Goal: Contribute content: Contribute content

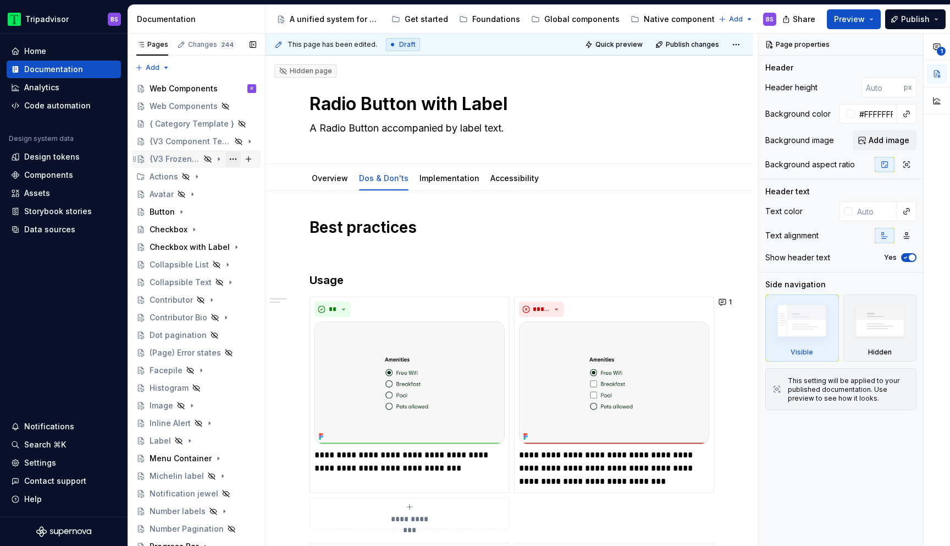
click at [233, 160] on button "Page tree" at bounding box center [232, 158] width 15 height 15
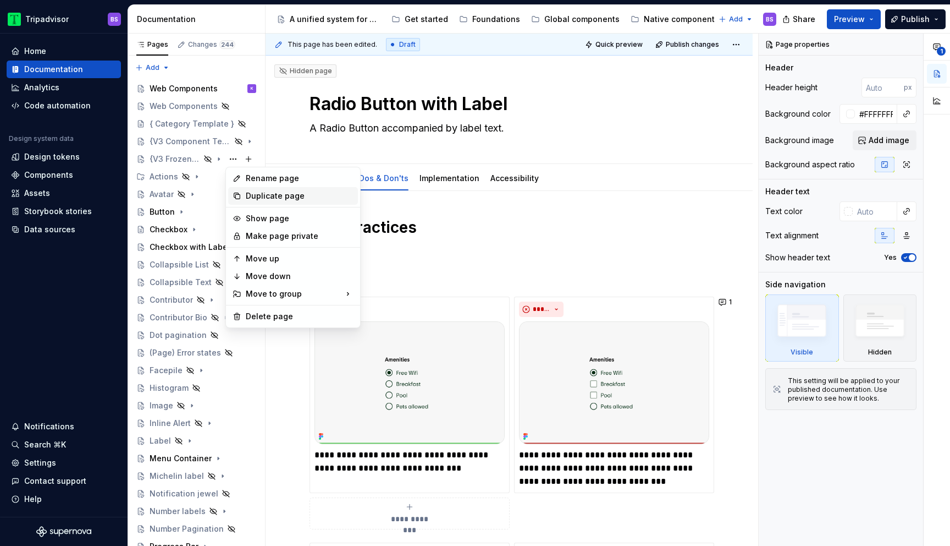
click at [274, 195] on div "Duplicate page" at bounding box center [300, 195] width 108 height 11
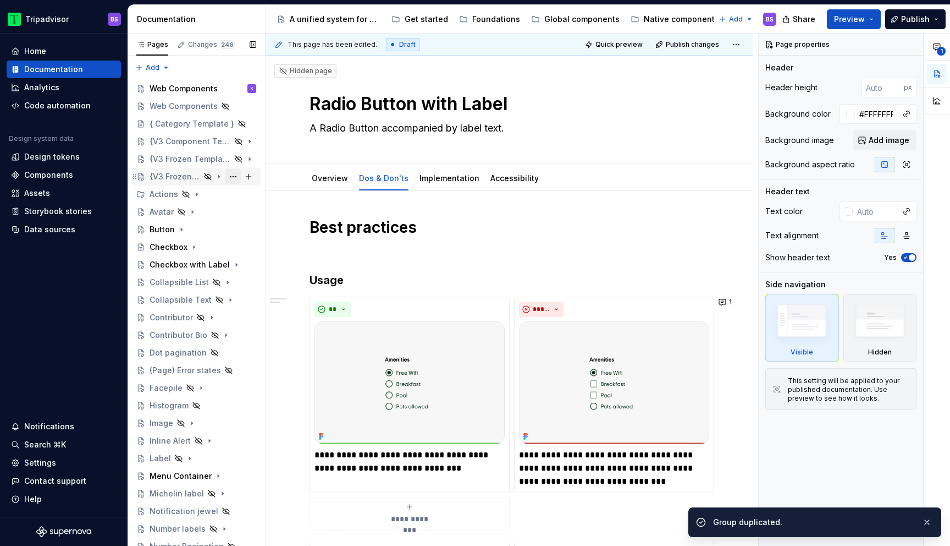
click at [235, 177] on button "Page tree" at bounding box center [232, 176] width 15 height 15
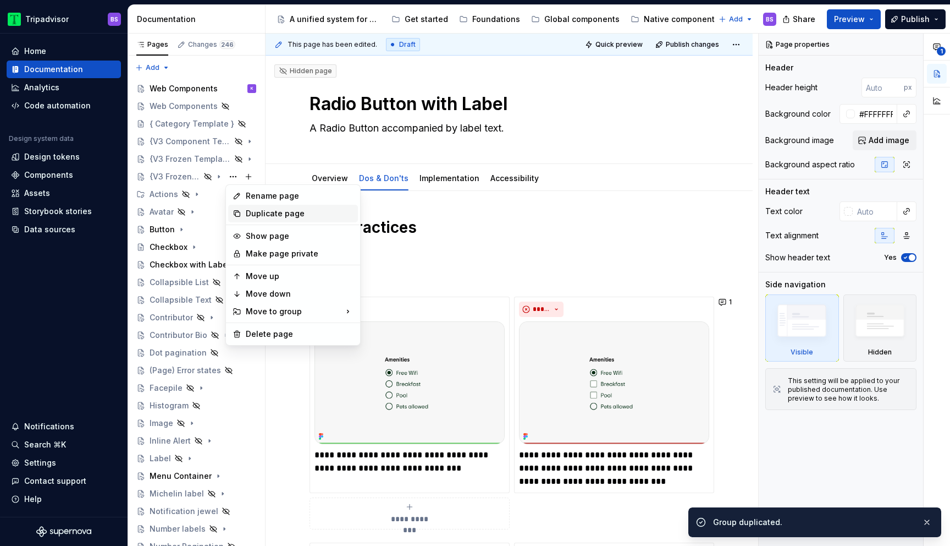
click at [255, 214] on div "Duplicate page" at bounding box center [300, 213] width 108 height 11
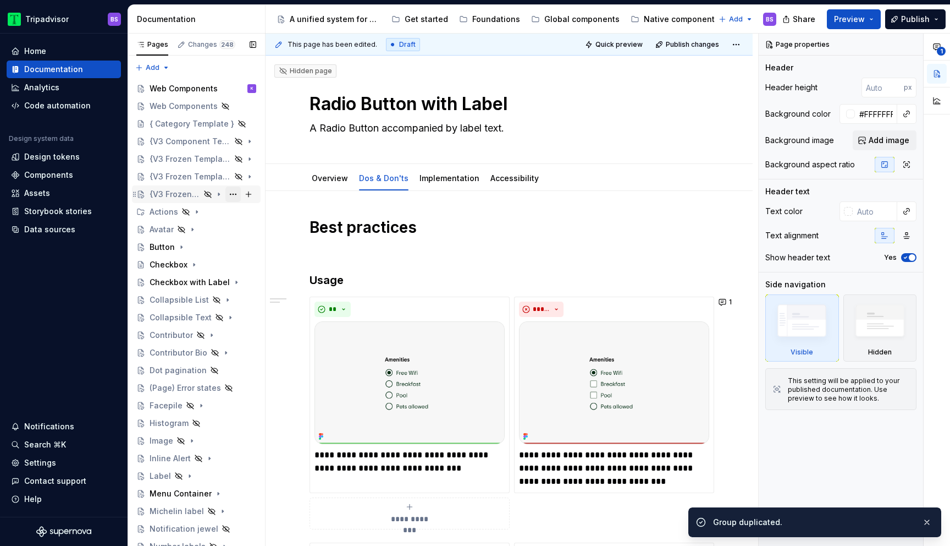
click at [235, 192] on button "Page tree" at bounding box center [232, 193] width 15 height 15
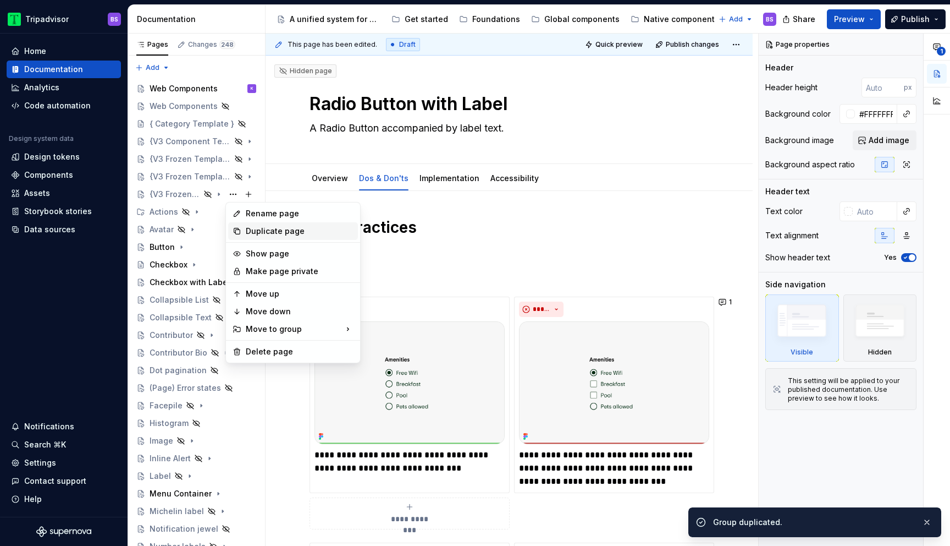
click at [266, 232] on div "Duplicate page" at bounding box center [300, 230] width 108 height 11
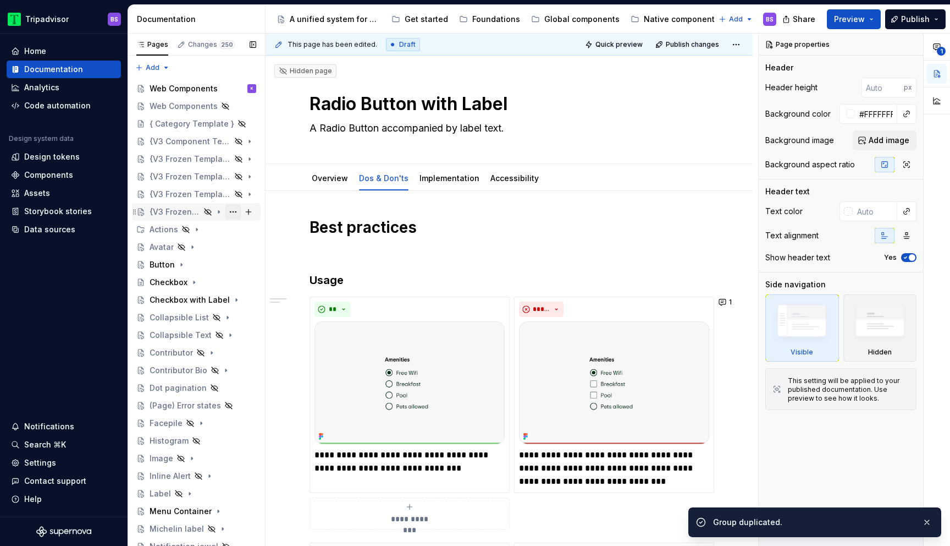
click at [234, 211] on button "Page tree" at bounding box center [232, 211] width 15 height 15
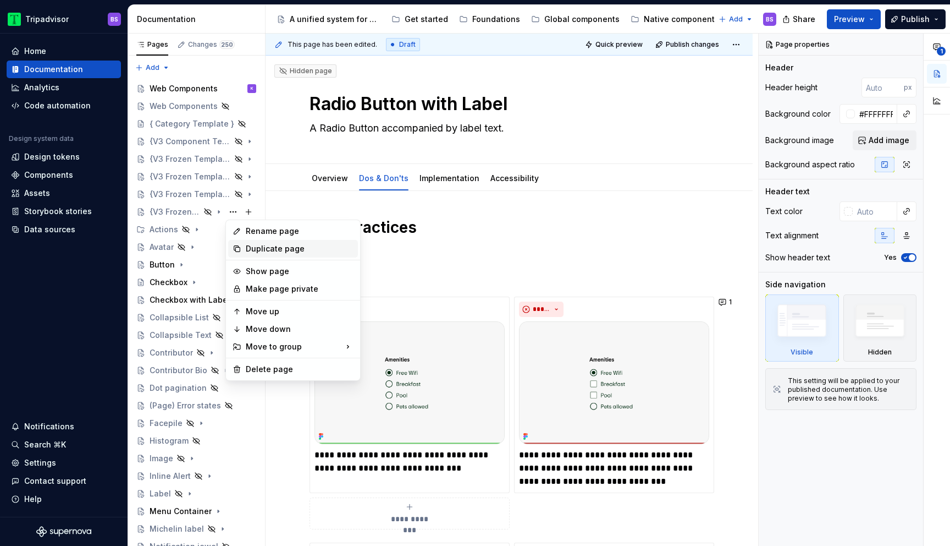
click at [267, 254] on div "Duplicate page" at bounding box center [293, 249] width 130 height 18
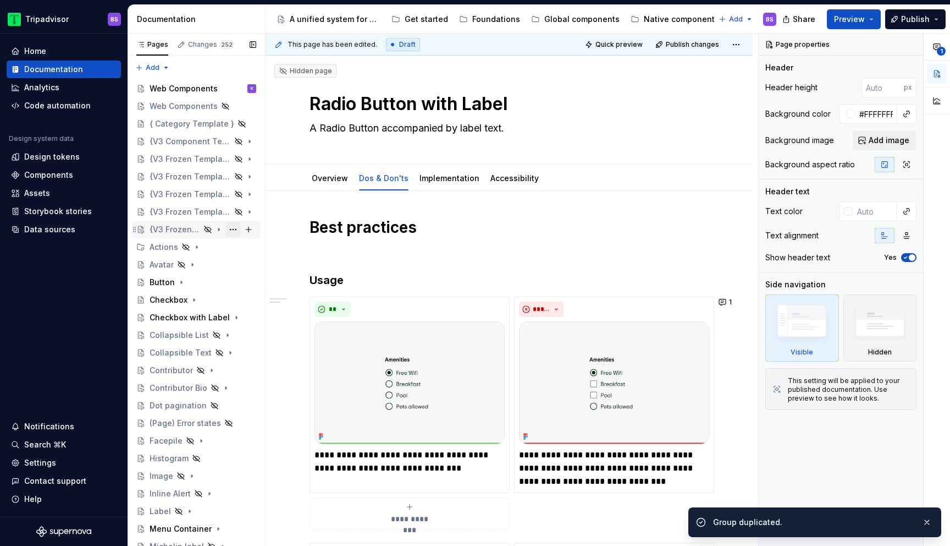
click at [234, 229] on button "Page tree" at bounding box center [232, 229] width 15 height 15
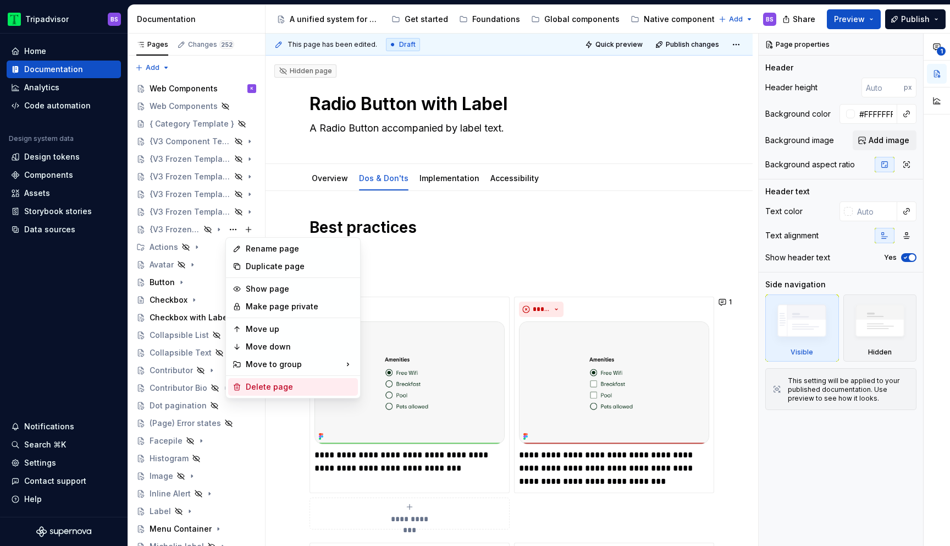
click at [260, 385] on div "Delete page" at bounding box center [300, 386] width 108 height 11
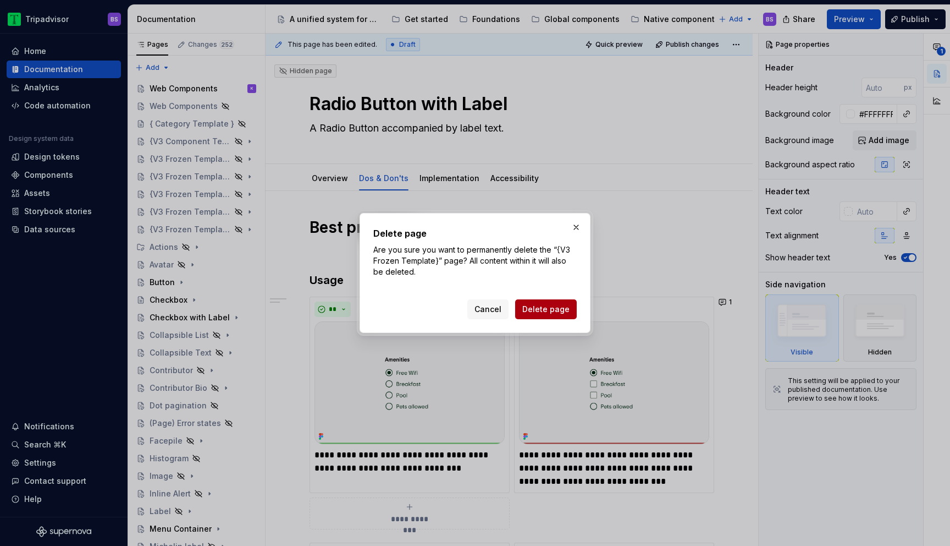
click at [529, 312] on span "Delete page" at bounding box center [545, 309] width 47 height 11
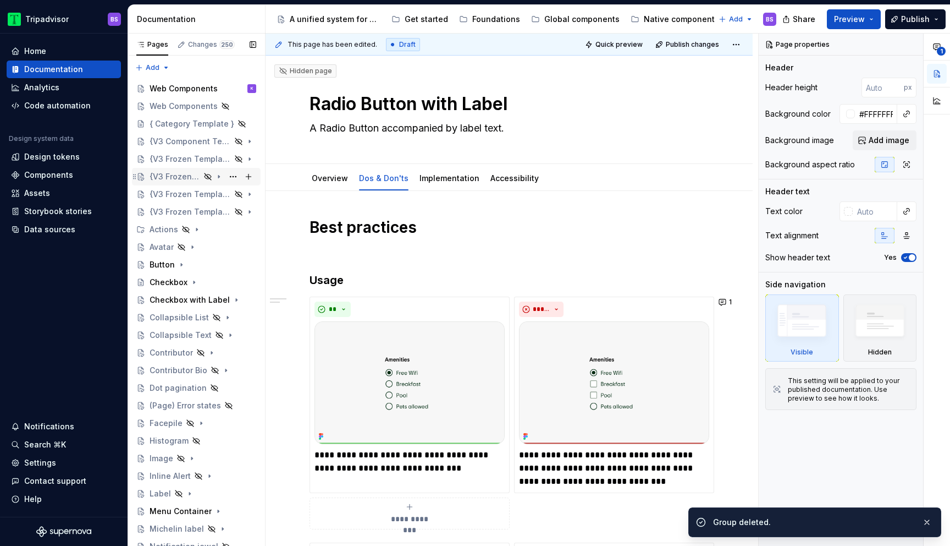
click at [186, 177] on div "{V3 Frozen Template}" at bounding box center [175, 176] width 51 height 11
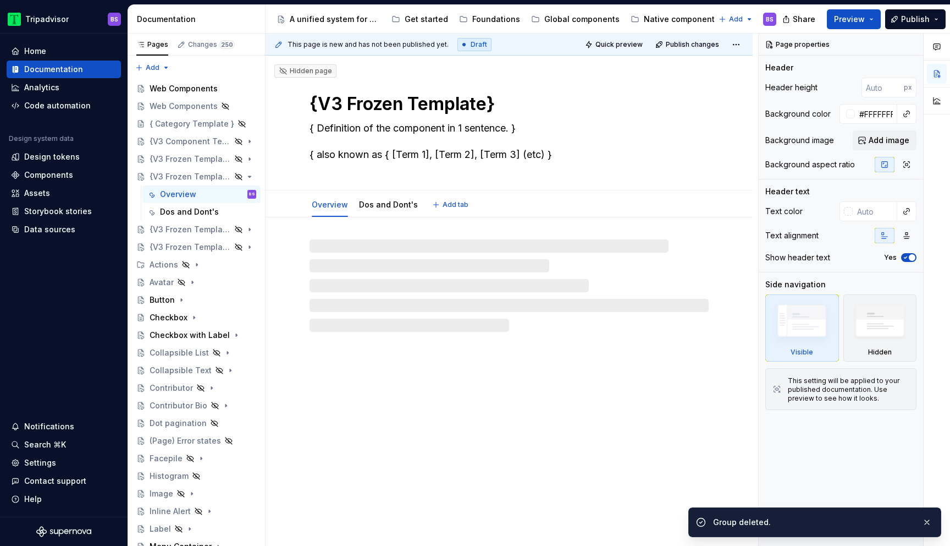
click at [383, 108] on textarea "{V3 Frozen Template}" at bounding box center [506, 104] width 399 height 26
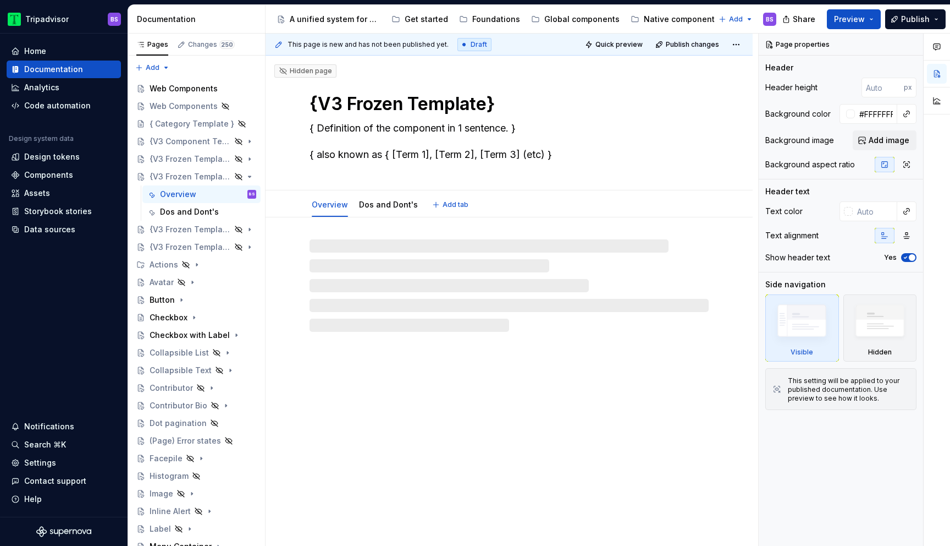
click at [383, 108] on textarea "{V3 Frozen Template}" at bounding box center [506, 104] width 399 height 26
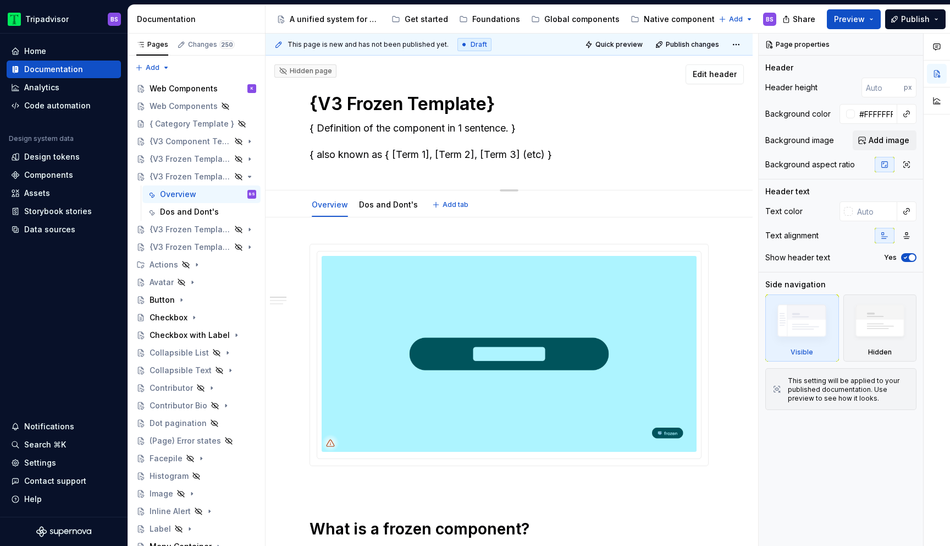
click at [383, 108] on textarea "{V3 Frozen Template}" at bounding box center [506, 104] width 399 height 26
type textarea "*"
type textarea "F"
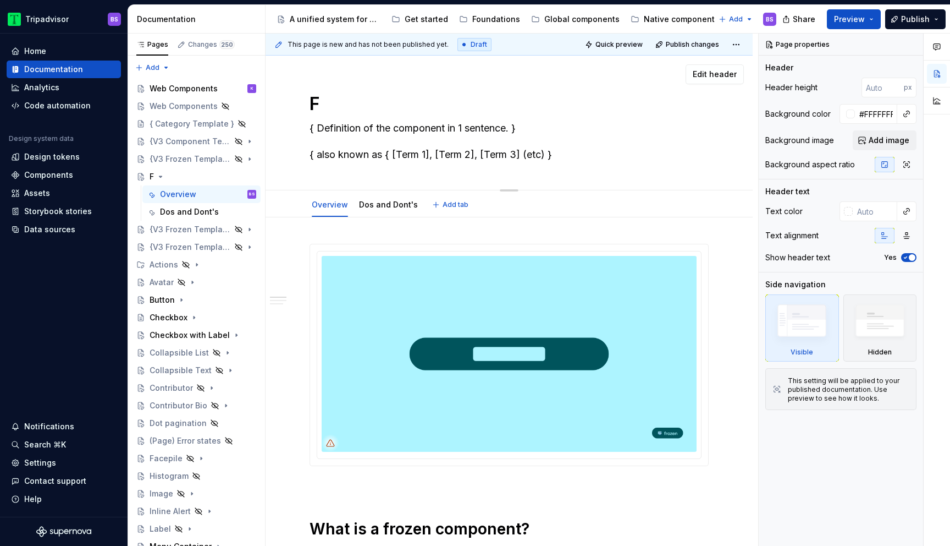
type textarea "*"
type textarea "Fi"
type textarea "*"
type textarea "Fil"
type textarea "*"
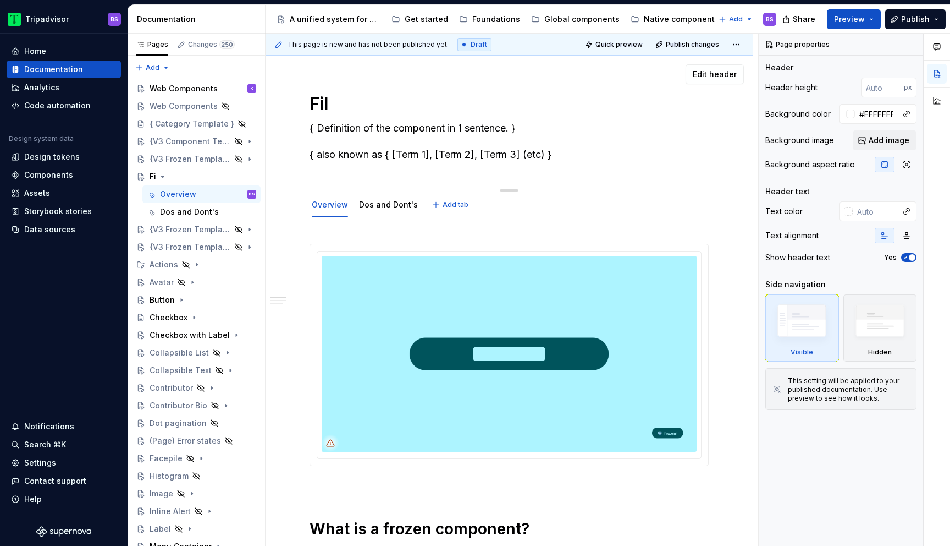
type textarea "Filt"
type textarea "*"
type textarea "Filte"
type textarea "*"
type textarea "Filter"
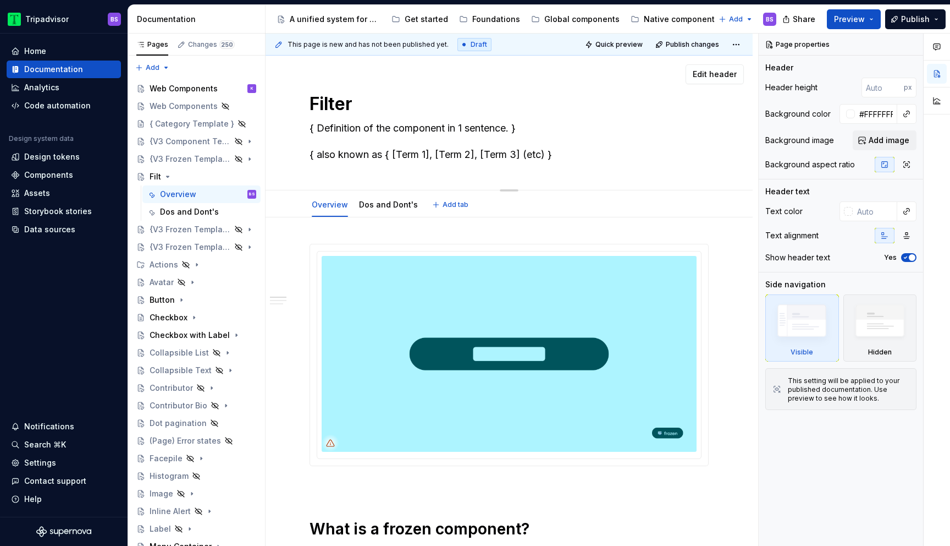
type textarea "*"
type textarea "Filter"
type textarea "*"
type textarea "Filter C"
type textarea "*"
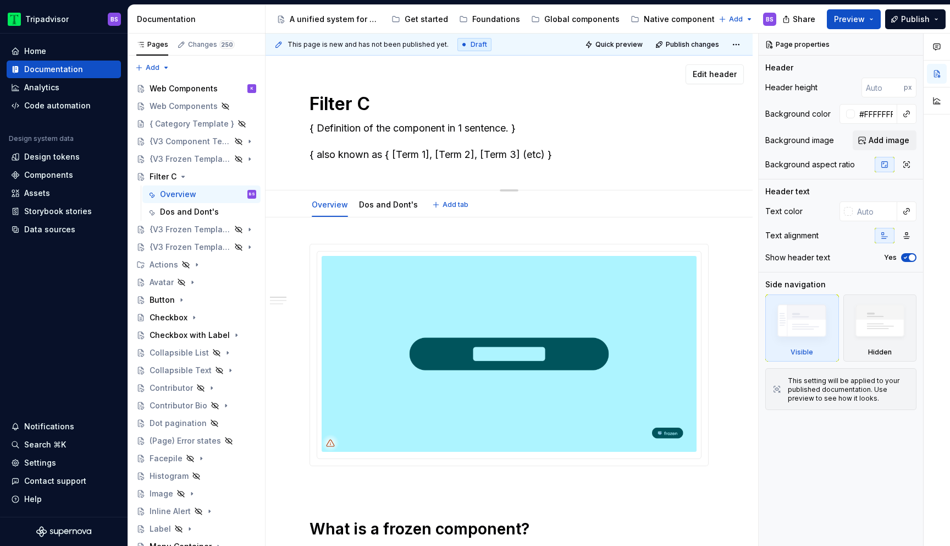
type textarea "Filter Ch"
type textarea "*"
type textarea "Filter Chi"
type textarea "*"
type textarea "Filter Chip"
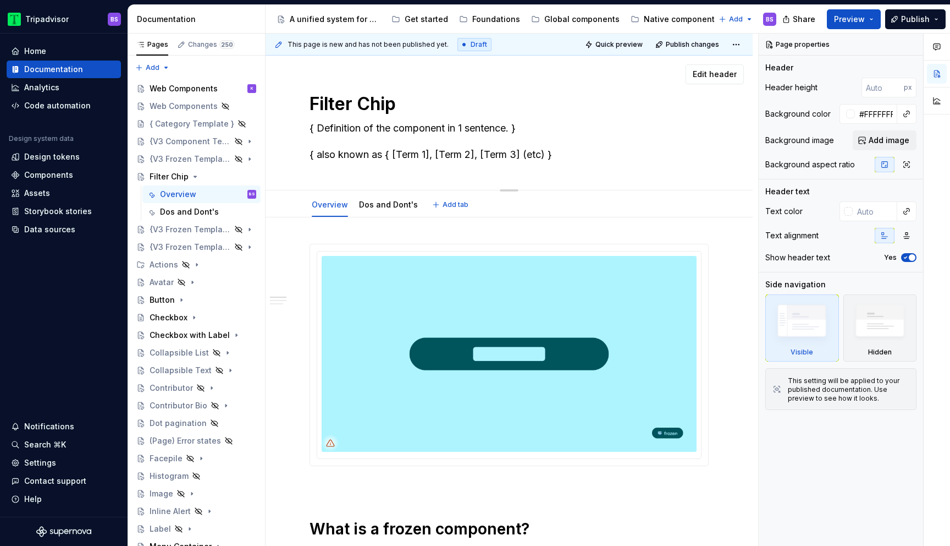
type textarea "*"
type textarea "Filter Chip"
type textarea "*"
type textarea "Filter Chip R"
type textarea "*"
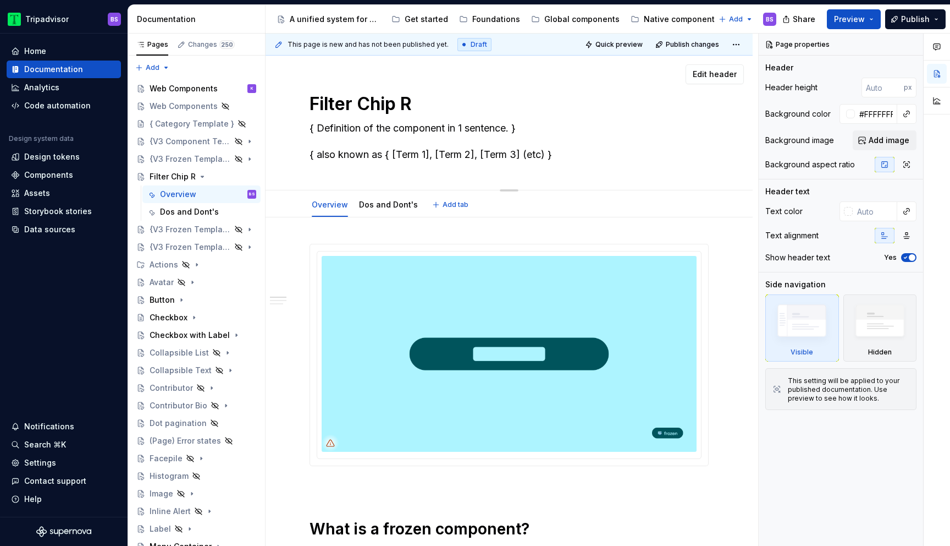
type textarea "Filter Chip Ro"
type textarea "*"
type textarea "Filter Chip Row"
type textarea "*"
type textarea "Filter Chip Row"
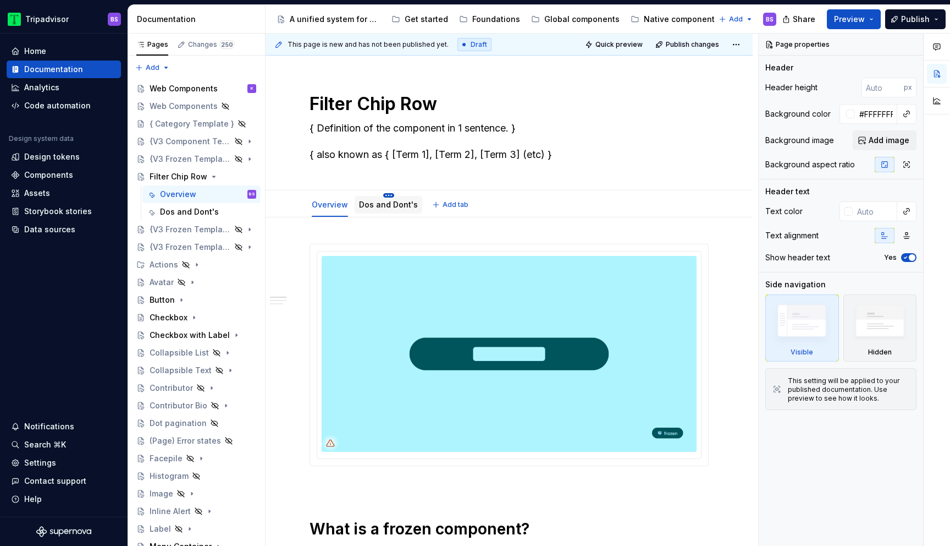
click at [387, 196] on html "Tripadvisor BS Home Documentation Analytics Code automation Design system data …" at bounding box center [475, 273] width 950 height 546
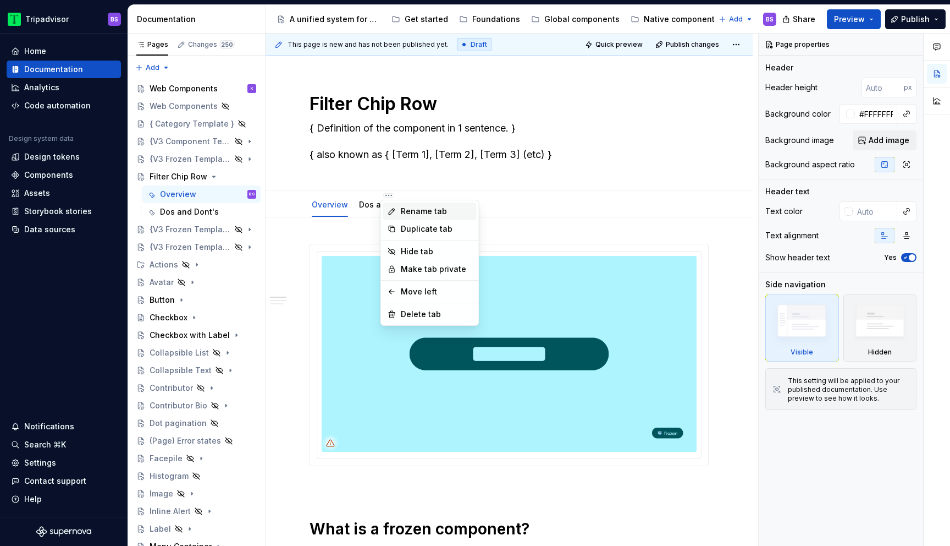
click at [419, 206] on div "Rename tab" at bounding box center [436, 211] width 71 height 11
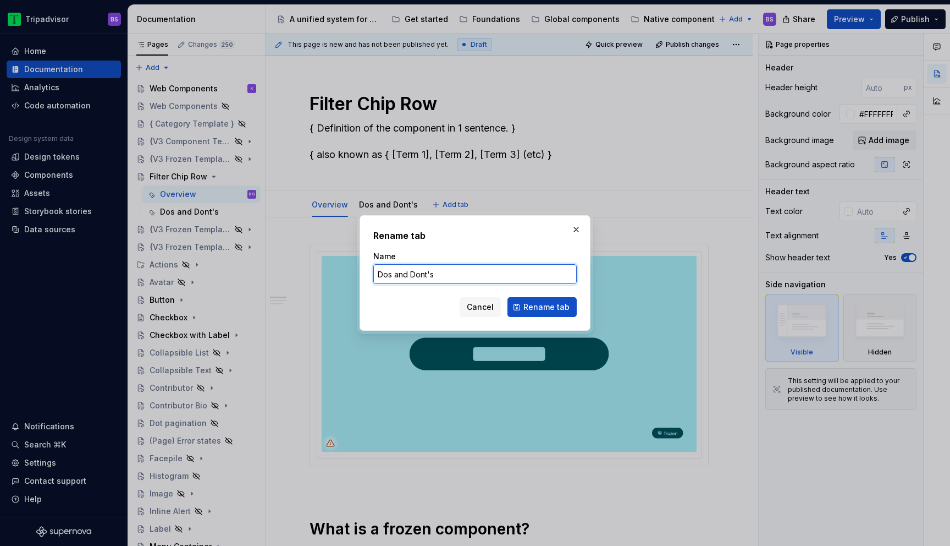
click at [404, 274] on input "Dos and Dont's" at bounding box center [474, 274] width 203 height 20
type textarea "*"
type input "Dos & Dont's"
click button "Rename tab" at bounding box center [542, 307] width 69 height 20
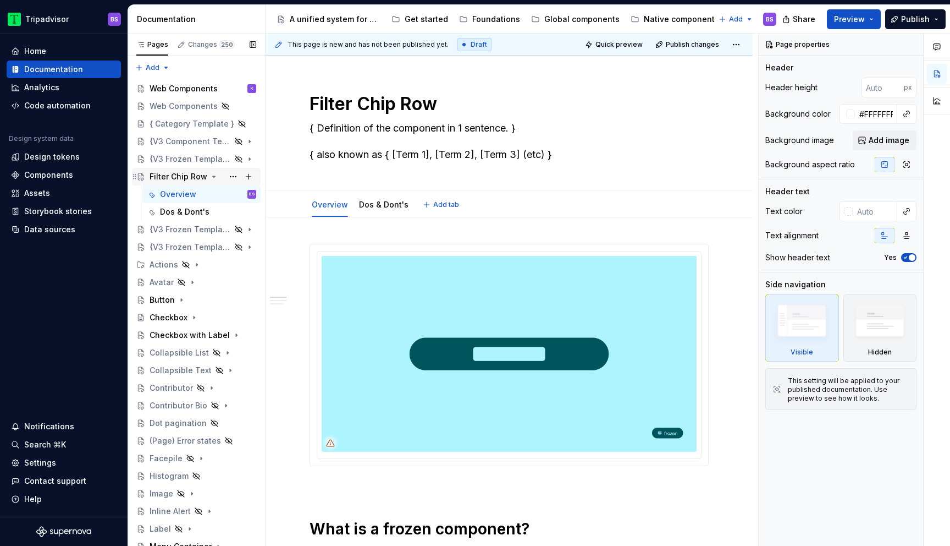
click at [211, 172] on icon "Page tree" at bounding box center [214, 176] width 9 height 9
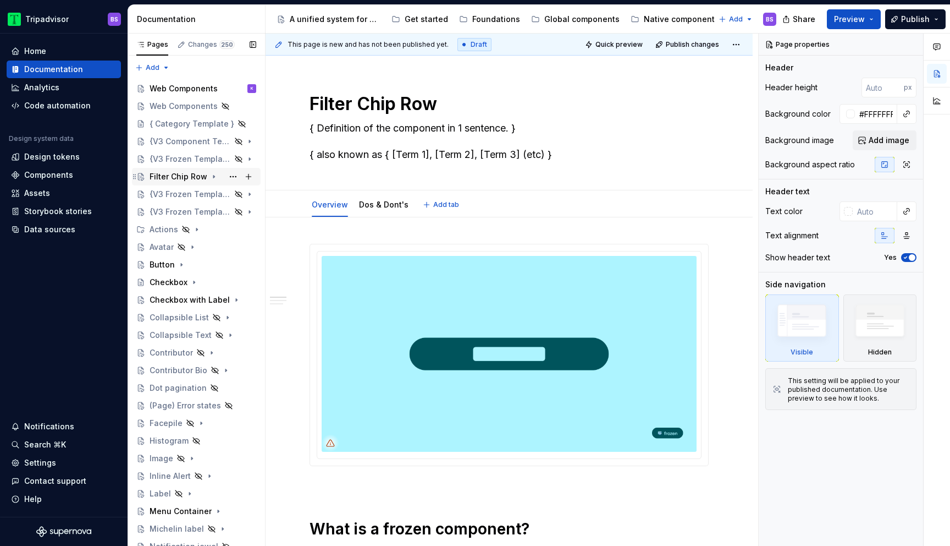
click at [214, 175] on icon "Page tree" at bounding box center [214, 176] width 9 height 9
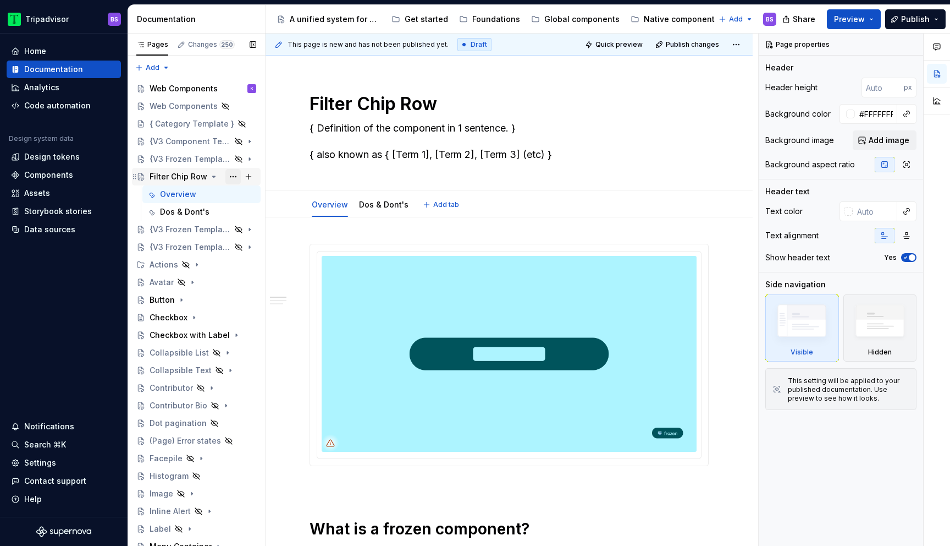
click at [230, 175] on button "Page tree" at bounding box center [232, 176] width 15 height 15
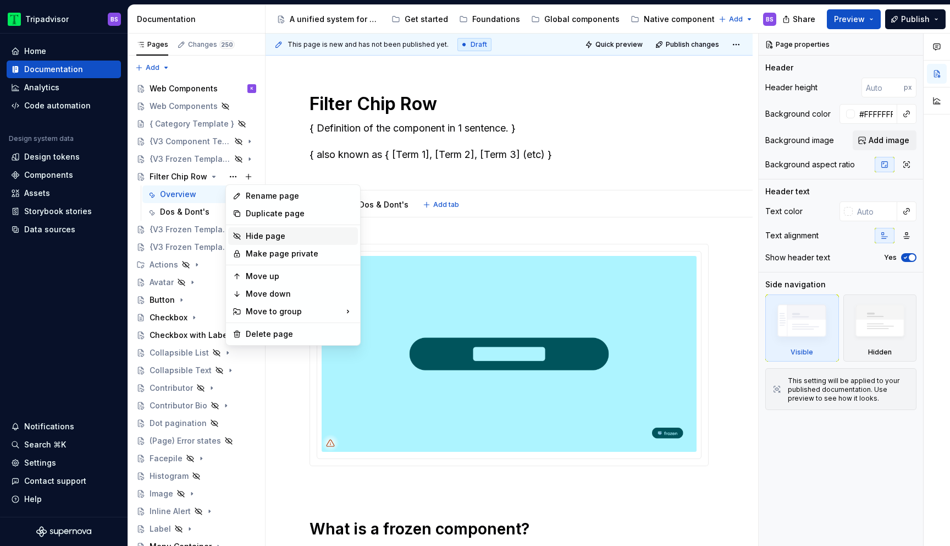
click at [260, 239] on div "Hide page" at bounding box center [300, 235] width 108 height 11
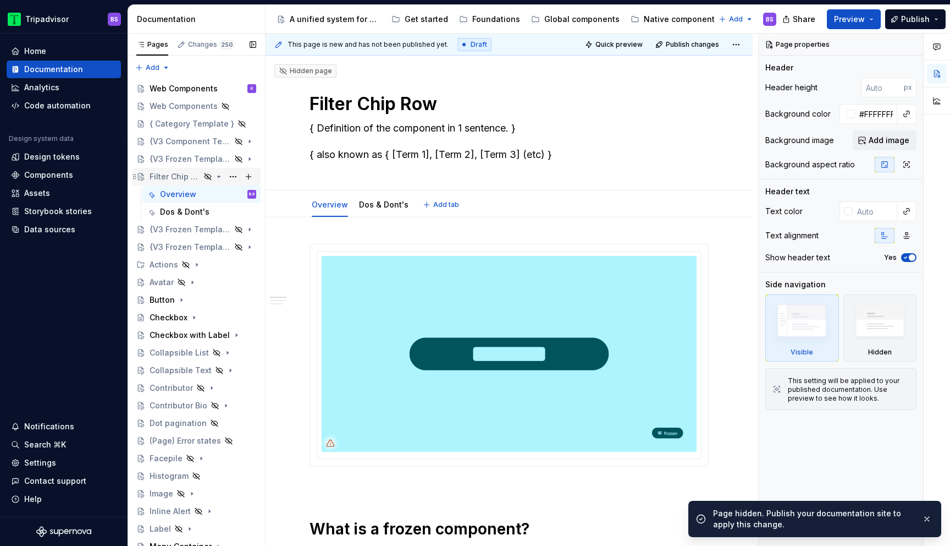
click at [219, 178] on icon "Page tree" at bounding box center [218, 176] width 9 height 9
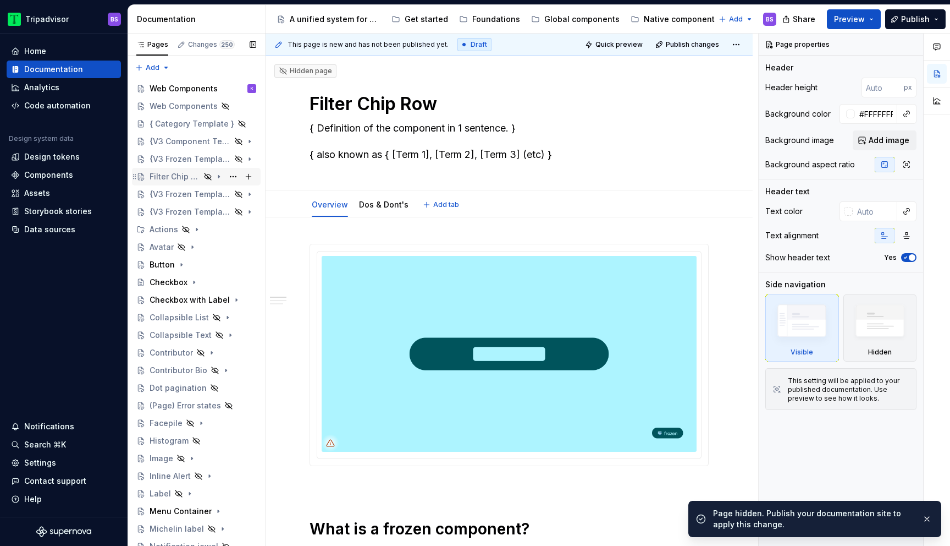
click at [219, 178] on icon "Page tree" at bounding box center [218, 176] width 9 height 9
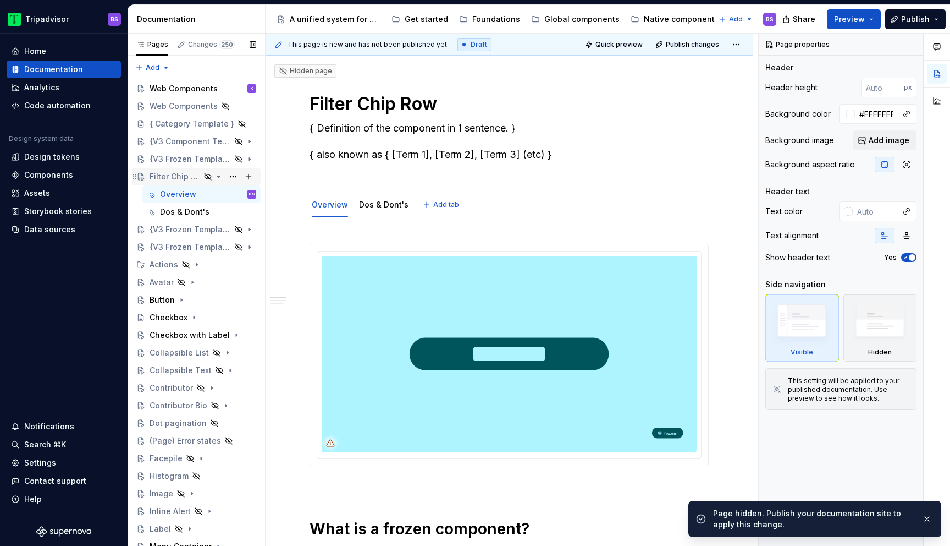
click at [219, 178] on icon "Page tree" at bounding box center [218, 176] width 9 height 9
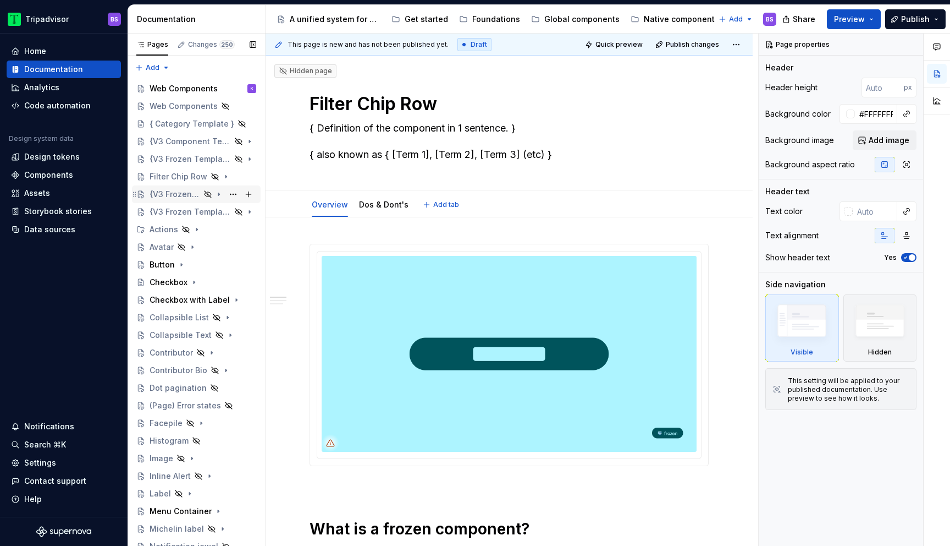
click at [186, 192] on div "{V3 Frozen Template}" at bounding box center [175, 194] width 51 height 11
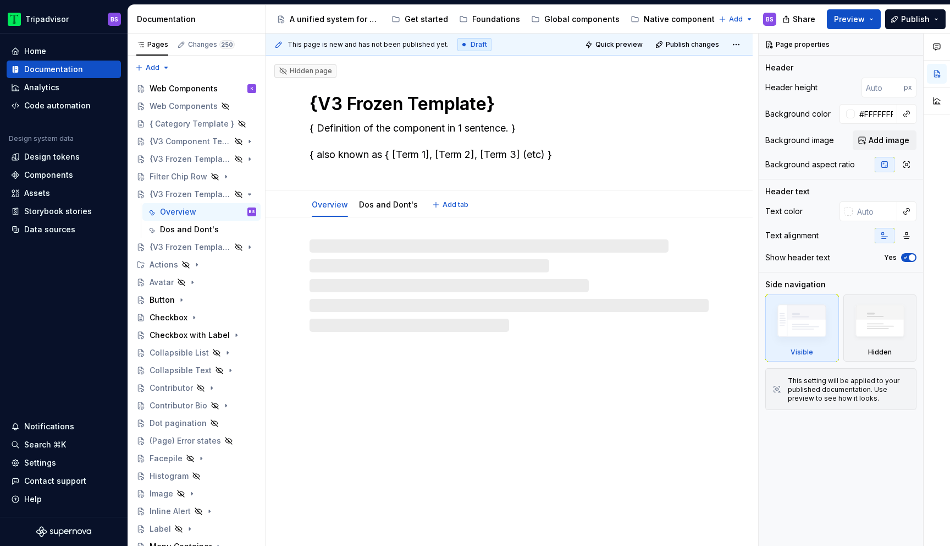
click at [377, 107] on textarea "{V3 Frozen Template}" at bounding box center [506, 104] width 399 height 26
type textarea "*"
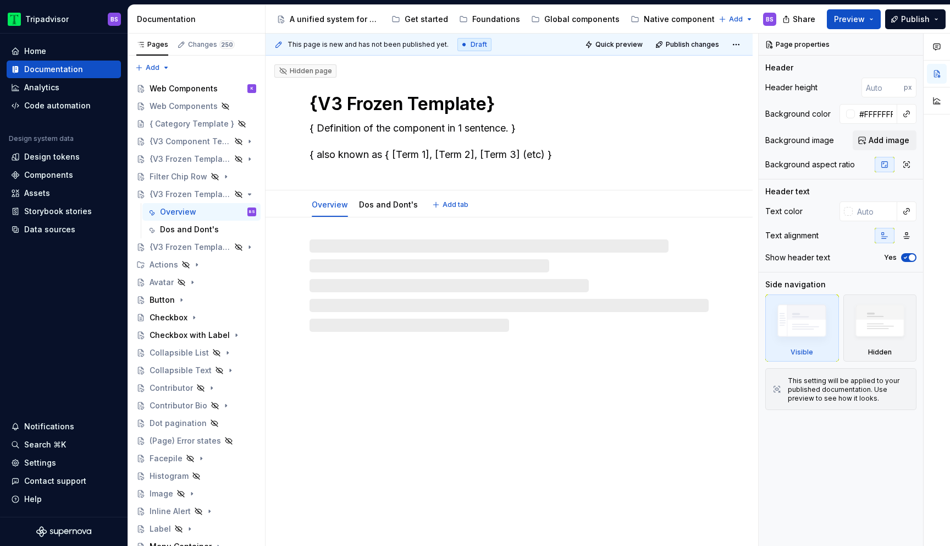
type textarea "a"
type textarea "*"
type textarea "ac"
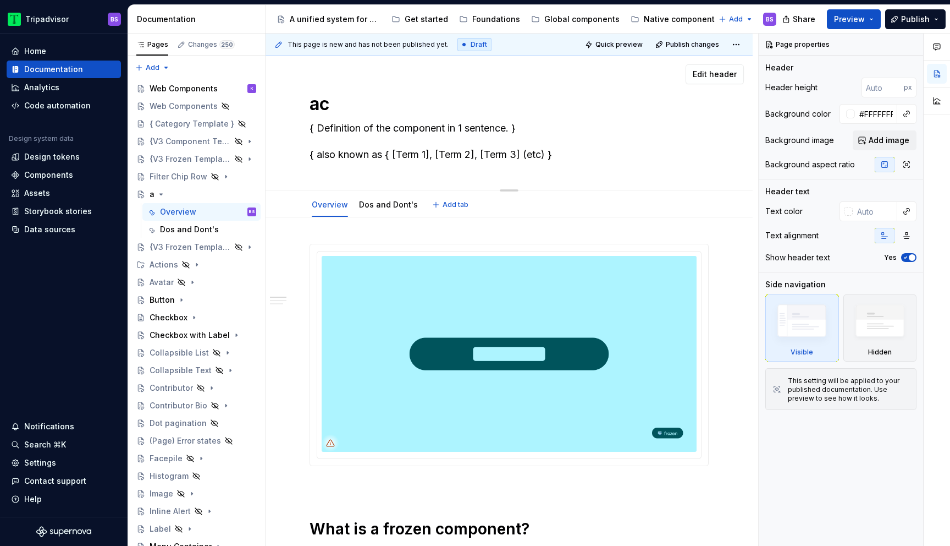
type textarea "*"
type textarea "ack"
type textarea "*"
type textarea "Sack"
type textarea "*"
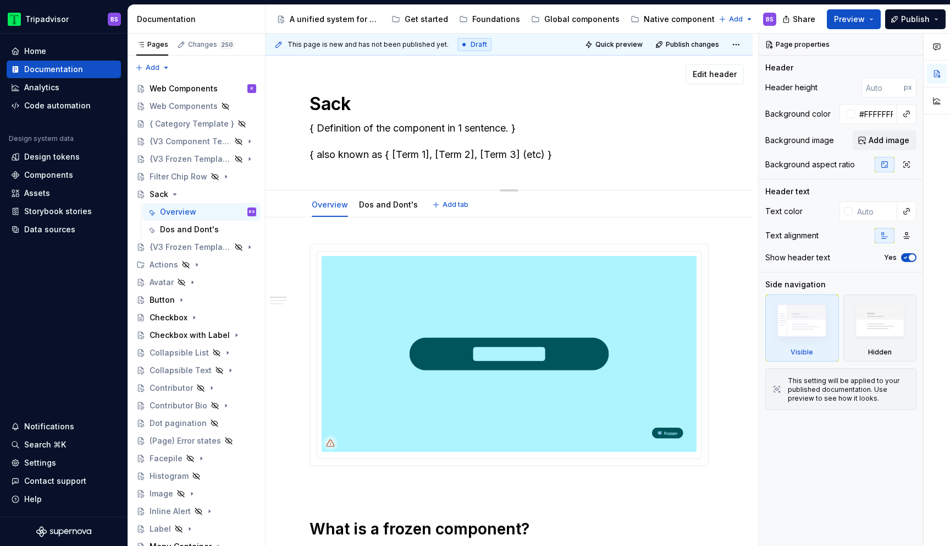
type textarea "Stack"
type textarea "*"
type textarea "[PERSON_NAME]"
type textarea "*"
type textarea "Stack"
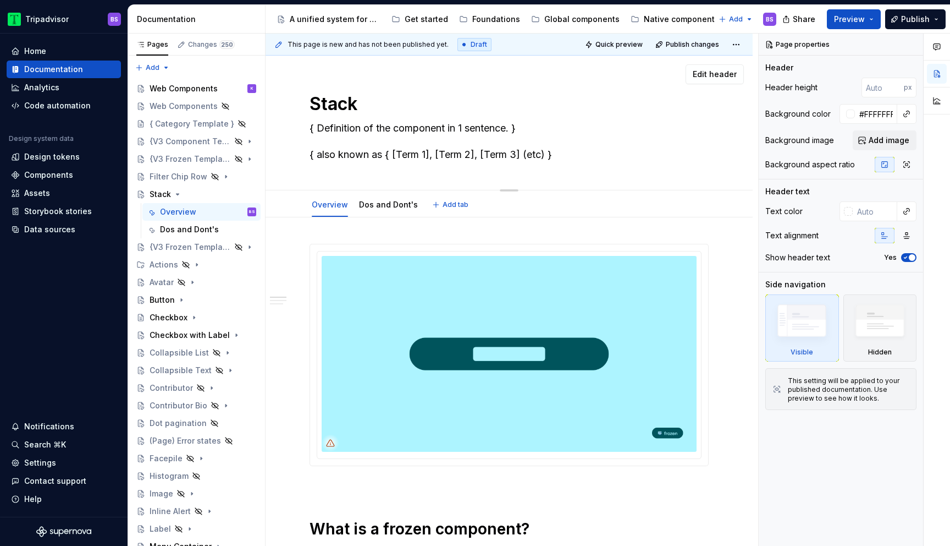
type textarea "*"
type textarea "Stacke"
type textarea "*"
type textarea "Stacked"
type textarea "*"
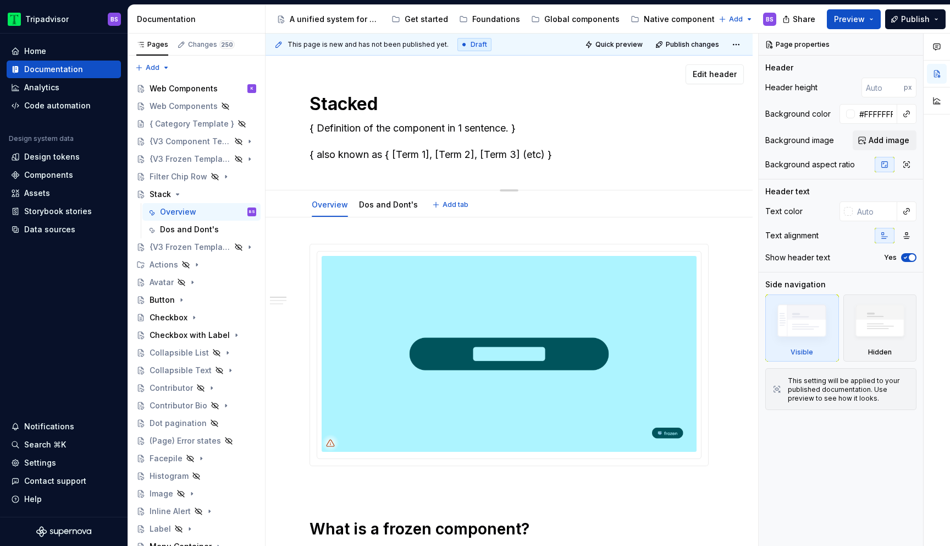
type textarea "Stacked"
type textarea "*"
type textarea "Stacked F"
type textarea "*"
type textarea "Stacked Fi"
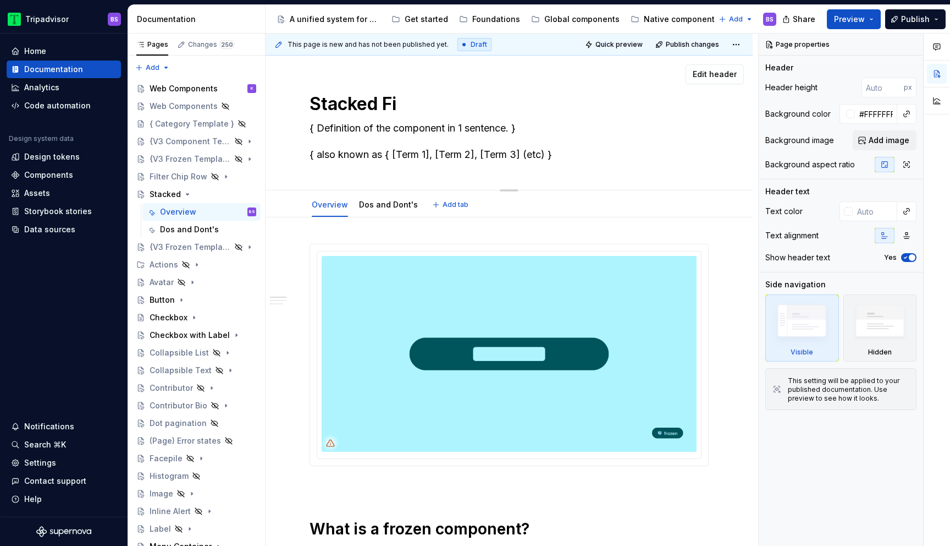
type textarea "*"
type textarea "Stacked Fil"
type textarea "*"
type textarea "Stacked Filt"
type textarea "*"
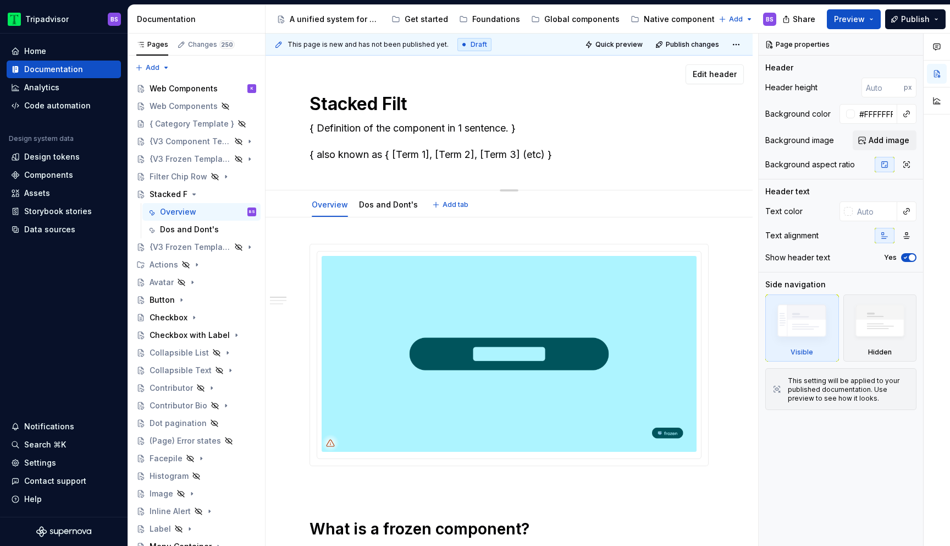
type textarea "Stacked Filte"
type textarea "*"
type textarea "Stacked Filter"
type textarea "*"
type textarea "Stacked Filter"
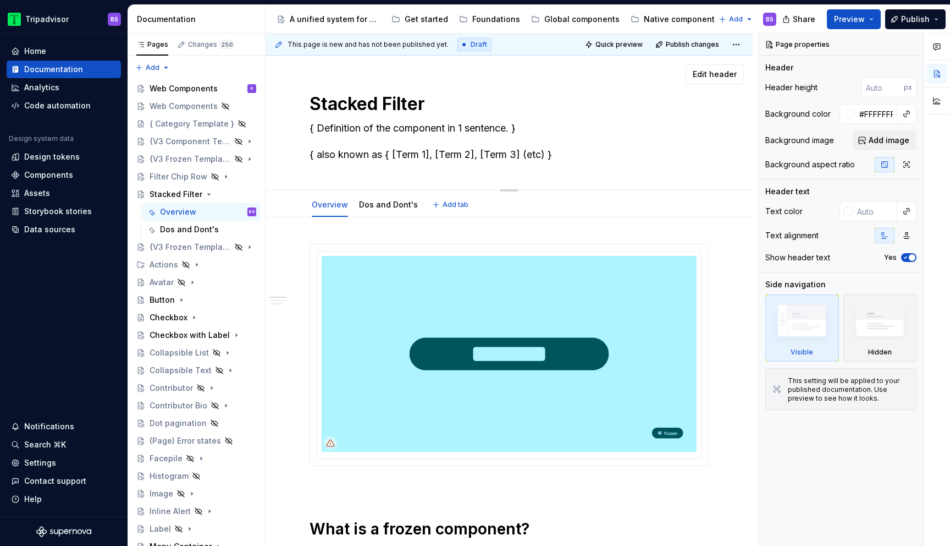
type textarea "*"
type textarea "Stacked Filter C"
type textarea "*"
type textarea "Stacked Filter Chi"
type textarea "*"
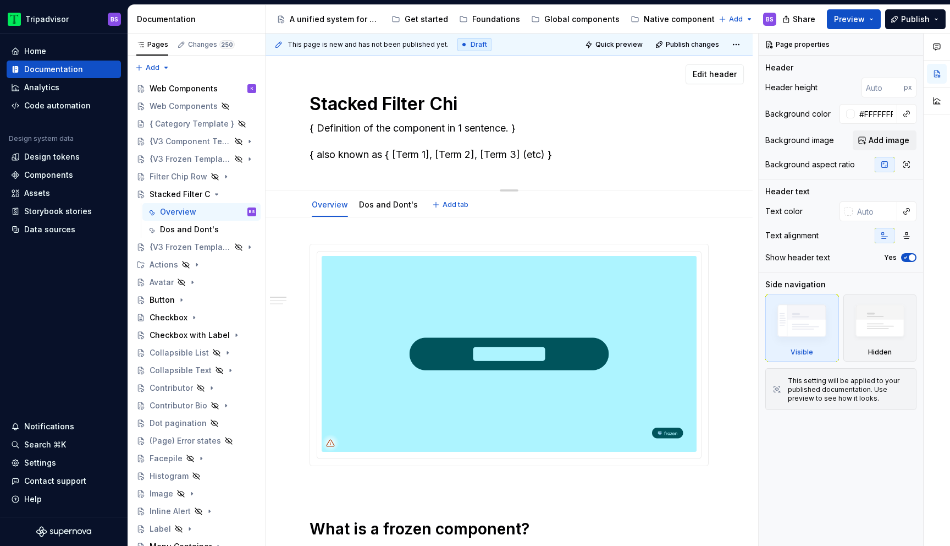
type textarea "Stacked Filter Chip"
type textarea "*"
type textarea "Stacked Filter Chip"
type textarea "*"
type textarea "Stacked Filter Chip"
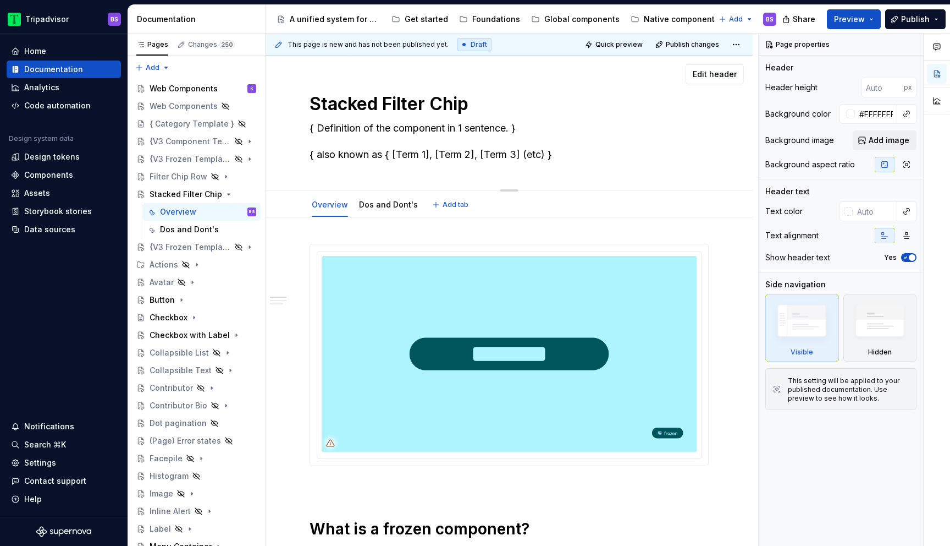
click at [422, 103] on textarea "Stacked Filter Chip" at bounding box center [506, 104] width 399 height 26
type textarea "*"
type textarea "Stacked Chip"
type textarea "*"
type textarea "Stacked Chip C"
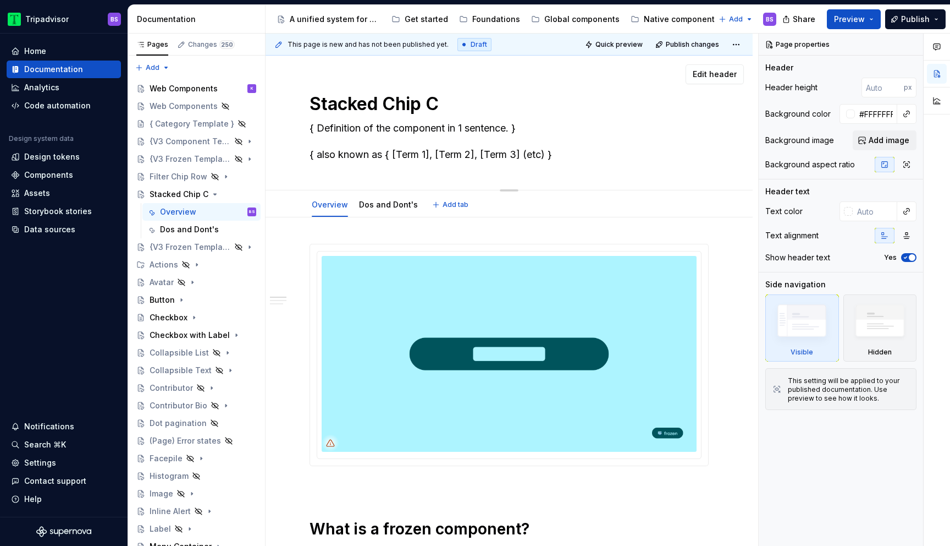
type textarea "*"
type textarea "Stacked Chip Co"
type textarea "*"
type textarea "Stacked Chip Cou"
type textarea "*"
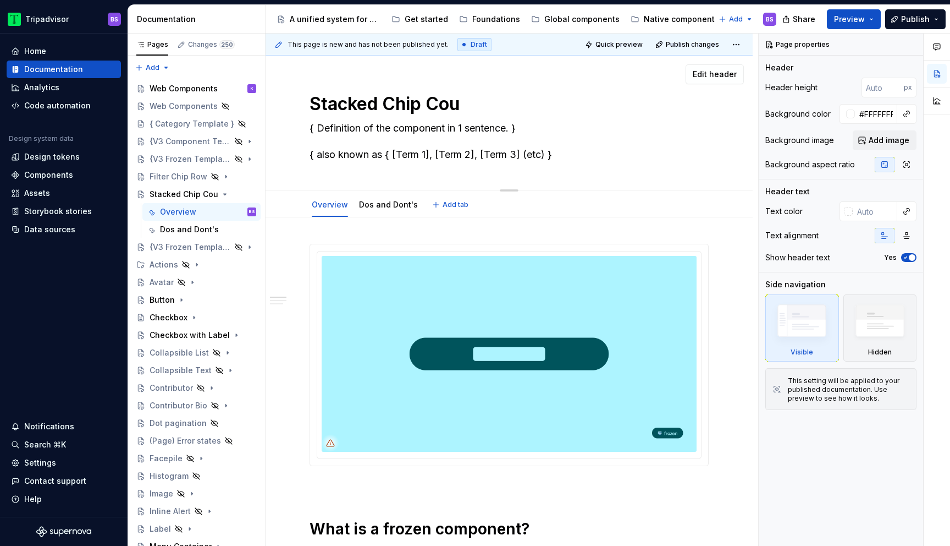
type textarea "Stacked Chip Co"
type textarea "*"
type textarea "Stacked Chip C"
type textarea "*"
type textarea "Stacked Chip Ca"
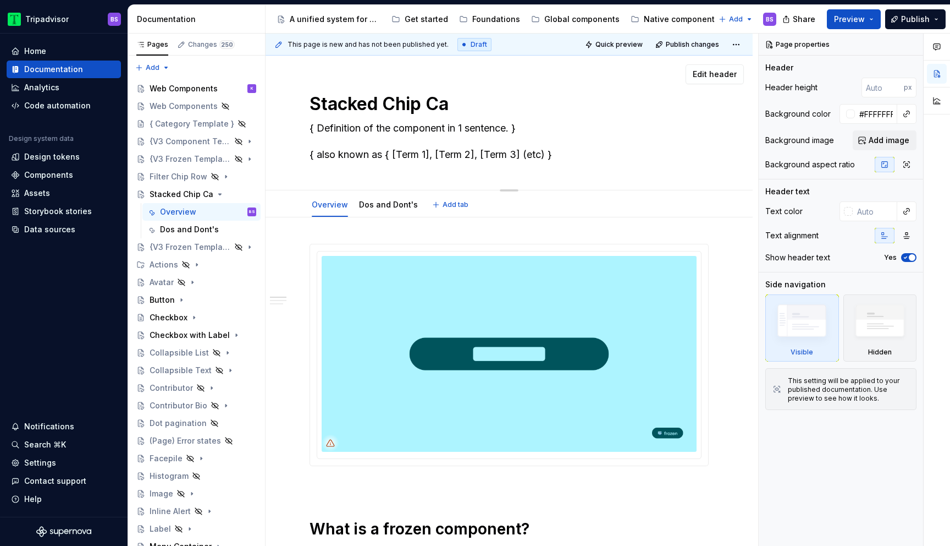
type textarea "*"
type textarea "Stacked Chip Cau"
type textarea "*"
type textarea "Stacked Chip Cauo"
type textarea "*"
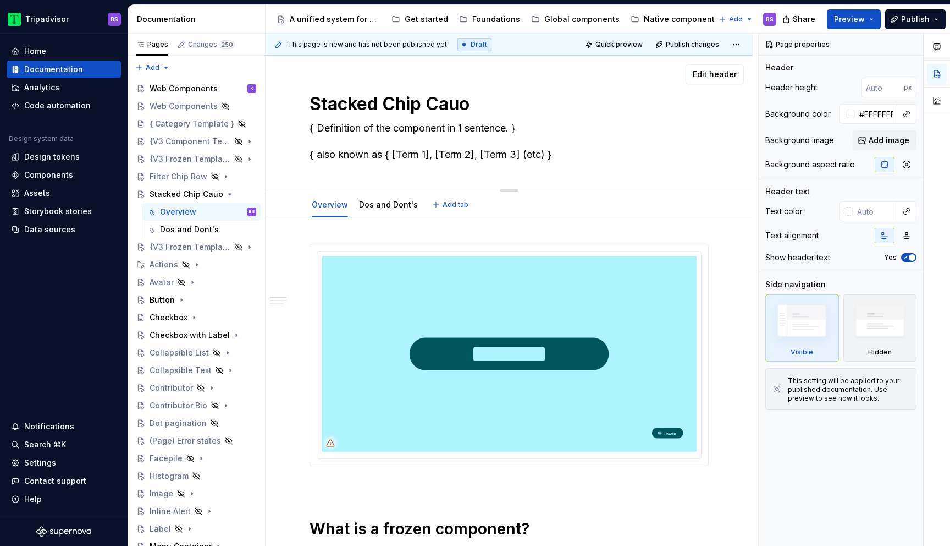
type textarea "Stacked Chip Cau"
type textarea "*"
type textarea "Stacked Chip Ca"
type textarea "*"
type textarea "Stacked Chip Car"
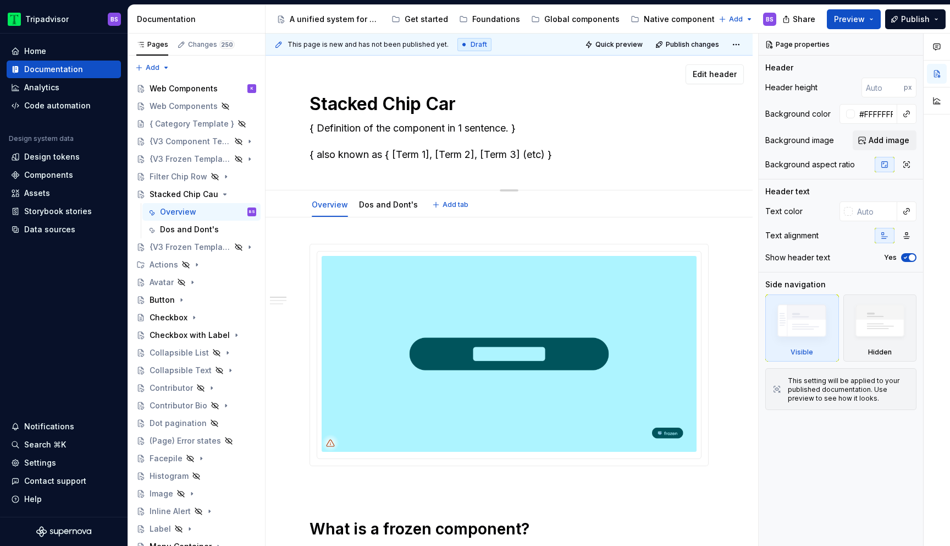
type textarea "*"
type textarea "Stacked Chip [PERSON_NAME]"
type textarea "*"
type textarea "Stacked Chip Car"
type textarea "*"
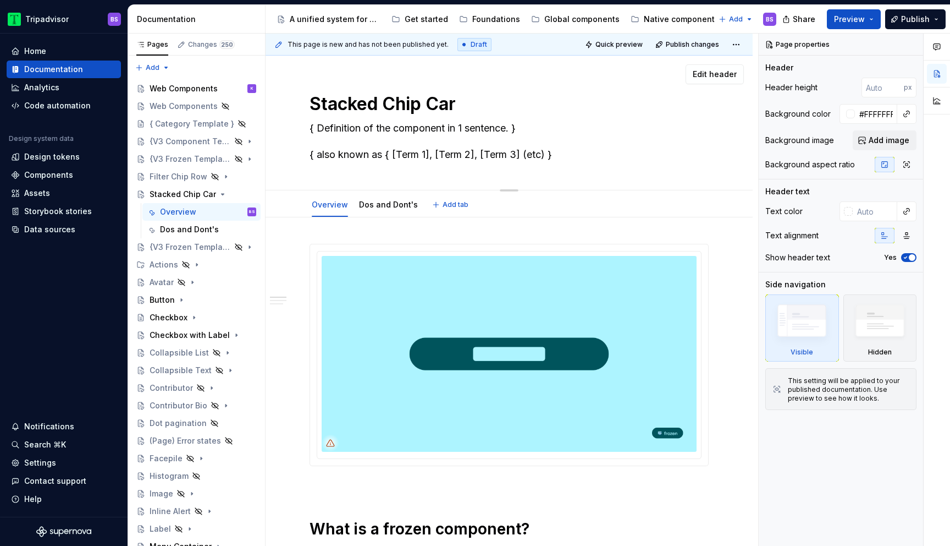
type textarea "Stacked [PERSON_NAME]"
type textarea "*"
type textarea "Stacked [PERSON_NAME]"
type textarea "*"
type textarea "Stacked Chip Carous"
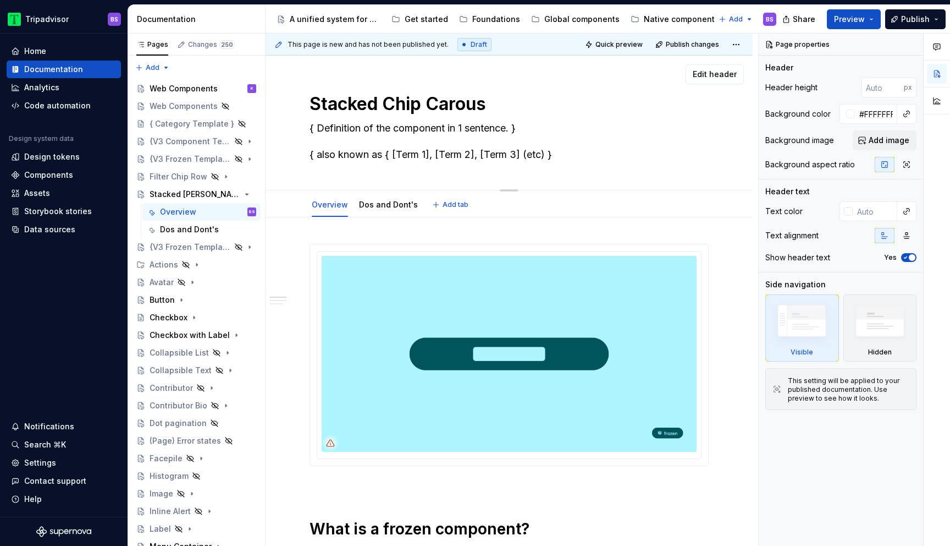
type textarea "*"
type textarea "Stacked Chip Carouse"
type textarea "*"
type textarea "Stacked Chip Carousel"
type textarea "*"
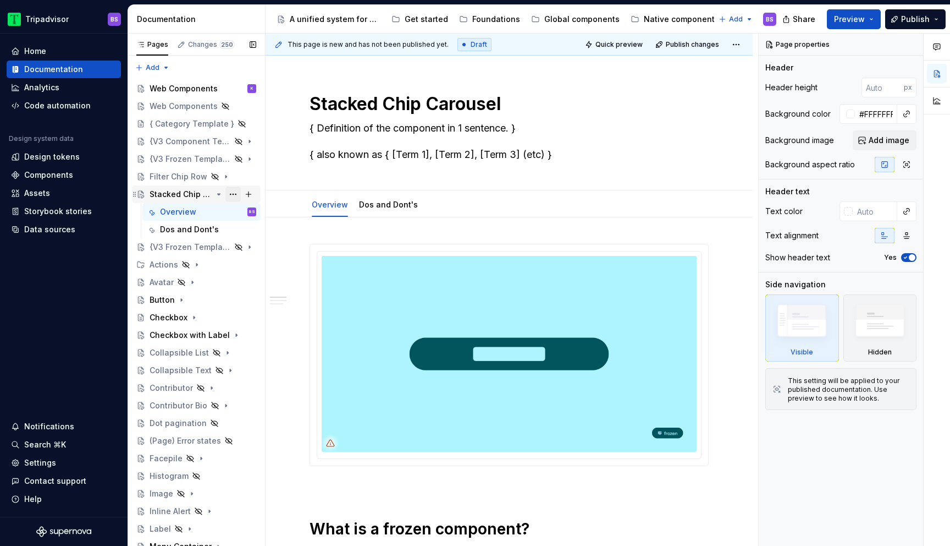
type textarea "Stacked Chip Carousel"
click at [231, 192] on button "Page tree" at bounding box center [232, 193] width 15 height 15
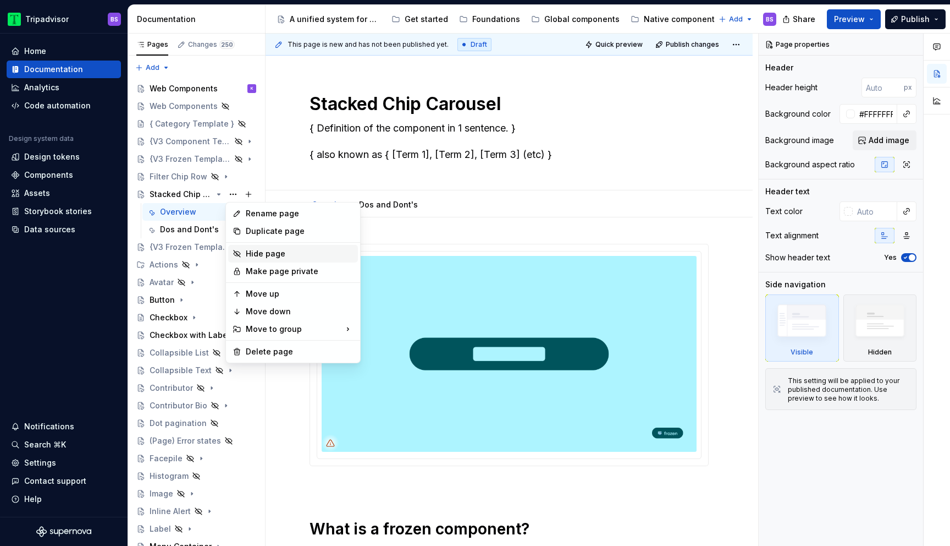
click at [252, 254] on div "Hide page" at bounding box center [300, 253] width 108 height 11
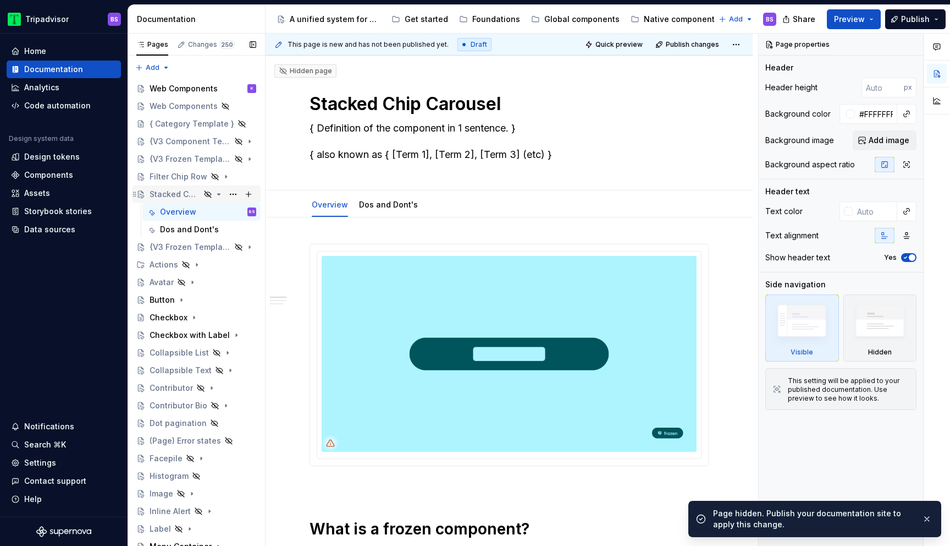
click at [218, 193] on icon "Page tree" at bounding box center [218, 194] width 9 height 9
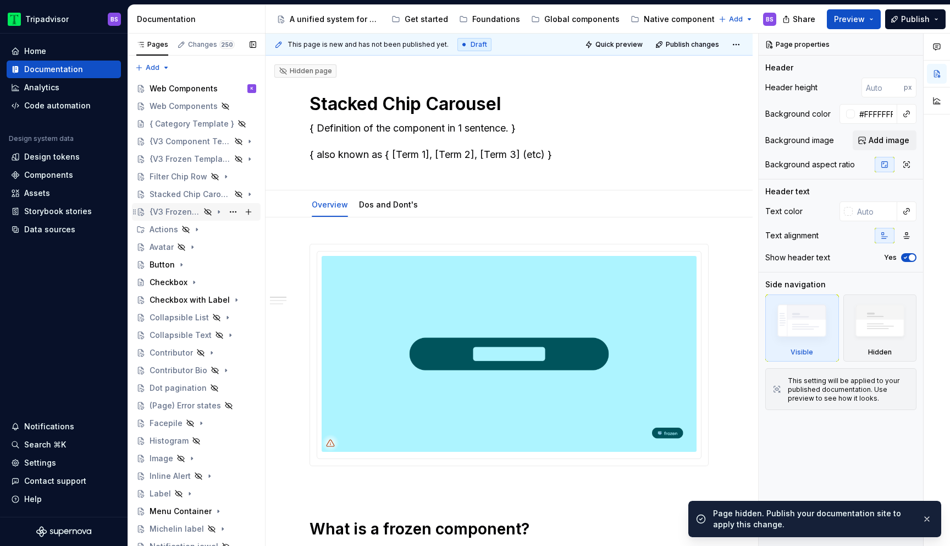
click at [192, 210] on div "{V3 Frozen Template}" at bounding box center [175, 211] width 51 height 11
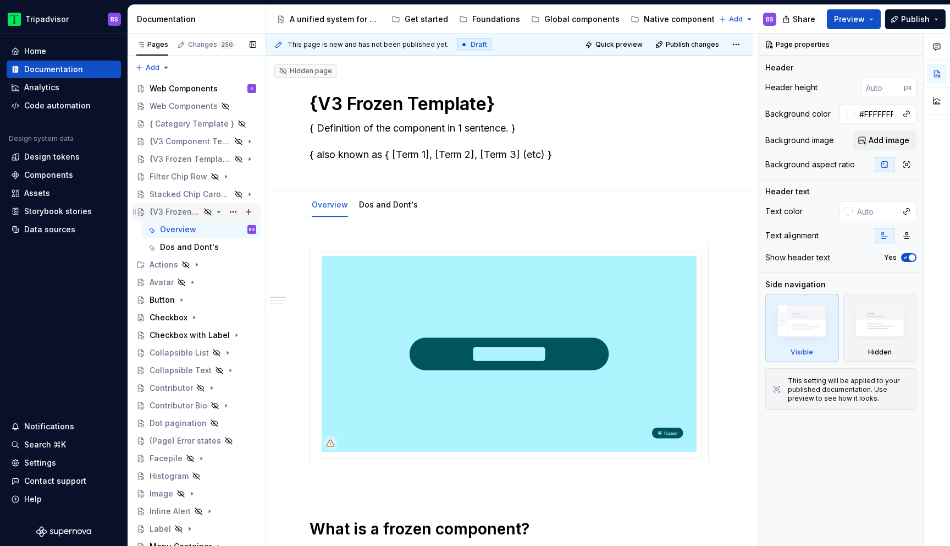
click at [219, 211] on icon "Page tree" at bounding box center [218, 211] width 9 height 9
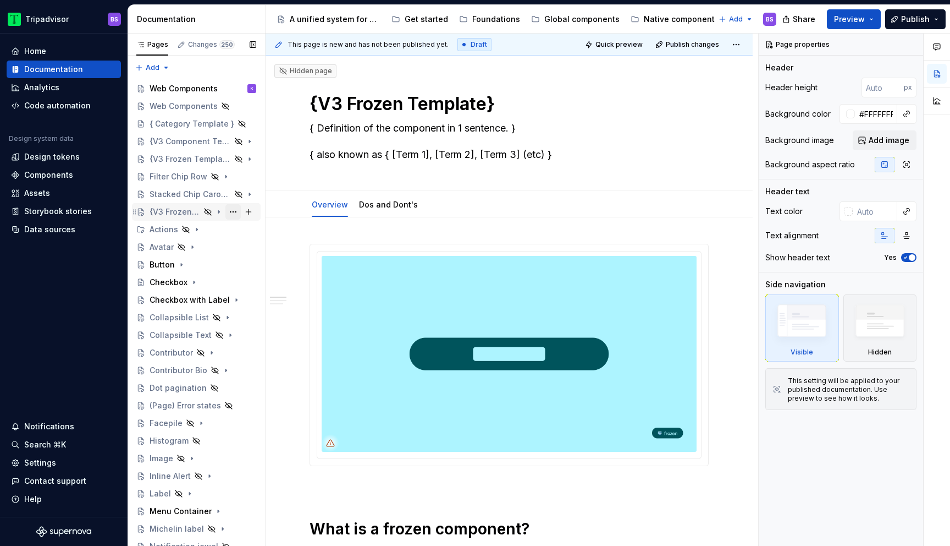
click at [232, 212] on button "Page tree" at bounding box center [232, 211] width 15 height 15
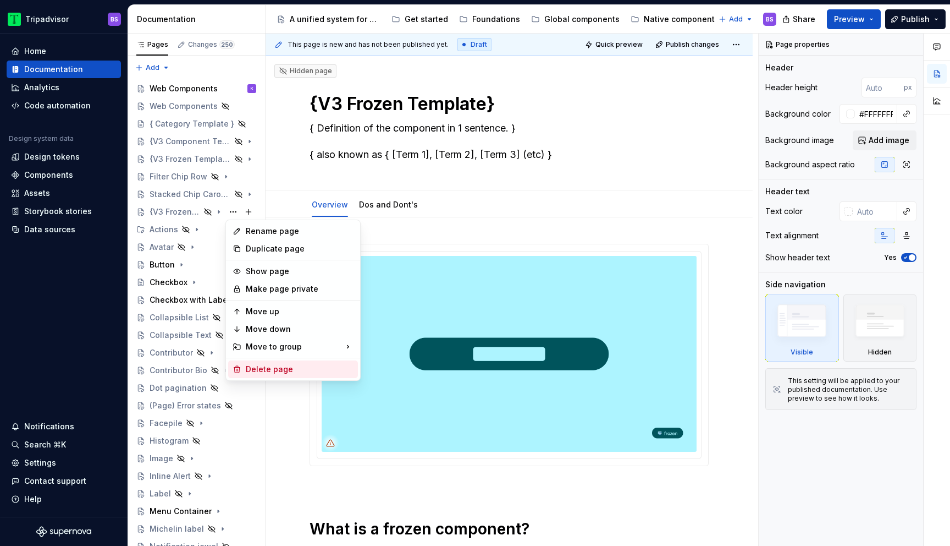
click at [256, 364] on div "Delete page" at bounding box center [300, 369] width 108 height 11
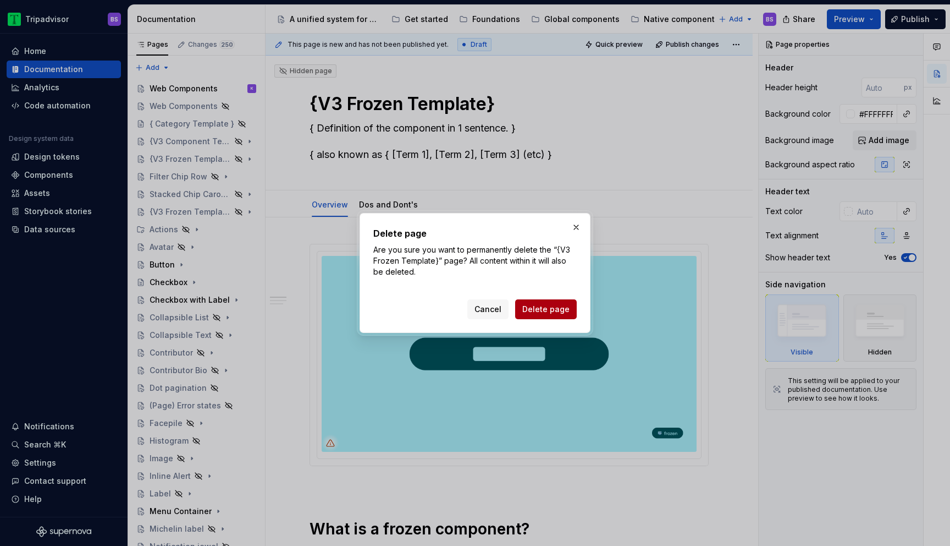
click at [560, 312] on span "Delete page" at bounding box center [545, 309] width 47 height 11
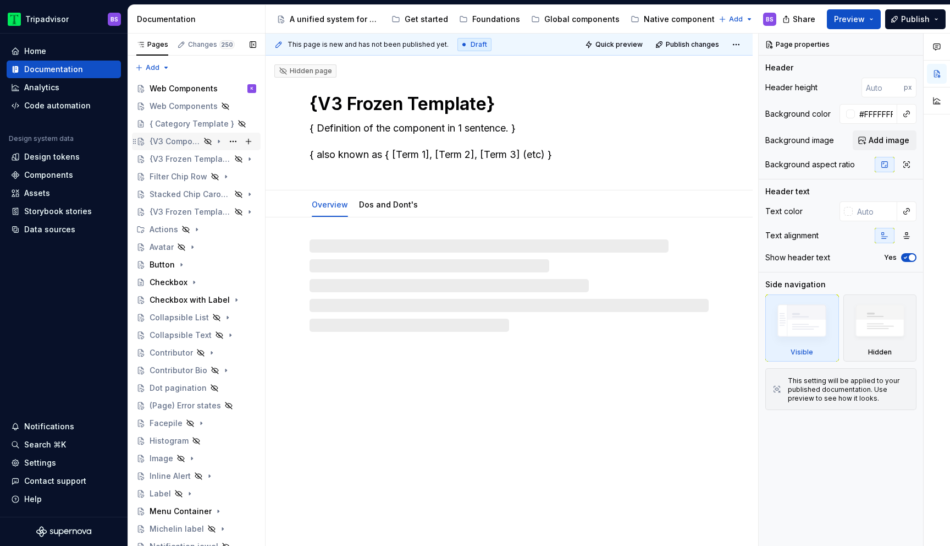
click at [181, 141] on div "{V3 Component Template}" at bounding box center [175, 141] width 51 height 11
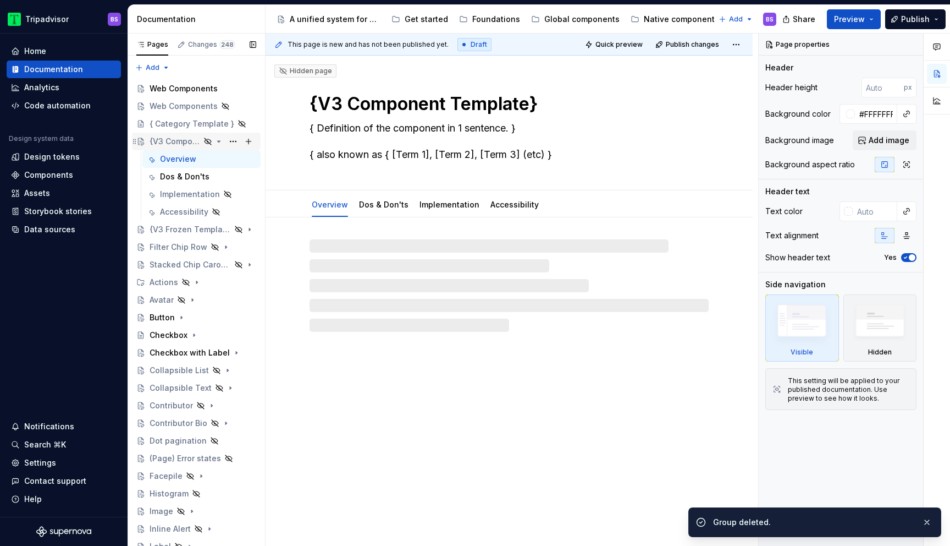
click at [181, 141] on div "{V3 Component Template}" at bounding box center [175, 141] width 51 height 11
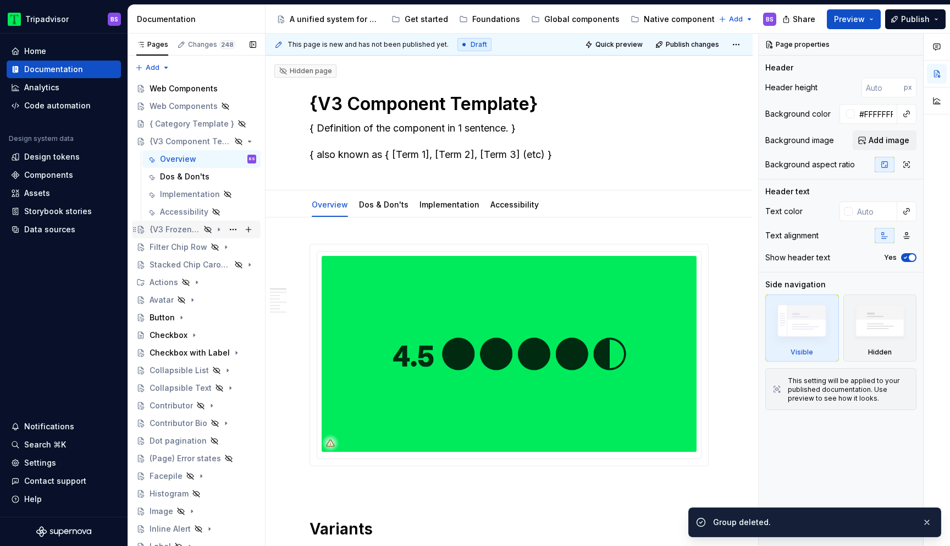
click at [179, 226] on div "{V3 Frozen Template}" at bounding box center [175, 229] width 51 height 11
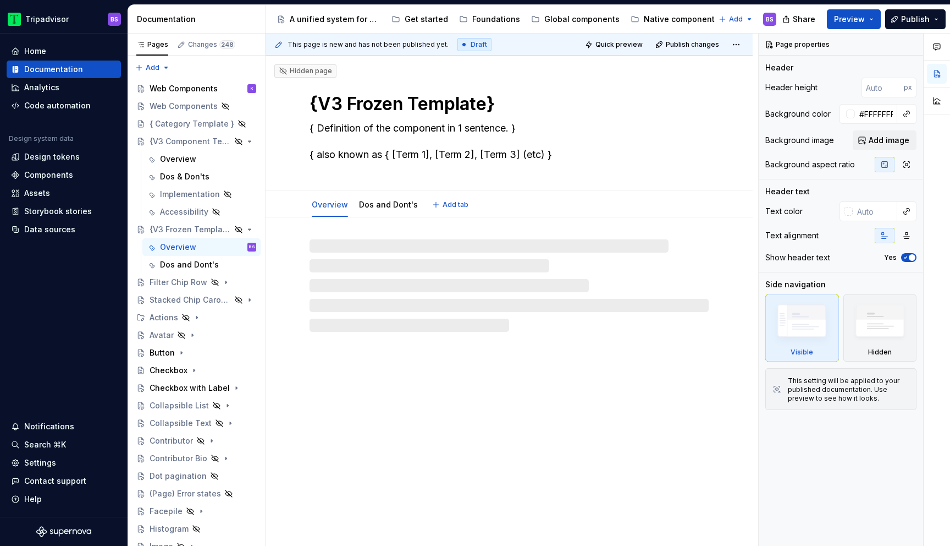
click at [387, 190] on div "Hidden page {V3 Frozen Template} { Definition of the component in 1 sentence. }…" at bounding box center [509, 123] width 487 height 135
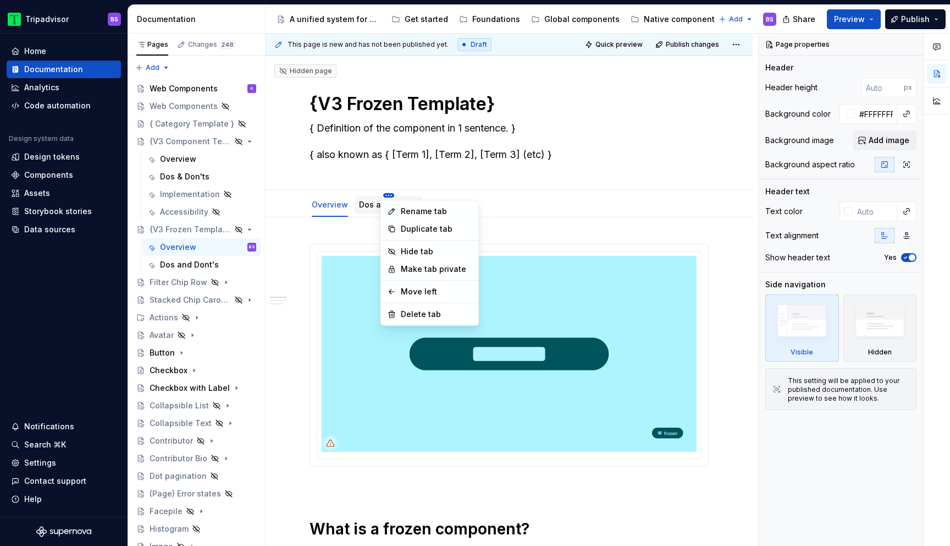
click at [387, 194] on html "Tripadvisor BS Home Documentation Analytics Code automation Design system data …" at bounding box center [475, 273] width 950 height 546
type textarea "*"
click at [424, 208] on div "Rename tab" at bounding box center [436, 211] width 71 height 11
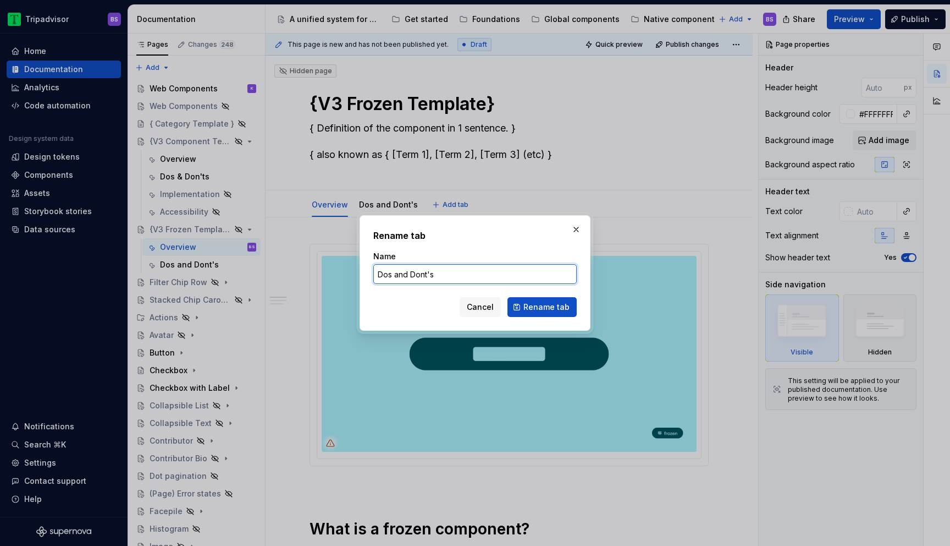
click at [404, 269] on input "Dos and Dont's" at bounding box center [474, 274] width 203 height 20
type input "Dos & Dont's"
click at [547, 304] on span "Rename tab" at bounding box center [547, 306] width 46 height 11
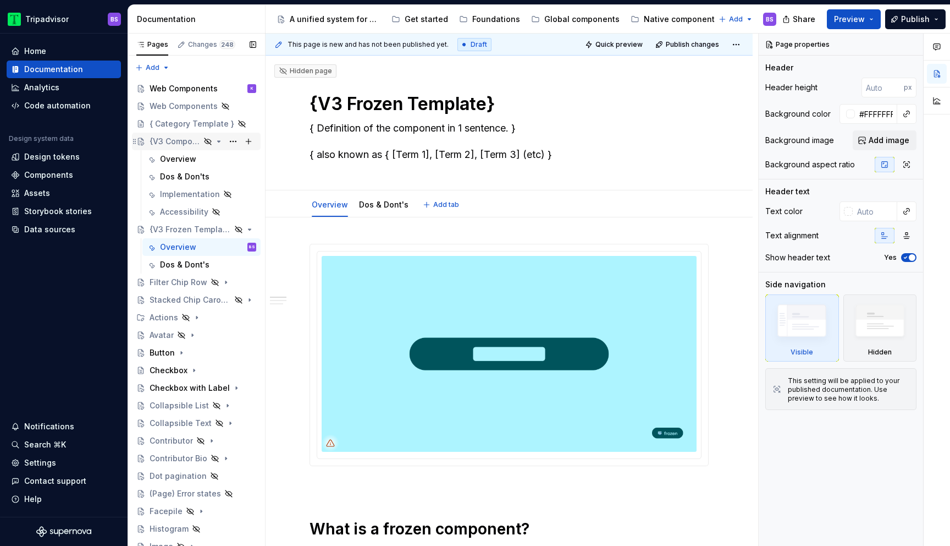
click at [221, 139] on icon "Page tree" at bounding box center [218, 141] width 9 height 9
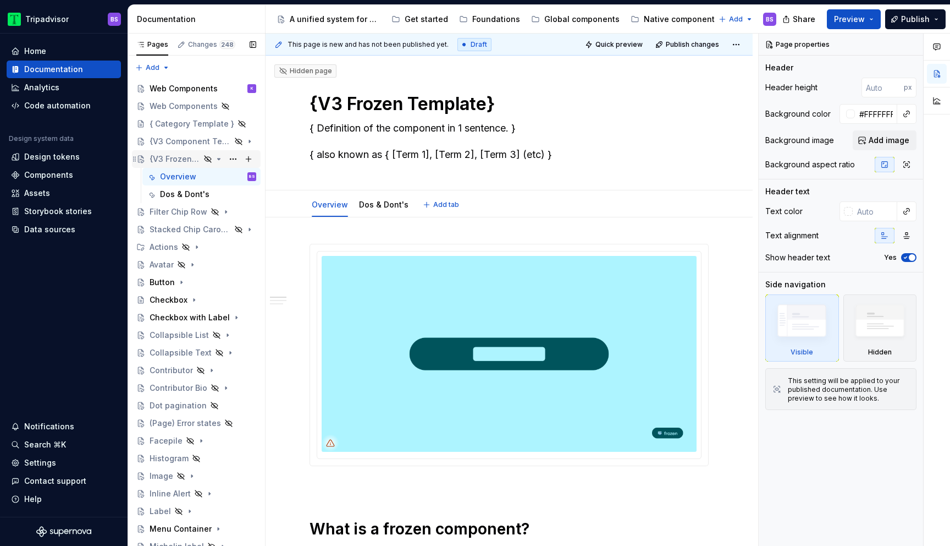
click at [221, 159] on icon "Page tree" at bounding box center [218, 159] width 9 height 9
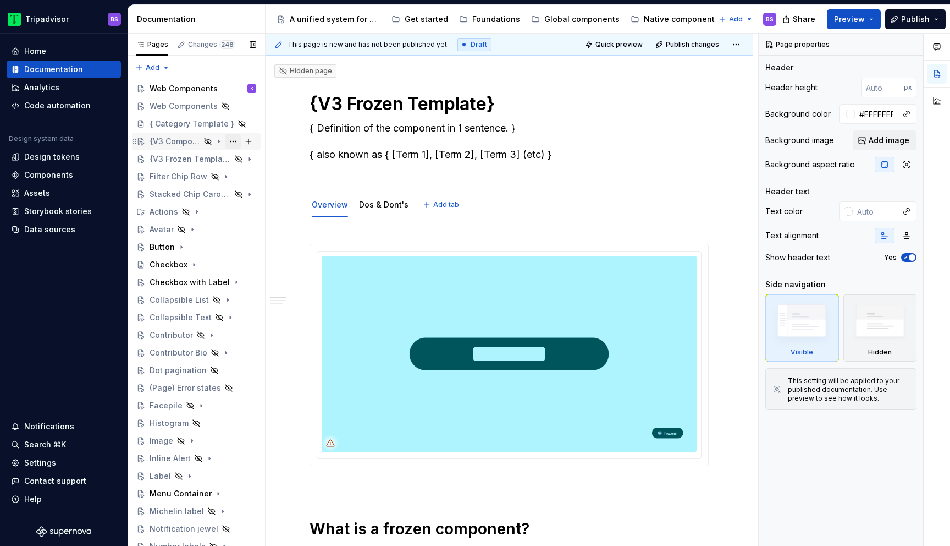
click at [232, 142] on button "Page tree" at bounding box center [232, 141] width 15 height 15
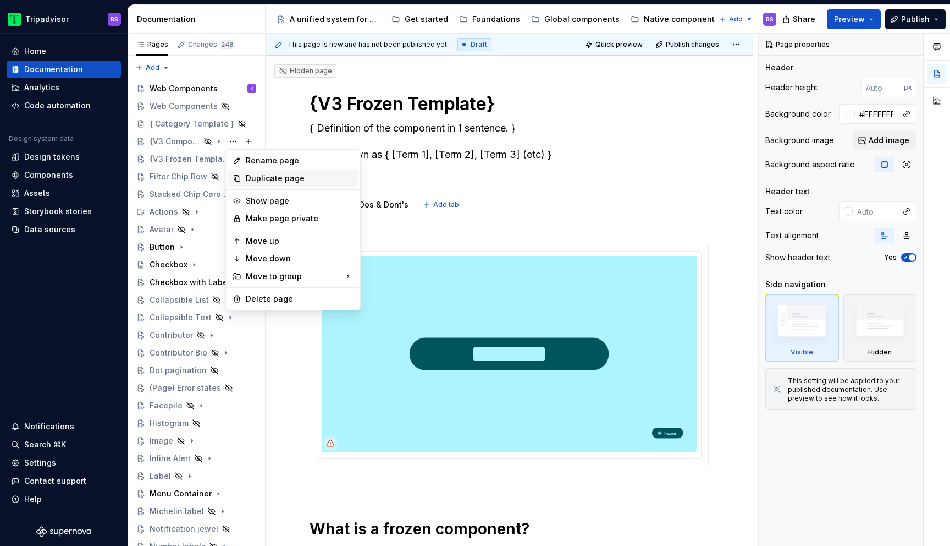
click at [252, 177] on div "Duplicate page" at bounding box center [300, 178] width 108 height 11
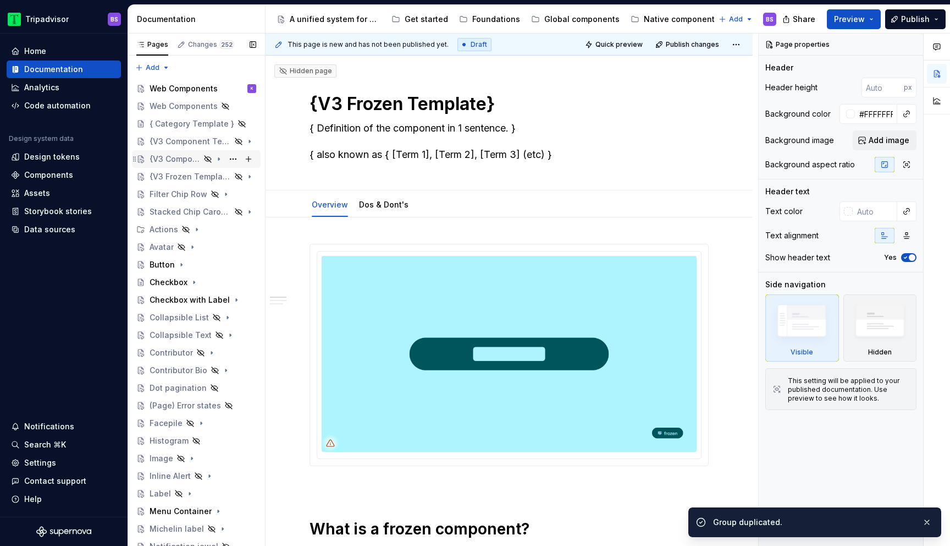
click at [193, 159] on div "{V3 Component Template}" at bounding box center [175, 158] width 51 height 11
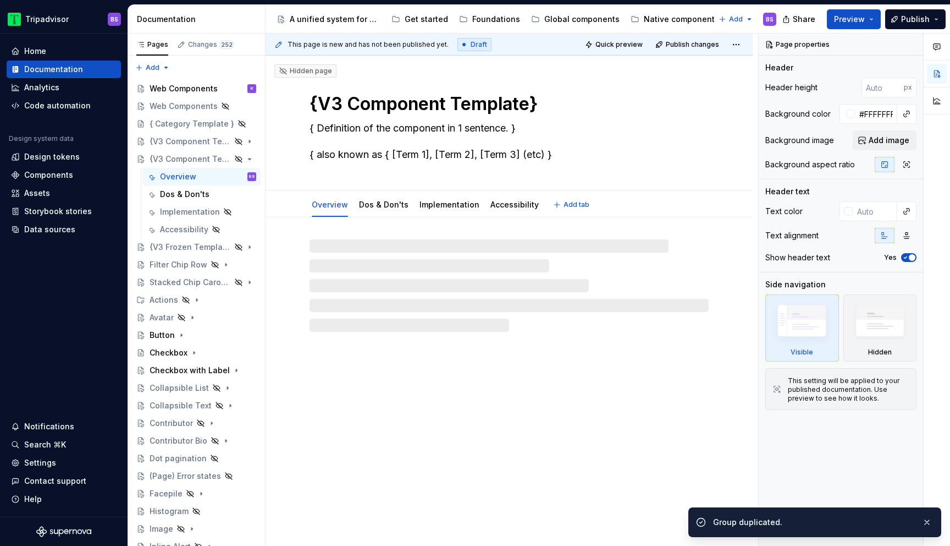
click at [389, 105] on textarea "{V3 Component Template}" at bounding box center [506, 104] width 399 height 26
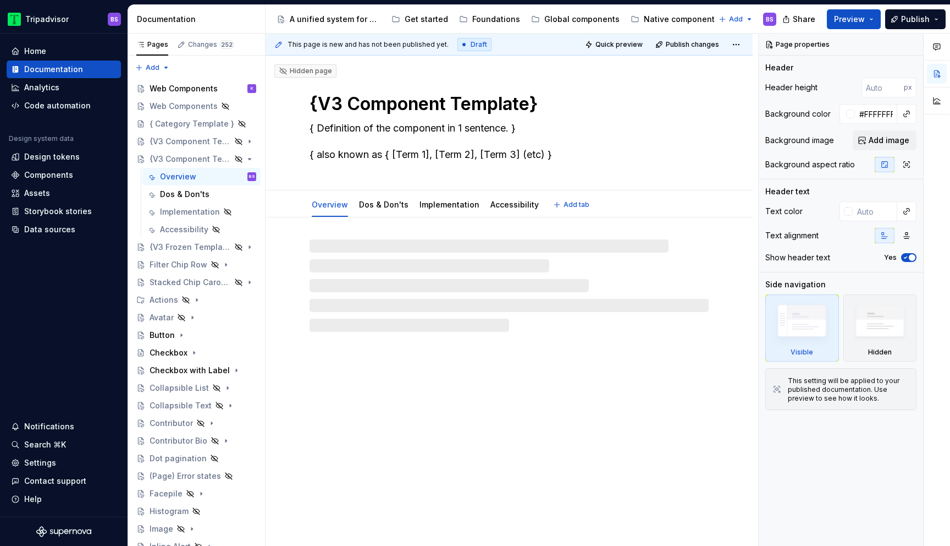
click at [389, 105] on textarea "{V3 Component Template}" at bounding box center [506, 104] width 399 height 26
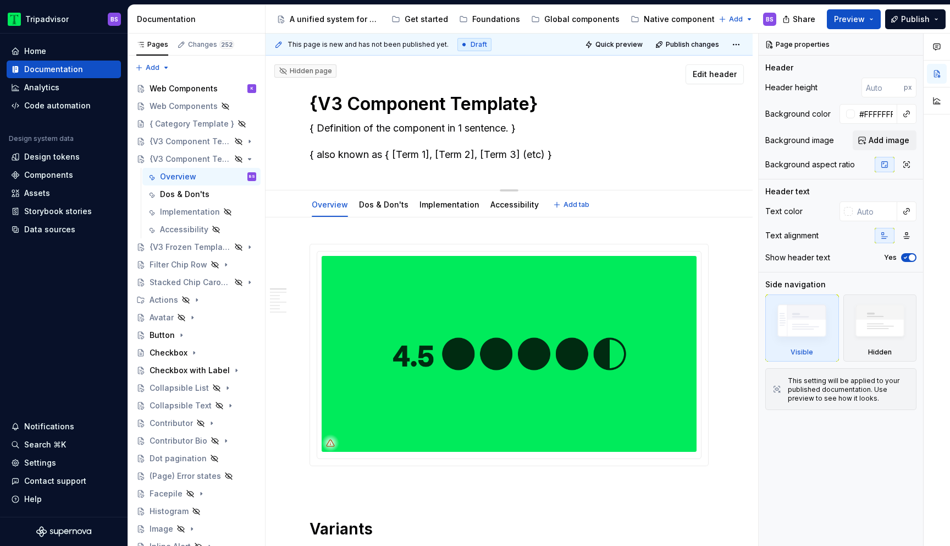
type textarea "*"
type textarea "S"
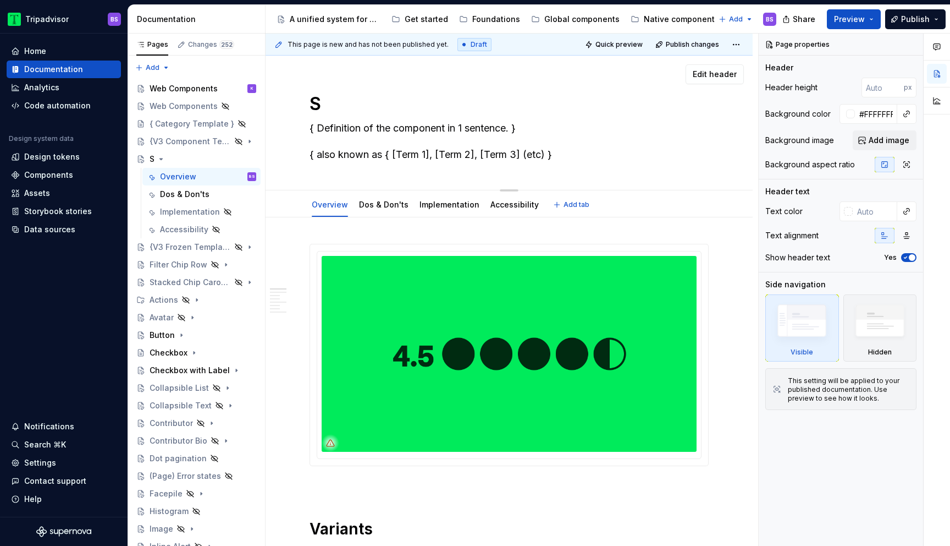
type textarea "*"
type textarea "St"
type textarea "*"
type textarea "Ste"
type textarea "*"
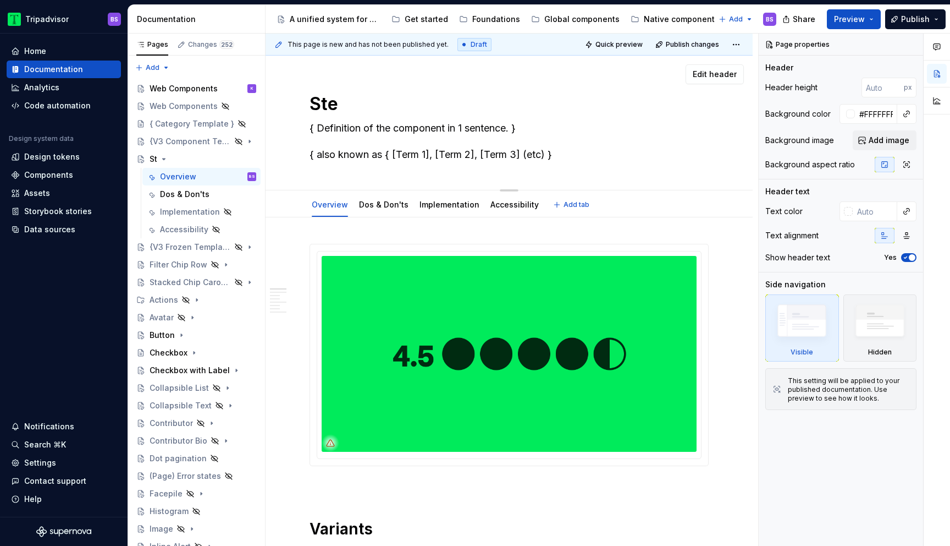
type textarea "Step"
type textarea "*"
type textarea "[PERSON_NAME]"
type textarea "*"
type textarea "Steppe"
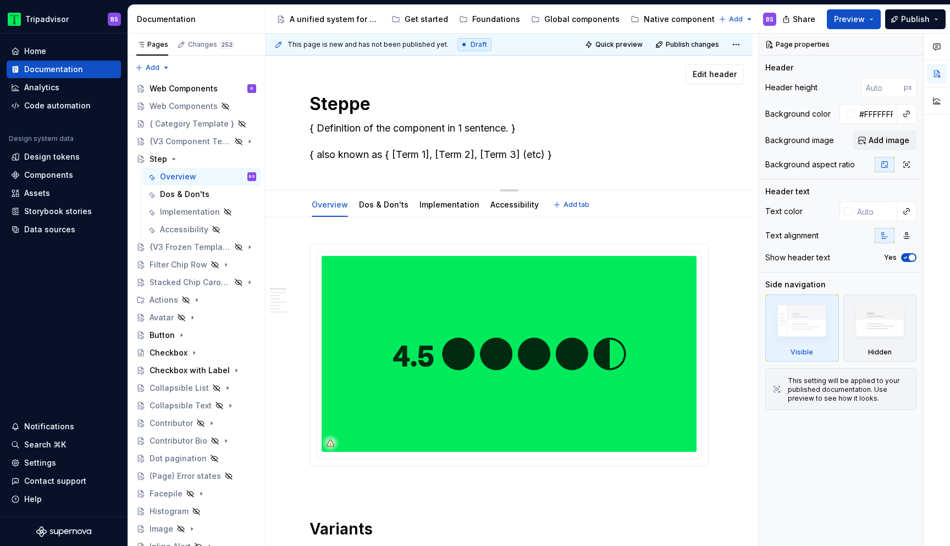
type textarea "*"
type textarea "Stepper"
type textarea "*"
type textarea "Stepper"
click at [234, 157] on button "Page tree" at bounding box center [232, 158] width 15 height 15
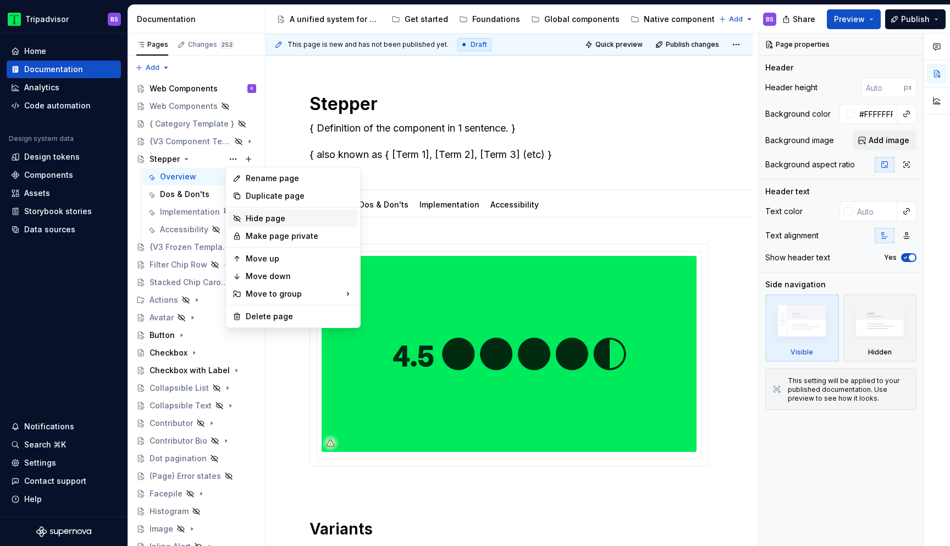
click at [268, 217] on div "Hide page" at bounding box center [300, 218] width 108 height 11
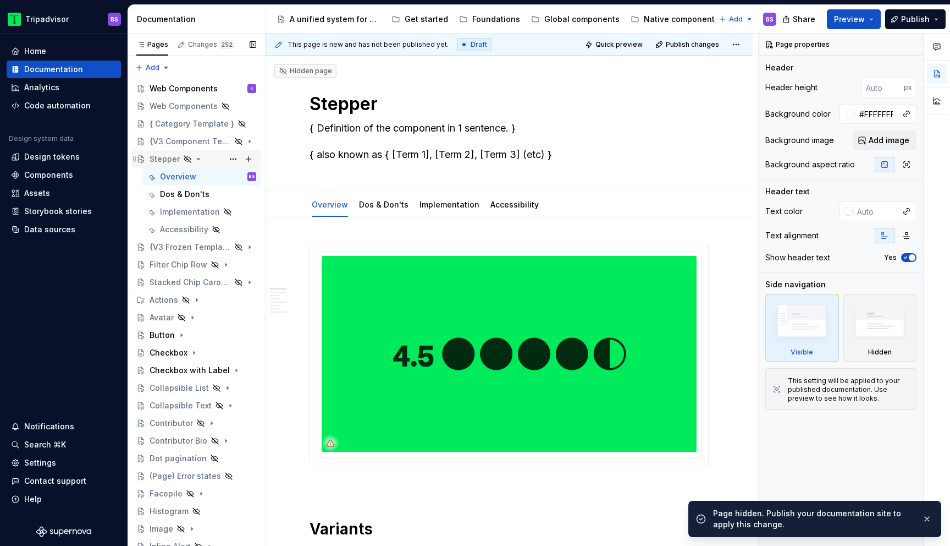
click at [200, 158] on icon "Page tree" at bounding box center [198, 159] width 9 height 9
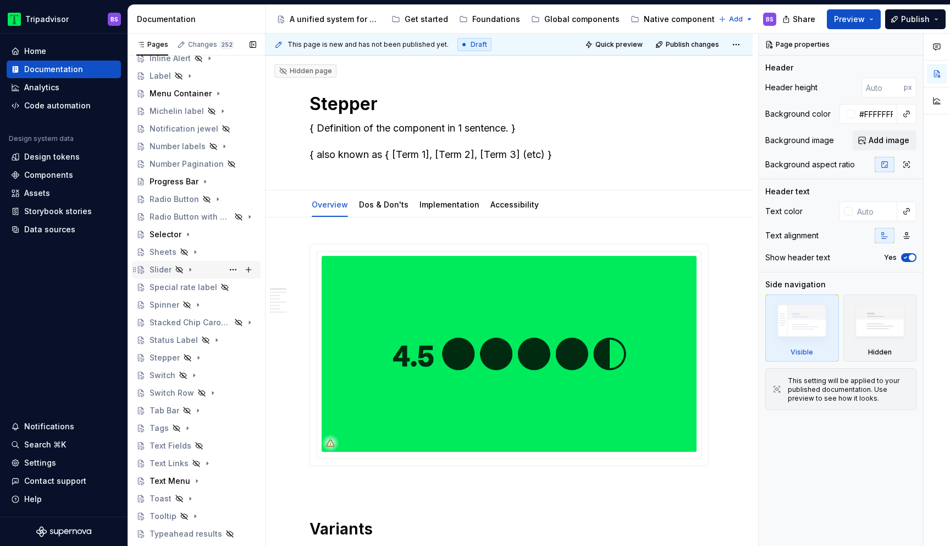
scroll to position [367, 0]
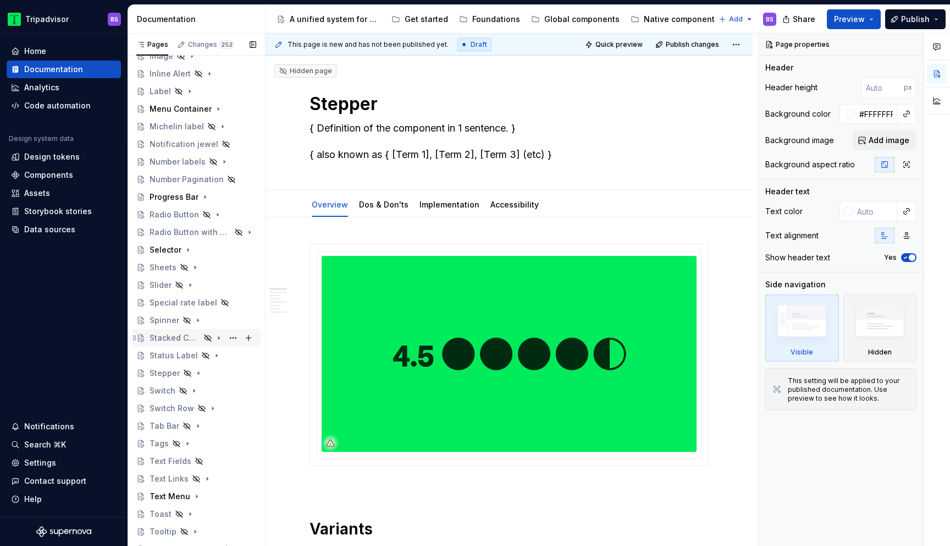
click at [181, 338] on div "Stacked Chip Carousel" at bounding box center [175, 337] width 51 height 11
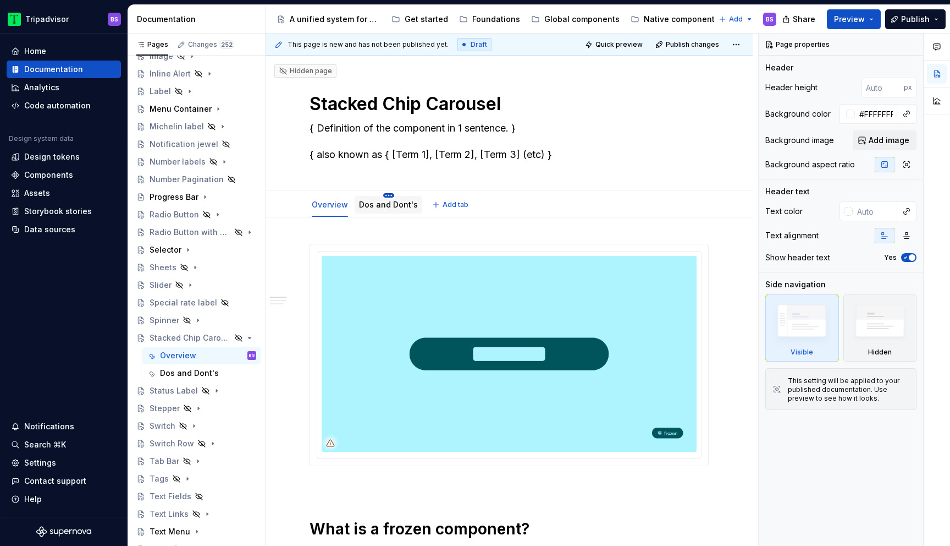
click at [384, 196] on html "Tripadvisor BS Home Documentation Analytics Code automation Design system data …" at bounding box center [475, 273] width 950 height 546
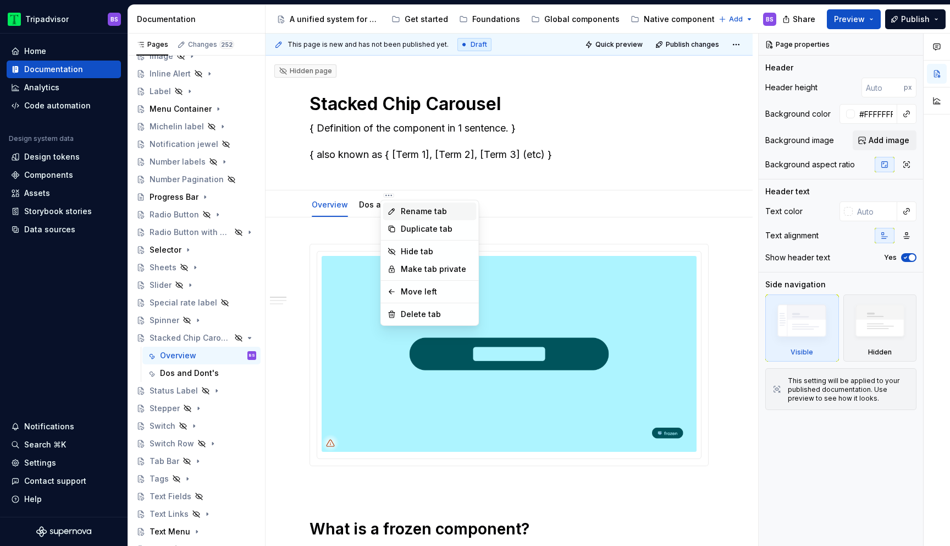
click at [412, 208] on div "Rename tab" at bounding box center [436, 211] width 71 height 11
type textarea "*"
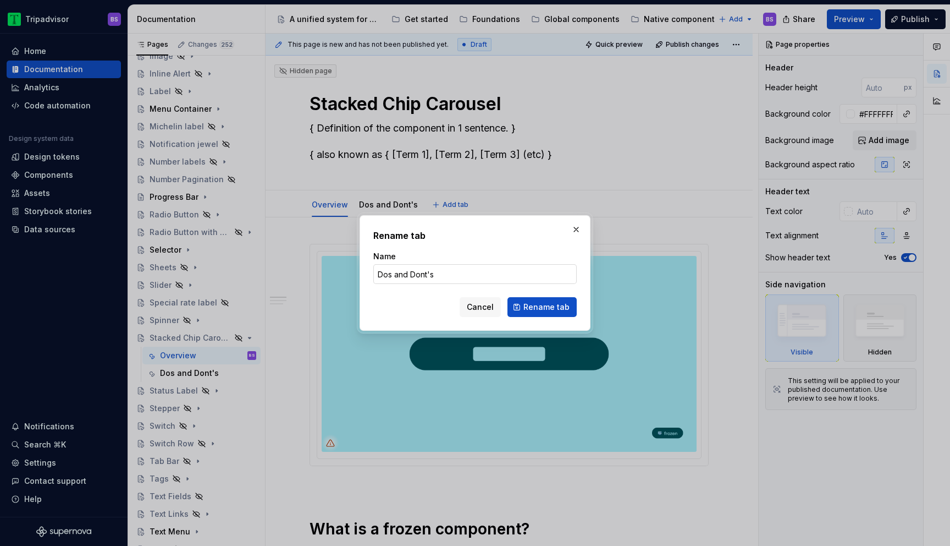
click at [403, 278] on input "Dos and Dont's" at bounding box center [474, 274] width 203 height 20
type input "Dos & Dont's"
click at [547, 305] on span "Rename tab" at bounding box center [547, 306] width 46 height 11
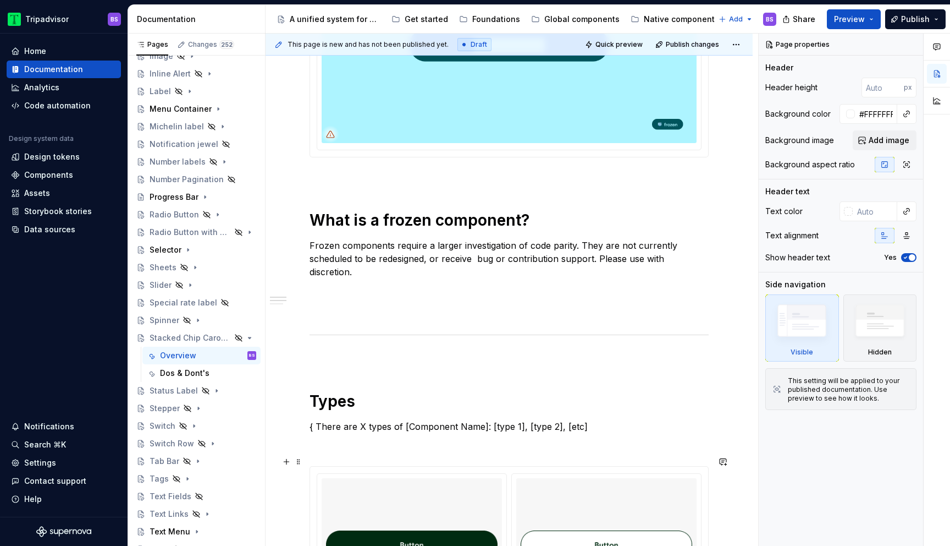
scroll to position [395, 0]
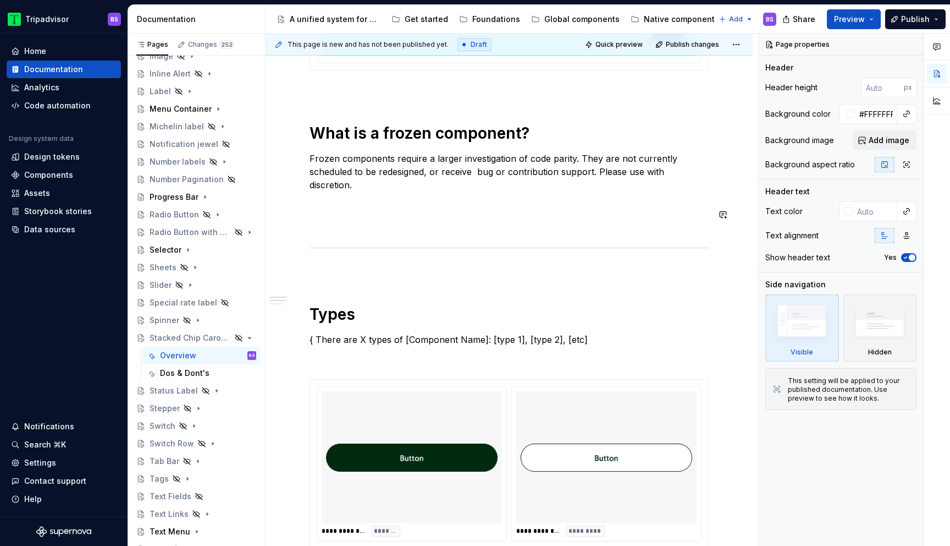
type textarea "*"
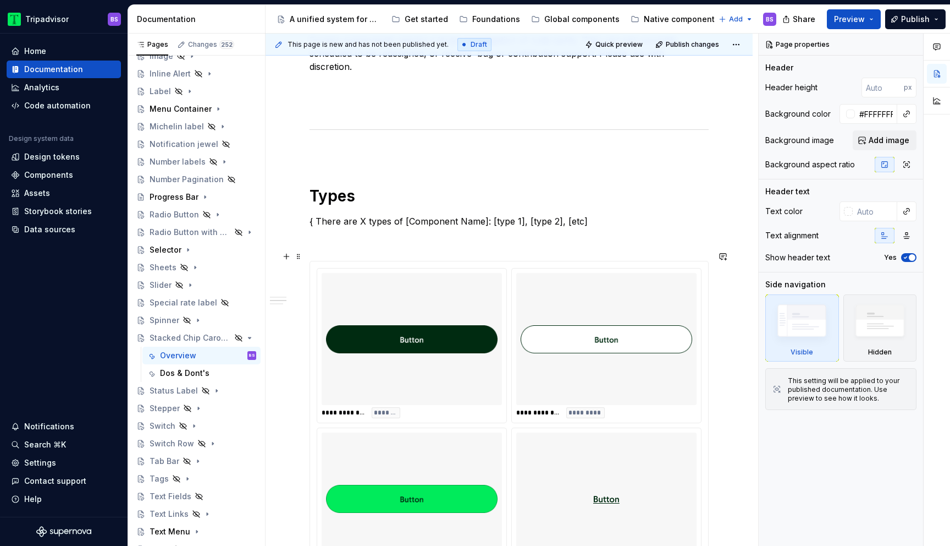
scroll to position [555, 0]
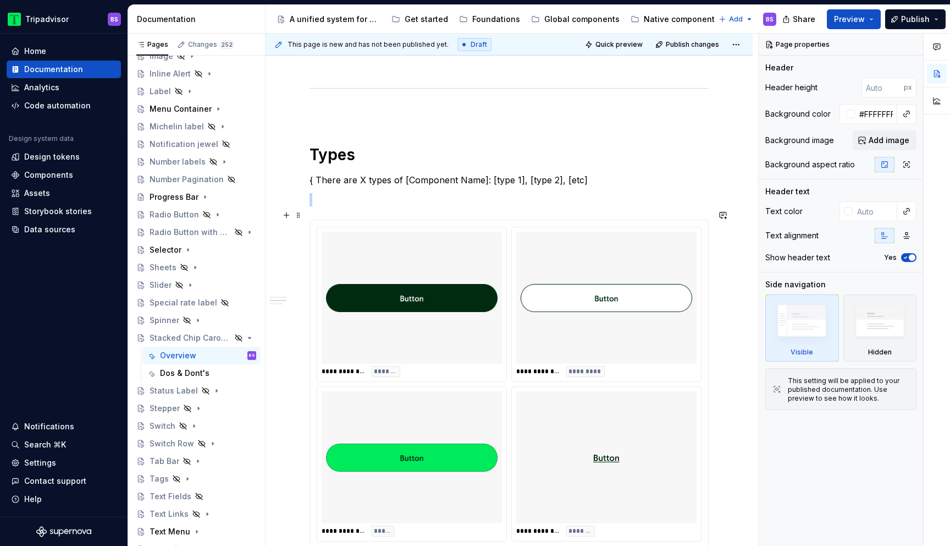
click at [535, 340] on img at bounding box center [607, 297] width 172 height 123
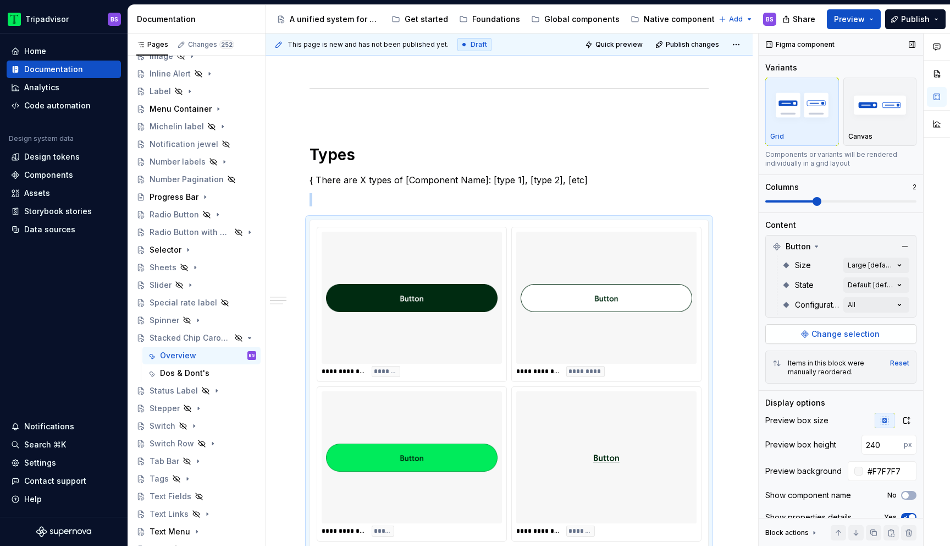
click at [796, 335] on button "Change selection" at bounding box center [841, 334] width 151 height 20
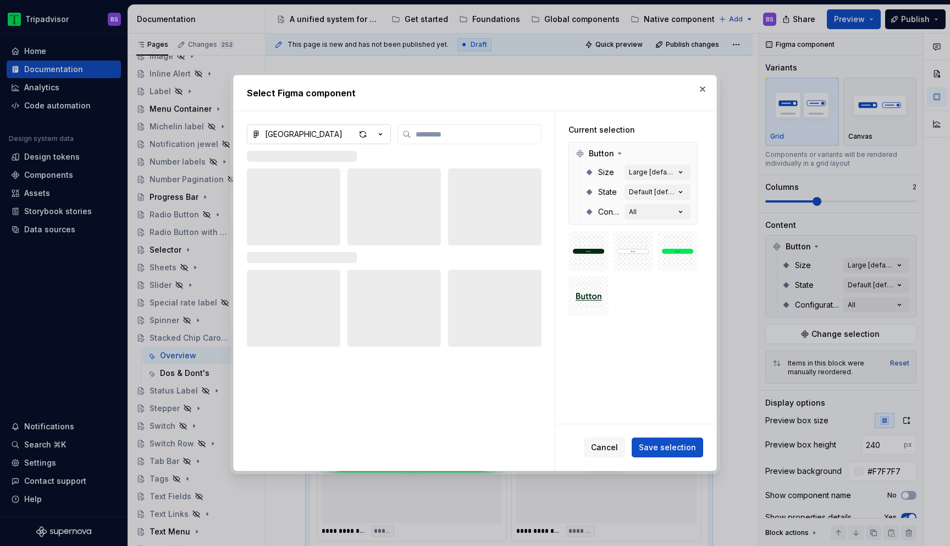
click at [379, 135] on icon "button" at bounding box center [380, 134] width 11 height 11
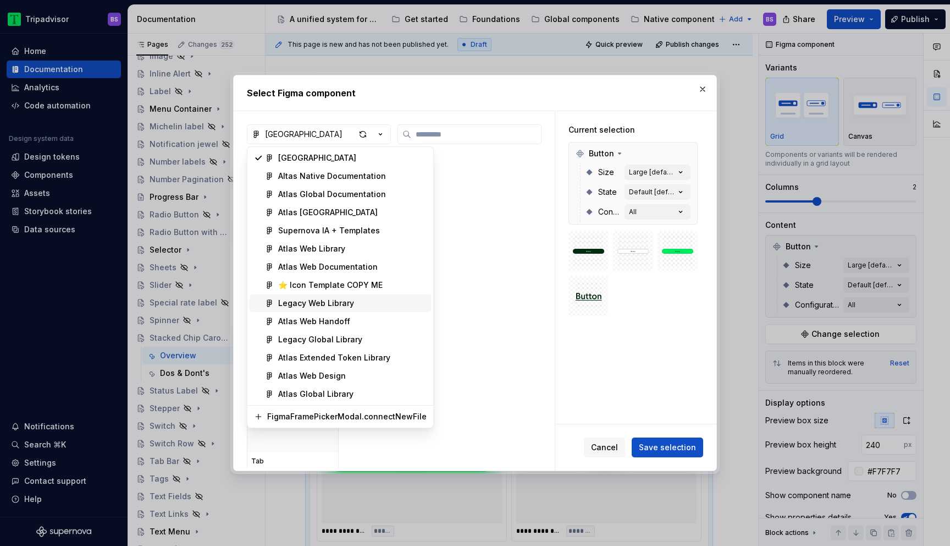
click at [343, 302] on div "Legacy Web Library" at bounding box center [316, 303] width 76 height 11
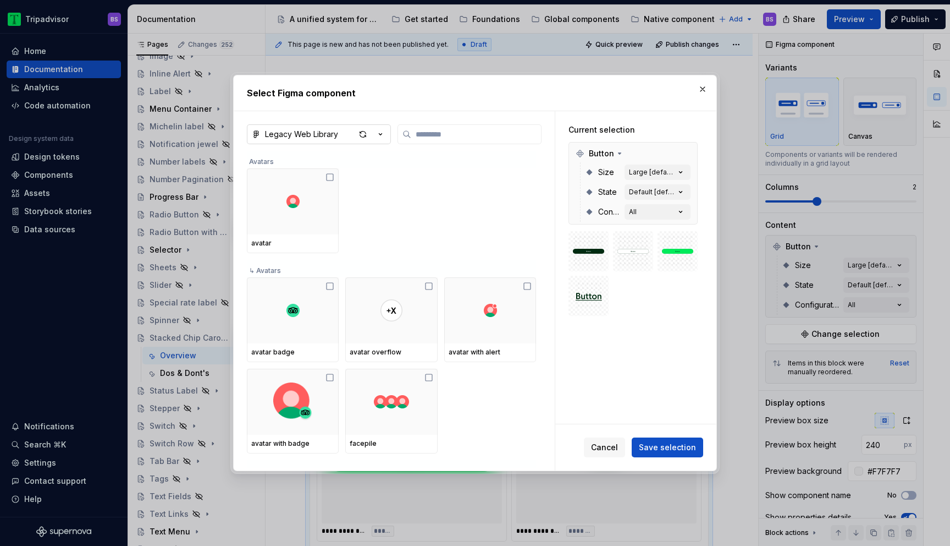
click at [377, 136] on icon "button" at bounding box center [380, 134] width 11 height 11
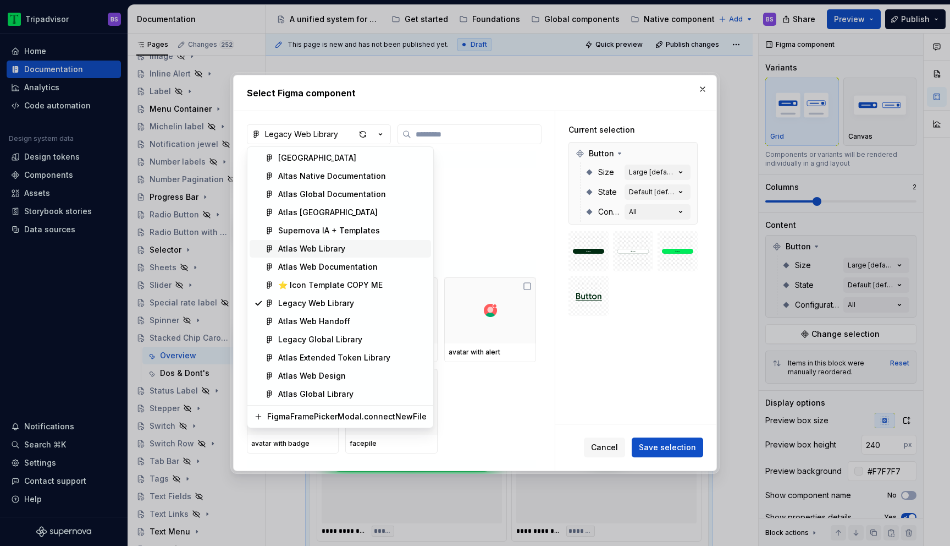
click at [337, 245] on div "Atlas Web Library" at bounding box center [311, 248] width 67 height 11
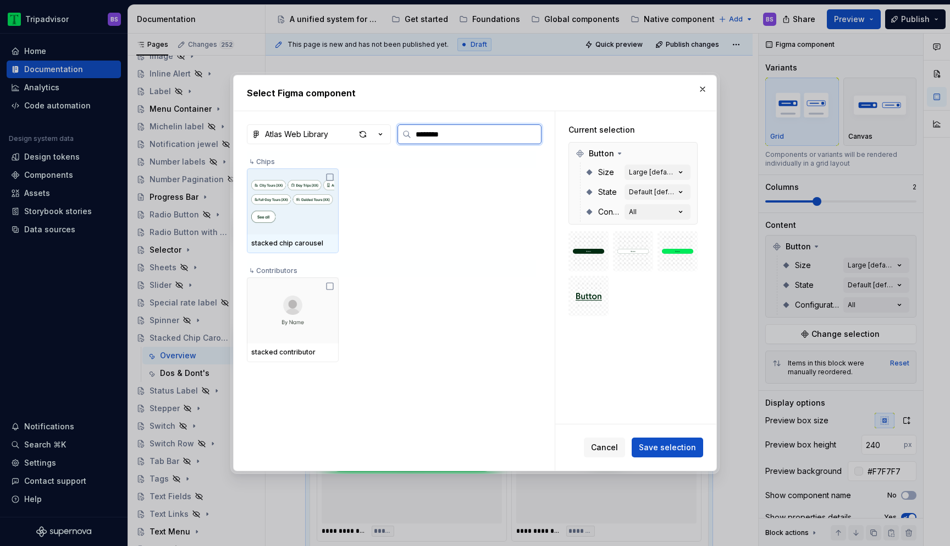
type input "*********"
click at [308, 216] on img at bounding box center [292, 201] width 83 height 57
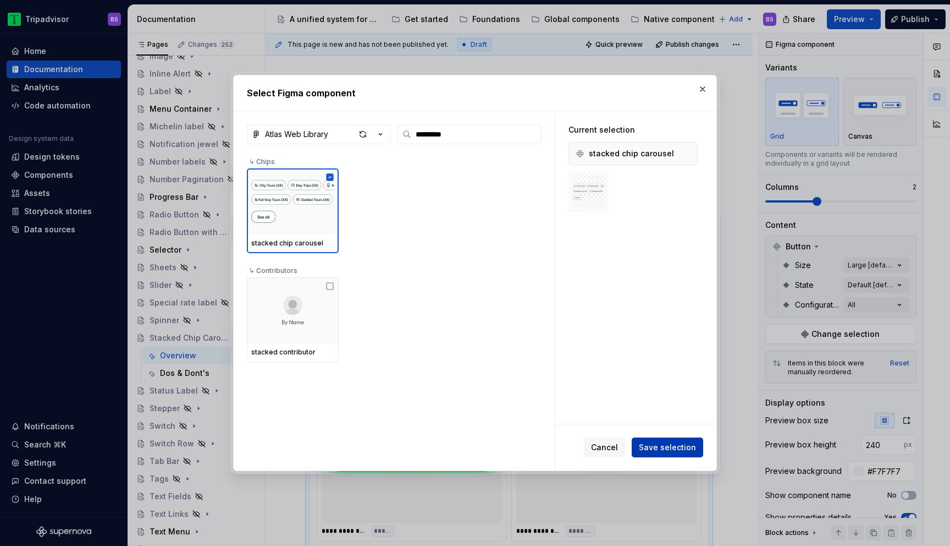
click at [667, 443] on span "Save selection" at bounding box center [667, 447] width 57 height 11
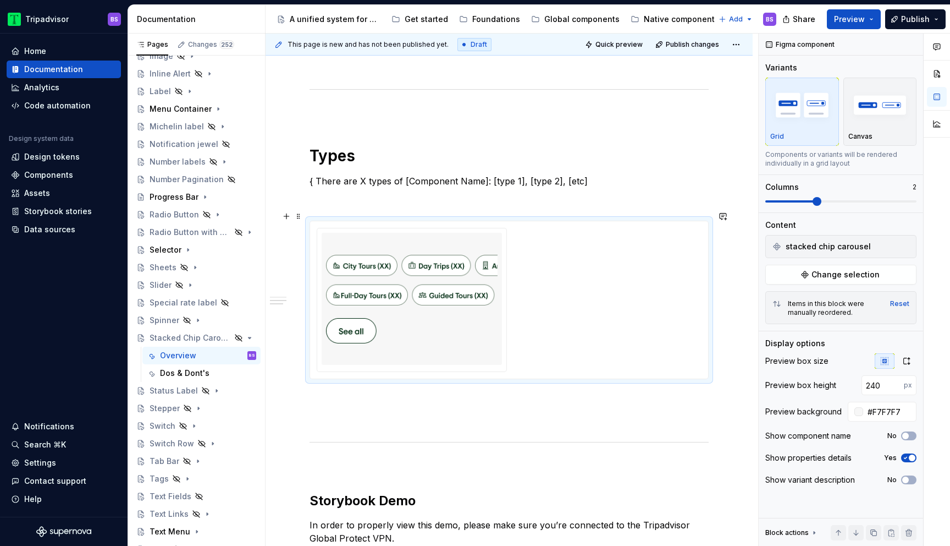
scroll to position [507, 0]
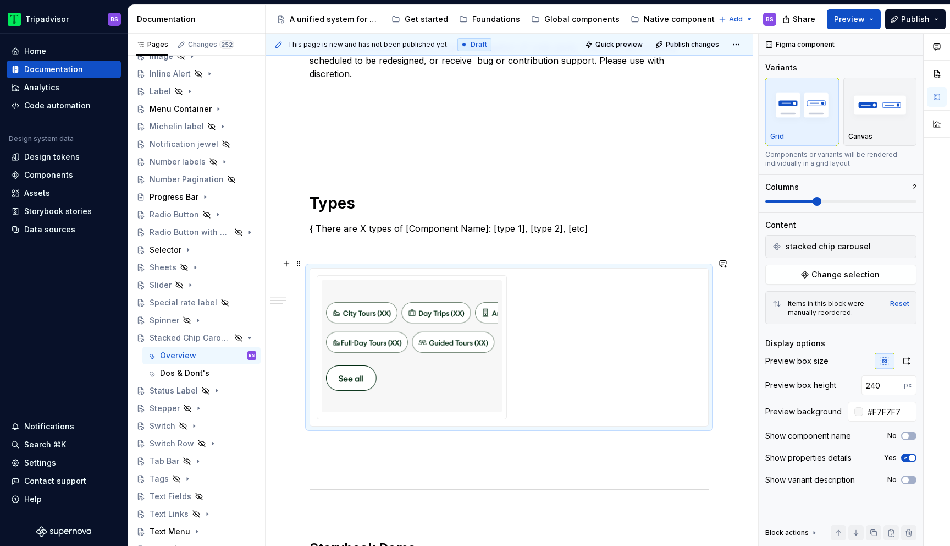
click at [610, 333] on div at bounding box center [509, 347] width 385 height 144
click at [843, 249] on span "stacked chip carousel" at bounding box center [828, 246] width 85 height 11
click at [435, 369] on img at bounding box center [412, 345] width 172 height 123
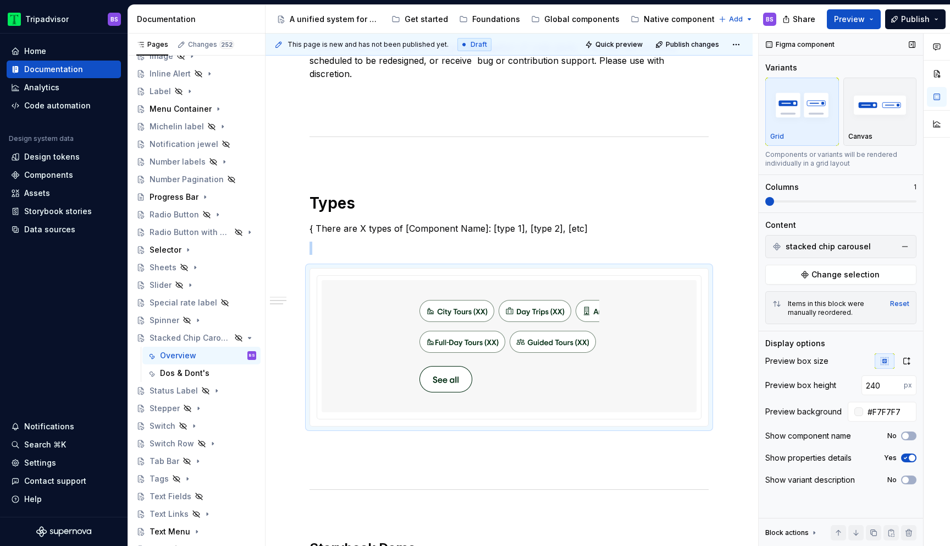
click at [769, 199] on span at bounding box center [770, 201] width 9 height 9
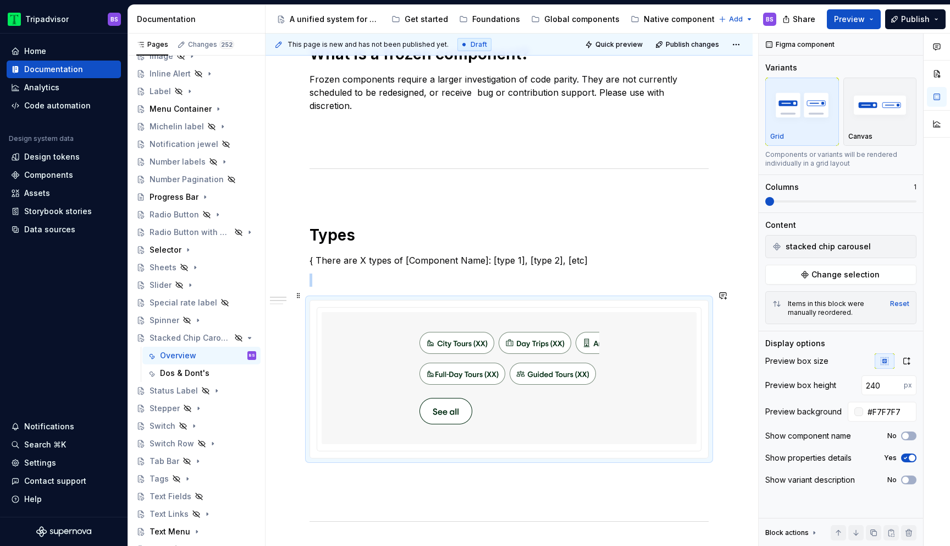
scroll to position [477, 0]
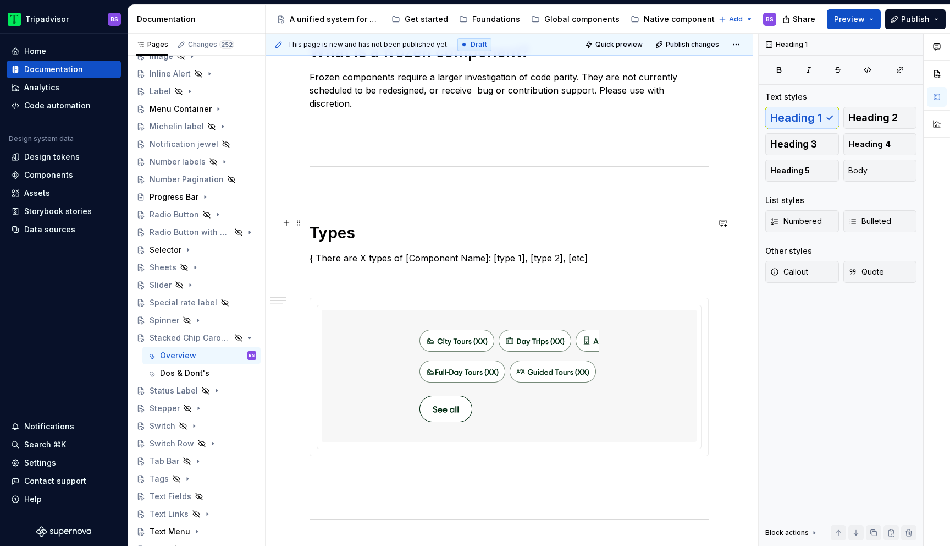
click at [358, 223] on h1 "Types" at bounding box center [509, 233] width 399 height 20
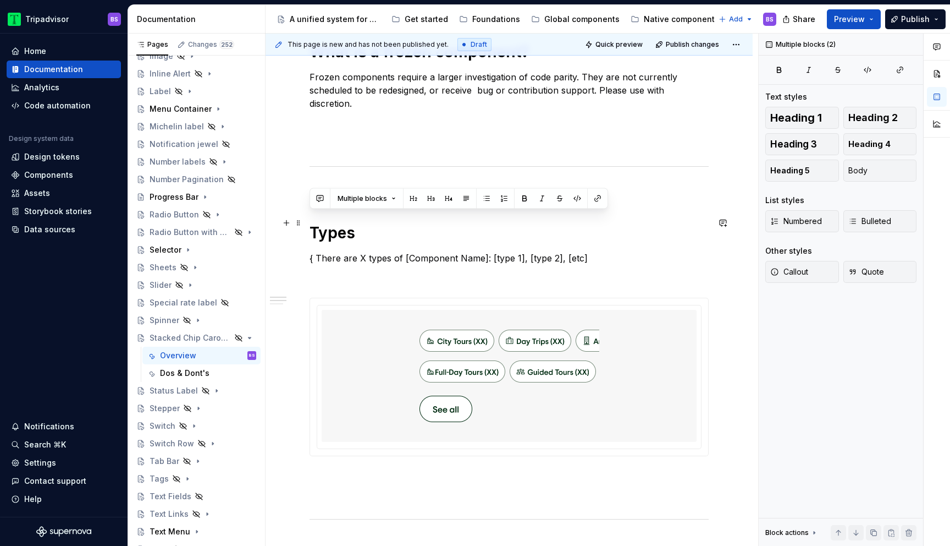
type textarea "*"
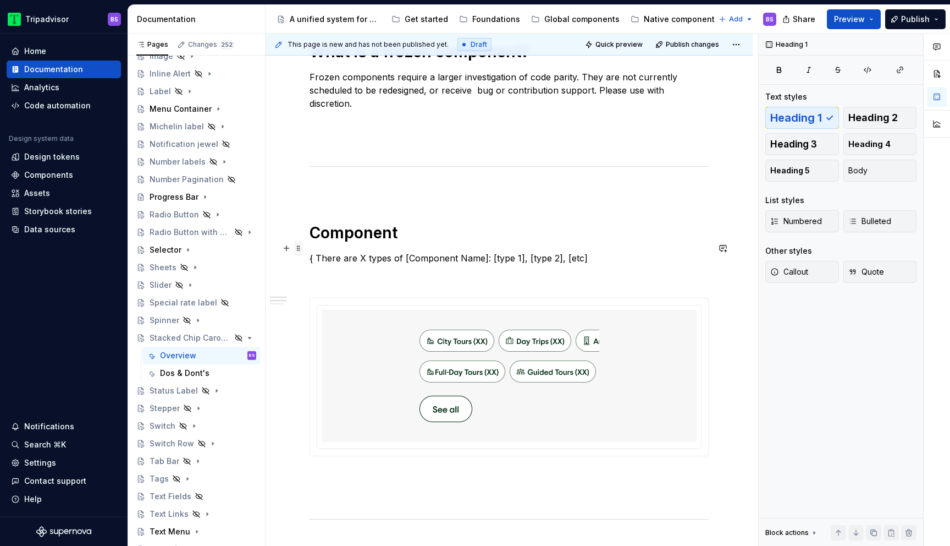
click at [299, 251] on span at bounding box center [298, 247] width 9 height 15
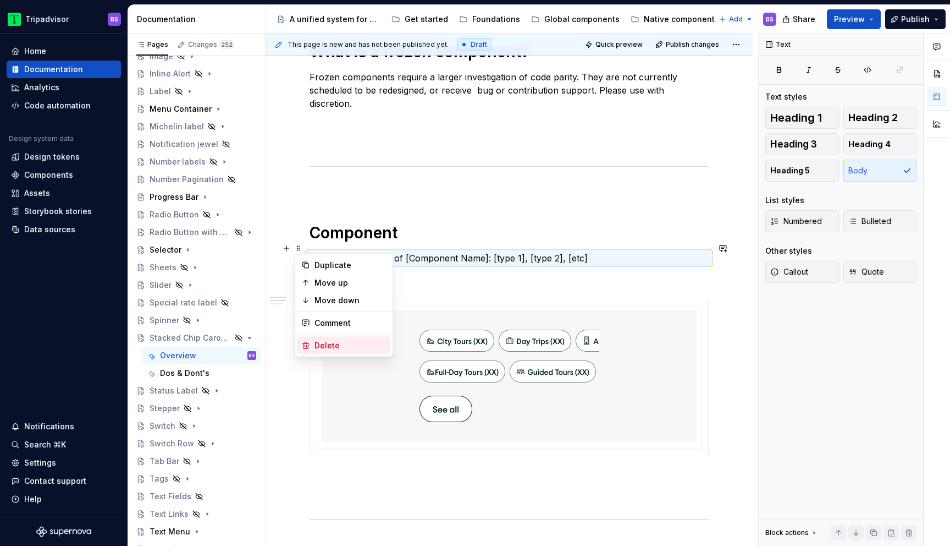
click at [336, 341] on div "Delete" at bounding box center [350, 345] width 71 height 11
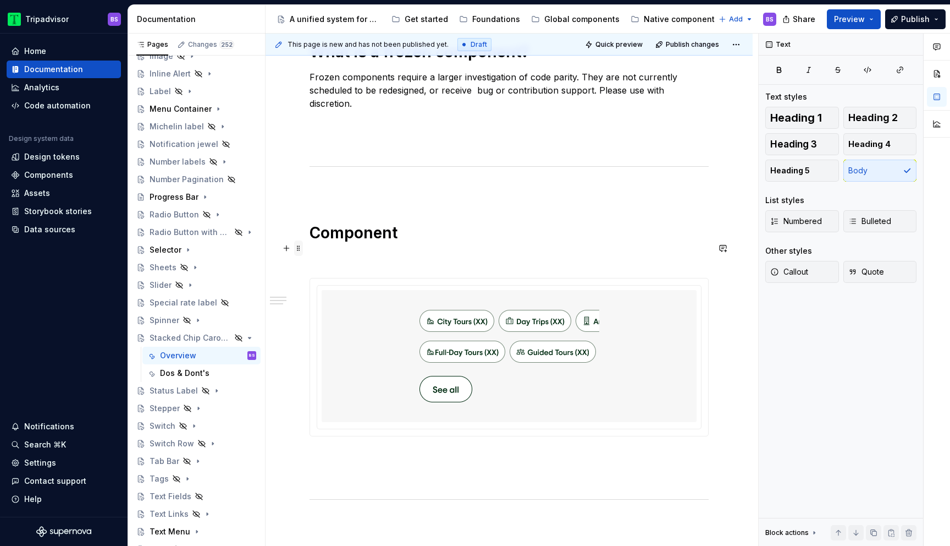
click at [298, 250] on span at bounding box center [298, 247] width 9 height 15
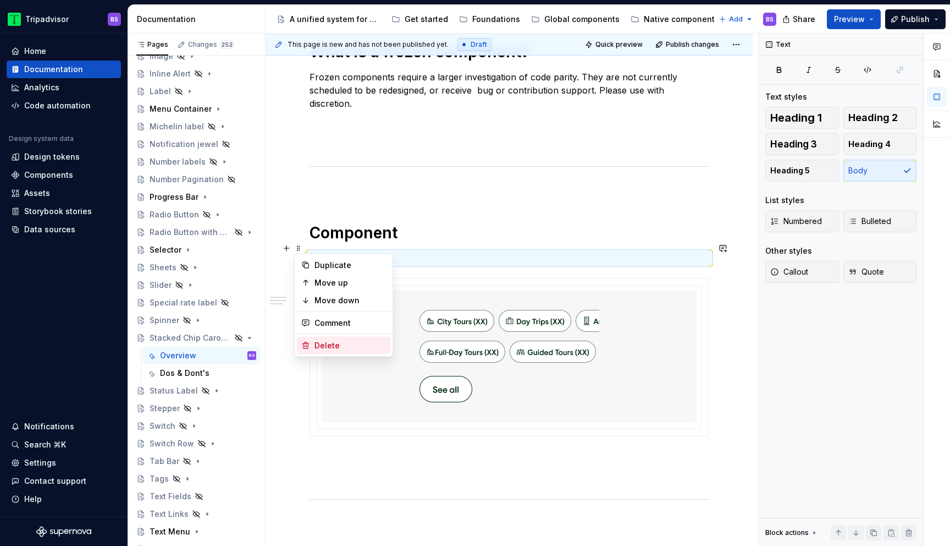
click at [320, 344] on div "Delete" at bounding box center [350, 345] width 71 height 11
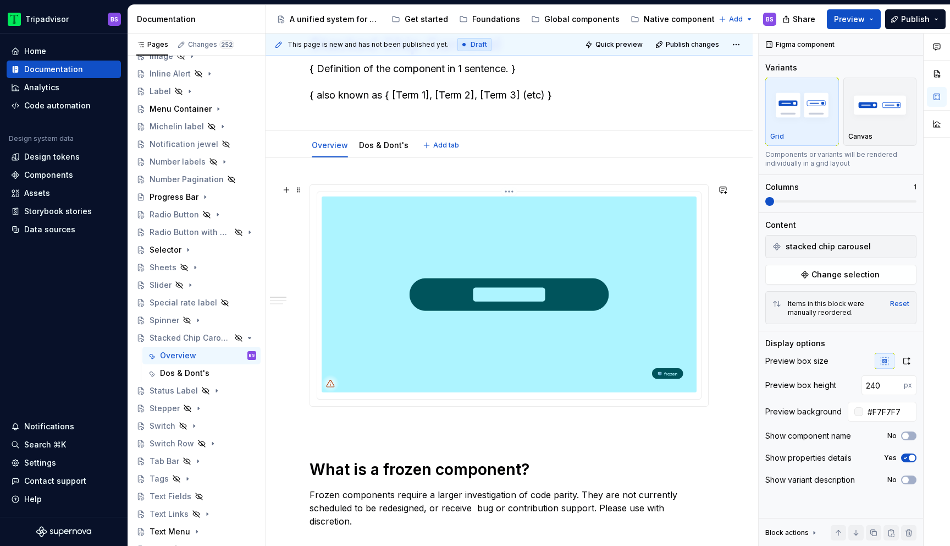
scroll to position [0, 0]
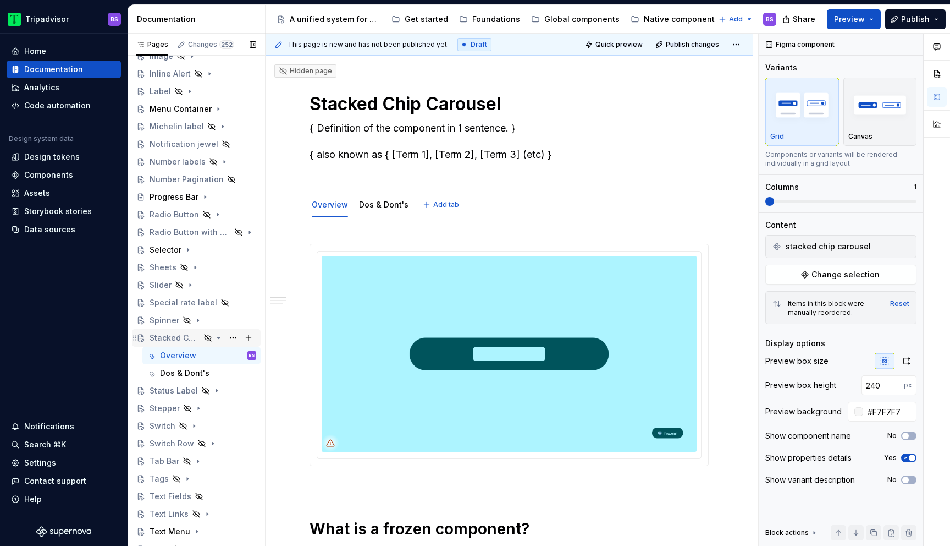
click at [218, 337] on icon "Page tree" at bounding box center [219, 337] width 3 height 1
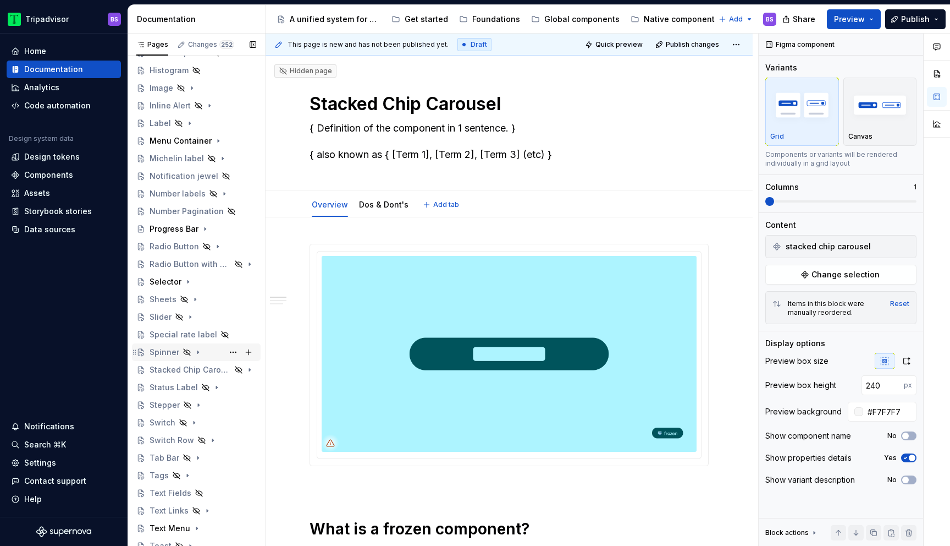
scroll to position [338, 0]
click at [200, 403] on icon "Page tree" at bounding box center [198, 402] width 9 height 9
click at [200, 420] on div "Overview" at bounding box center [208, 419] width 96 height 15
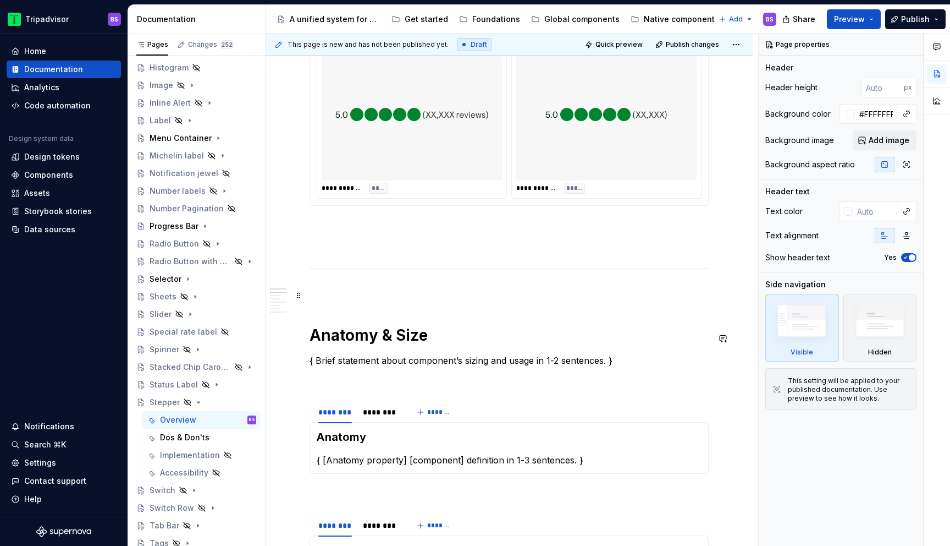
scroll to position [466, 0]
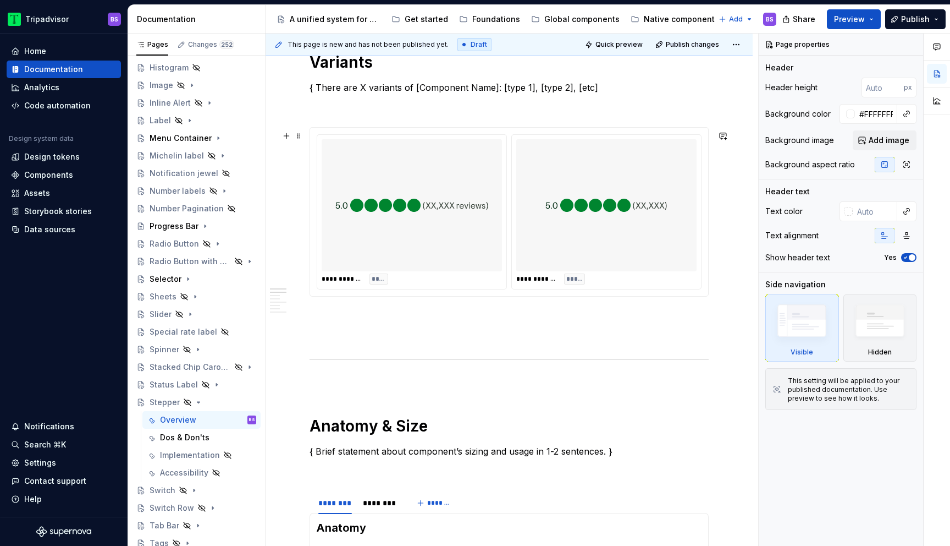
type textarea "*"
click at [514, 227] on div "**********" at bounding box center [509, 211] width 385 height 155
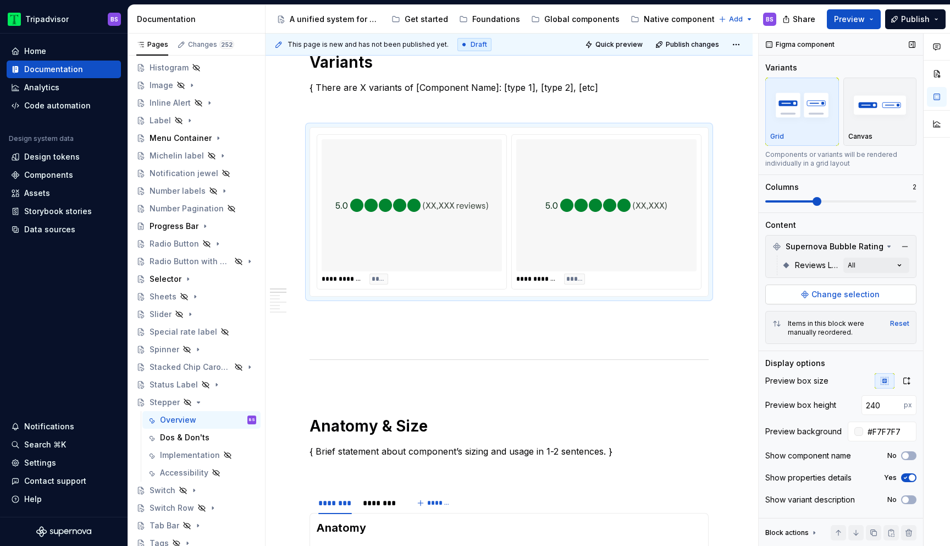
click at [851, 292] on span "Change selection" at bounding box center [846, 294] width 68 height 11
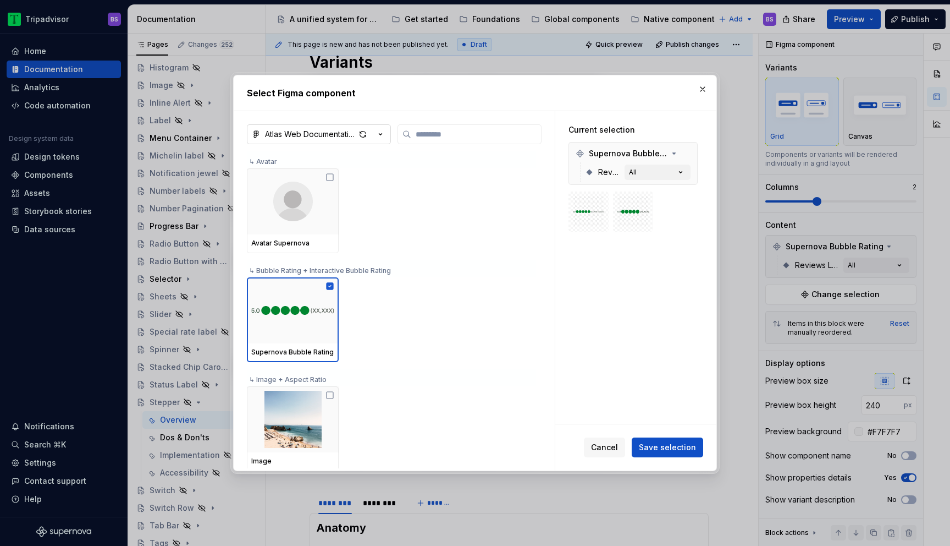
click at [378, 134] on icon "button" at bounding box center [380, 134] width 11 height 11
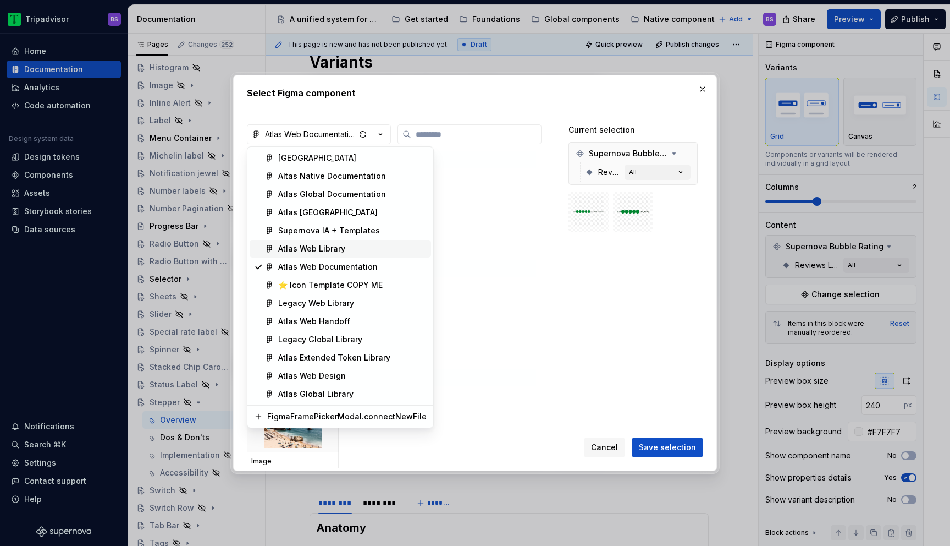
click at [364, 250] on div "Atlas Web Library" at bounding box center [352, 248] width 148 height 11
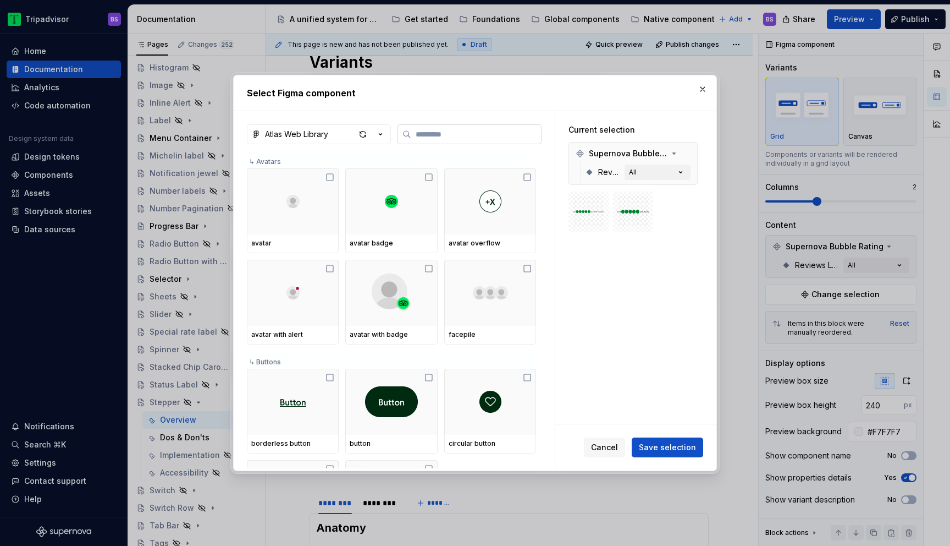
click at [420, 141] on label at bounding box center [470, 134] width 144 height 20
click at [420, 140] on input "search" at bounding box center [476, 134] width 130 height 11
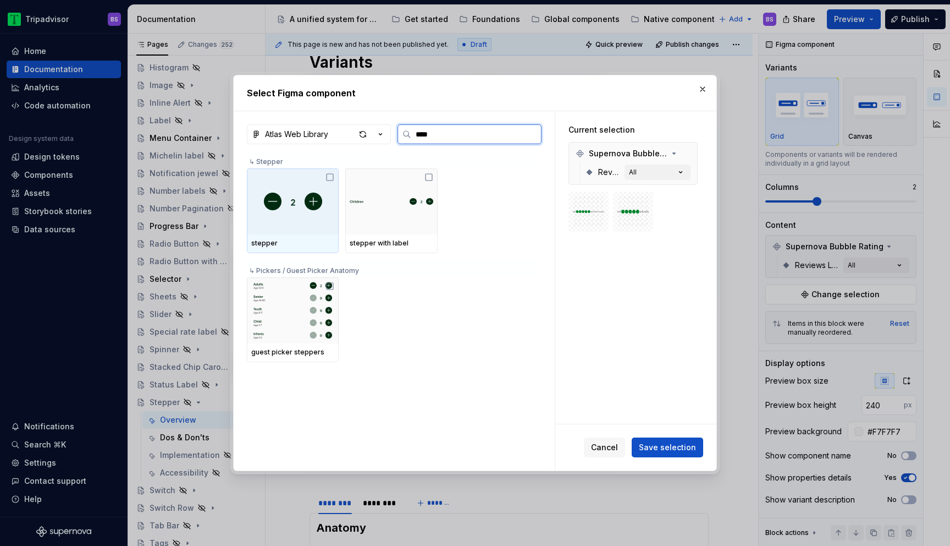
type input "*****"
click at [298, 218] on div at bounding box center [293, 201] width 92 height 66
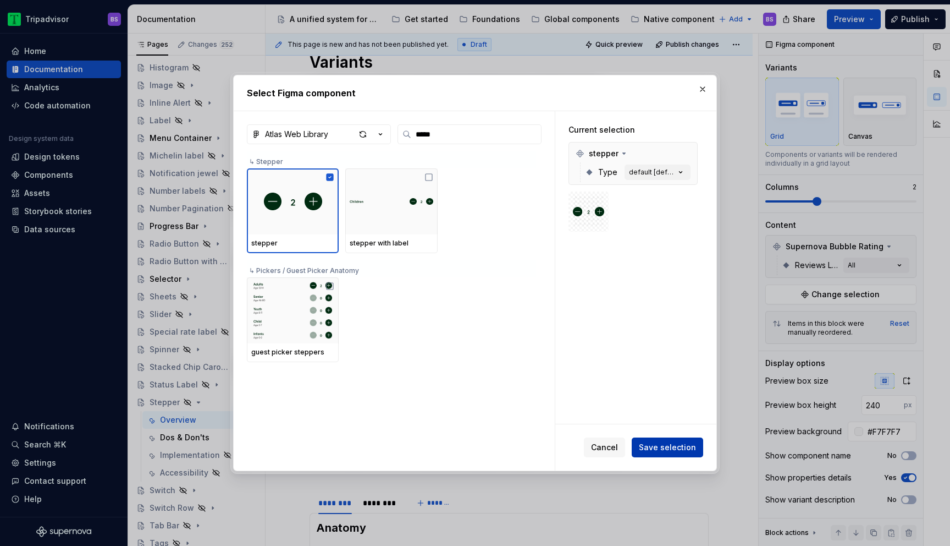
click at [669, 449] on span "Save selection" at bounding box center [667, 447] width 57 height 11
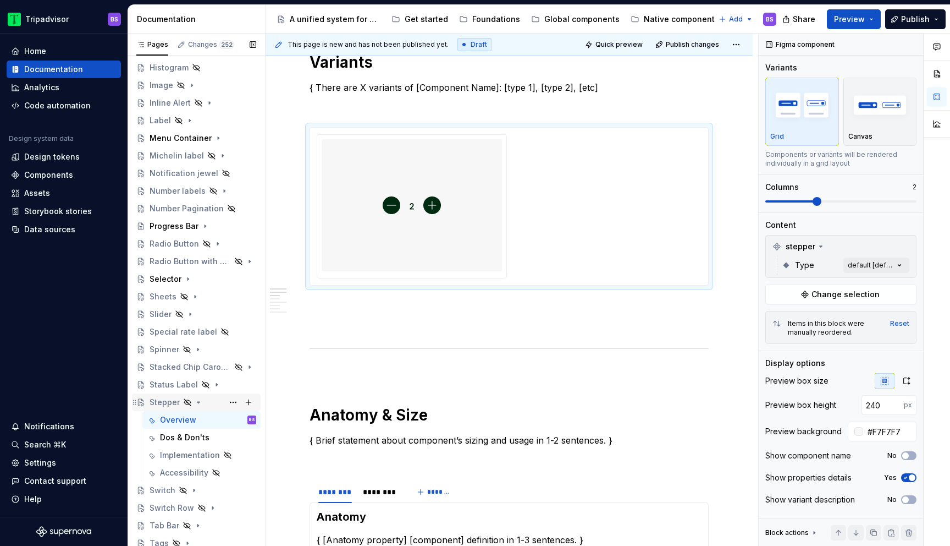
click at [197, 400] on icon "Page tree" at bounding box center [198, 402] width 9 height 9
click at [174, 404] on div "Stepper" at bounding box center [165, 402] width 30 height 11
click at [173, 402] on div "Stepper" at bounding box center [165, 402] width 30 height 11
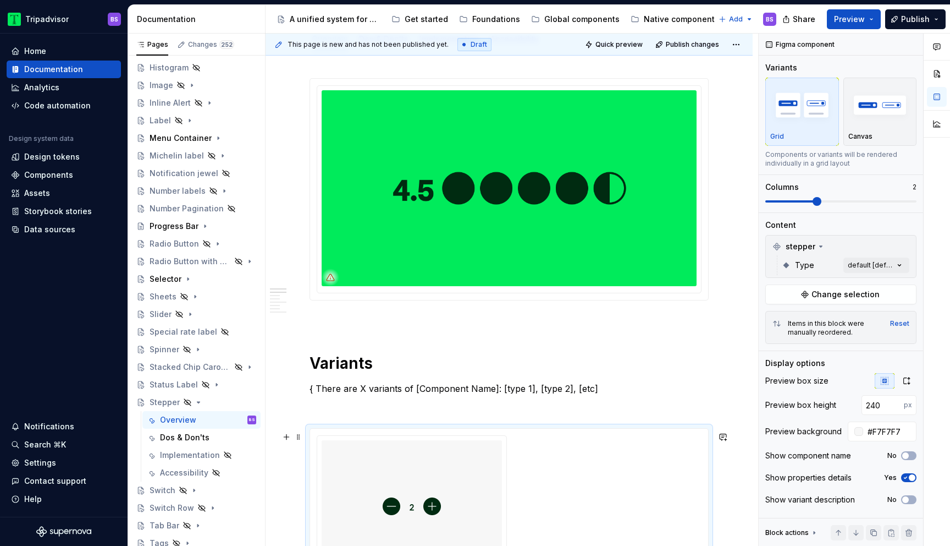
scroll to position [0, 0]
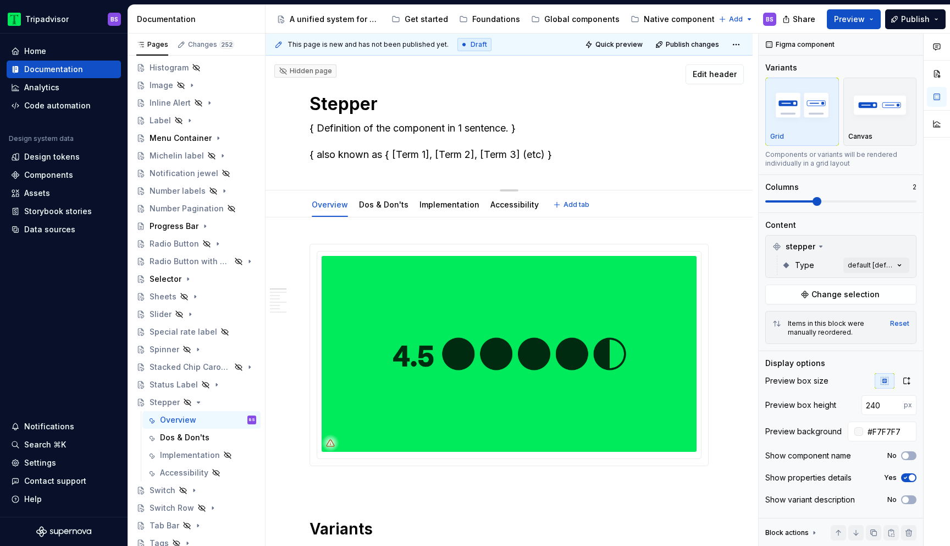
click at [378, 108] on textarea "Stepper" at bounding box center [506, 104] width 399 height 26
type textarea "*"
type textarea "Stepper"
type textarea "*"
type textarea "Stepper w"
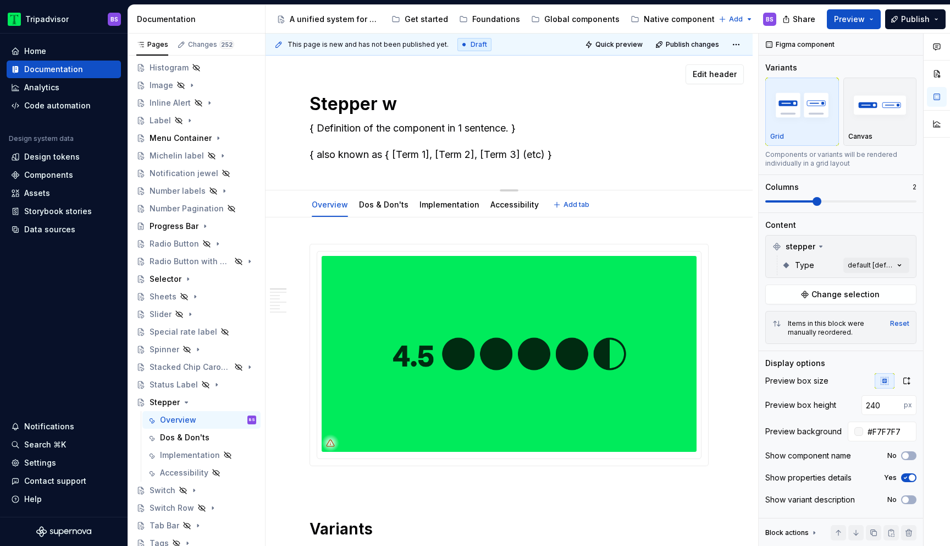
type textarea "*"
type textarea "Stepper wi"
type textarea "*"
type textarea "Stepper wit"
type textarea "*"
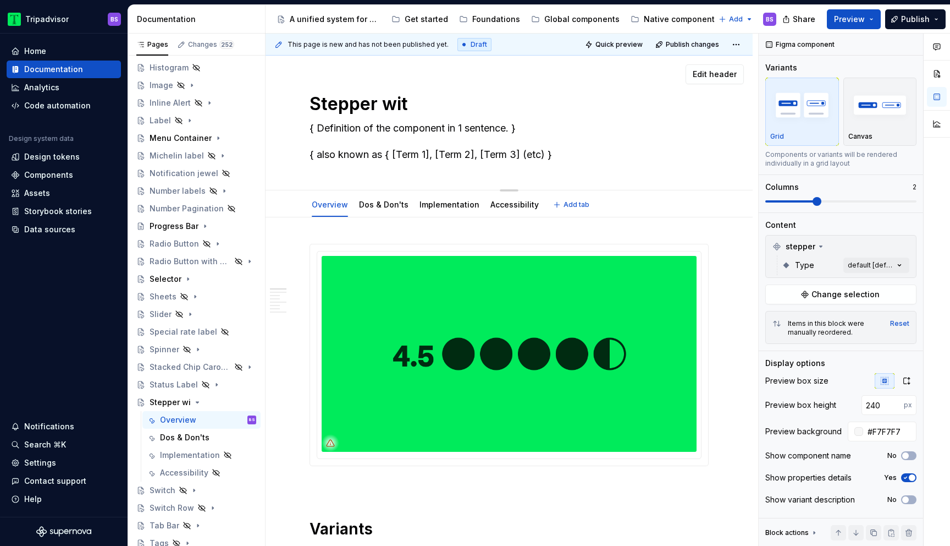
type textarea "Stepper with"
type textarea "*"
type textarea "Stepper with"
type textarea "*"
type textarea "Stepper with L"
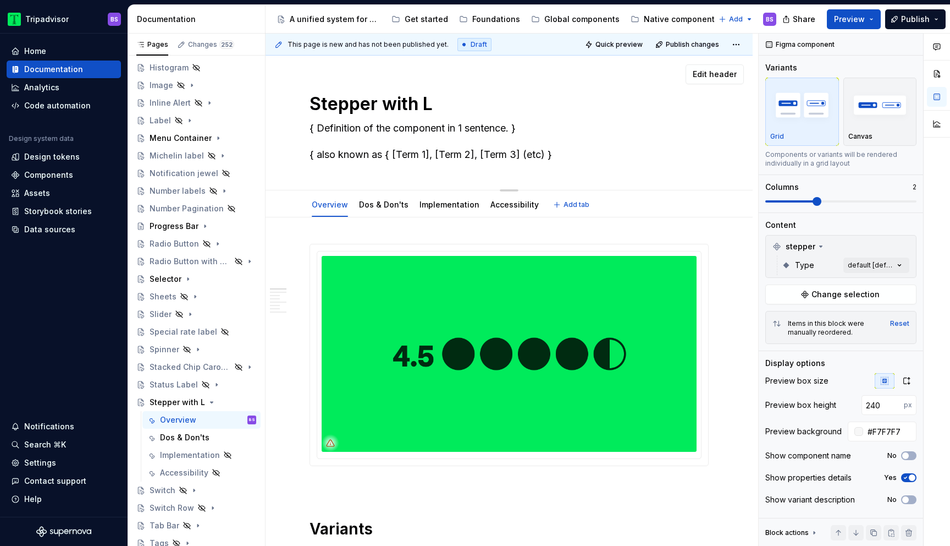
type textarea "*"
type textarea "Stepper with"
type textarea "*"
type textarea "Stepper with L"
type textarea "*"
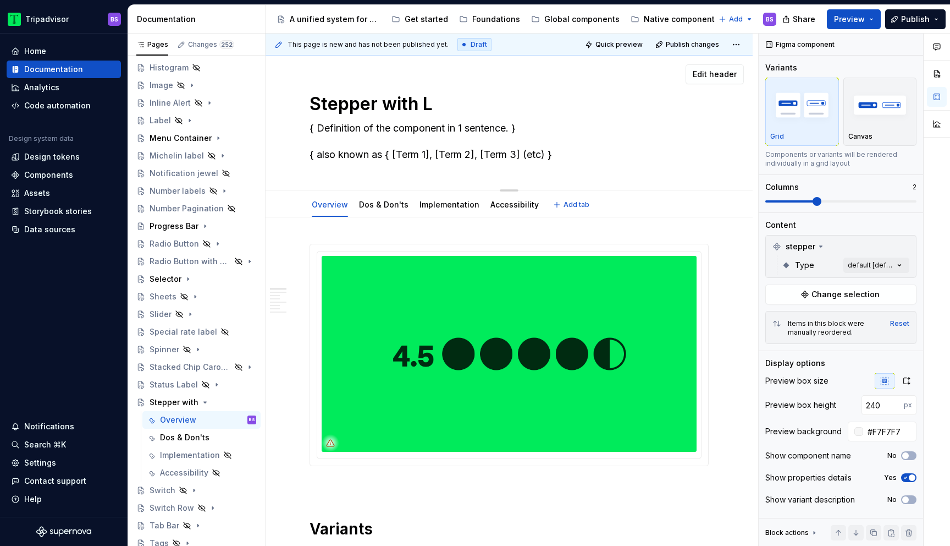
type textarea "Stepper with La"
type textarea "*"
type textarea "Stepper with Lab"
type textarea "*"
type textarea "Stepper with Labe"
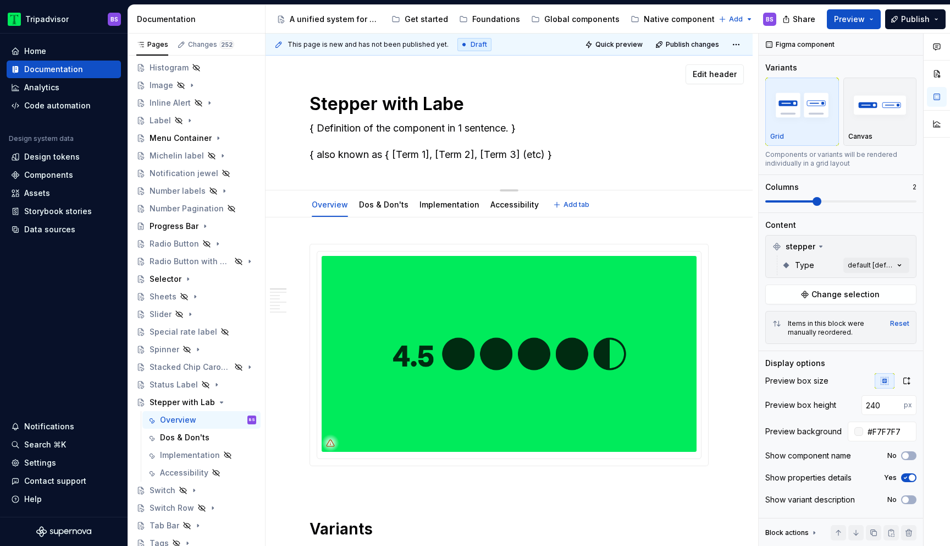
type textarea "*"
type textarea "Stepper with Label"
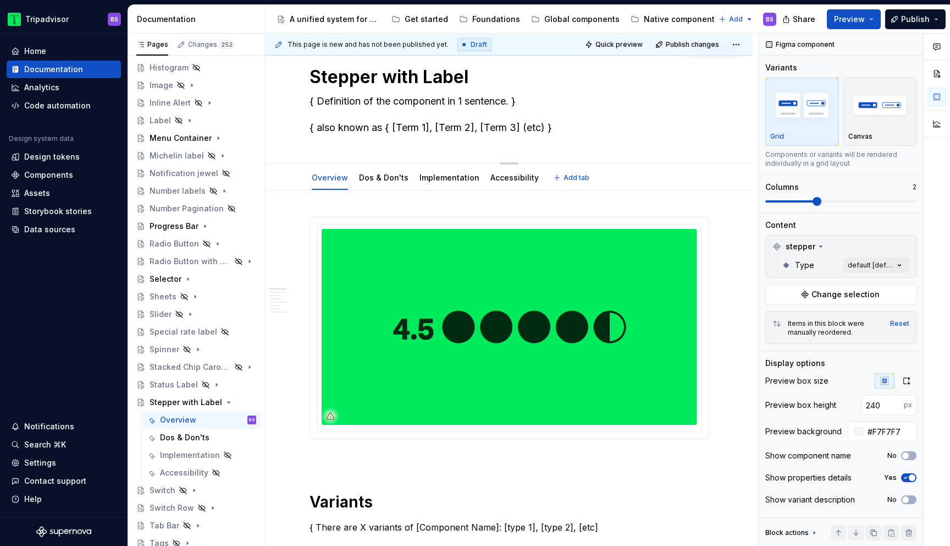
type textarea "*"
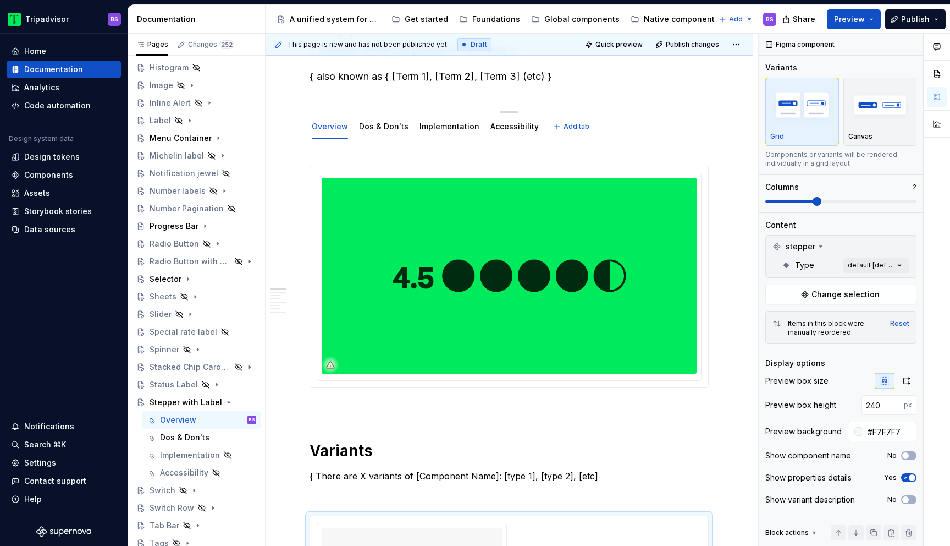
scroll to position [124, 0]
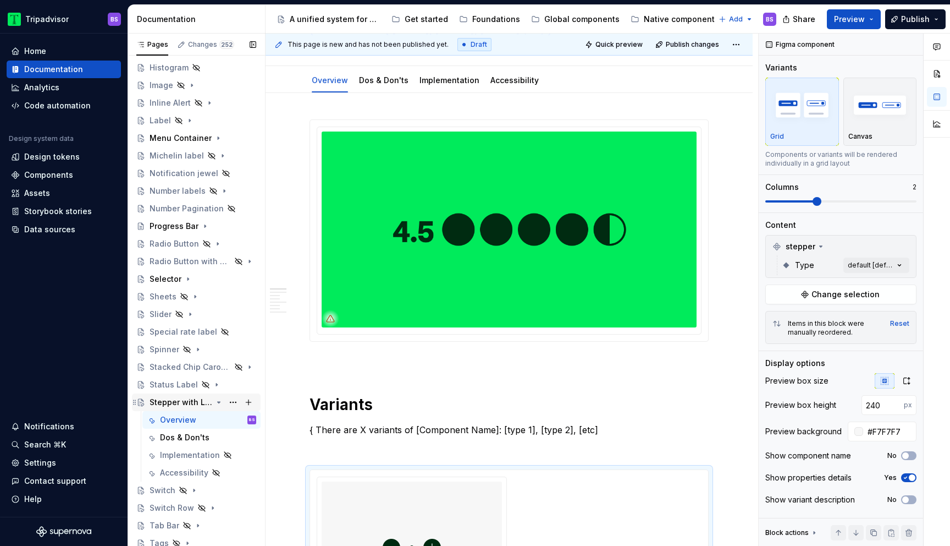
type textarea "Stepper with Label"
click at [220, 402] on icon "Page tree" at bounding box center [218, 402] width 9 height 9
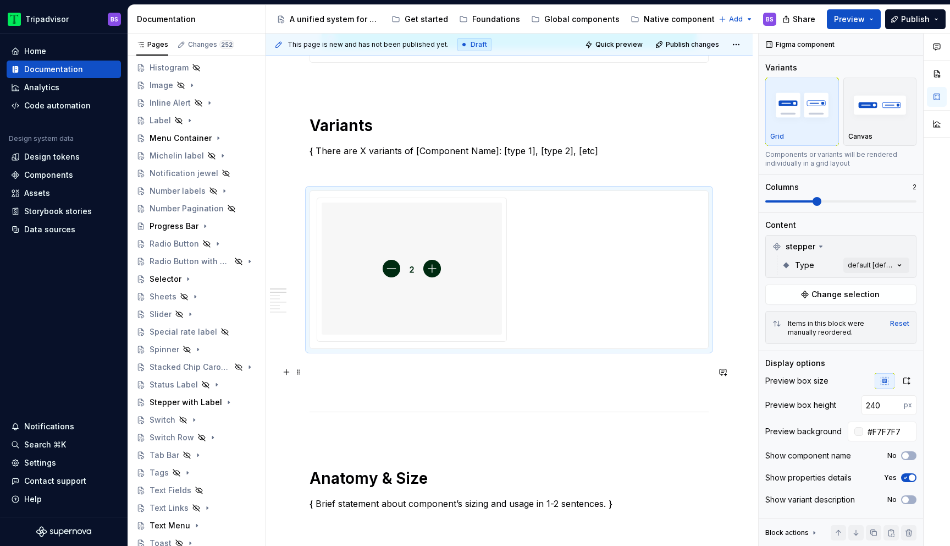
scroll to position [401, 0]
click at [519, 253] on div at bounding box center [509, 272] width 385 height 144
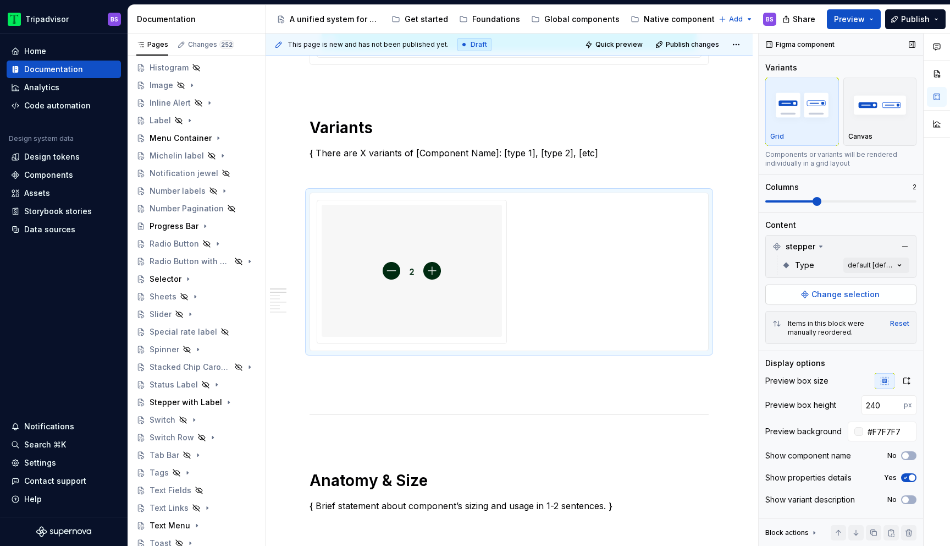
click at [832, 291] on span "Change selection" at bounding box center [846, 294] width 68 height 11
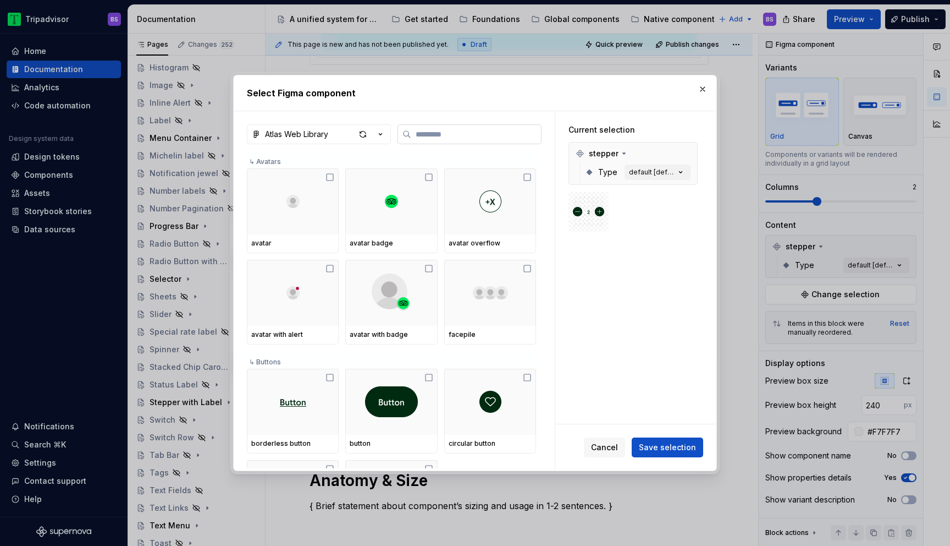
type textarea "*"
click at [449, 135] on input "search" at bounding box center [476, 134] width 130 height 11
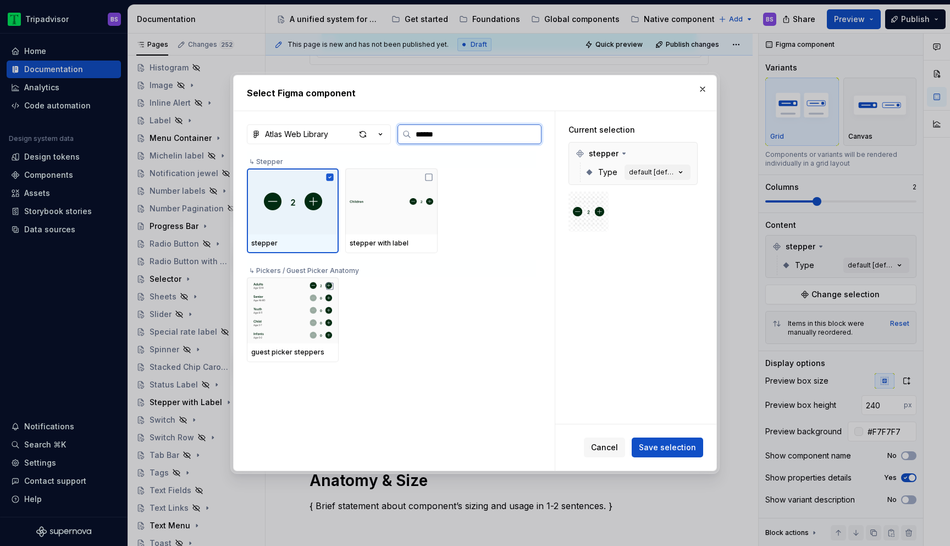
type input "*******"
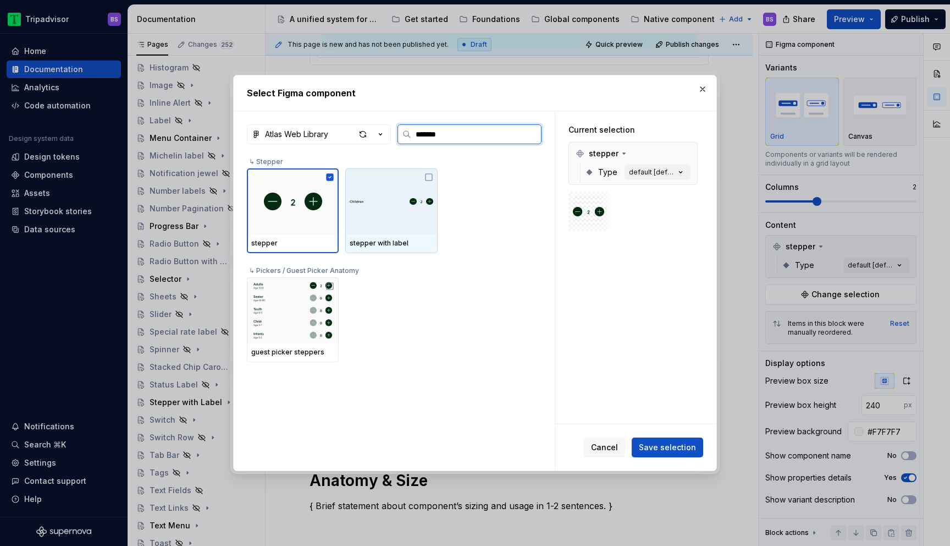
click at [389, 201] on img at bounding box center [391, 201] width 83 height 18
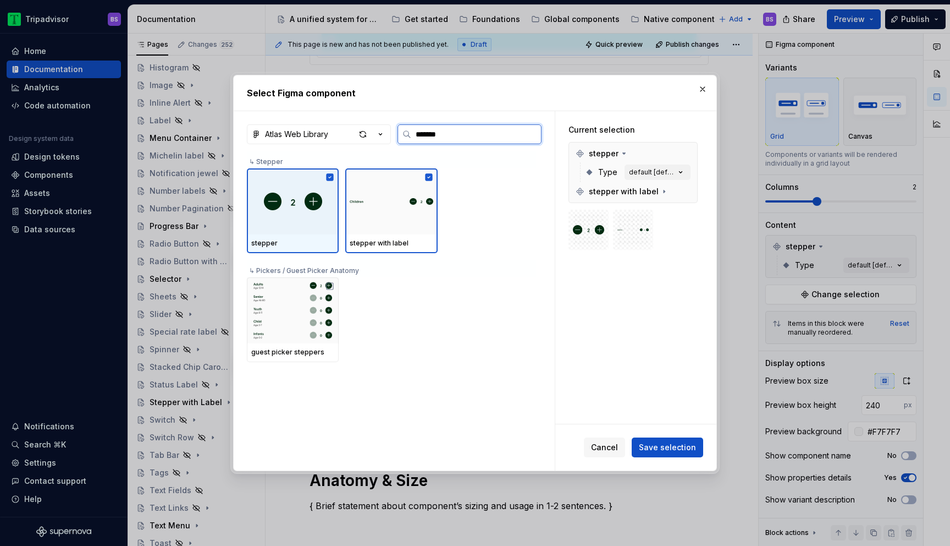
click at [329, 180] on icon at bounding box center [330, 176] width 7 height 7
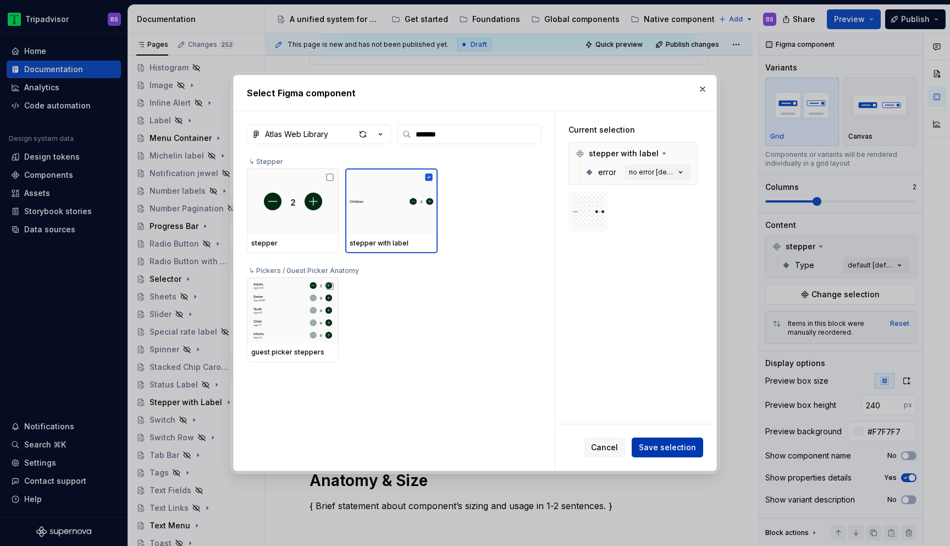
click at [679, 443] on span "Save selection" at bounding box center [667, 447] width 57 height 11
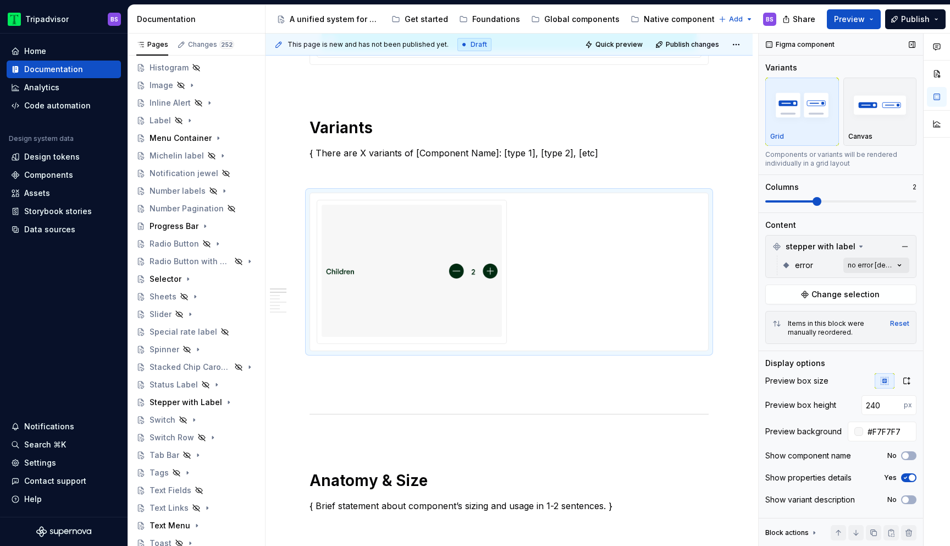
click at [865, 266] on div "Comments Open comments No comments yet Select ‘Comment’ from the block context …" at bounding box center [854, 290] width 191 height 513
click at [794, 318] on span "no error" at bounding box center [797, 317] width 30 height 11
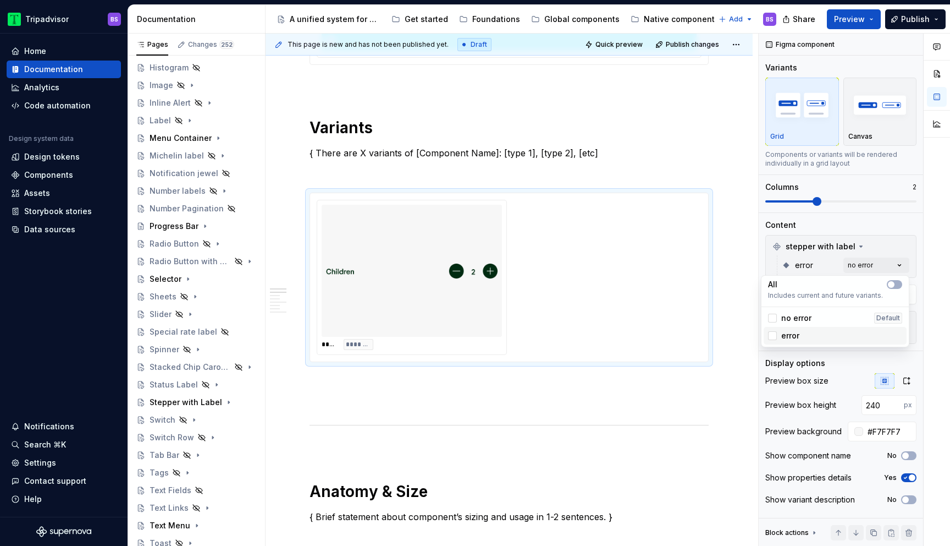
click at [793, 333] on span "error" at bounding box center [791, 335] width 18 height 11
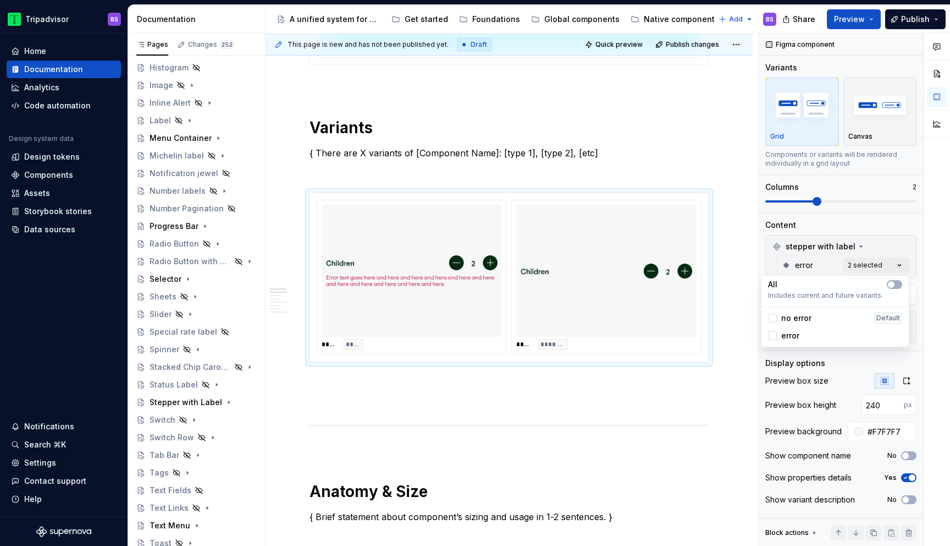
click at [794, 316] on span "no error" at bounding box center [797, 317] width 30 height 11
click at [793, 333] on span "error" at bounding box center [791, 335] width 18 height 11
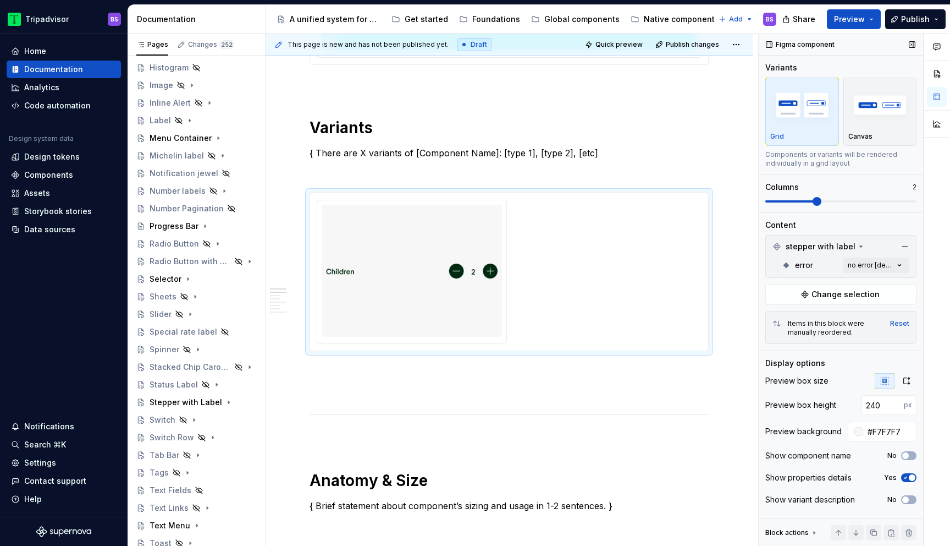
click at [819, 199] on div "Comments Open comments No comments yet Select ‘Comment’ from the block context …" at bounding box center [854, 290] width 191 height 513
click at [769, 203] on span at bounding box center [770, 201] width 9 height 9
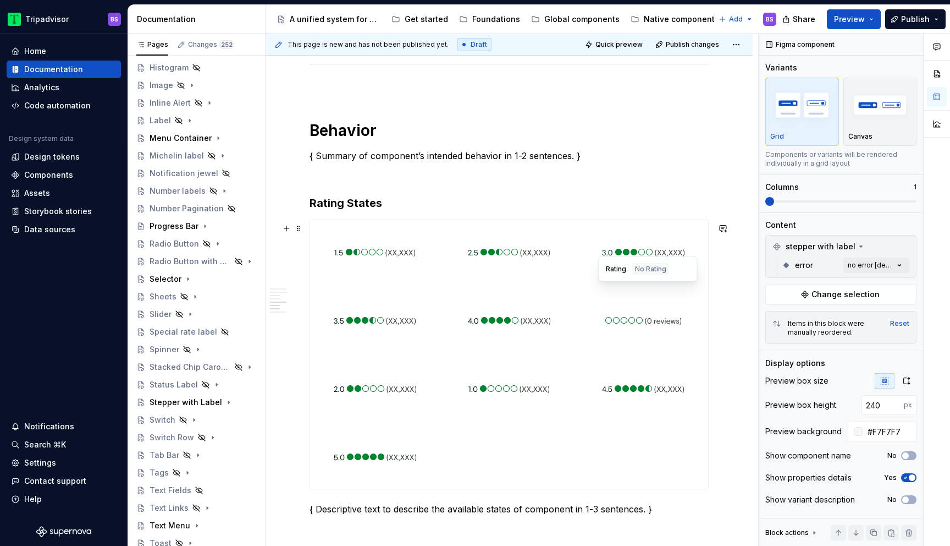
scroll to position [1159, 0]
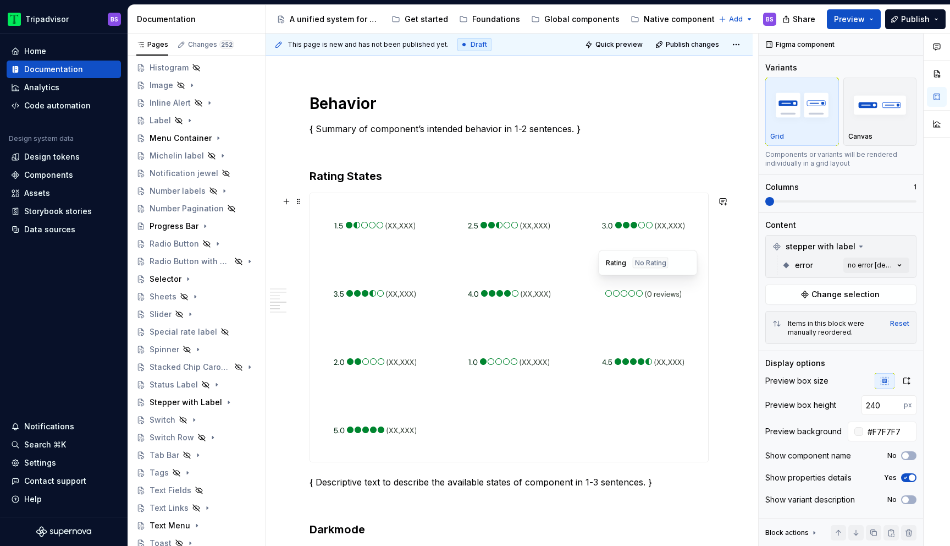
type input "#FFFFFF"
click at [582, 287] on div at bounding box center [644, 293] width 130 height 64
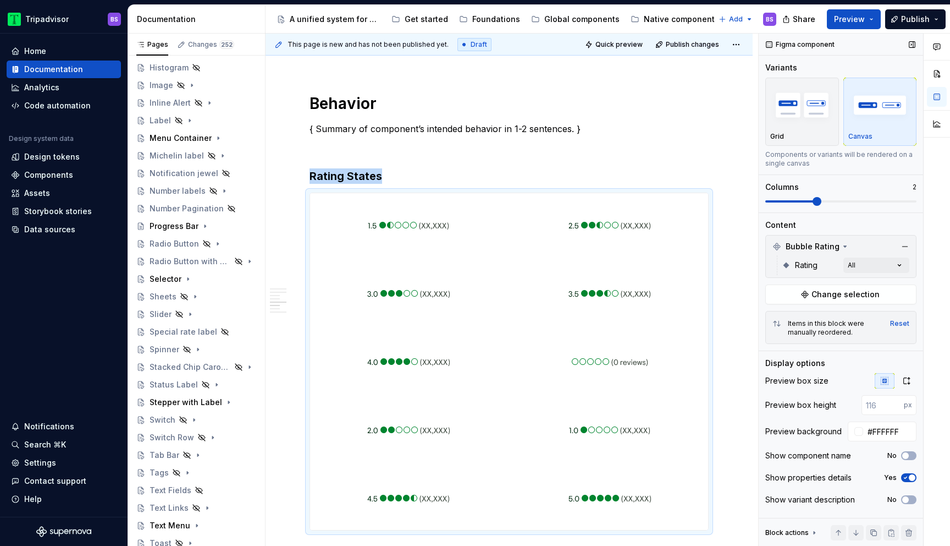
click at [813, 202] on span at bounding box center [817, 201] width 9 height 9
click at [851, 289] on span "Change selection" at bounding box center [846, 294] width 68 height 11
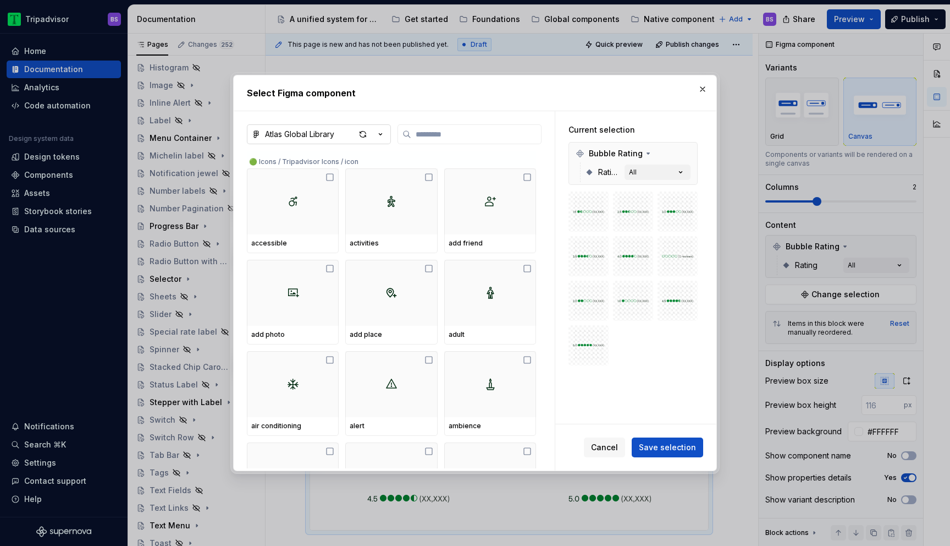
click at [381, 139] on icon "button" at bounding box center [380, 134] width 11 height 11
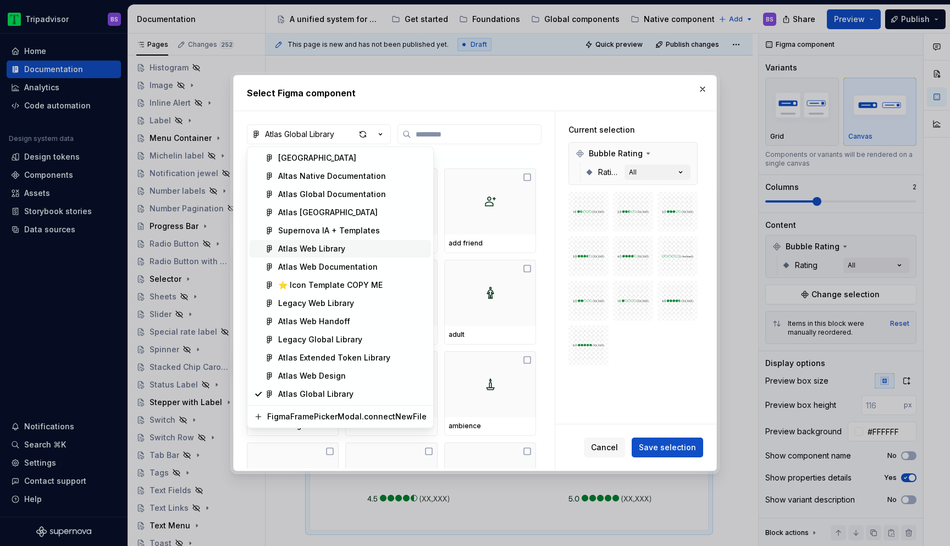
click at [369, 252] on div "Atlas Web Library" at bounding box center [352, 248] width 148 height 11
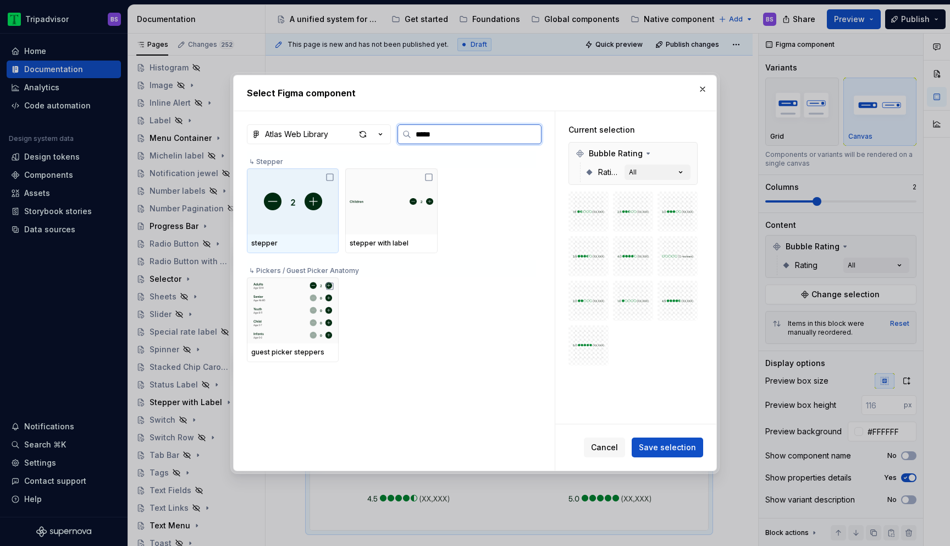
type input "******"
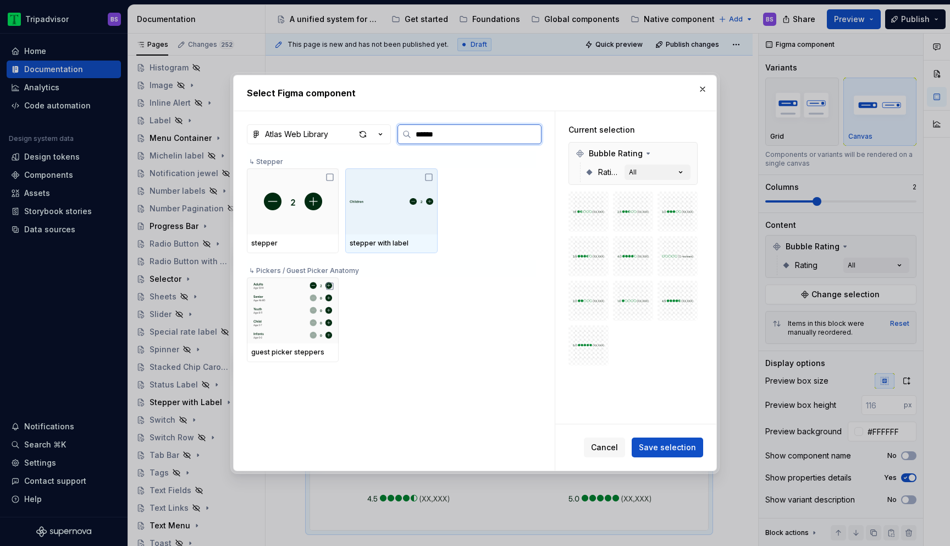
click at [392, 204] on img at bounding box center [391, 201] width 83 height 18
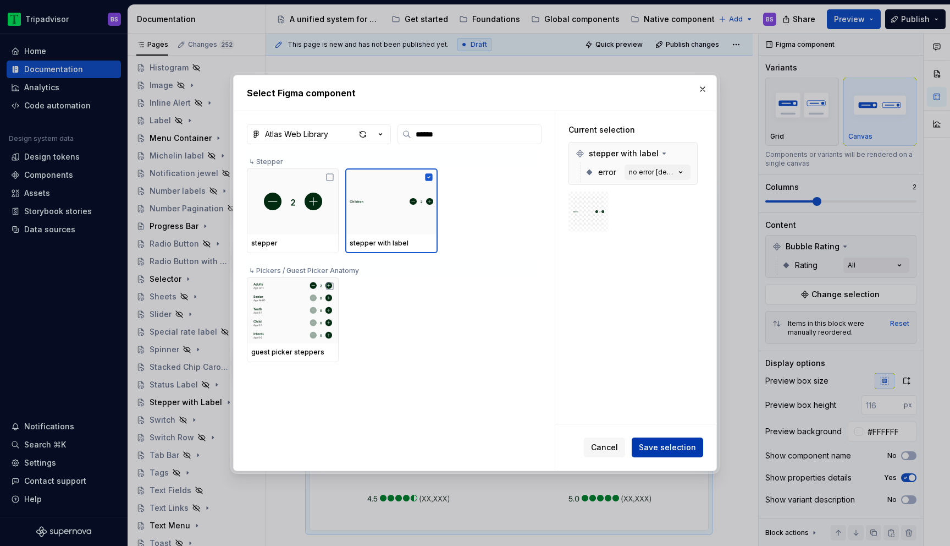
click at [670, 444] on span "Save selection" at bounding box center [667, 447] width 57 height 11
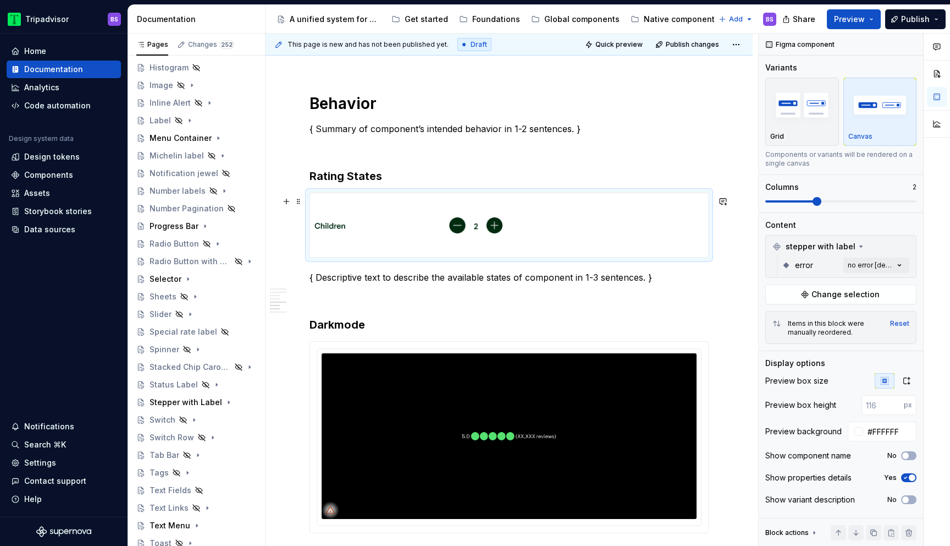
click at [665, 228] on div at bounding box center [509, 225] width 398 height 64
click at [860, 265] on div "Comments Open comments No comments yet Select ‘Comment’ from the block context …" at bounding box center [854, 290] width 191 height 513
click at [891, 282] on span "button" at bounding box center [891, 284] width 7 height 7
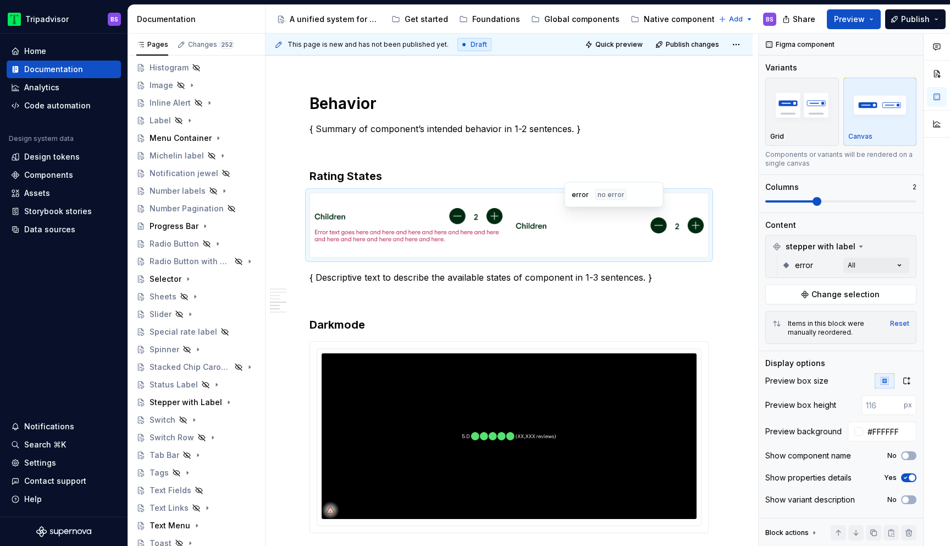
click at [617, 238] on html "Tripadvisor BS Home Documentation Analytics Code automation Design system data …" at bounding box center [475, 273] width 950 height 546
drag, startPoint x: 595, startPoint y: 232, endPoint x: 500, endPoint y: 232, distance: 94.6
click at [505, 232] on body "Tripadvisor BS Home Documentation Analytics Code automation Design system data …" at bounding box center [475, 273] width 950 height 546
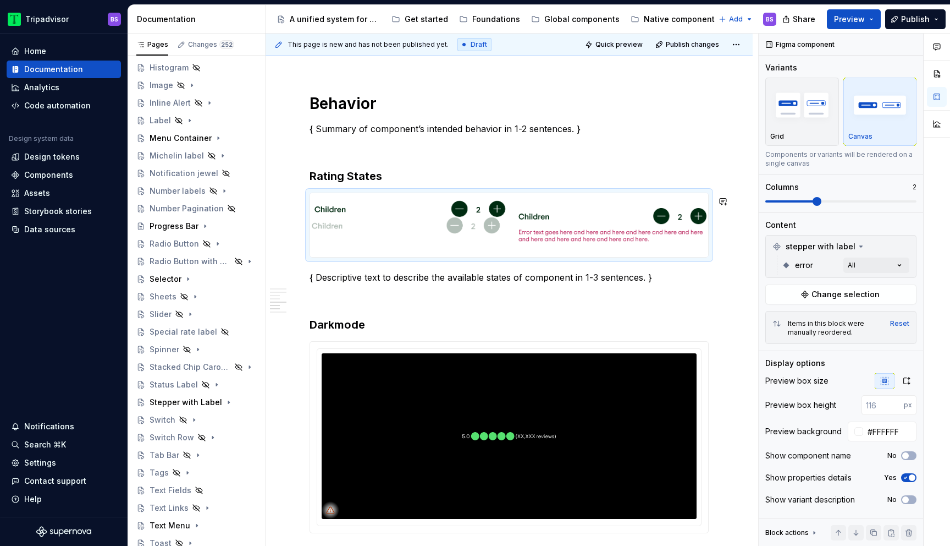
drag, startPoint x: 569, startPoint y: 227, endPoint x: 388, endPoint y: 223, distance: 181.0
click at [388, 223] on body "Tripadvisor BS Home Documentation Analytics Code automation Design system data …" at bounding box center [475, 273] width 950 height 546
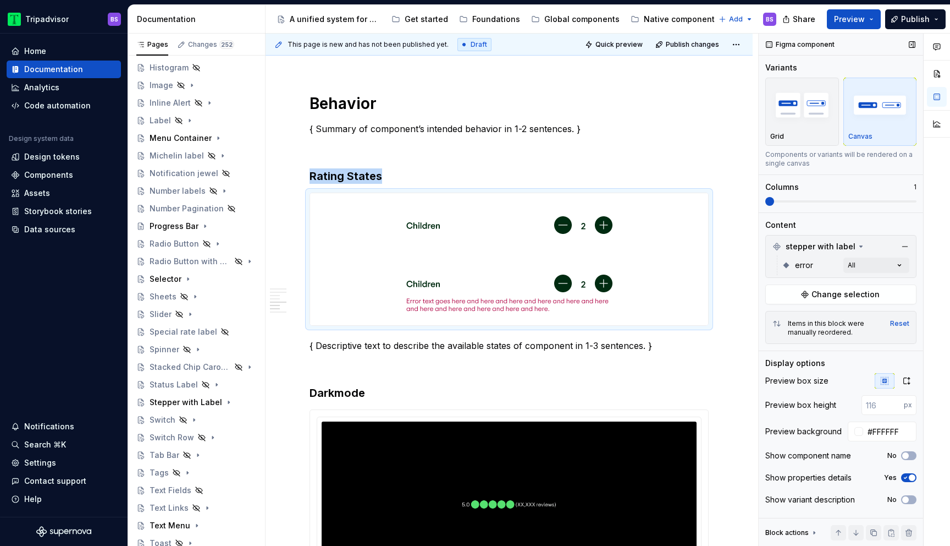
click at [766, 202] on span at bounding box center [770, 201] width 9 height 9
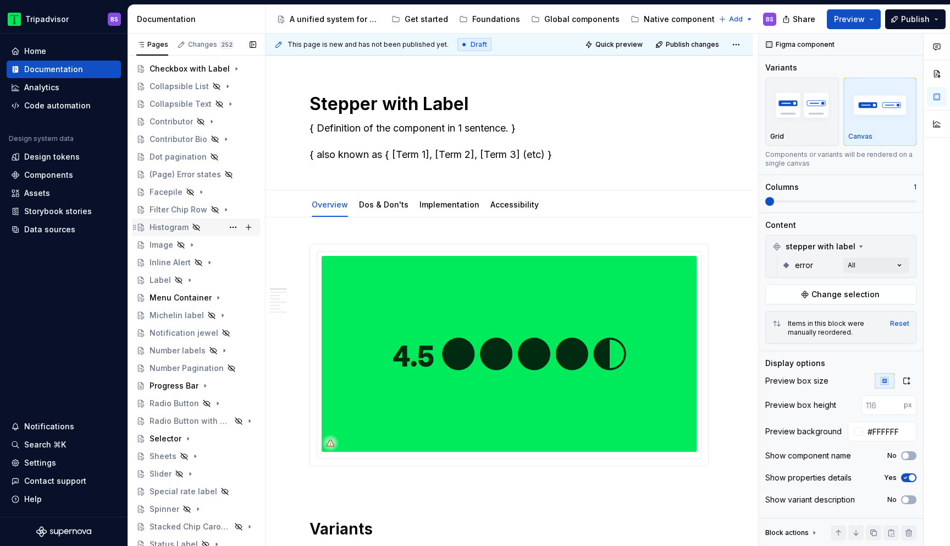
scroll to position [141, 0]
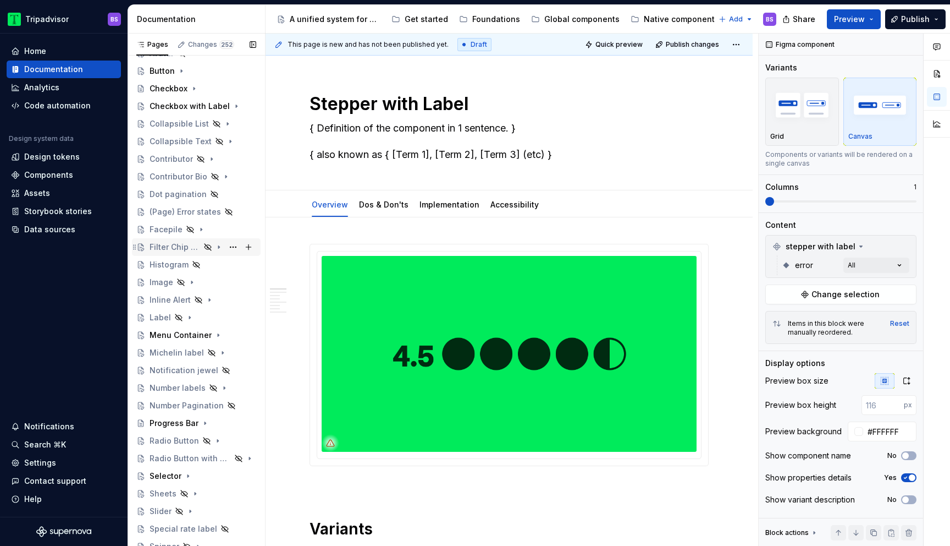
click at [182, 246] on div "Filter Chip Row" at bounding box center [175, 246] width 51 height 11
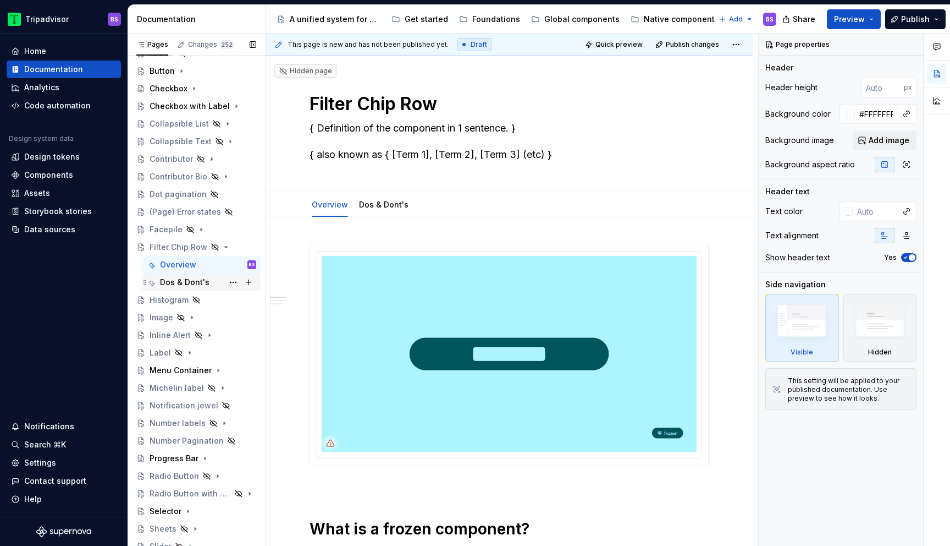
click at [202, 279] on div "Dos & Dont's" at bounding box center [184, 282] width 49 height 11
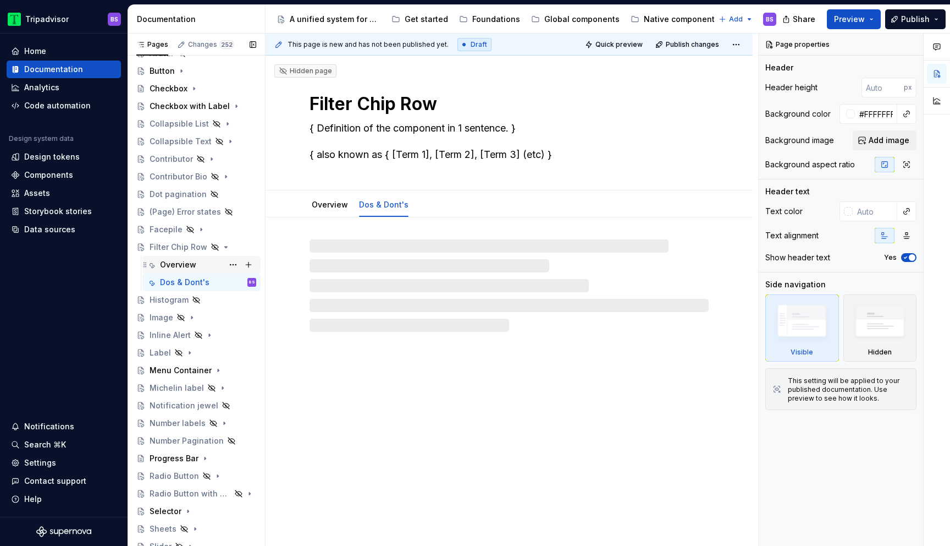
click at [190, 262] on div "Overview" at bounding box center [178, 264] width 36 height 11
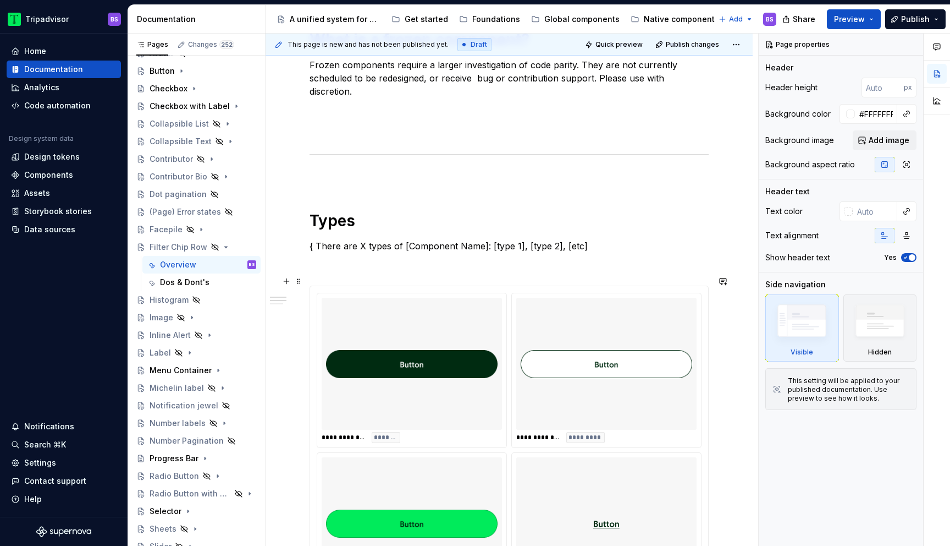
scroll to position [546, 0]
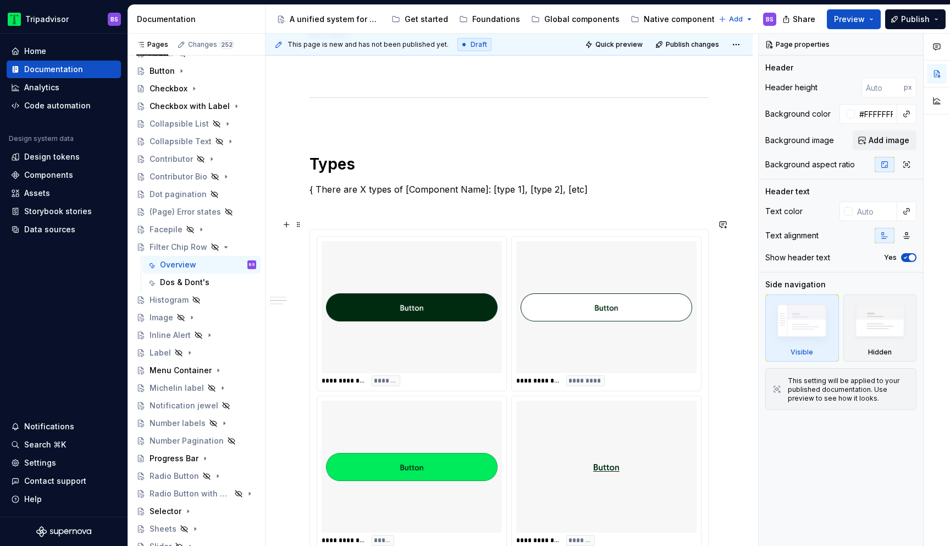
click at [498, 331] on img at bounding box center [412, 306] width 172 height 123
type textarea "*"
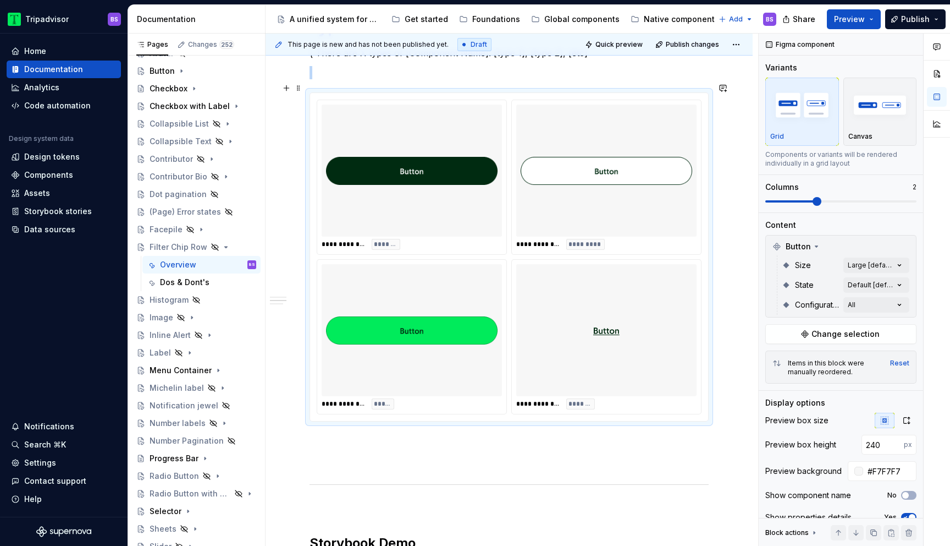
scroll to position [756, 0]
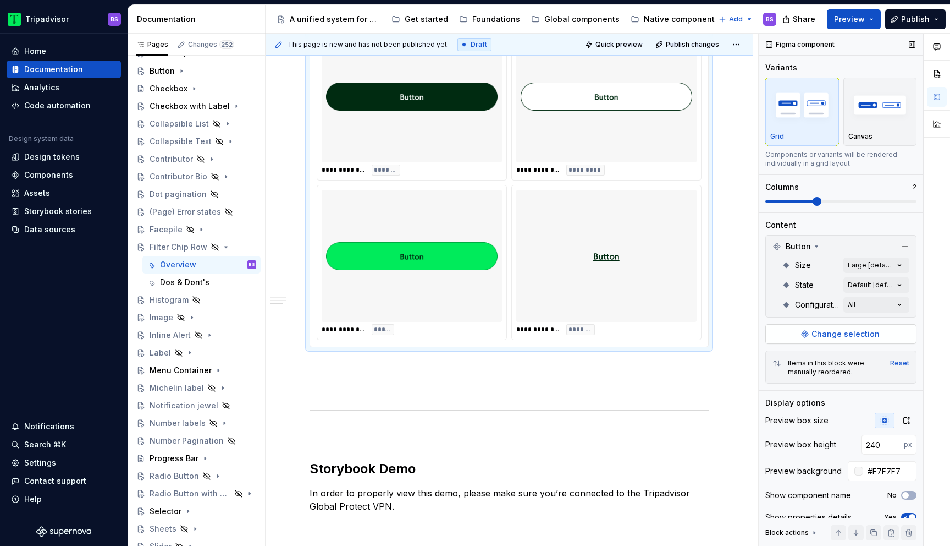
click at [832, 333] on span "Change selection" at bounding box center [846, 333] width 68 height 11
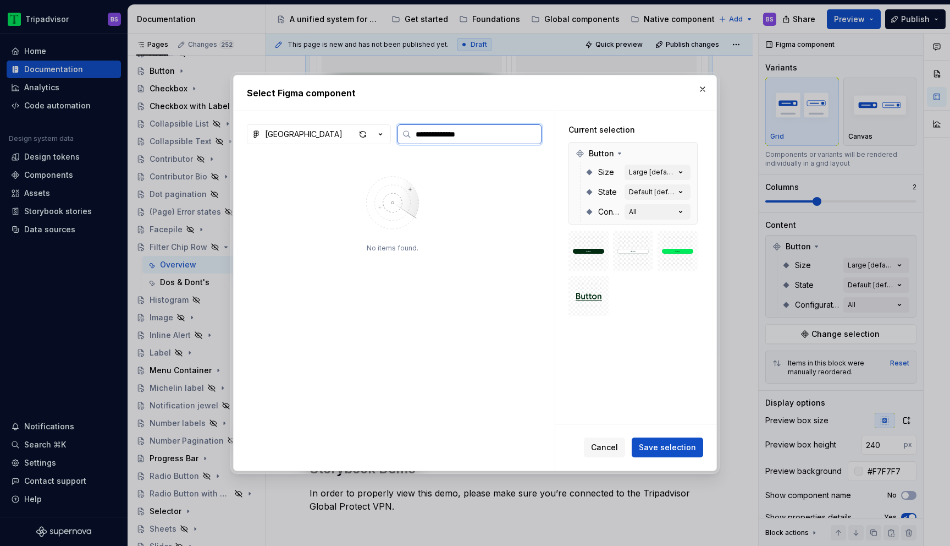
type input "**********"
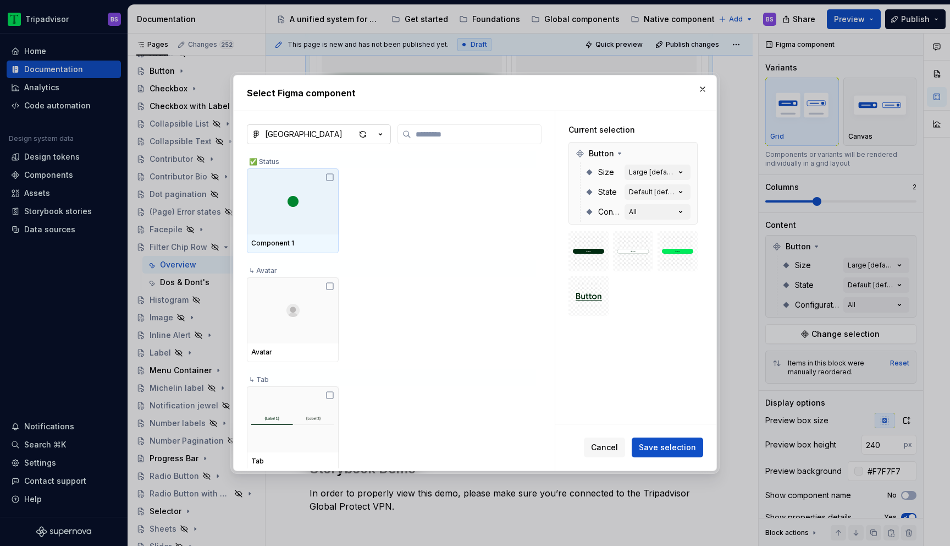
click at [382, 136] on icon "button" at bounding box center [380, 134] width 11 height 11
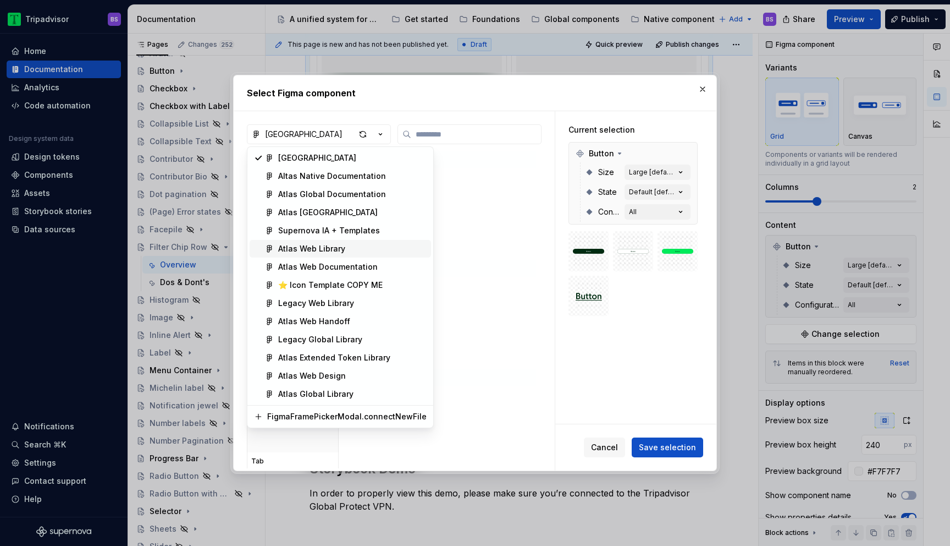
click at [377, 250] on div "Atlas Web Library" at bounding box center [352, 248] width 148 height 11
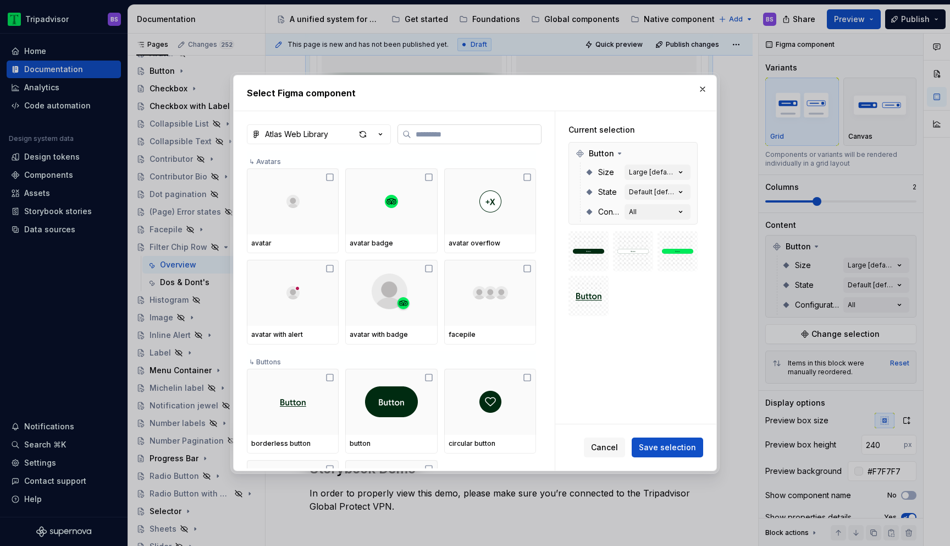
click at [420, 139] on input "search" at bounding box center [476, 134] width 130 height 11
paste input "**********"
type input "**********"
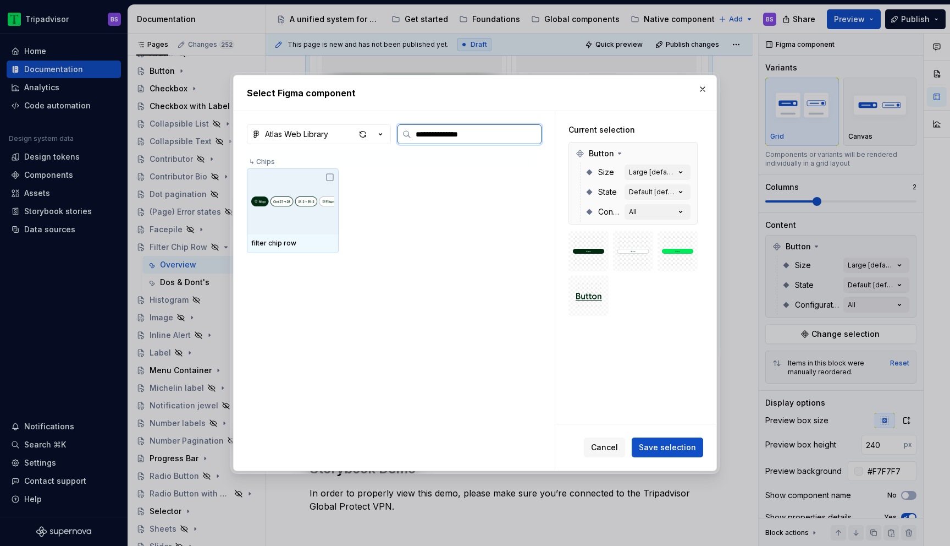
click at [320, 203] on img at bounding box center [292, 201] width 83 height 22
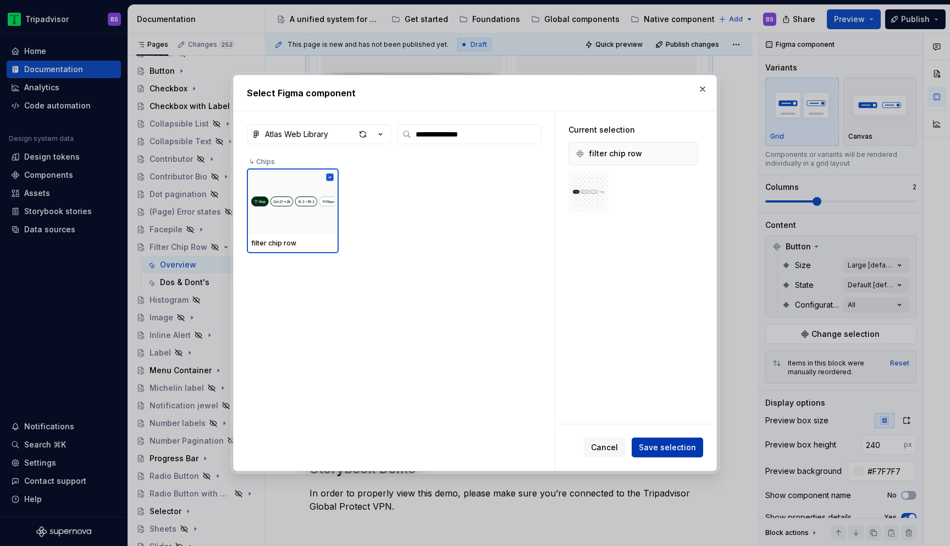
click at [651, 442] on span "Save selection" at bounding box center [667, 447] width 57 height 11
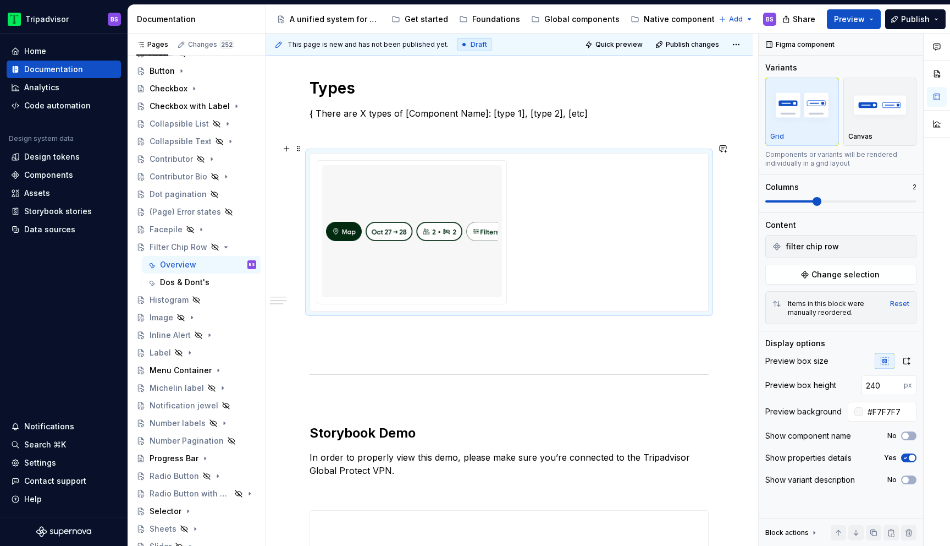
scroll to position [618, 0]
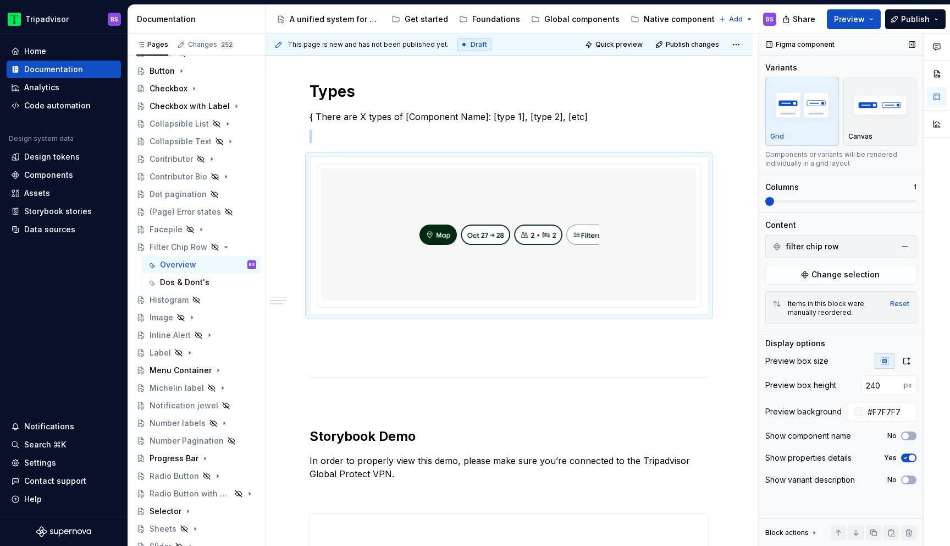
click at [771, 206] on span at bounding box center [770, 201] width 9 height 9
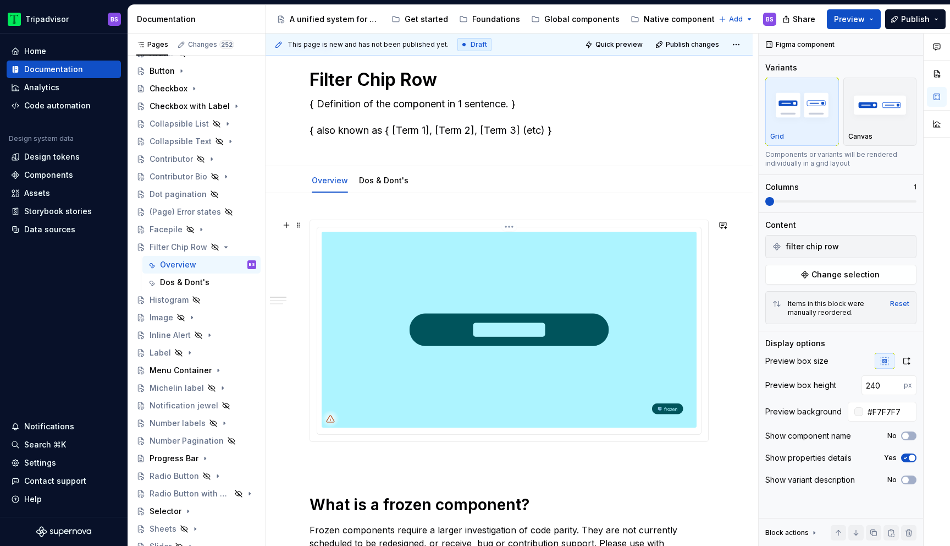
scroll to position [0, 0]
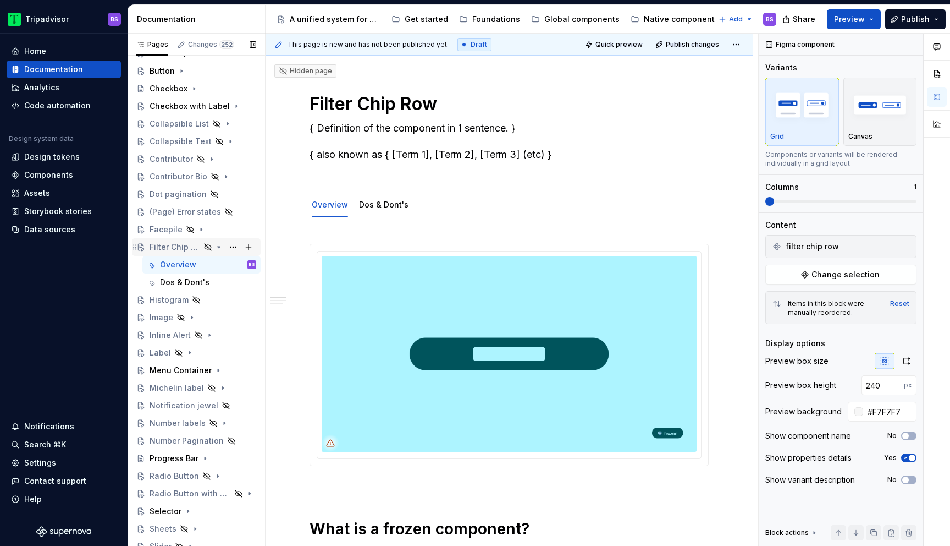
click at [221, 247] on icon "Page tree" at bounding box center [218, 247] width 9 height 9
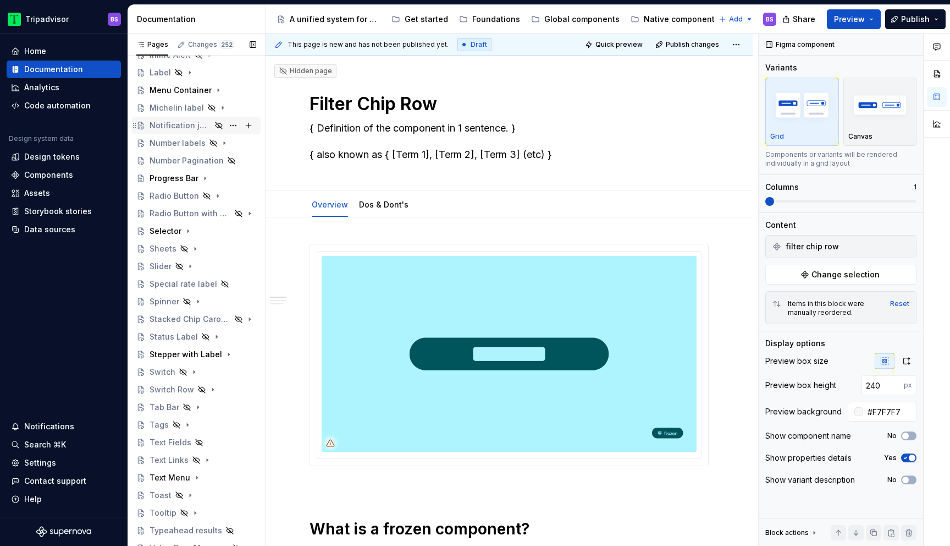
scroll to position [447, 0]
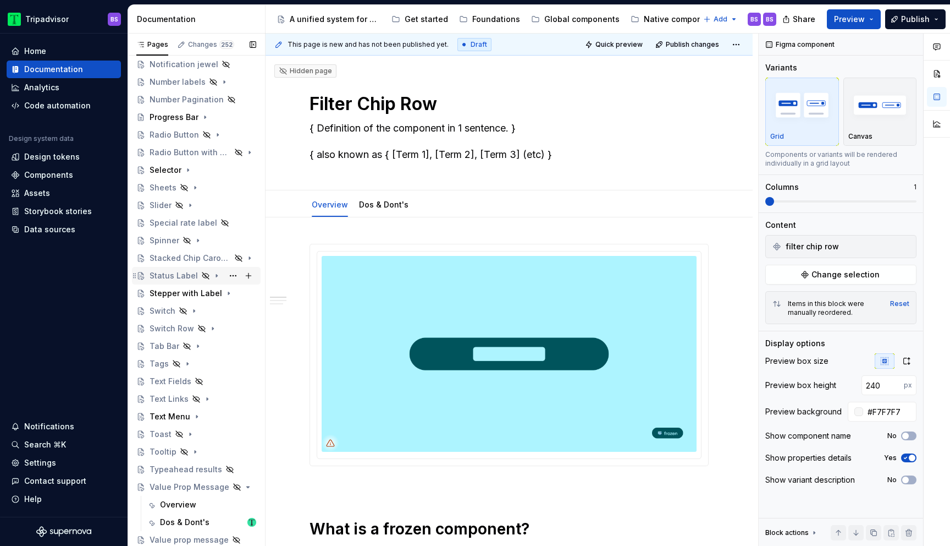
click at [212, 277] on icon "Page tree" at bounding box center [216, 275] width 9 height 9
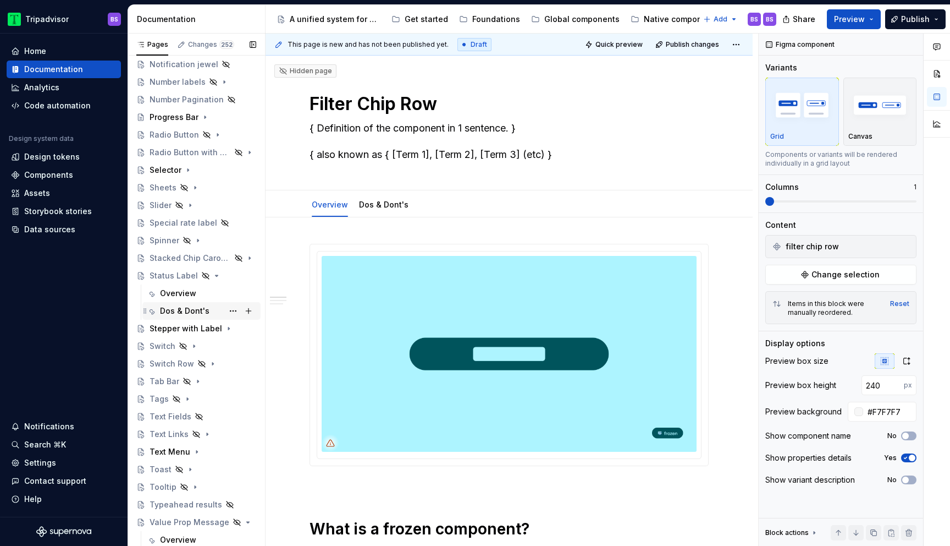
click at [195, 315] on div "Dos & Dont's" at bounding box center [184, 310] width 49 height 11
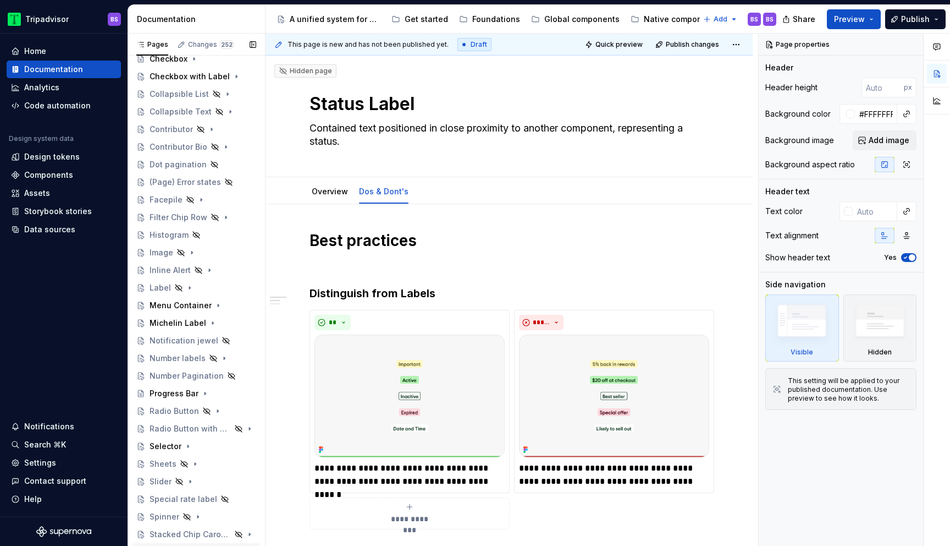
scroll to position [168, 0]
click at [189, 289] on icon "Page tree" at bounding box center [189, 290] width 9 height 9
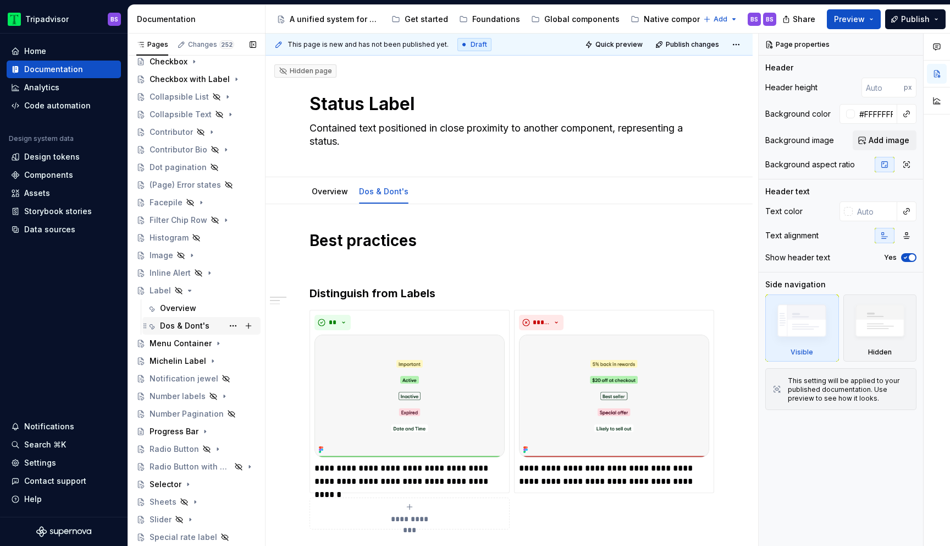
click at [191, 326] on div "Dos & Dont's" at bounding box center [184, 325] width 49 height 11
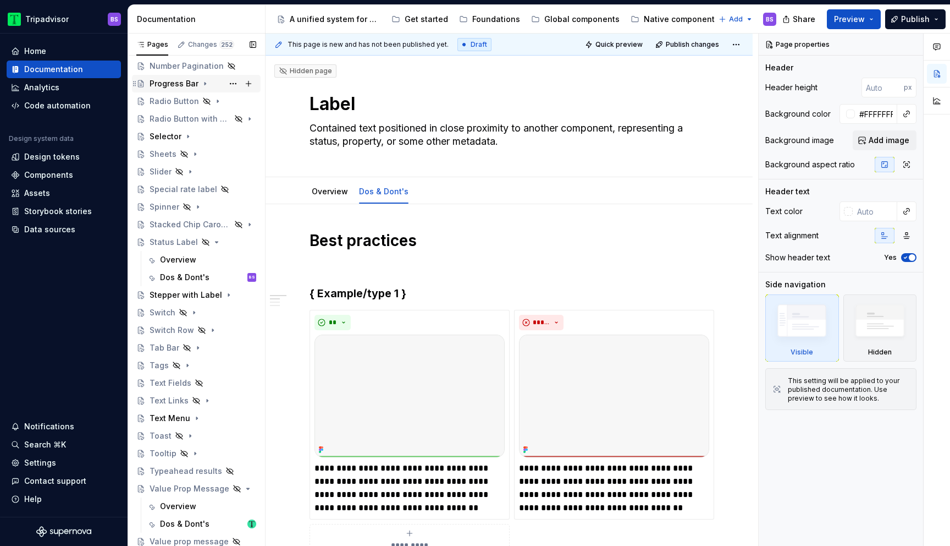
scroll to position [517, 0]
type textarea "*"
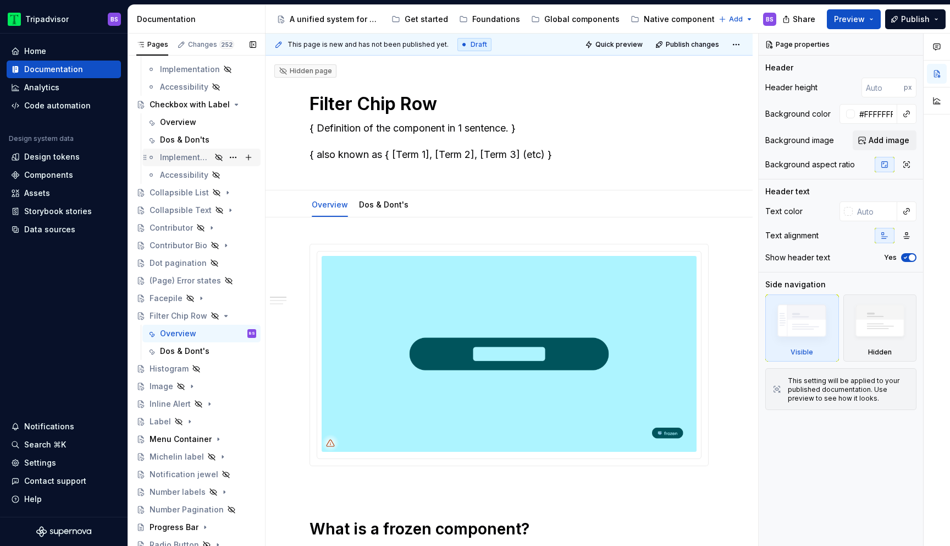
scroll to position [312, 0]
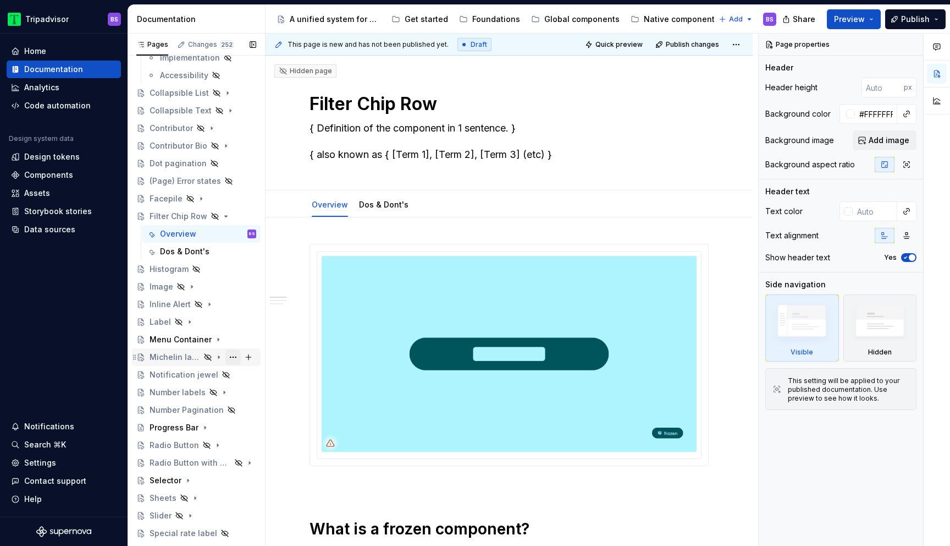
click at [229, 357] on button "Page tree" at bounding box center [232, 356] width 15 height 15
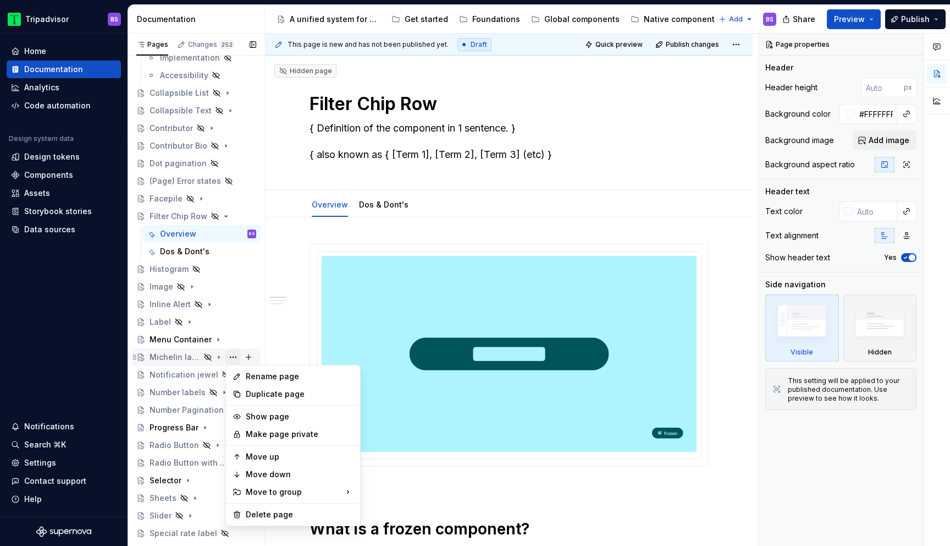
click at [229, 357] on div "Pages Changes 252 Add Accessibility guide for tree Page tree. Navigate the tree…" at bounding box center [196, 292] width 137 height 517
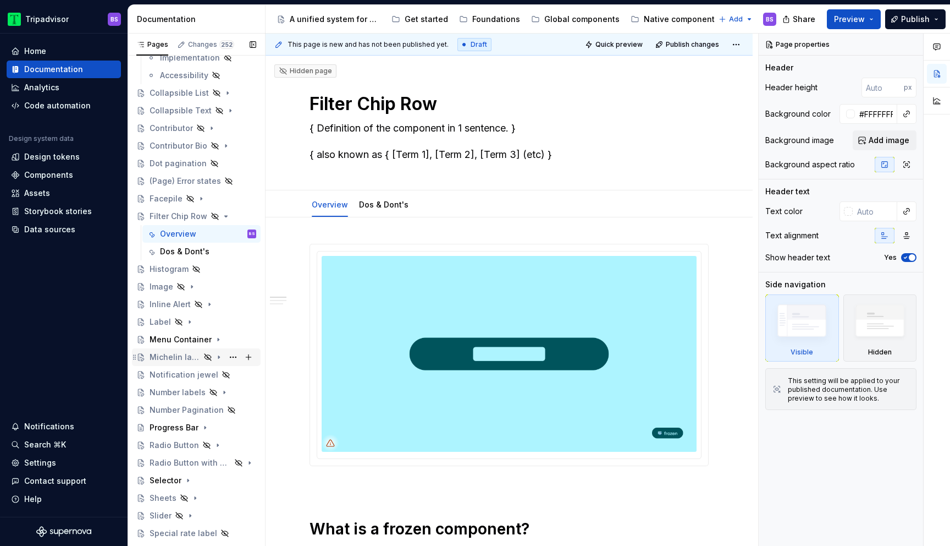
click at [218, 357] on icon "Page tree" at bounding box center [218, 357] width 1 height 3
click at [210, 391] on div "Dos and Don'ts" at bounding box center [189, 392] width 59 height 11
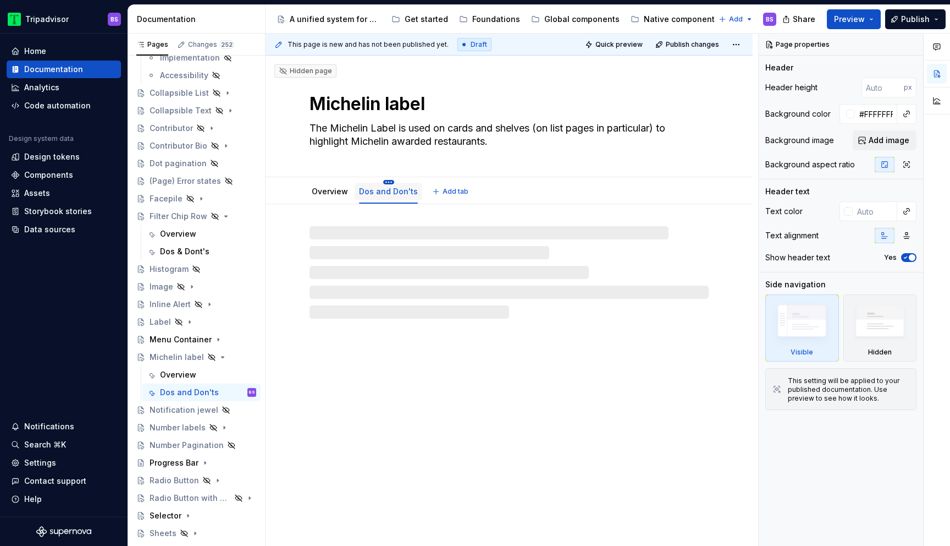
click at [387, 181] on html "Tripadvisor BS Home Documentation Analytics Code automation Design system data …" at bounding box center [475, 273] width 950 height 546
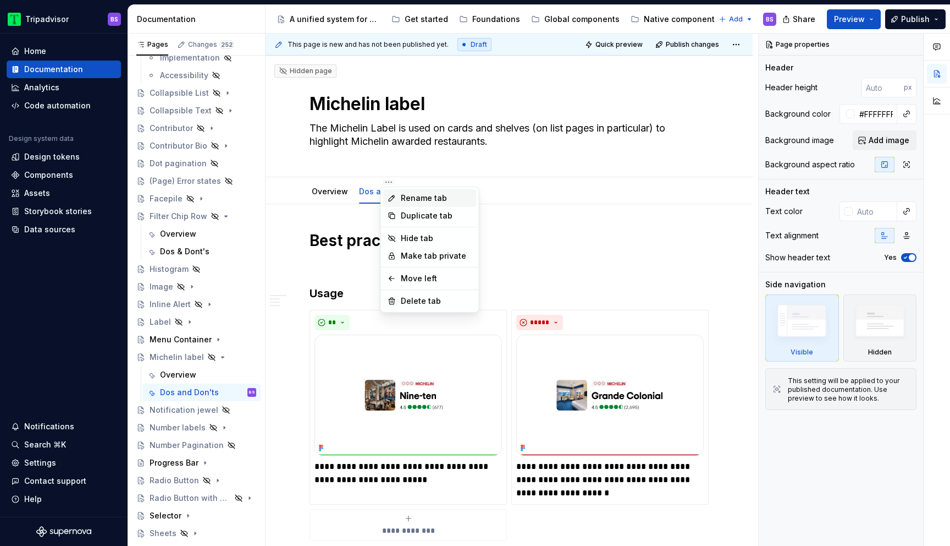
type textarea "*"
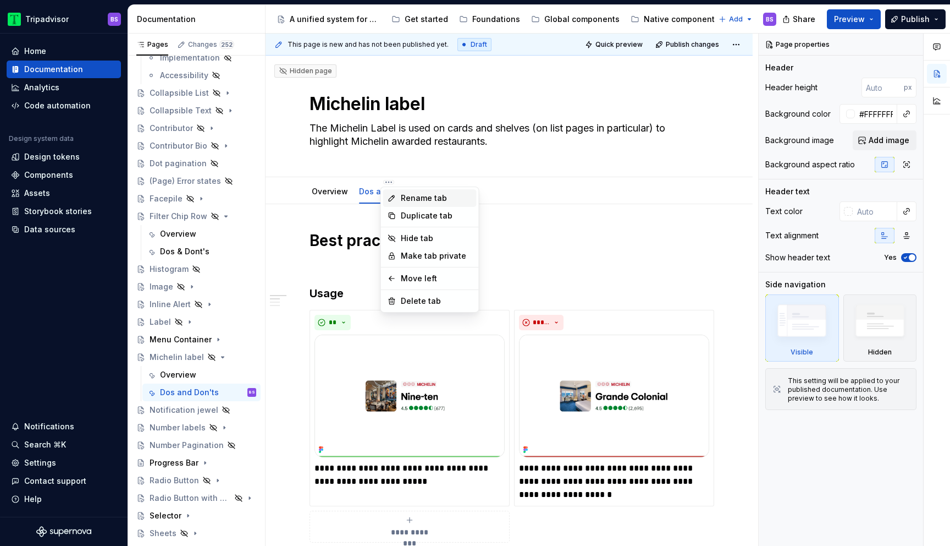
click at [405, 197] on div "Rename tab" at bounding box center [436, 197] width 71 height 11
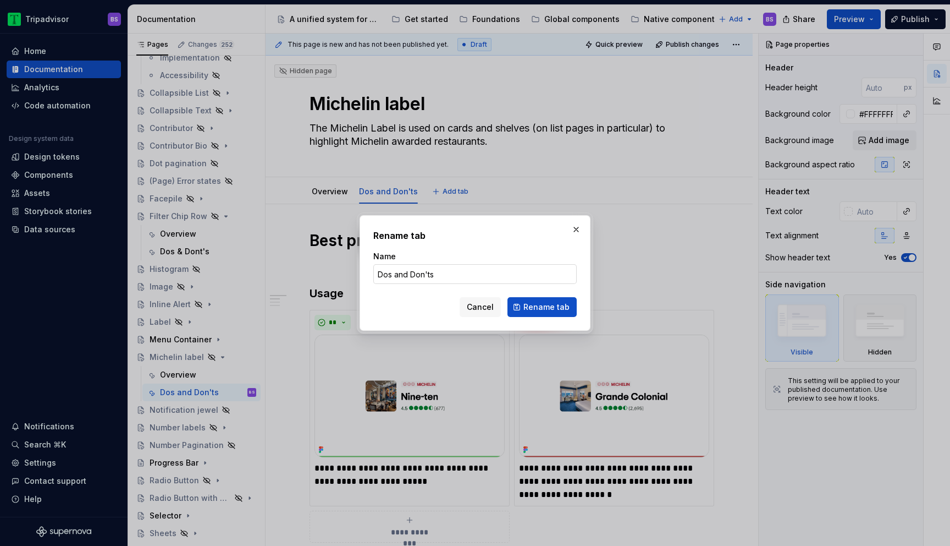
click at [400, 277] on input "Dos and Don'ts" at bounding box center [474, 274] width 203 height 20
type input "Dos & Don'ts"
click at [545, 313] on button "Rename tab" at bounding box center [542, 307] width 69 height 20
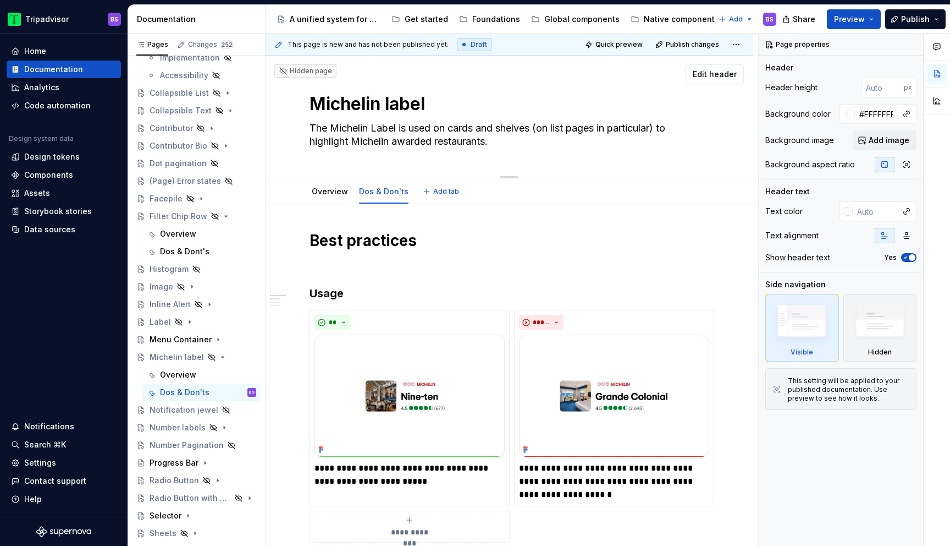
click at [393, 103] on textarea "Michelin label" at bounding box center [506, 104] width 399 height 26
type textarea "*"
type textarea "Michelin Label"
type textarea "*"
type textarea "Michelin Label"
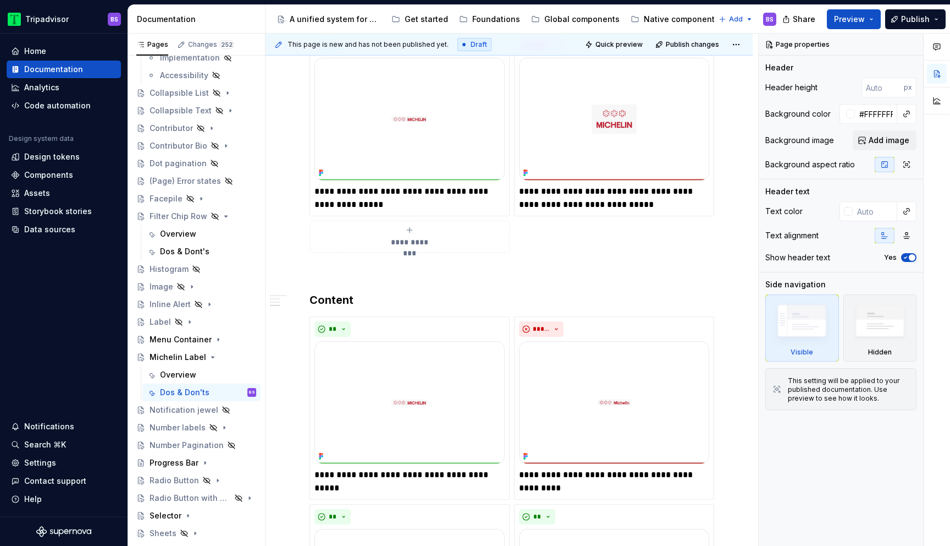
scroll to position [1090, 0]
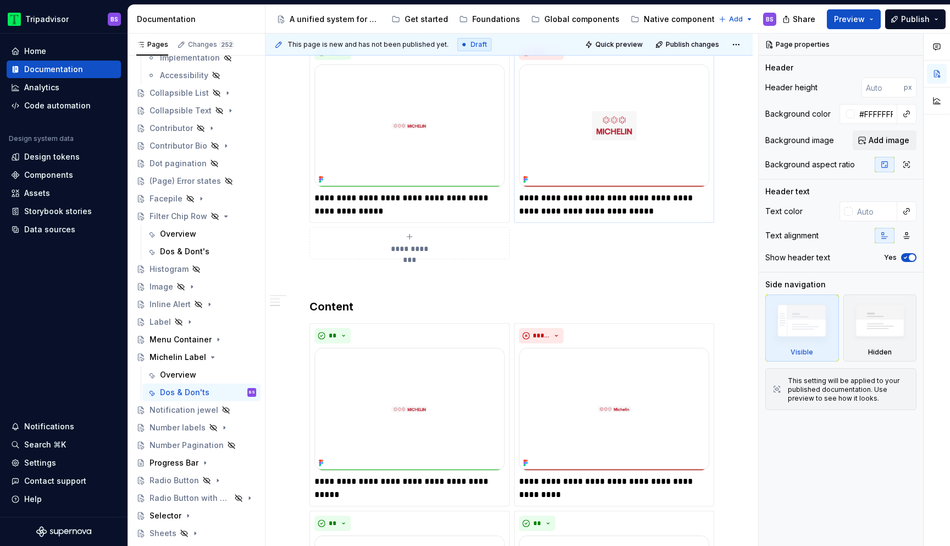
click at [600, 198] on p "**********" at bounding box center [614, 204] width 190 height 26
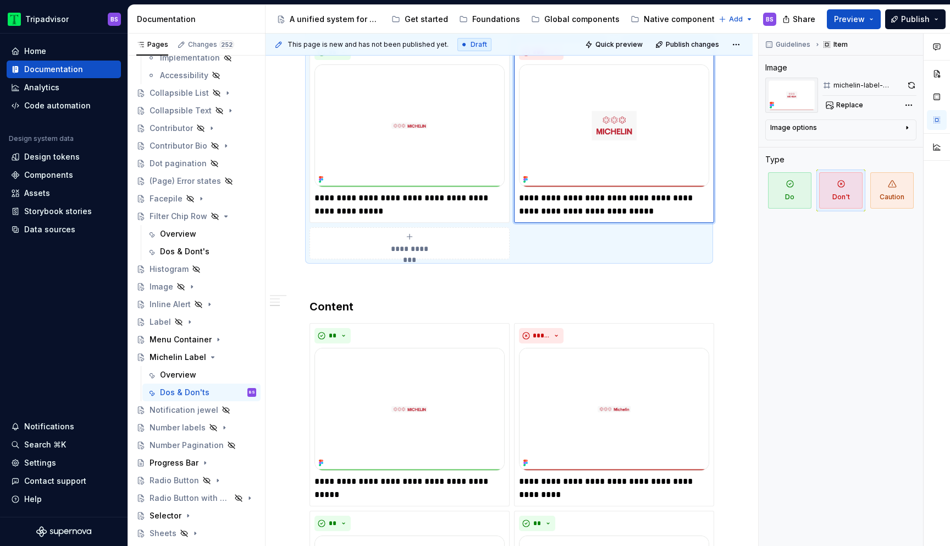
type textarea "*"
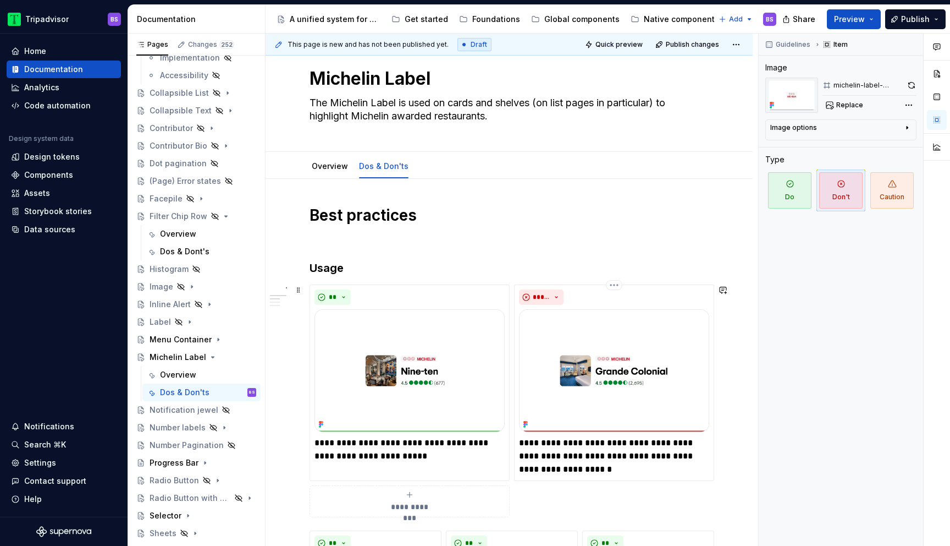
scroll to position [0, 0]
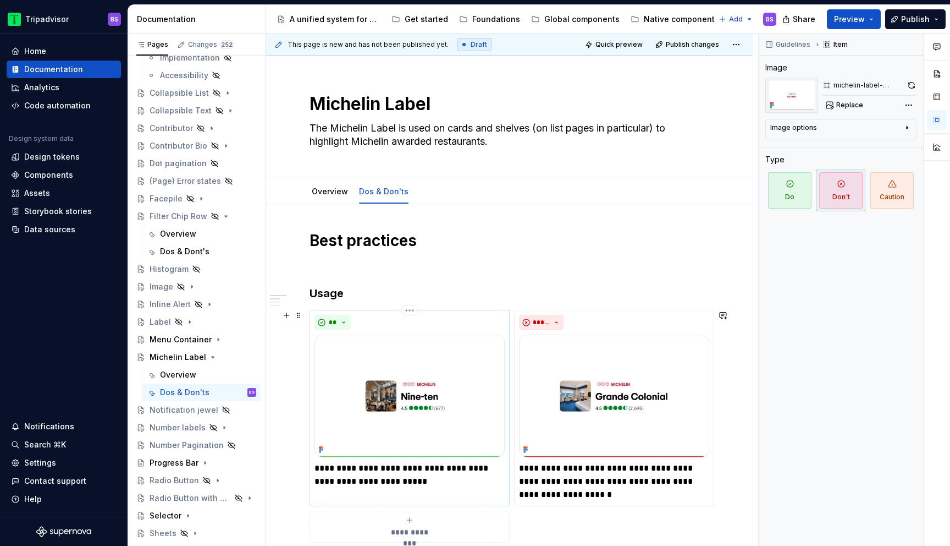
click at [419, 362] on img at bounding box center [410, 395] width 190 height 123
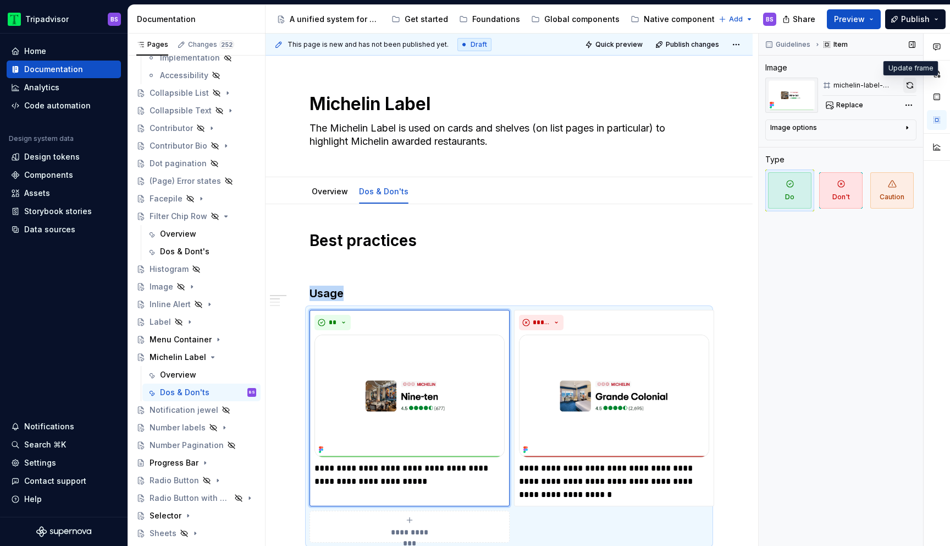
click at [910, 84] on button "button" at bounding box center [910, 85] width 13 height 15
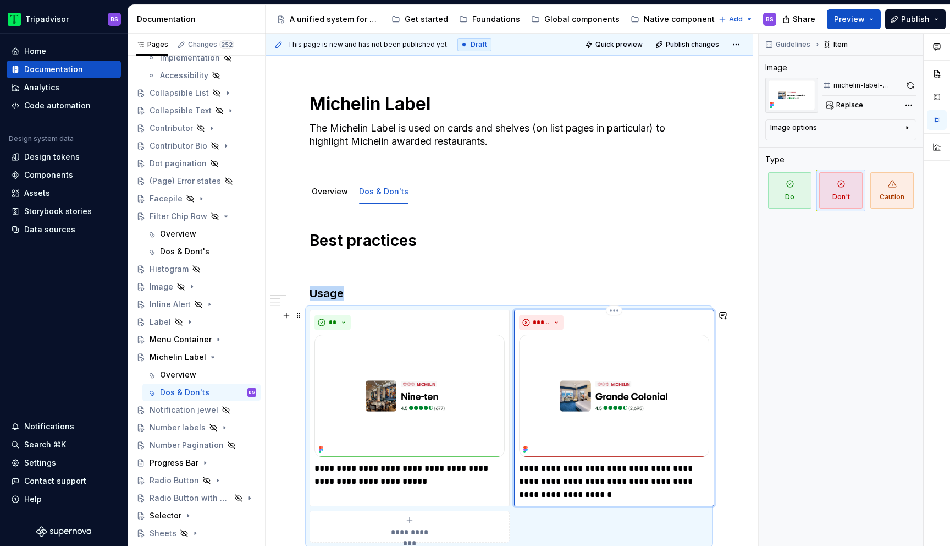
click at [655, 373] on img at bounding box center [614, 395] width 190 height 123
click at [909, 86] on button "button" at bounding box center [911, 85] width 12 height 15
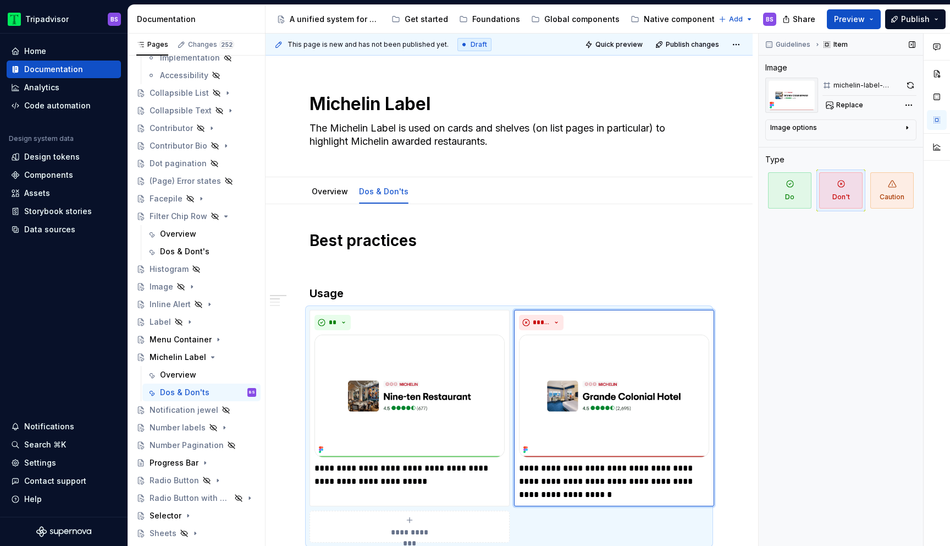
click at [821, 396] on div "Guidelines Item Image michelin-label-usage-don't Replace Image options Alignmen…" at bounding box center [841, 290] width 164 height 513
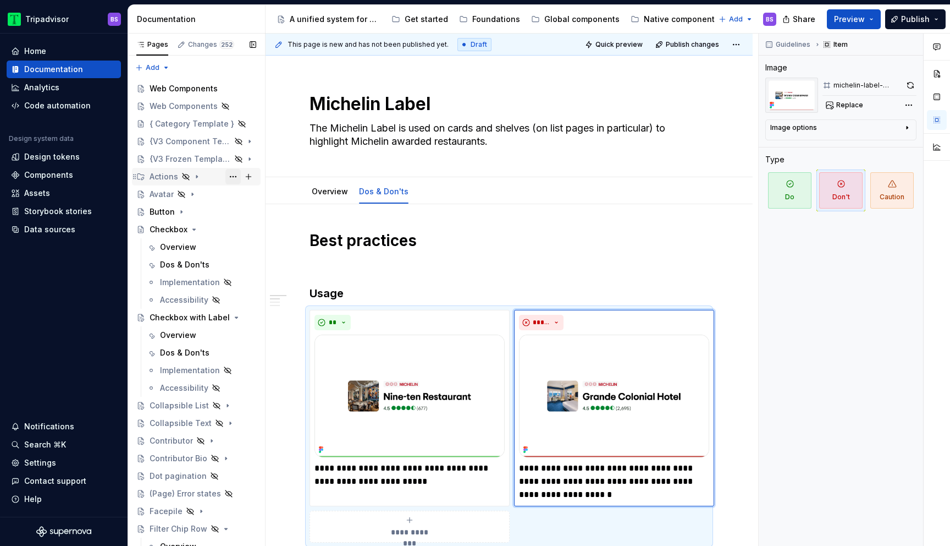
type textarea "*"
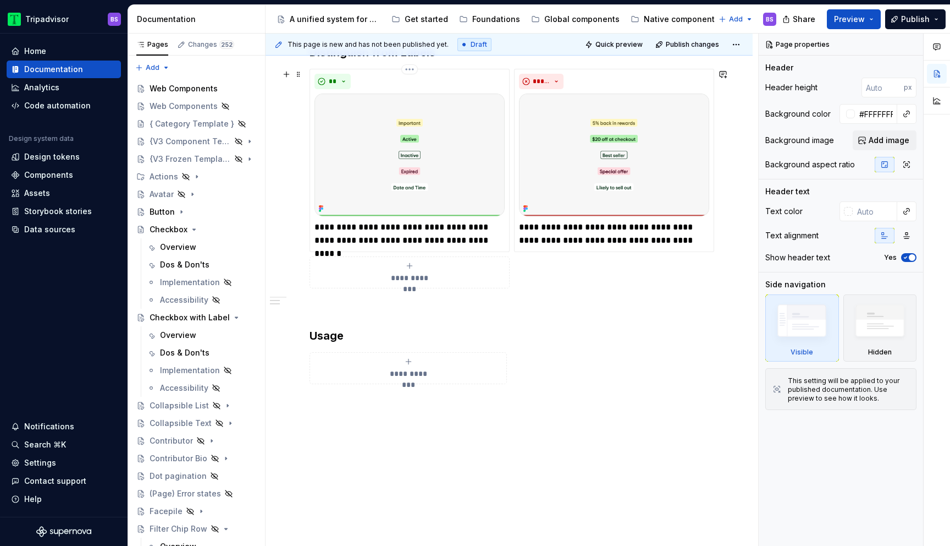
scroll to position [255, 0]
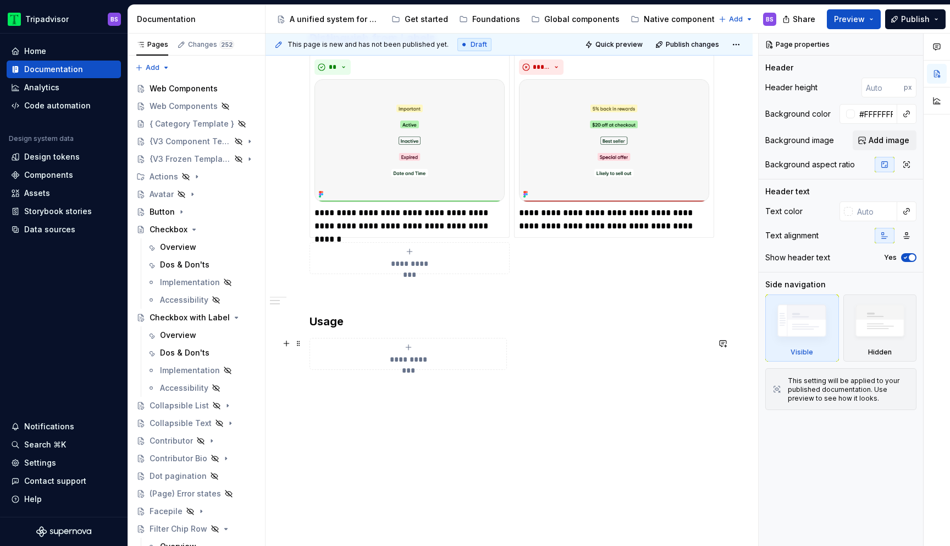
click at [405, 345] on icon "submit" at bounding box center [408, 347] width 9 height 9
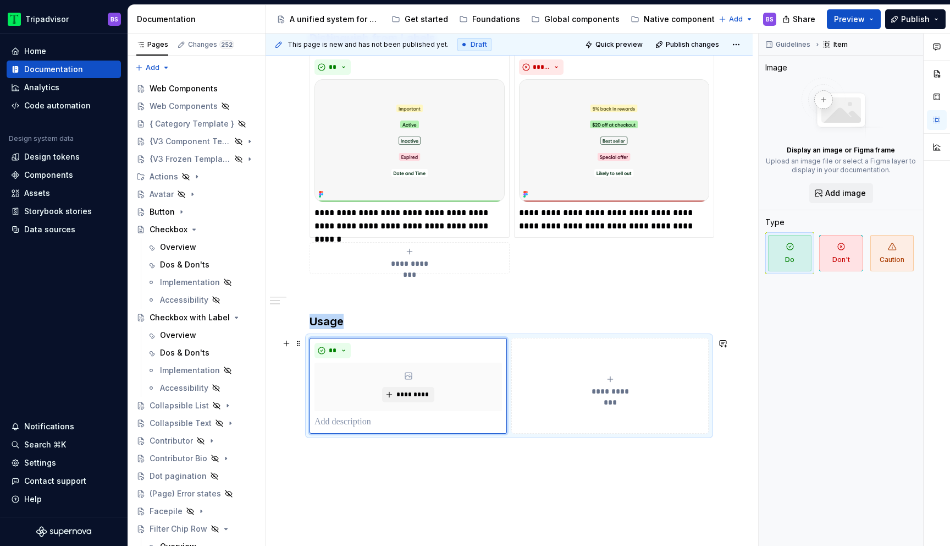
click at [590, 375] on div "**********" at bounding box center [610, 386] width 188 height 22
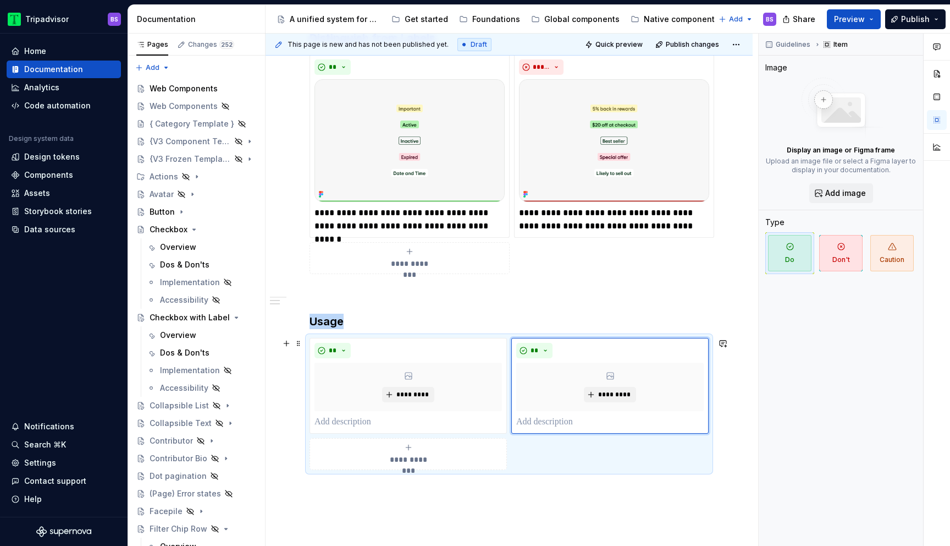
click at [414, 449] on div "**********" at bounding box center [409, 454] width 188 height 22
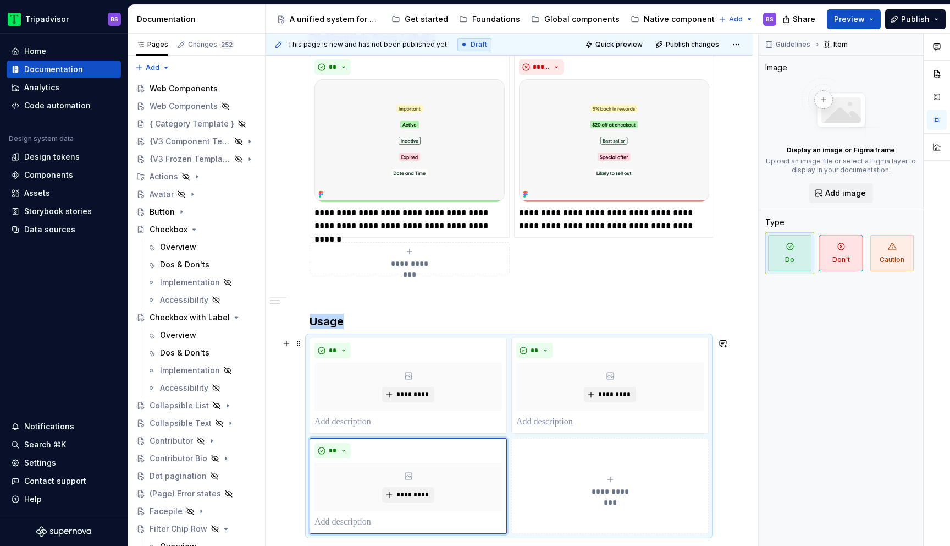
click at [572, 464] on button "**********" at bounding box center [609, 486] width 197 height 96
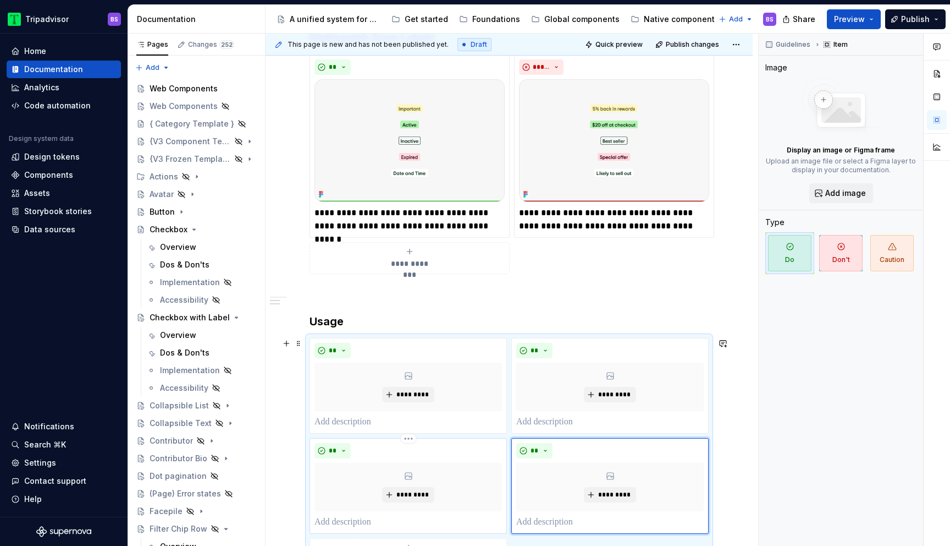
click at [434, 520] on p at bounding box center [409, 521] width 188 height 13
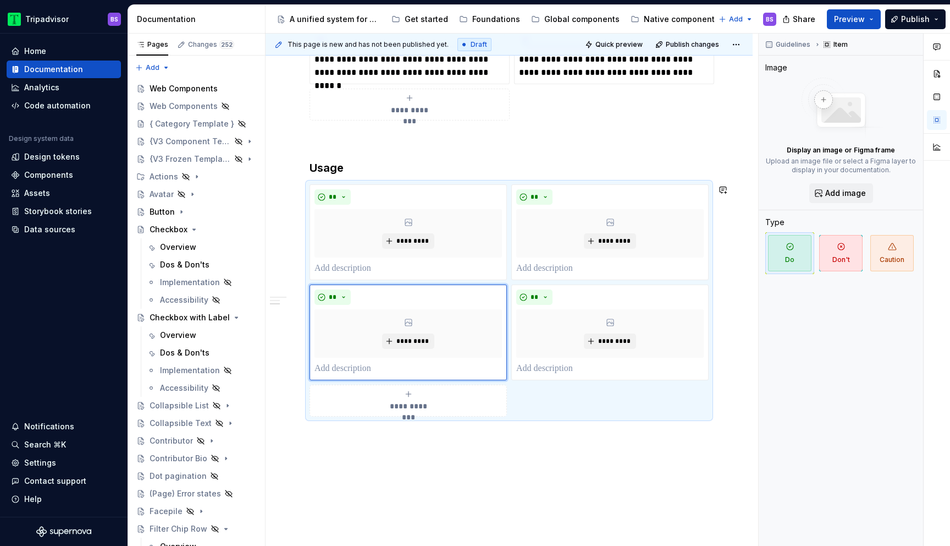
scroll to position [450, 0]
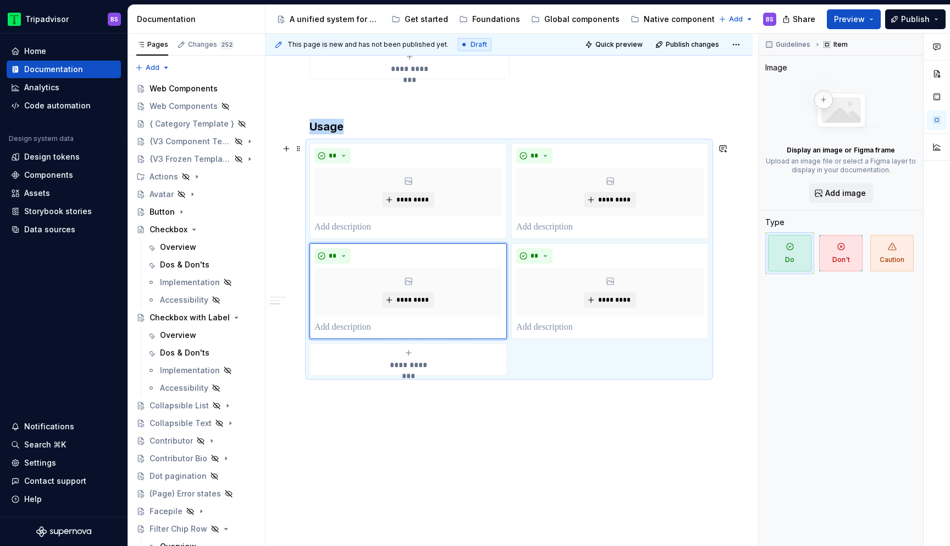
click at [422, 364] on span "**********" at bounding box center [408, 364] width 51 height 11
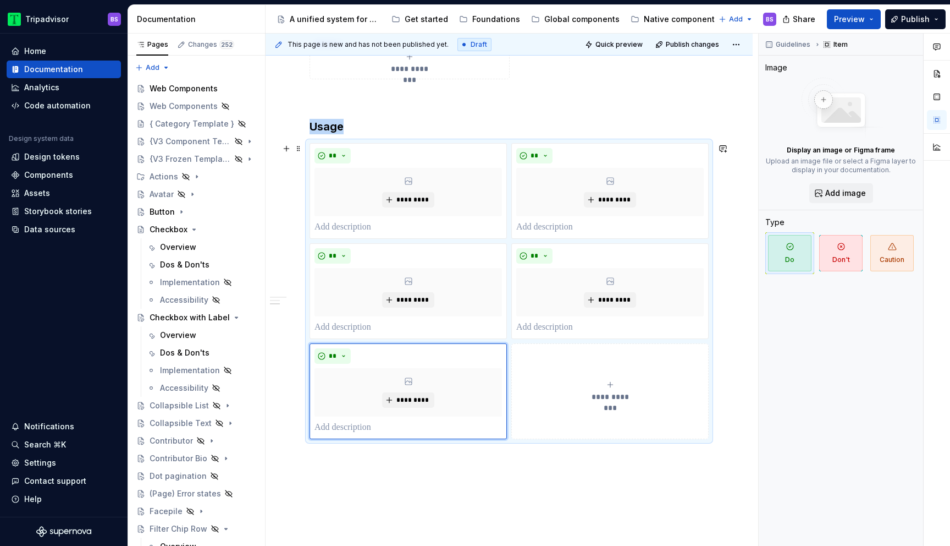
click at [602, 377] on button "**********" at bounding box center [609, 391] width 197 height 96
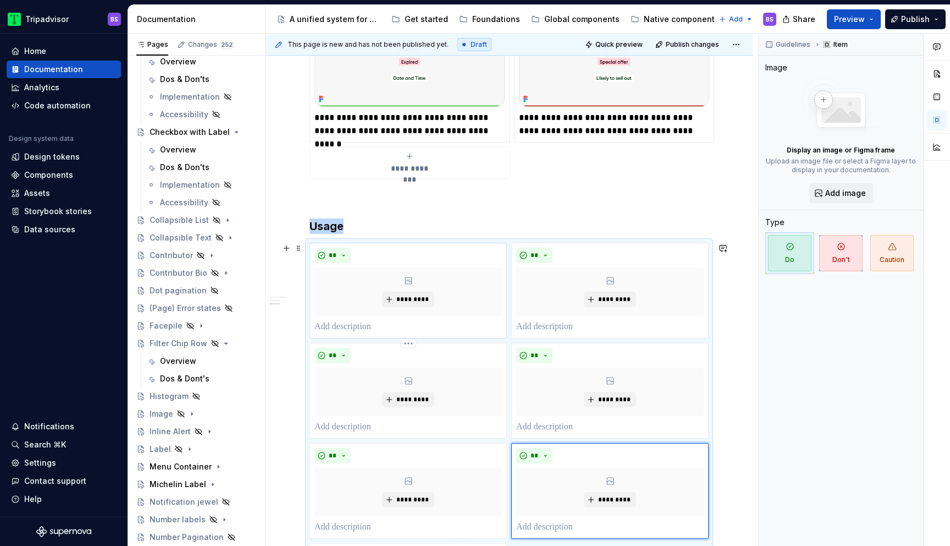
scroll to position [342, 0]
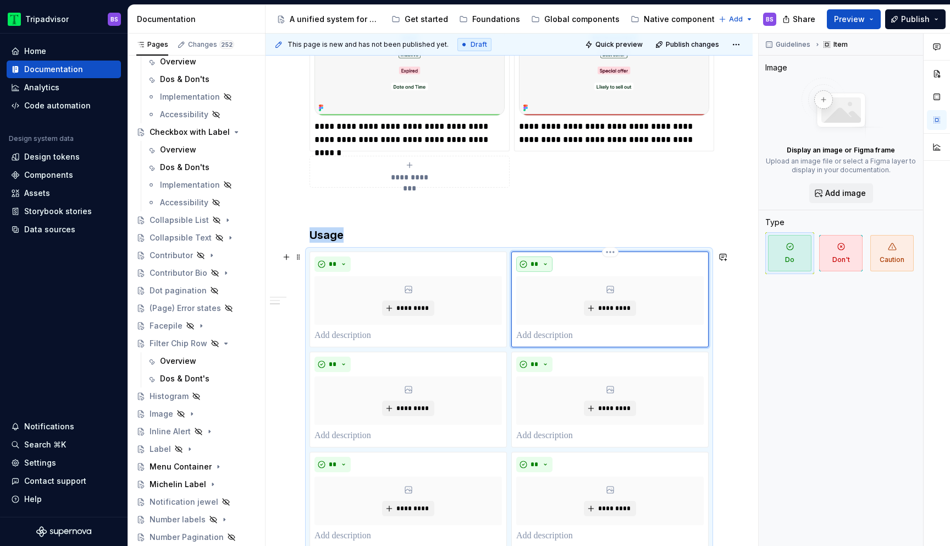
click at [544, 262] on button "**" at bounding box center [534, 263] width 36 height 15
click at [563, 303] on div "Don't" at bounding box center [563, 303] width 20 height 11
click at [546, 365] on button "**" at bounding box center [534, 363] width 36 height 15
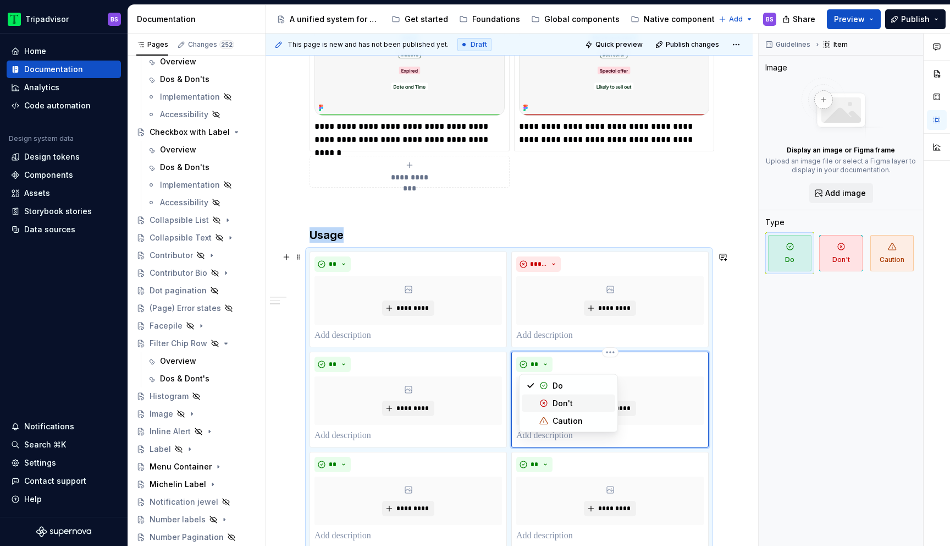
click at [550, 404] on span "Don't" at bounding box center [568, 403] width 93 height 18
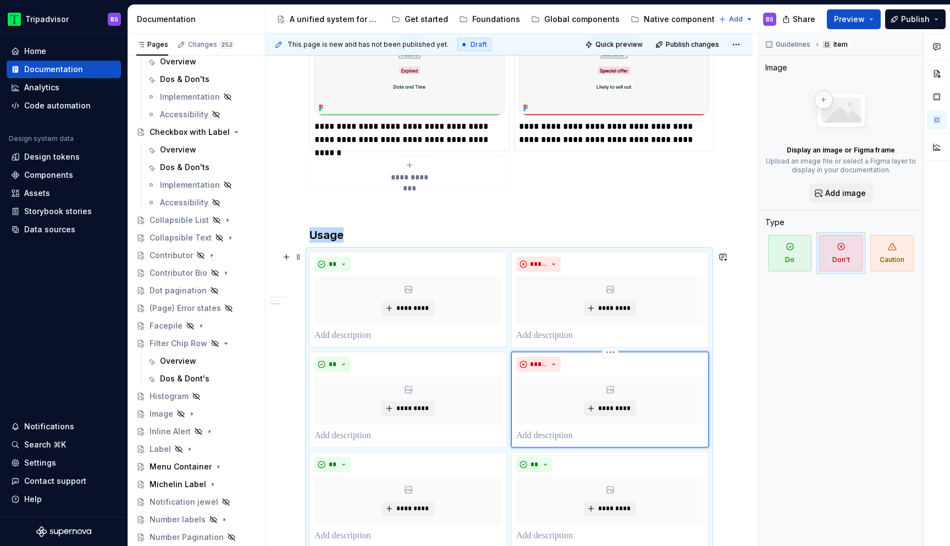
scroll to position [464, 0]
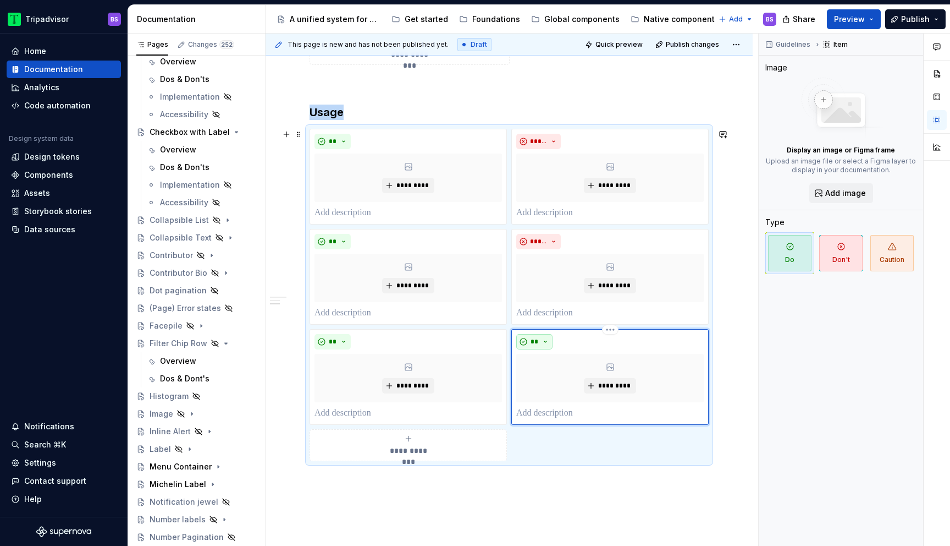
click at [549, 343] on button "**" at bounding box center [534, 341] width 36 height 15
click at [560, 381] on div "Don't" at bounding box center [563, 380] width 20 height 11
click at [410, 216] on p at bounding box center [409, 212] width 188 height 13
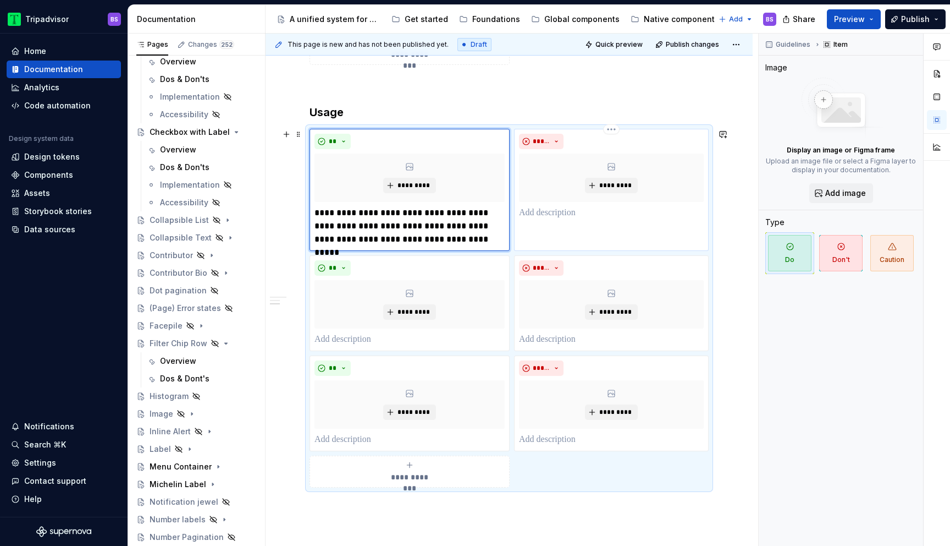
click at [540, 213] on p at bounding box center [611, 212] width 185 height 13
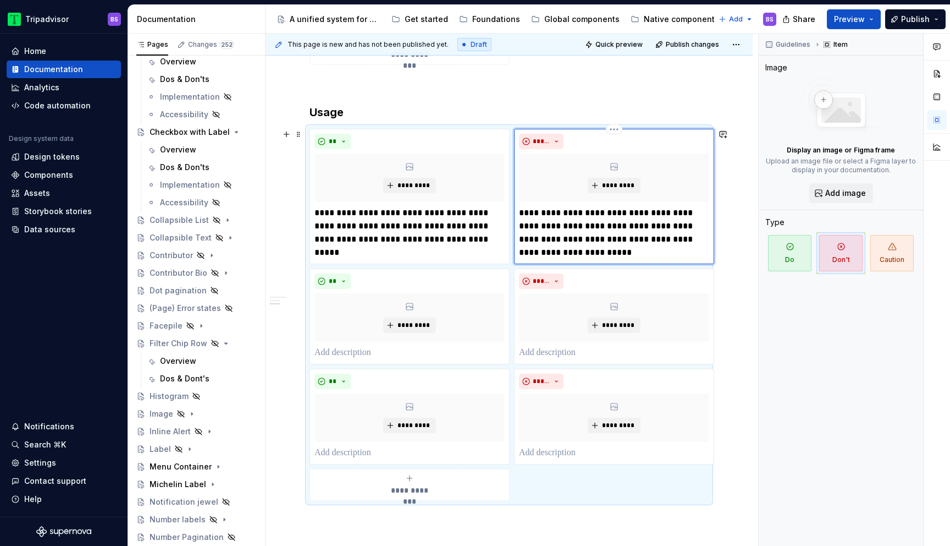
click at [532, 212] on p "**********" at bounding box center [614, 232] width 190 height 53
click at [367, 359] on div "** *********" at bounding box center [410, 316] width 200 height 96
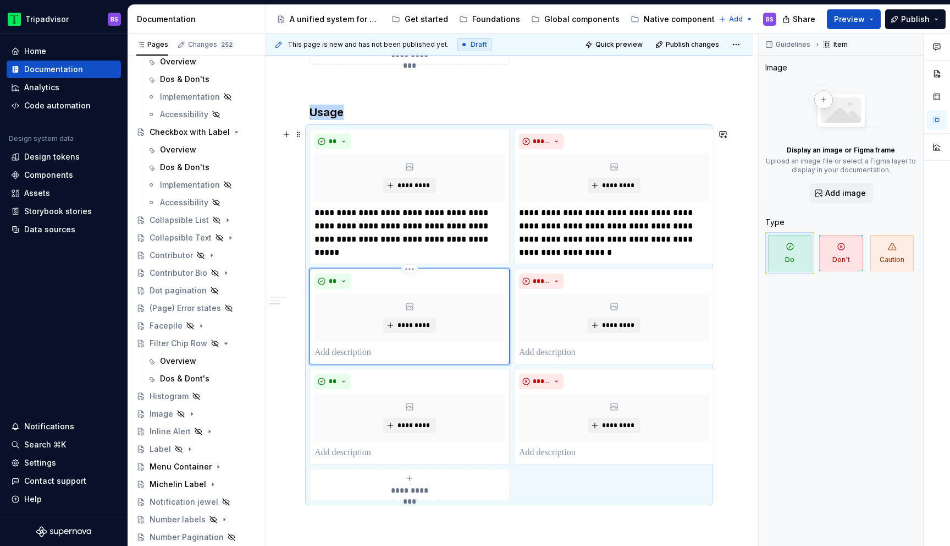
click at [373, 338] on div "*********" at bounding box center [410, 317] width 190 height 48
click at [373, 345] on div "** *********" at bounding box center [410, 316] width 190 height 86
click at [374, 351] on p at bounding box center [410, 352] width 190 height 13
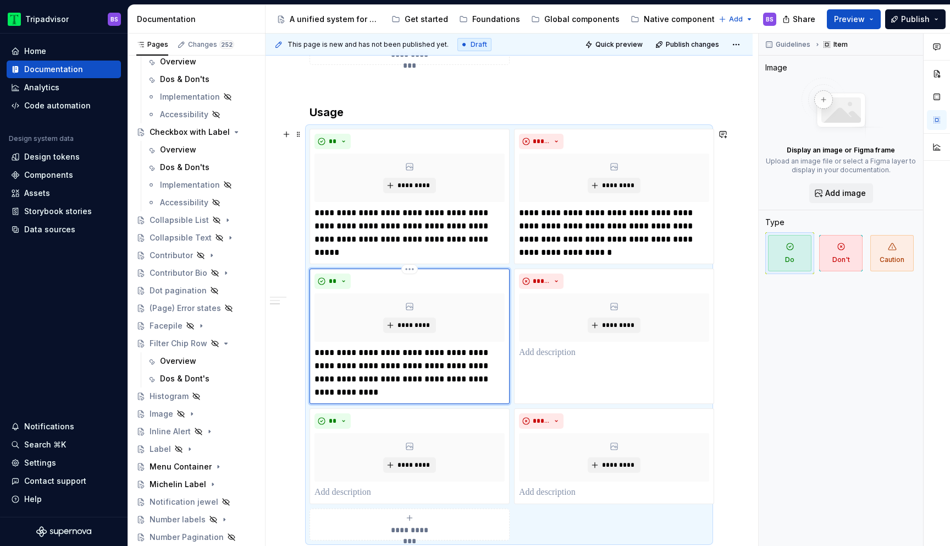
click at [370, 351] on p "**********" at bounding box center [410, 372] width 190 height 53
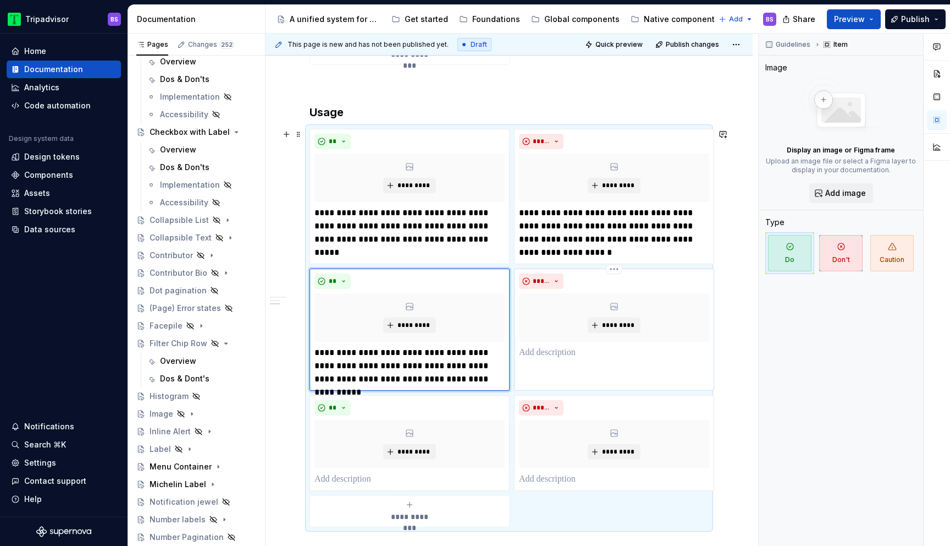
click at [527, 353] on p at bounding box center [614, 352] width 190 height 13
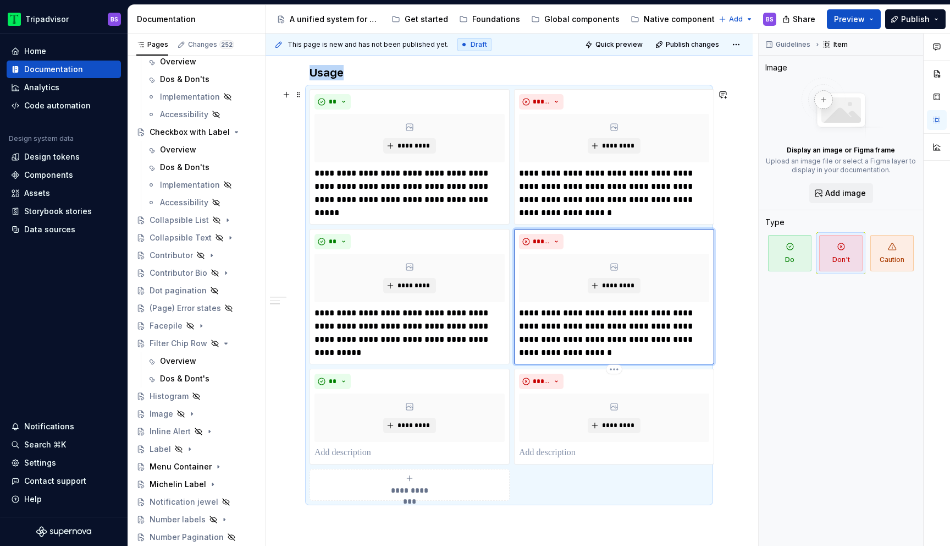
scroll to position [522, 0]
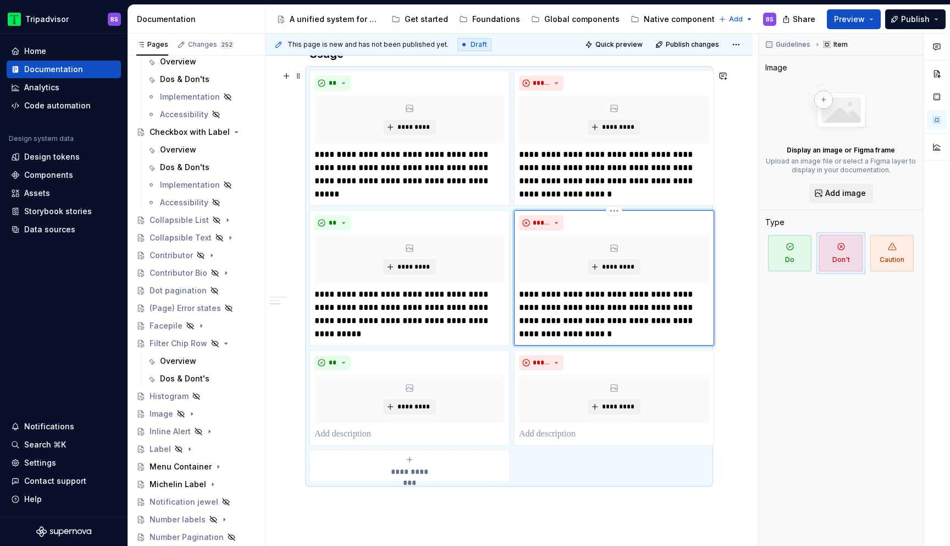
click at [535, 292] on p "**********" at bounding box center [614, 314] width 190 height 53
click at [468, 463] on div "**********" at bounding box center [410, 466] width 190 height 22
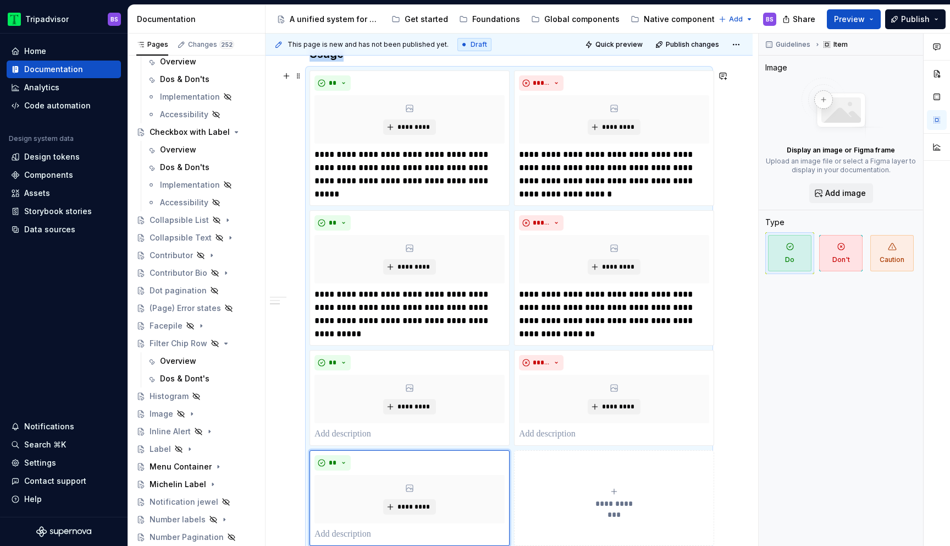
click at [586, 482] on button "**********" at bounding box center [614, 498] width 200 height 96
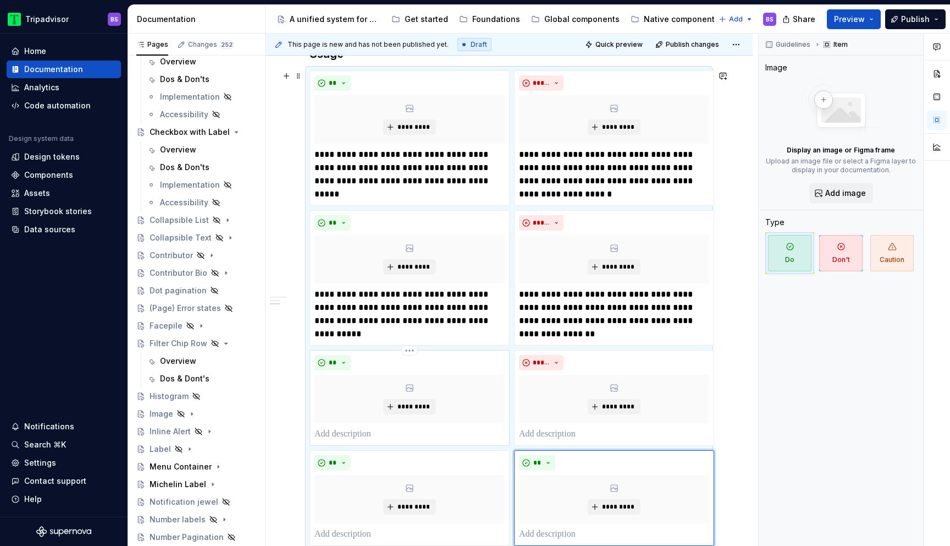
click at [467, 430] on p at bounding box center [410, 433] width 190 height 13
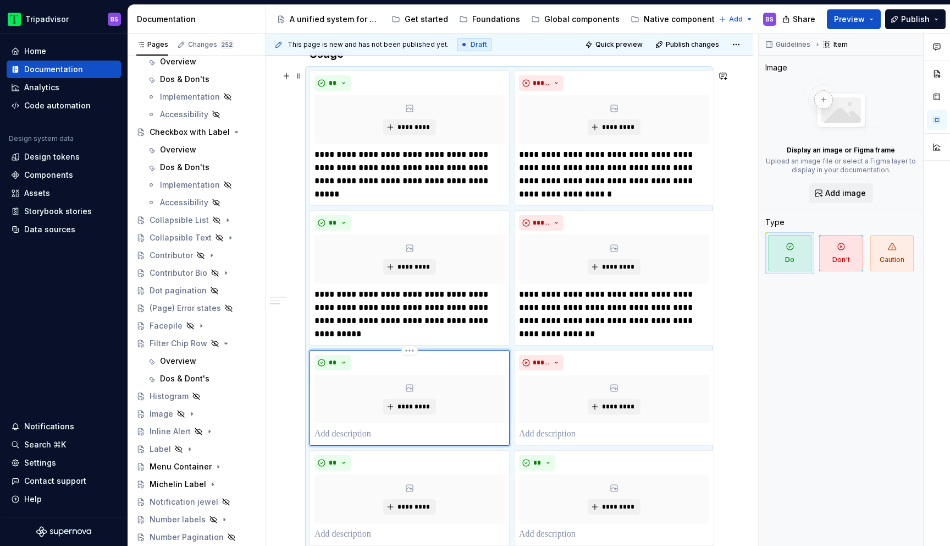
click at [361, 434] on p at bounding box center [410, 433] width 190 height 13
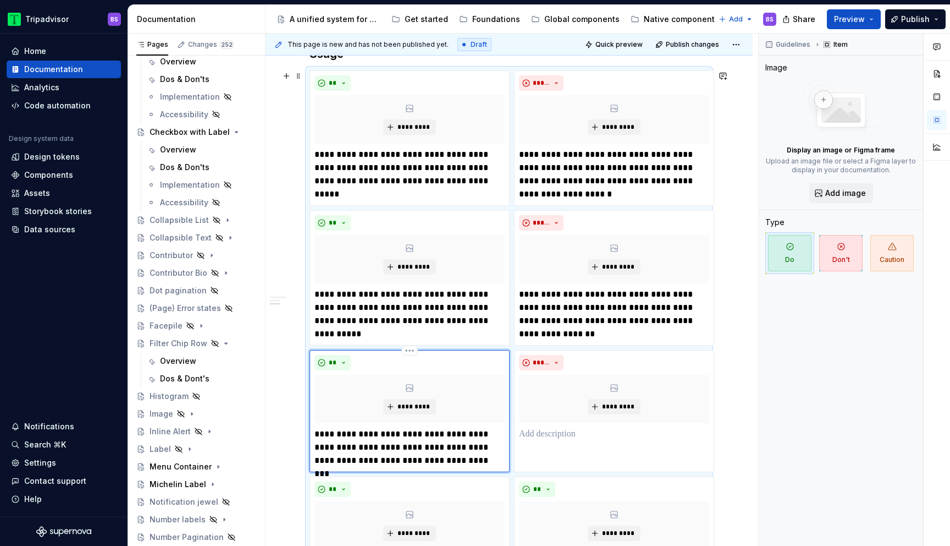
click at [375, 434] on p "**********" at bounding box center [410, 447] width 190 height 40
click at [574, 436] on p at bounding box center [614, 433] width 190 height 13
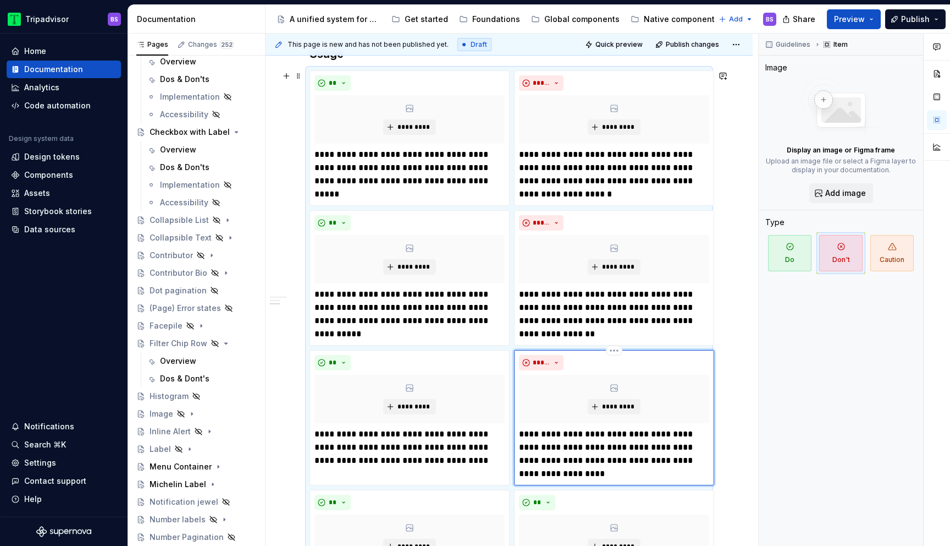
click at [574, 436] on p "**********" at bounding box center [614, 453] width 190 height 53
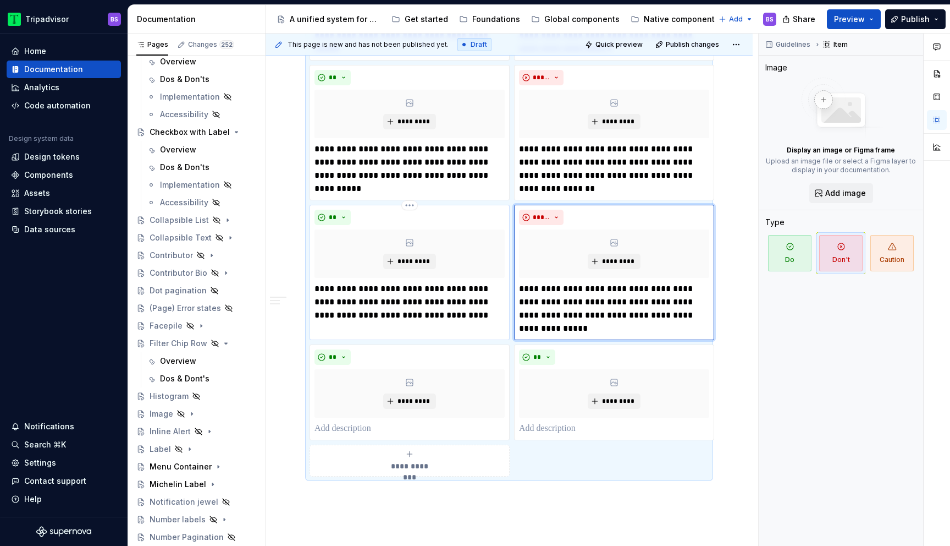
scroll to position [697, 0]
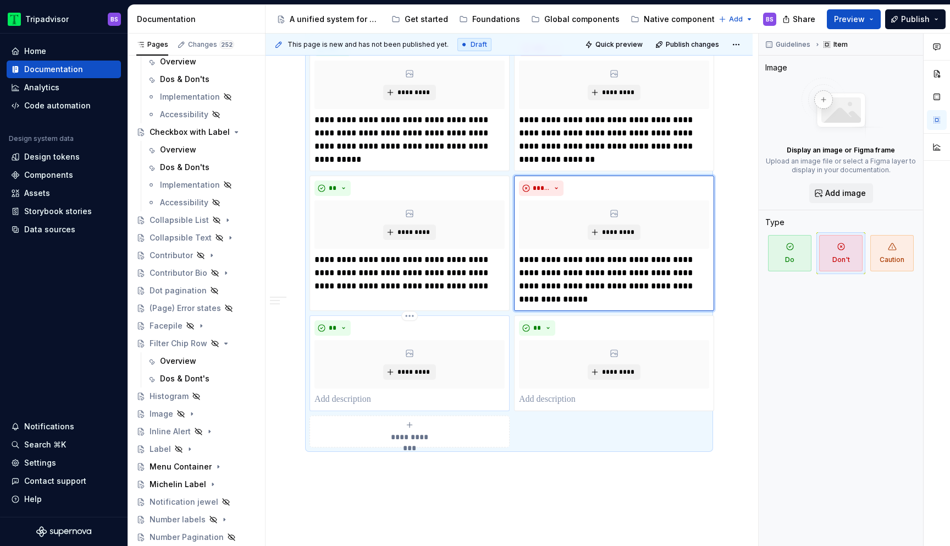
click at [419, 399] on p at bounding box center [410, 399] width 190 height 13
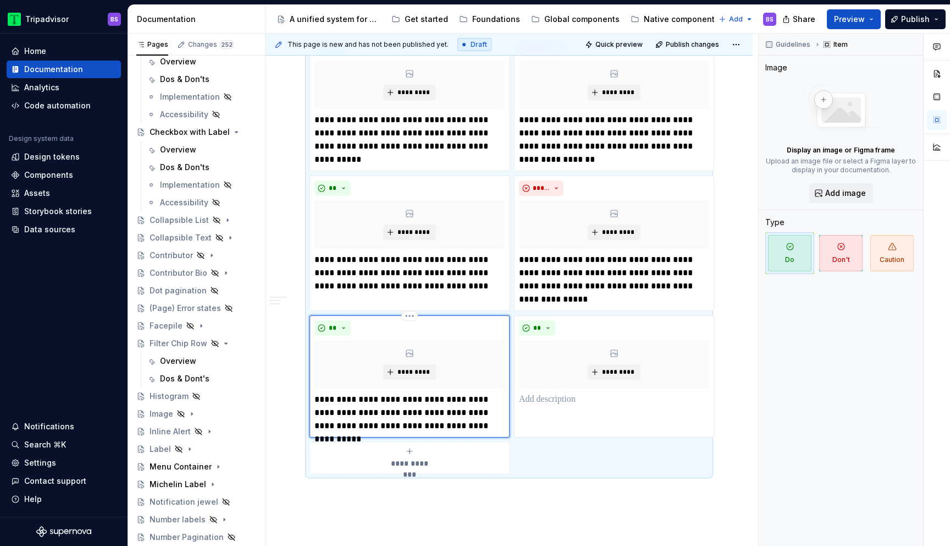
click at [419, 397] on p "**********" at bounding box center [410, 413] width 190 height 40
click at [540, 401] on p at bounding box center [614, 399] width 190 height 13
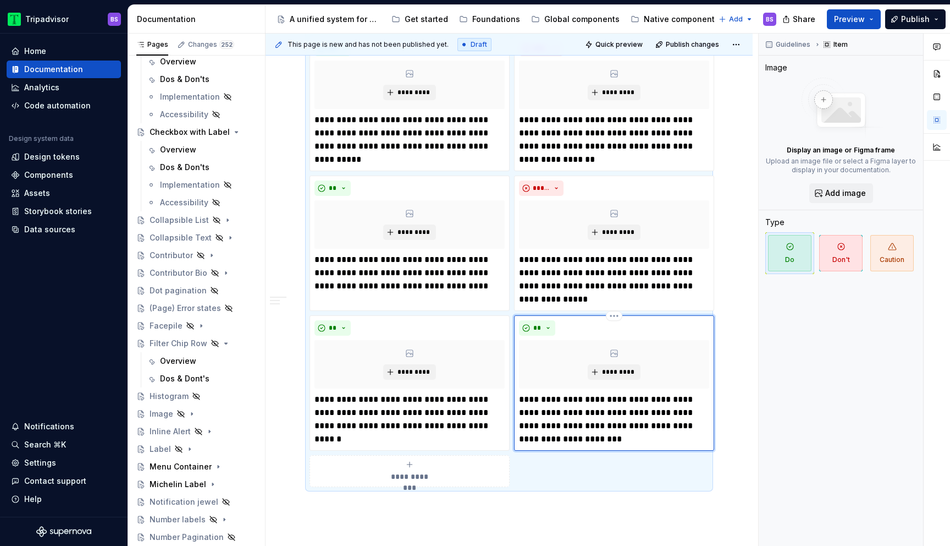
click at [540, 400] on p "**********" at bounding box center [614, 419] width 190 height 53
click at [539, 329] on span "**" at bounding box center [537, 327] width 9 height 9
click at [549, 364] on span "Don't" at bounding box center [568, 367] width 93 height 18
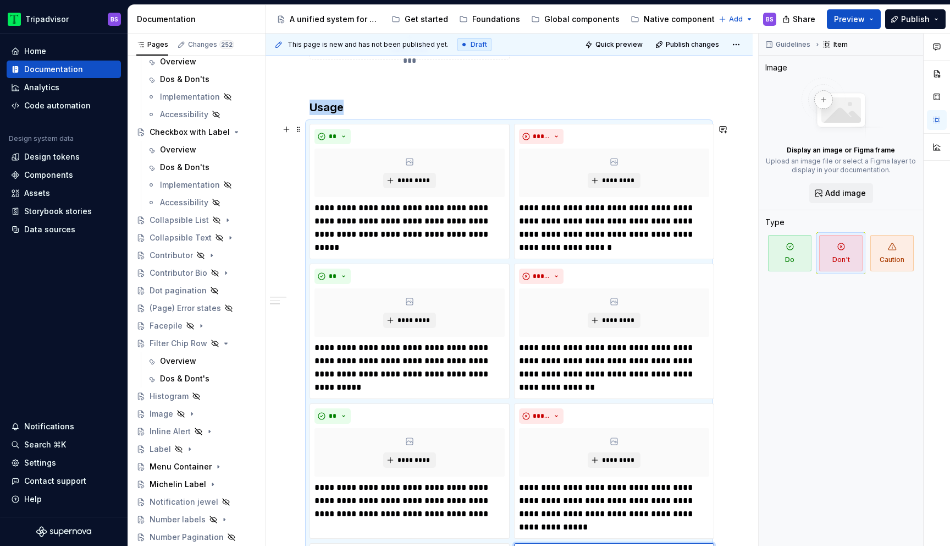
scroll to position [456, 0]
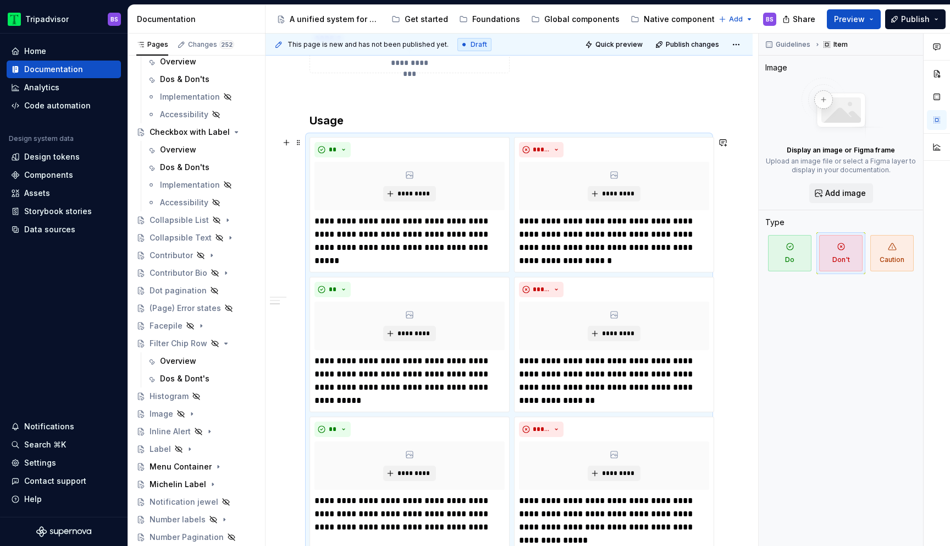
type textarea "*"
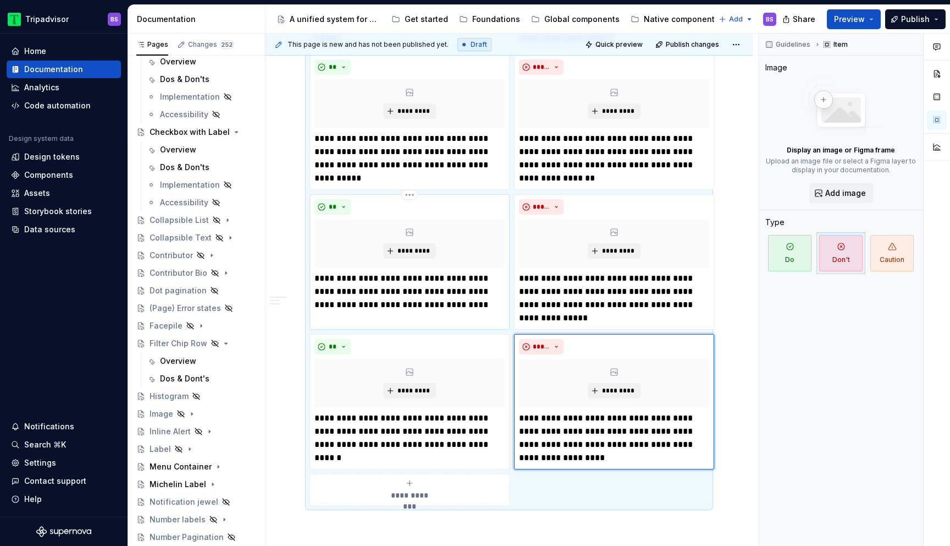
scroll to position [737, 0]
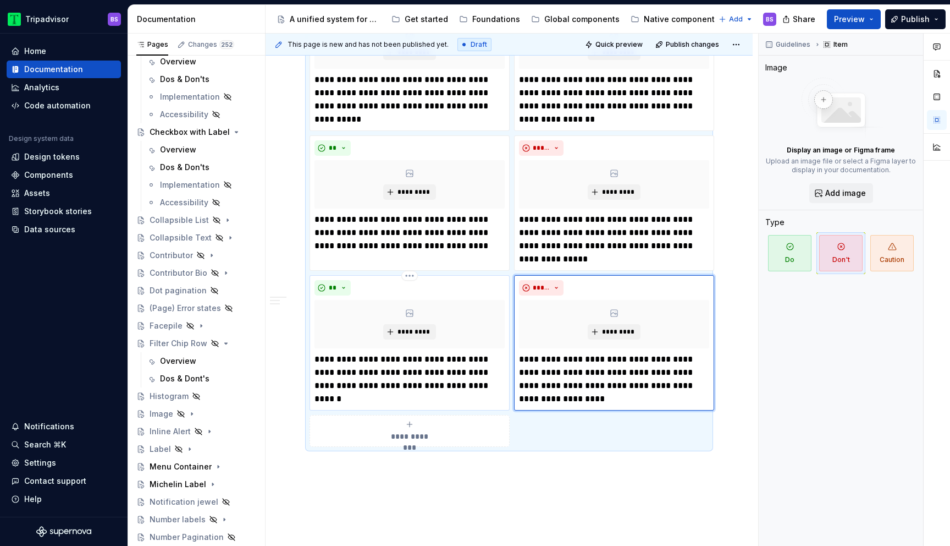
click at [472, 373] on p "**********" at bounding box center [410, 373] width 190 height 40
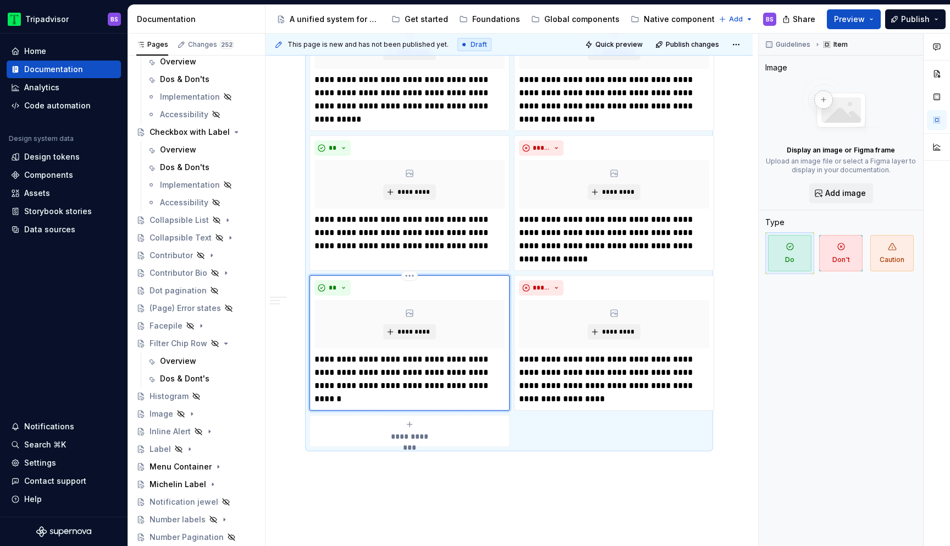
click at [343, 385] on p "**********" at bounding box center [410, 373] width 190 height 40
click at [393, 384] on p "**********" at bounding box center [410, 373] width 190 height 40
click at [378, 385] on p "**********" at bounding box center [410, 373] width 190 height 40
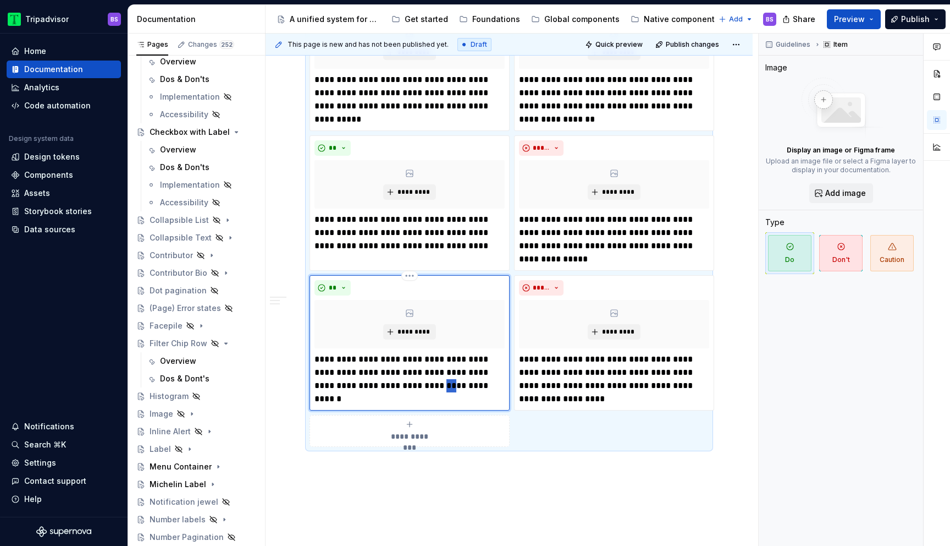
click at [378, 385] on p "**********" at bounding box center [410, 373] width 190 height 40
click at [470, 373] on p "**********" at bounding box center [410, 373] width 190 height 40
click at [337, 384] on p "**********" at bounding box center [410, 373] width 190 height 40
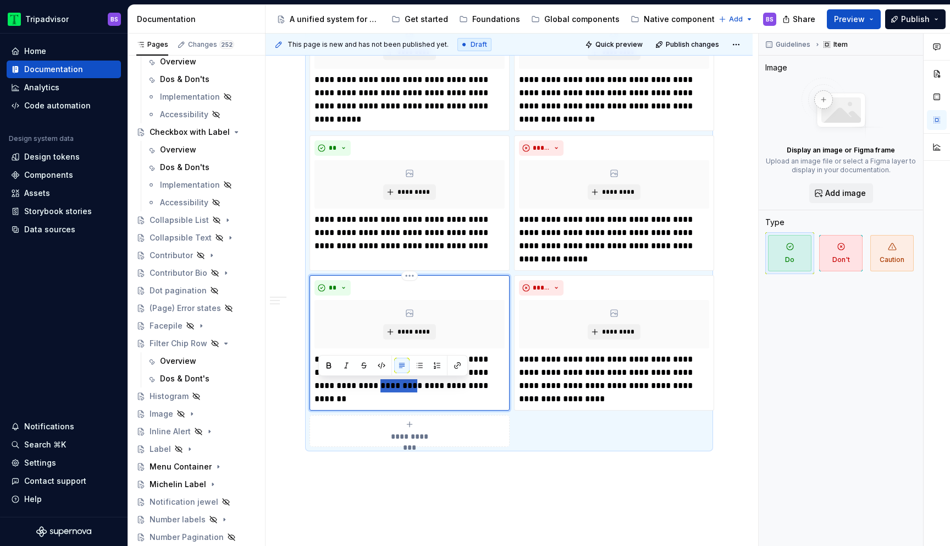
paste div
click at [474, 372] on p "**********" at bounding box center [410, 373] width 190 height 40
click at [426, 432] on span "**********" at bounding box center [409, 436] width 51 height 11
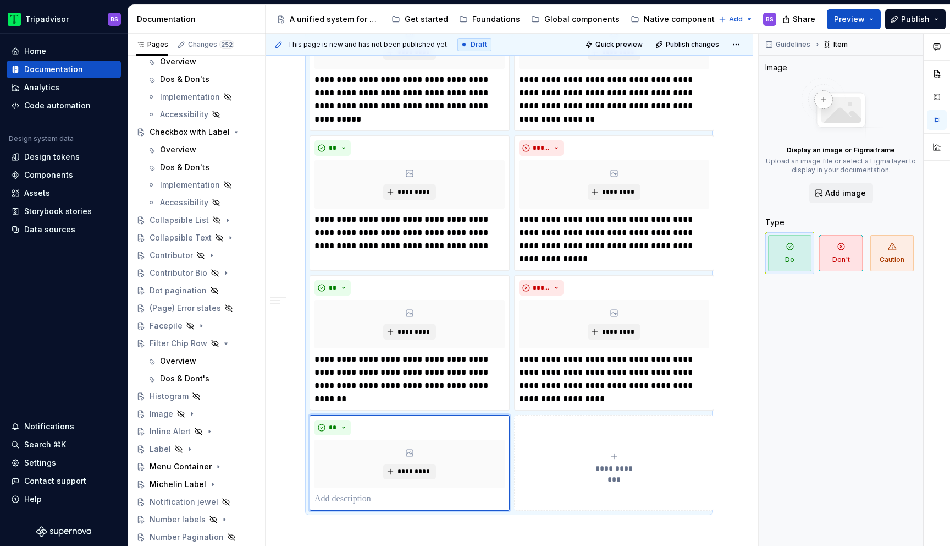
click at [562, 448] on button "**********" at bounding box center [614, 463] width 200 height 96
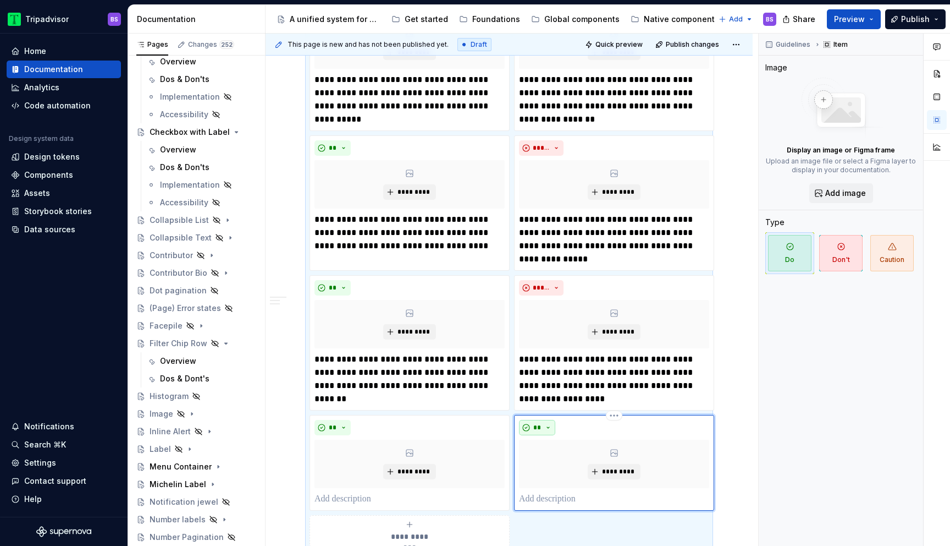
click at [548, 427] on button "**" at bounding box center [537, 427] width 36 height 15
click at [557, 463] on div "Don't" at bounding box center [563, 466] width 20 height 11
click at [438, 500] on p at bounding box center [410, 498] width 190 height 13
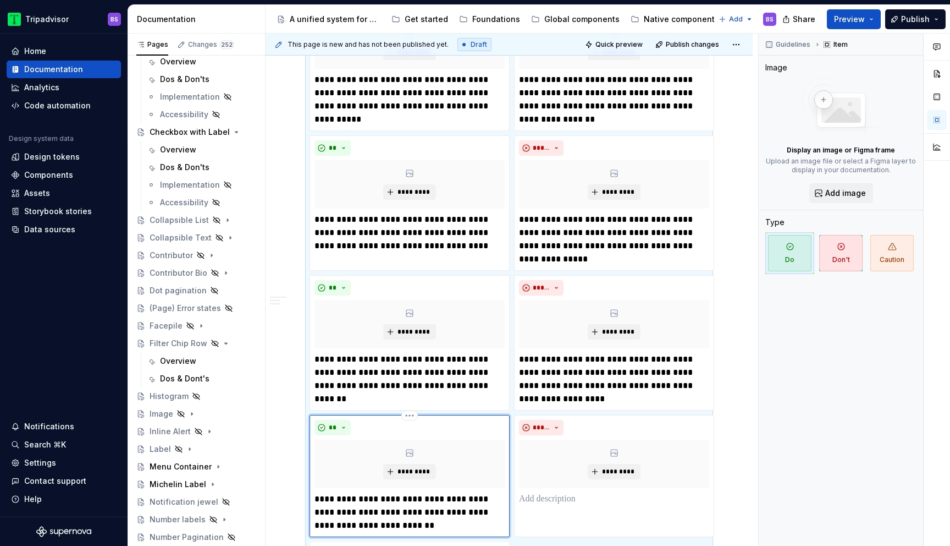
scroll to position [940, 0]
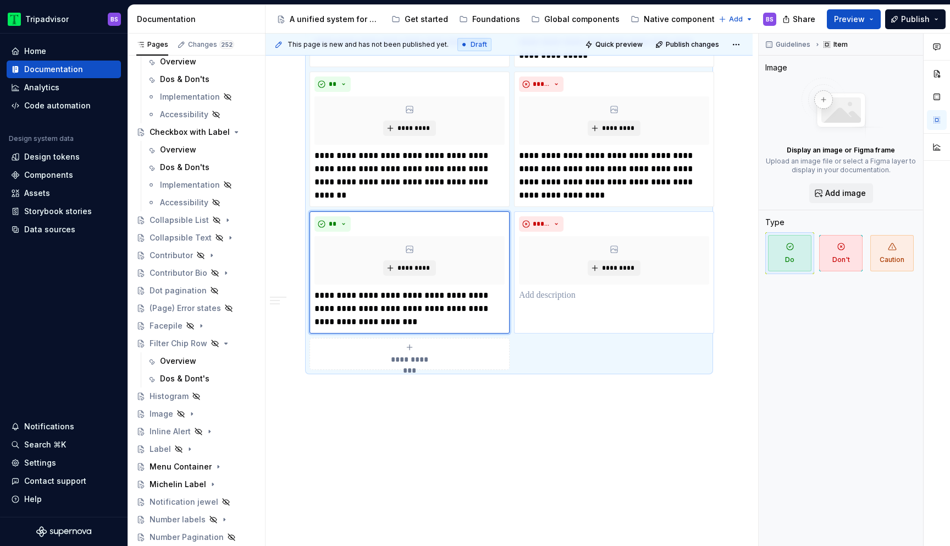
click at [562, 301] on div "***** *********" at bounding box center [614, 272] width 200 height 122
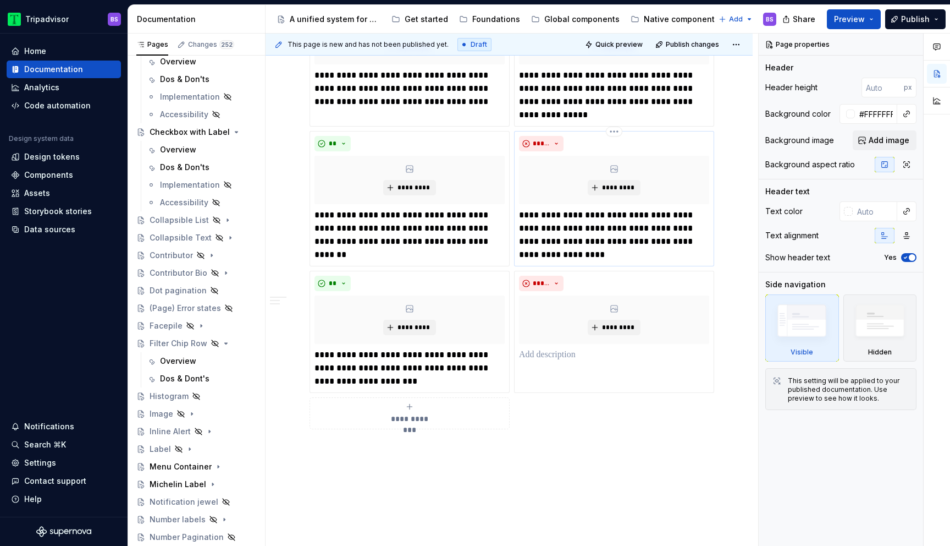
scroll to position [929, 0]
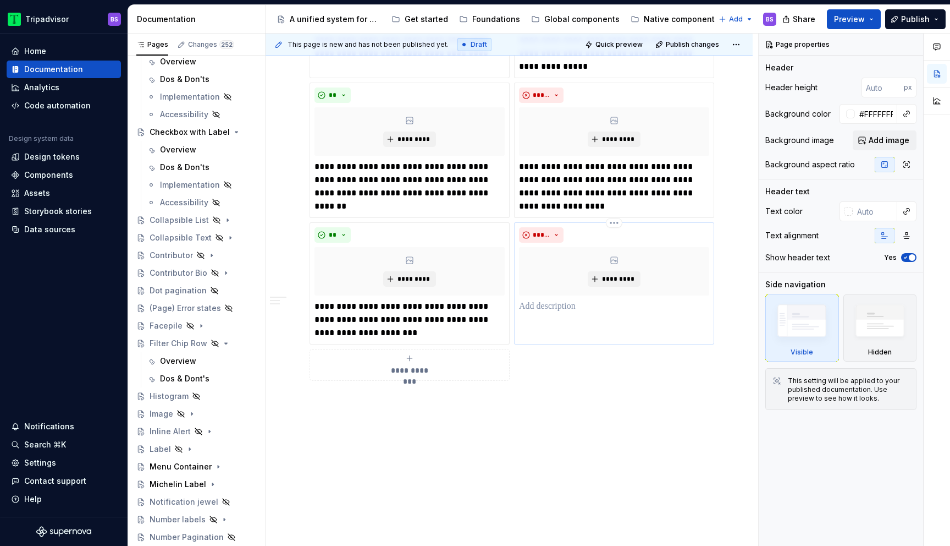
click at [541, 301] on p at bounding box center [614, 306] width 190 height 13
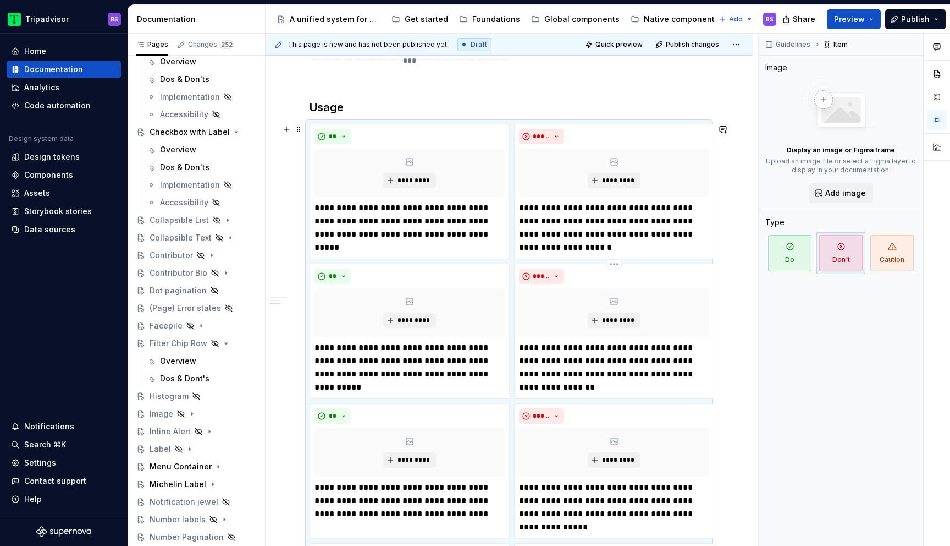
scroll to position [452, 0]
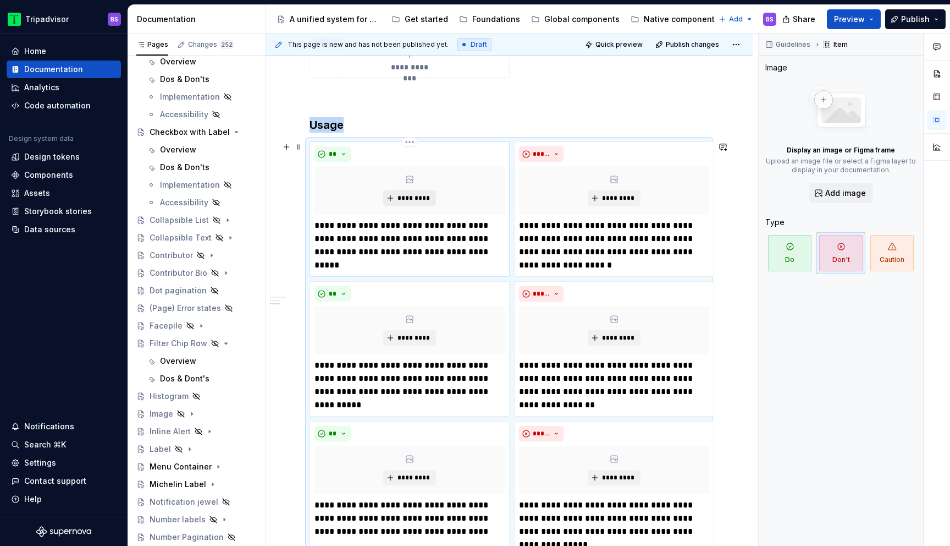
click at [417, 200] on span "*********" at bounding box center [414, 198] width 34 height 9
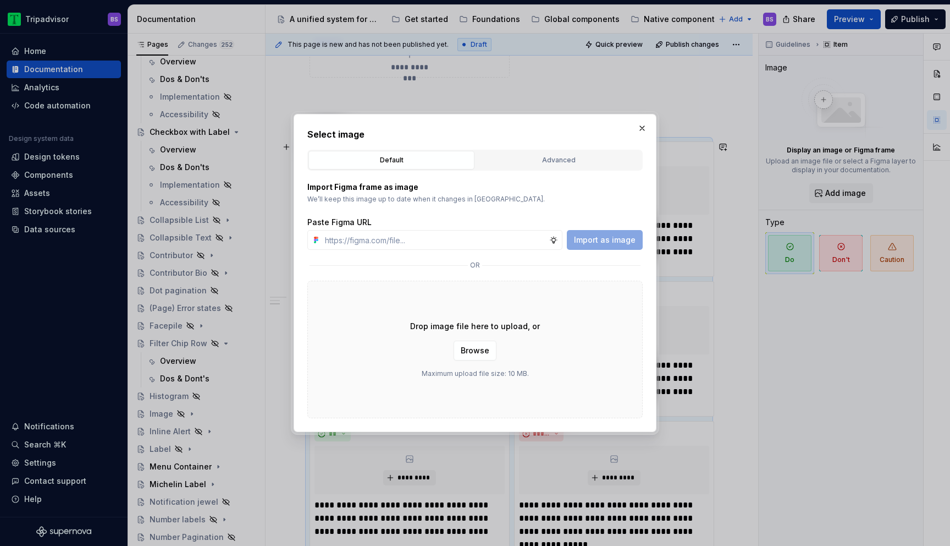
type textarea "*"
type input "https://www.figma.com/design/Rk3eGC5124Z7punn8EFUkb/Atlas-Web-Documentation?nod…"
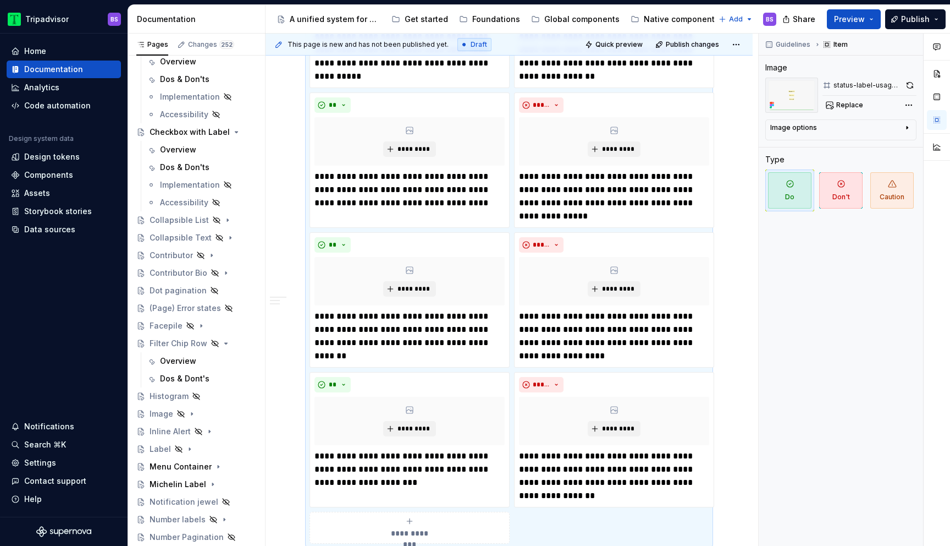
type textarea "*"
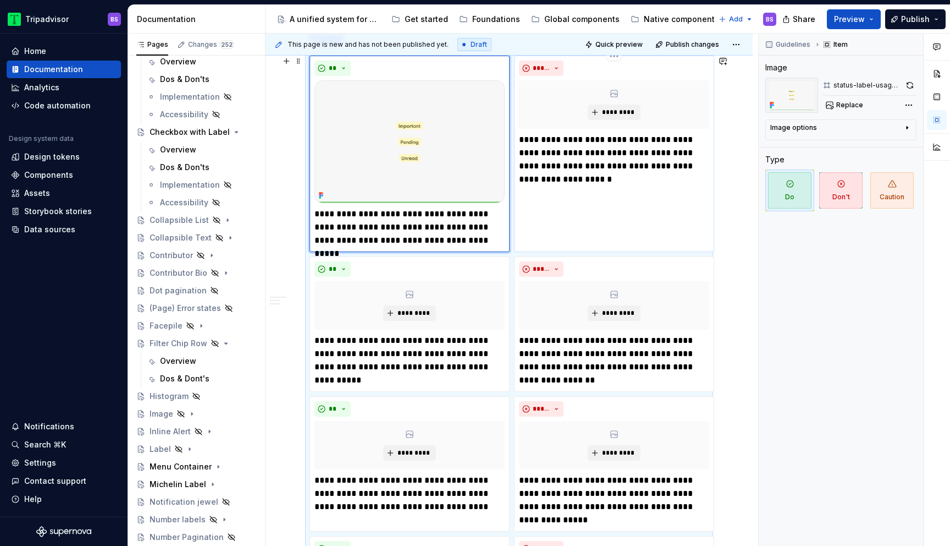
scroll to position [517, 0]
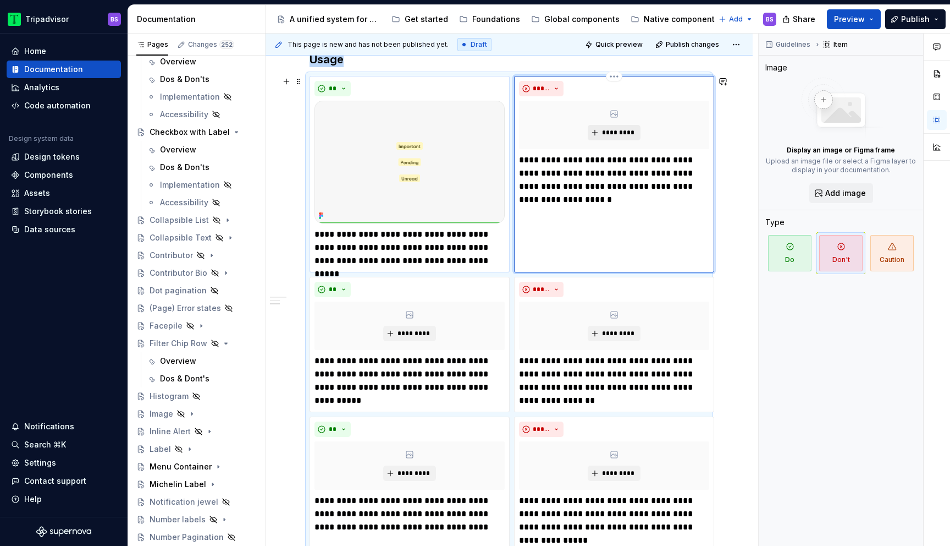
click at [608, 125] on button "*********" at bounding box center [614, 132] width 52 height 15
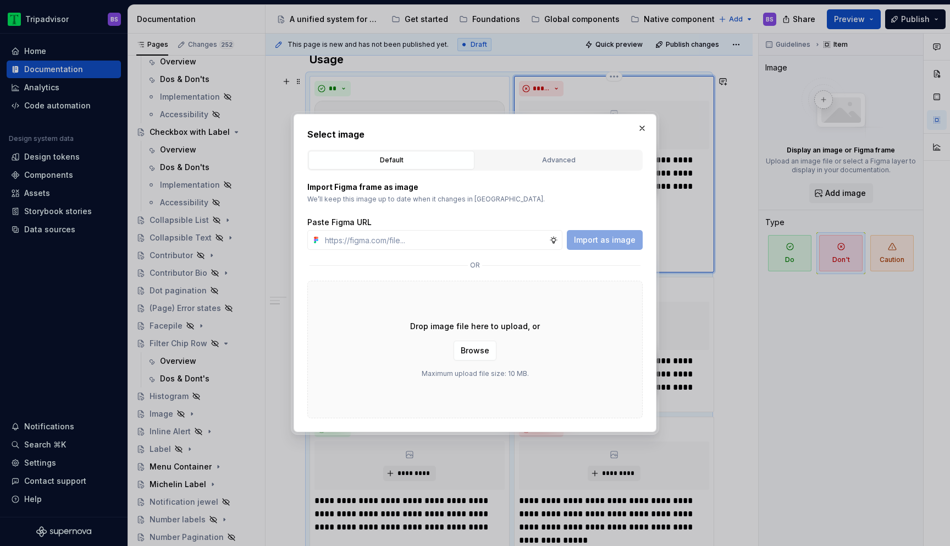
type input "https://www.figma.com/design/Rk3eGC5124Z7punn8EFUkb/Atlas-Web-Documentation?nod…"
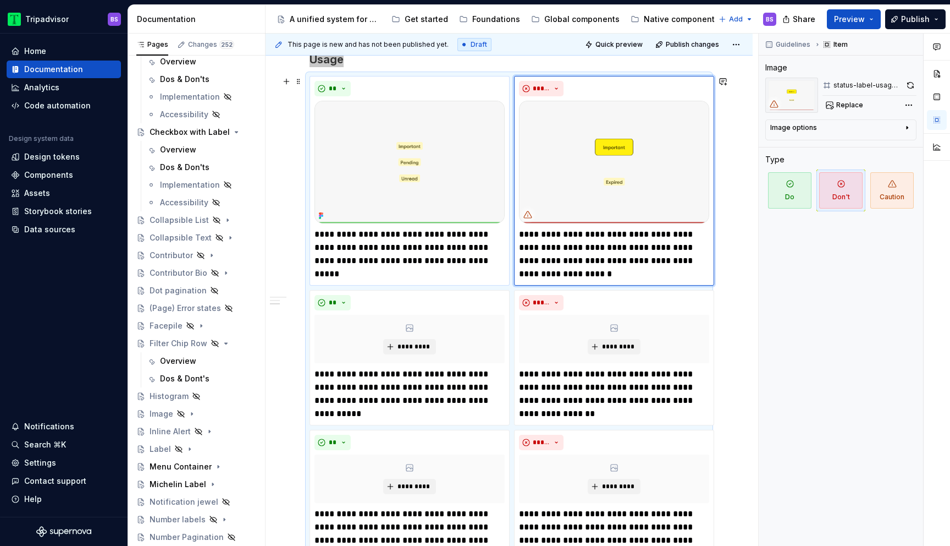
scroll to position [854, 0]
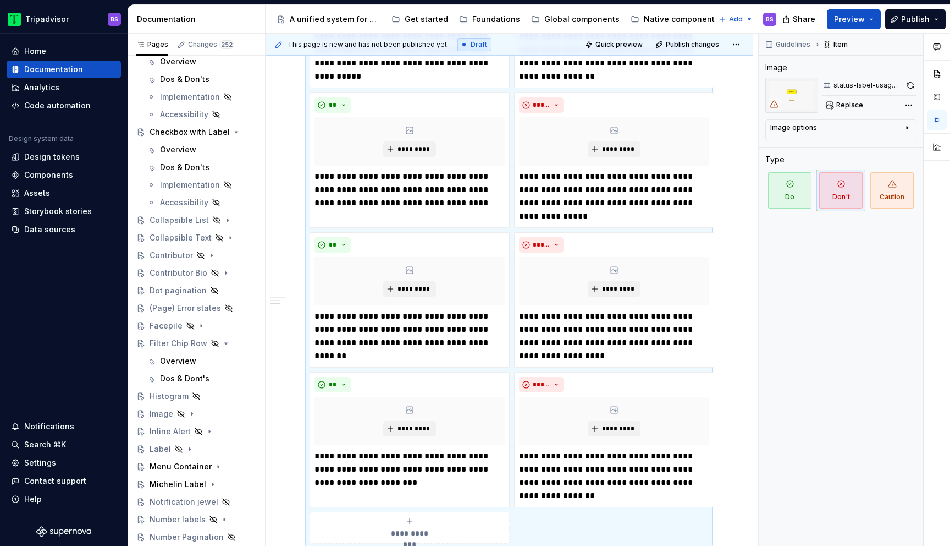
type textarea "*"
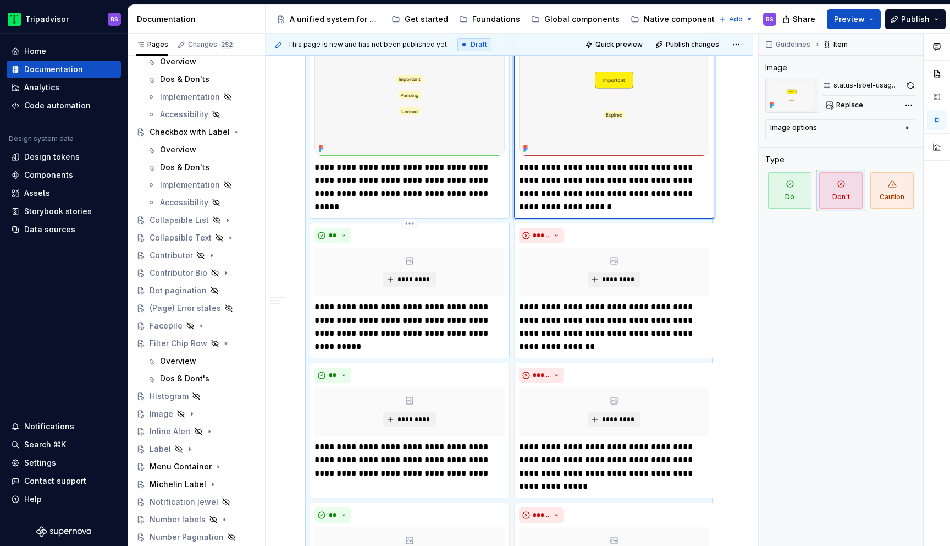
scroll to position [581, 0]
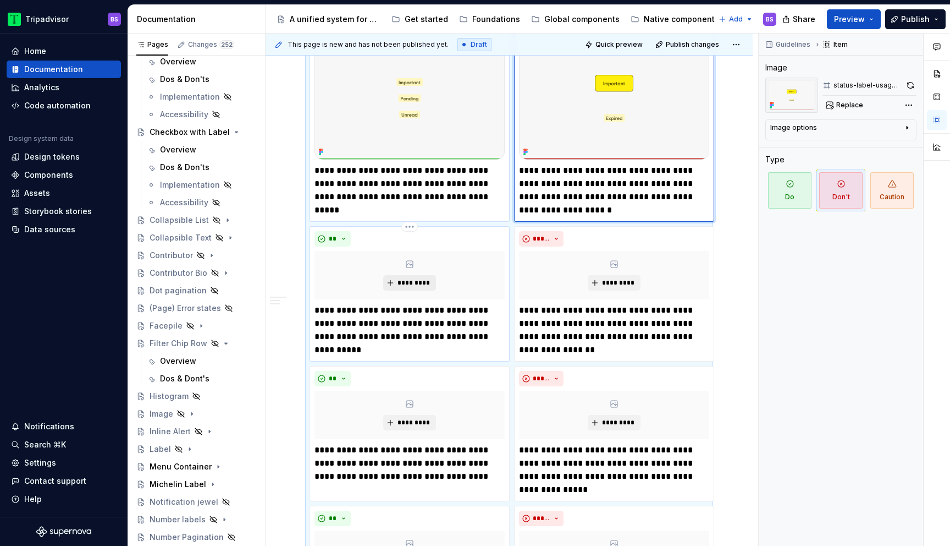
click at [423, 283] on span "*********" at bounding box center [414, 282] width 34 height 9
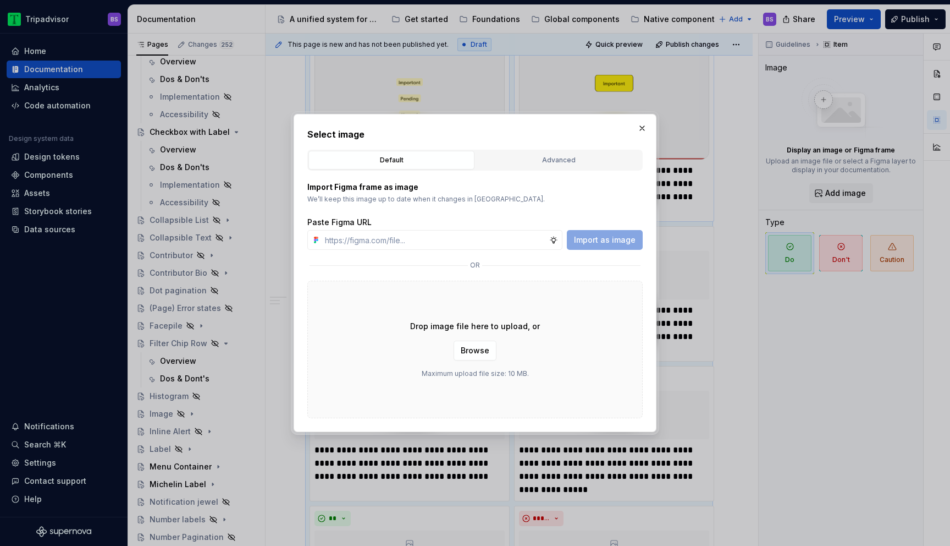
type input "https://www.figma.com/design/Rk3eGC5124Z7punn8EFUkb/Atlas-Web-Documentation?nod…"
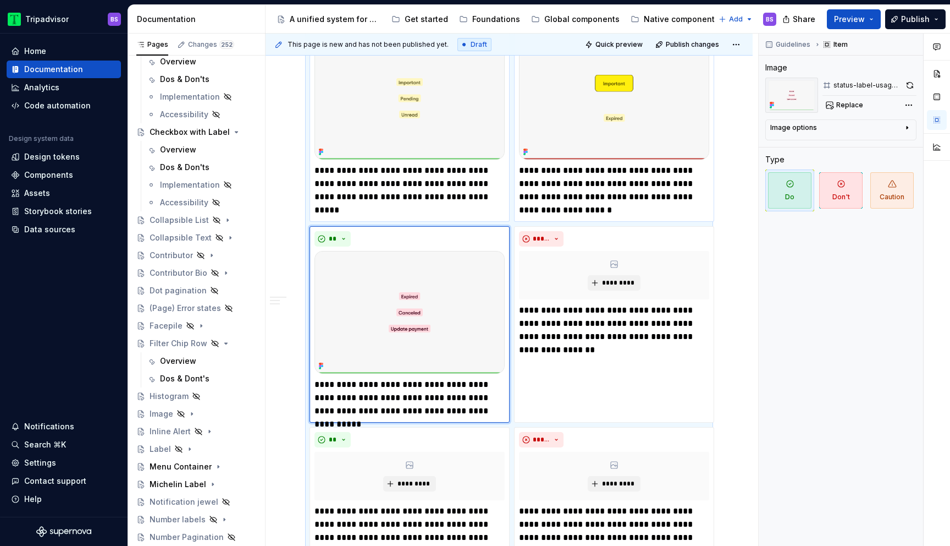
scroll to position [915, 0]
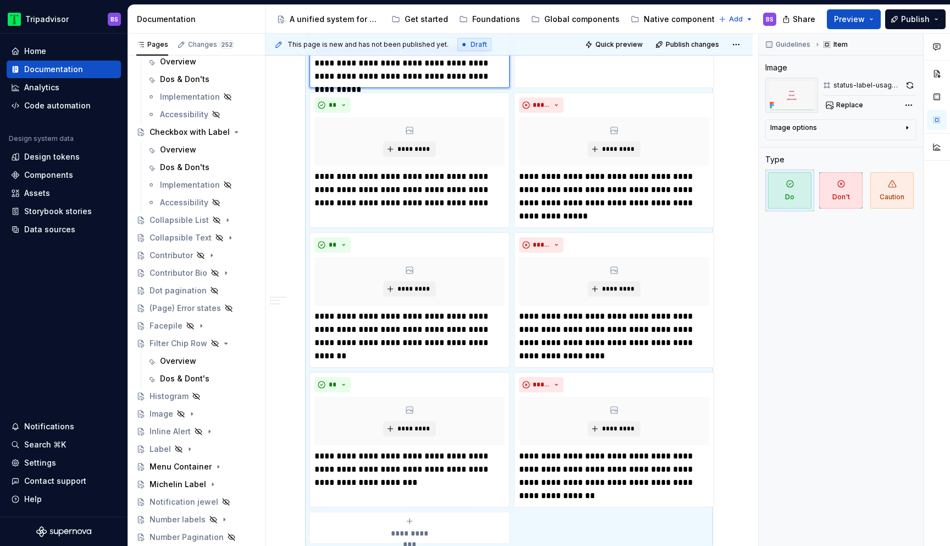
type textarea "*"
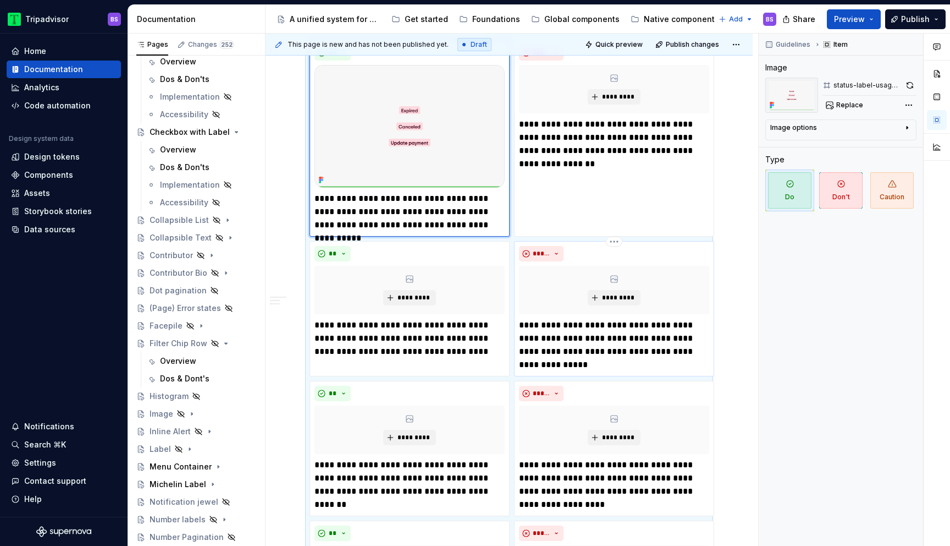
scroll to position [696, 0]
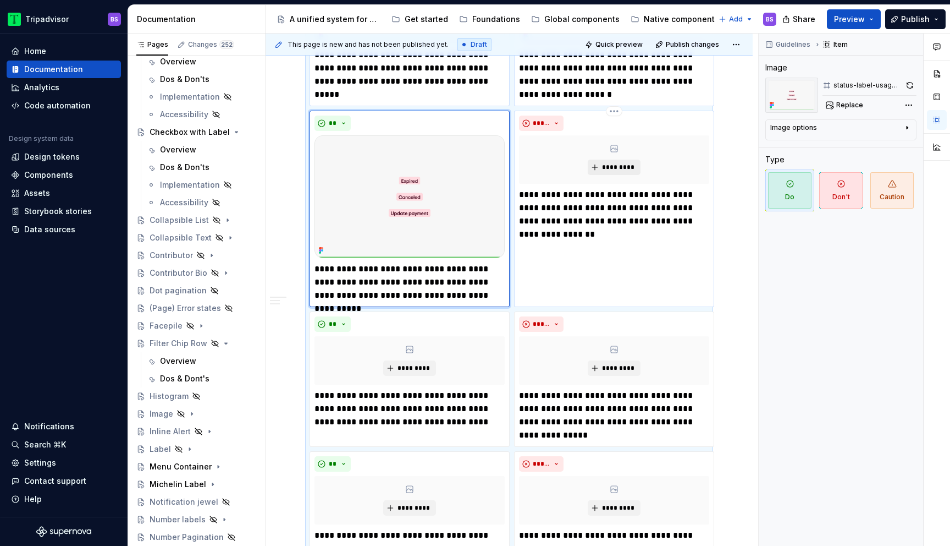
click at [613, 170] on span "*********" at bounding box center [619, 167] width 34 height 9
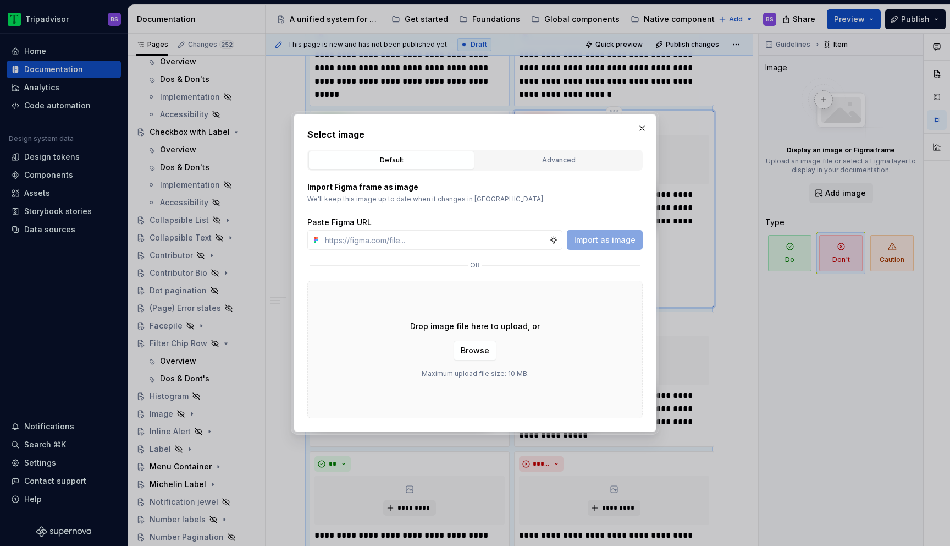
type input "https://www.figma.com/design/Rk3eGC5124Z7punn8EFUkb/Atlas-Web-Documentation?nod…"
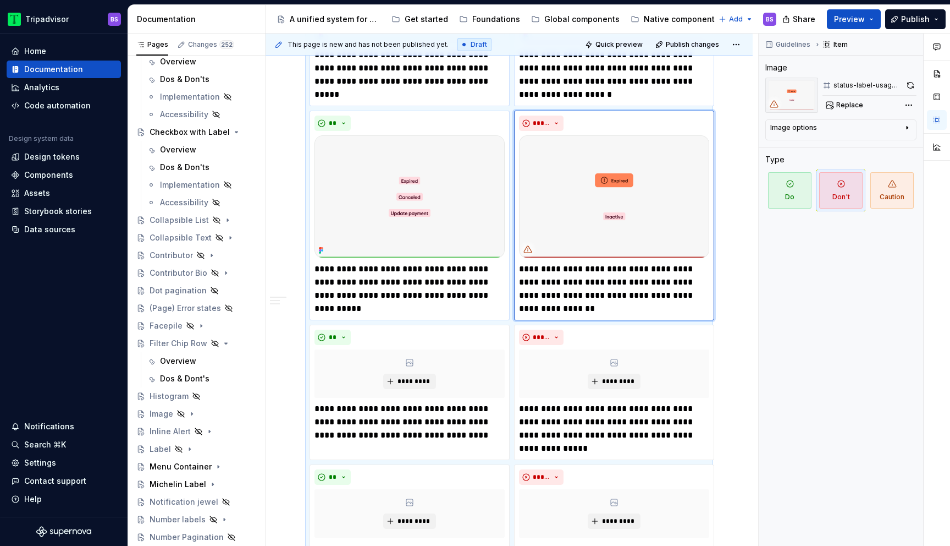
scroll to position [915, 0]
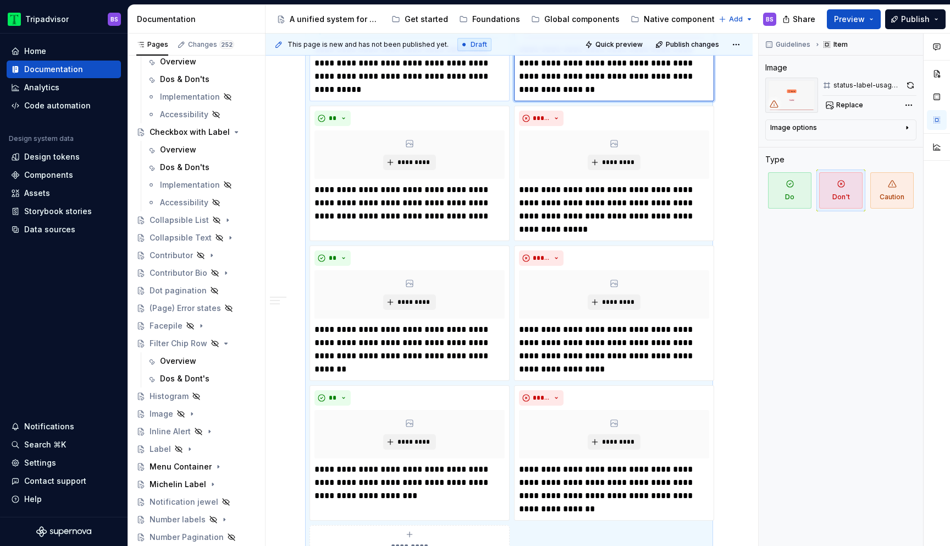
type textarea "*"
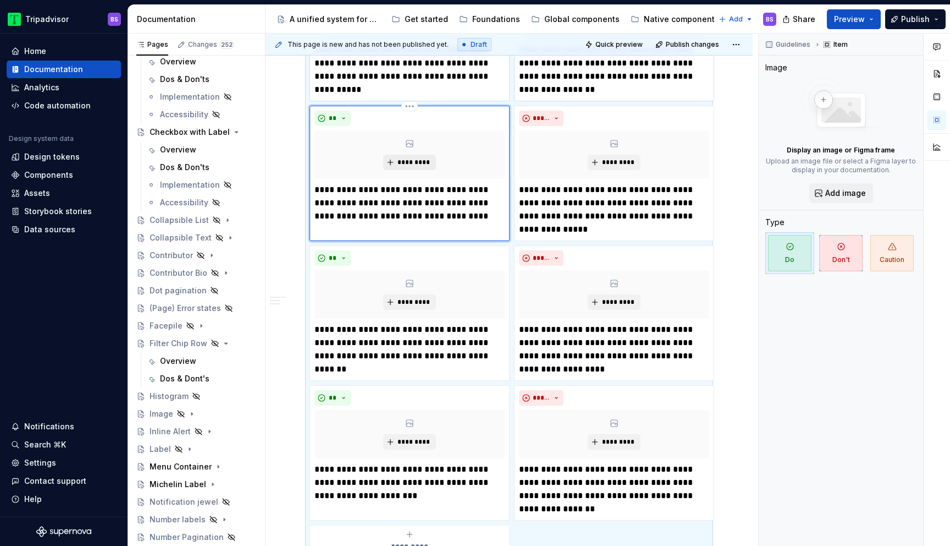
click at [423, 162] on span "*********" at bounding box center [414, 162] width 34 height 9
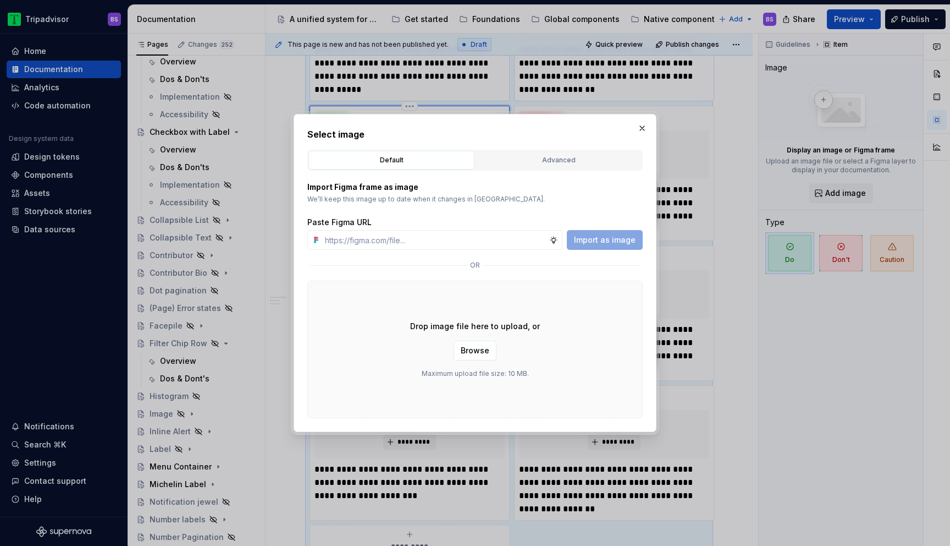
type input "https://www.figma.com/design/Rk3eGC5124Z7punn8EFUkb/Atlas-Web-Documentation?nod…"
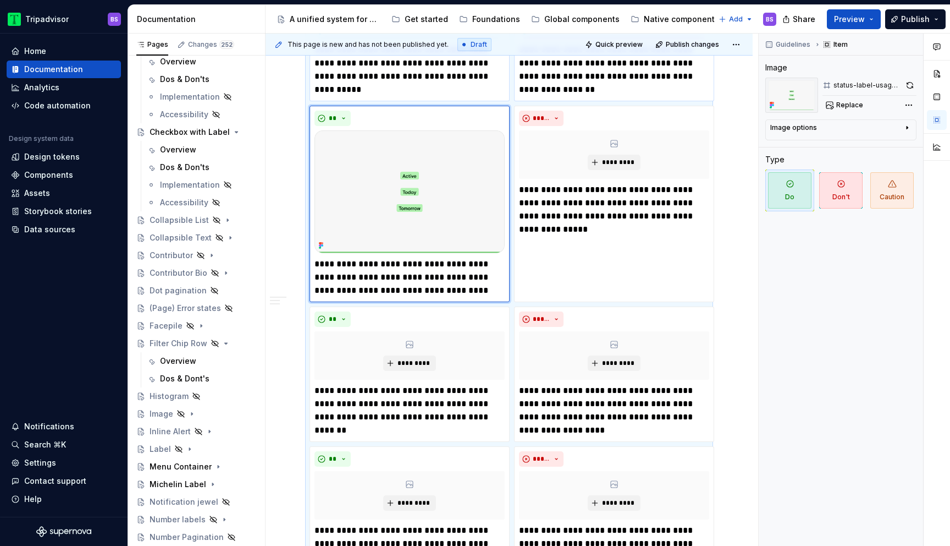
scroll to position [989, 0]
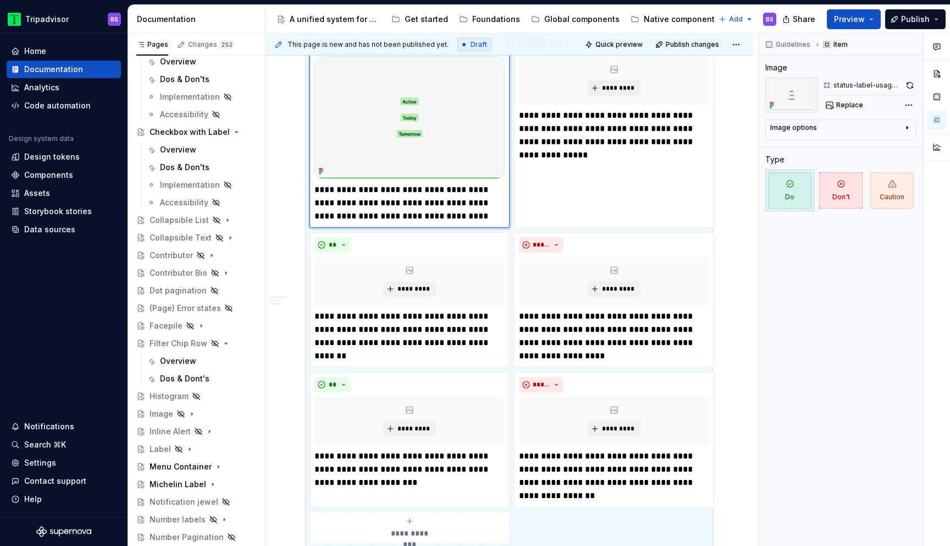
type textarea "*"
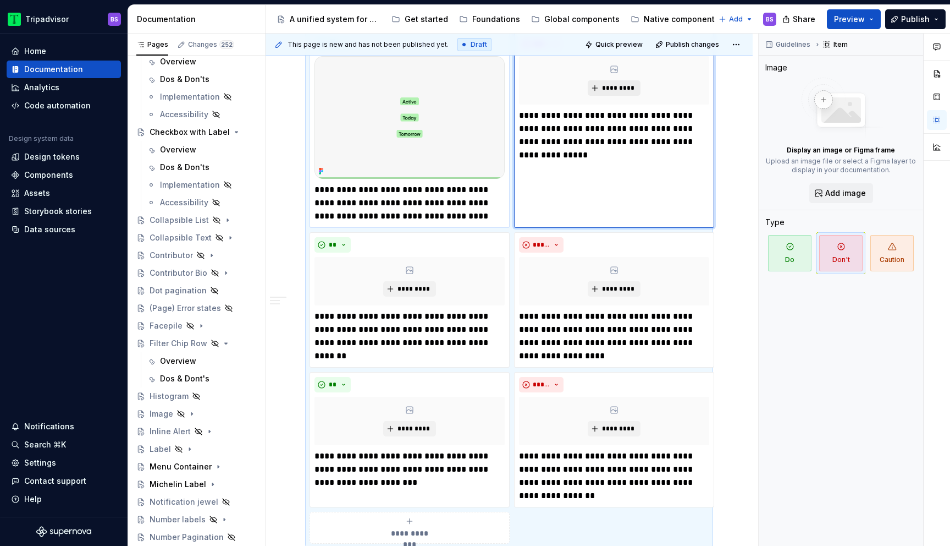
click at [624, 88] on span "*********" at bounding box center [619, 88] width 34 height 9
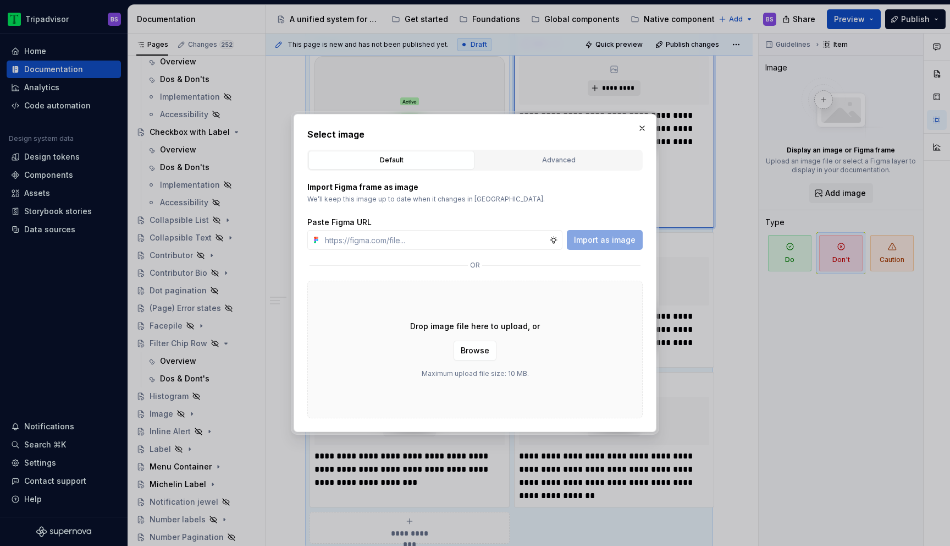
type input "https://www.figma.com/design/Rk3eGC5124Z7punn8EFUkb/Atlas-Web-Documentation?nod…"
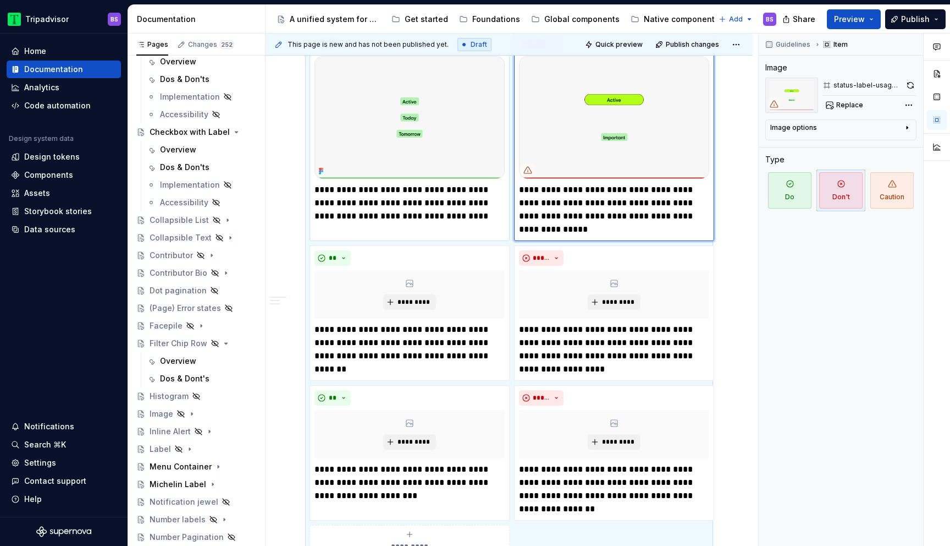
type textarea "*"
click at [400, 303] on span "*********" at bounding box center [414, 302] width 34 height 9
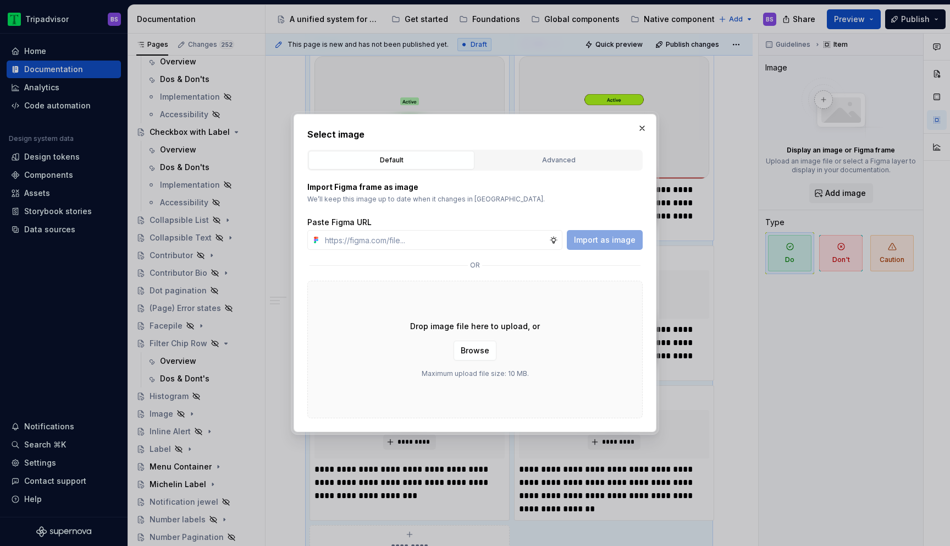
type input "https://www.figma.com/design/Rk3eGC5124Z7punn8EFUkb/Atlas-Web-Documentation?nod…"
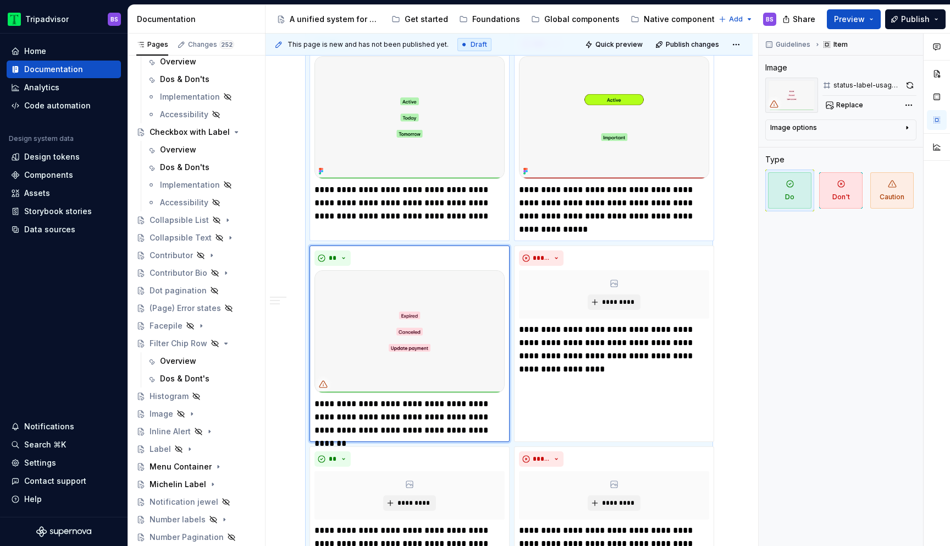
scroll to position [1064, 0]
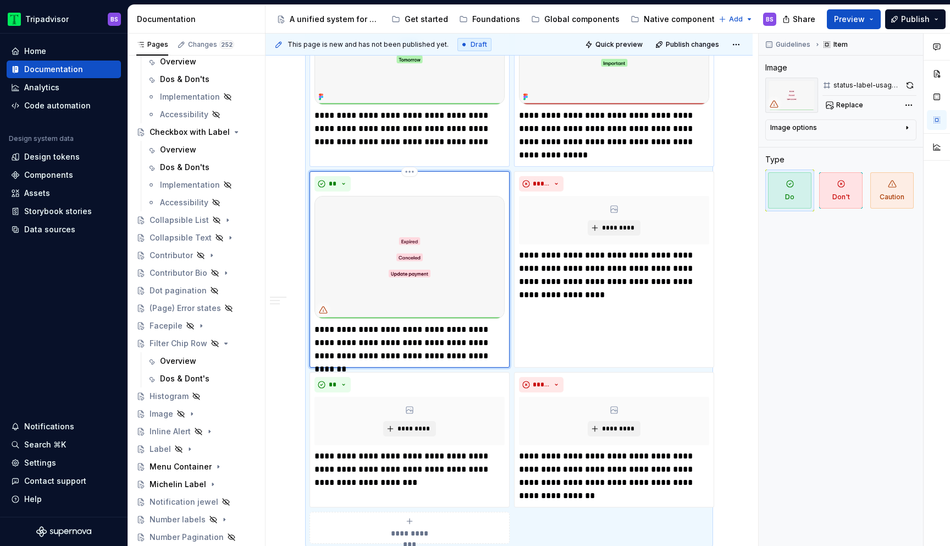
click at [479, 254] on img at bounding box center [410, 257] width 190 height 123
click at [853, 111] on button "Replace" at bounding box center [846, 104] width 46 height 15
type textarea "*"
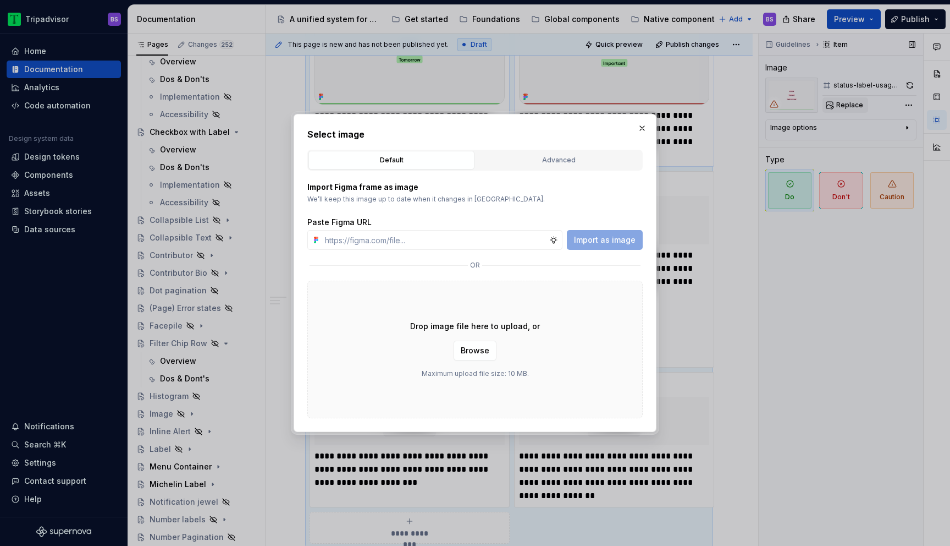
type input "https://www.figma.com/design/Rk3eGC5124Z7punn8EFUkb/Atlas-Web-Documentation?nod…"
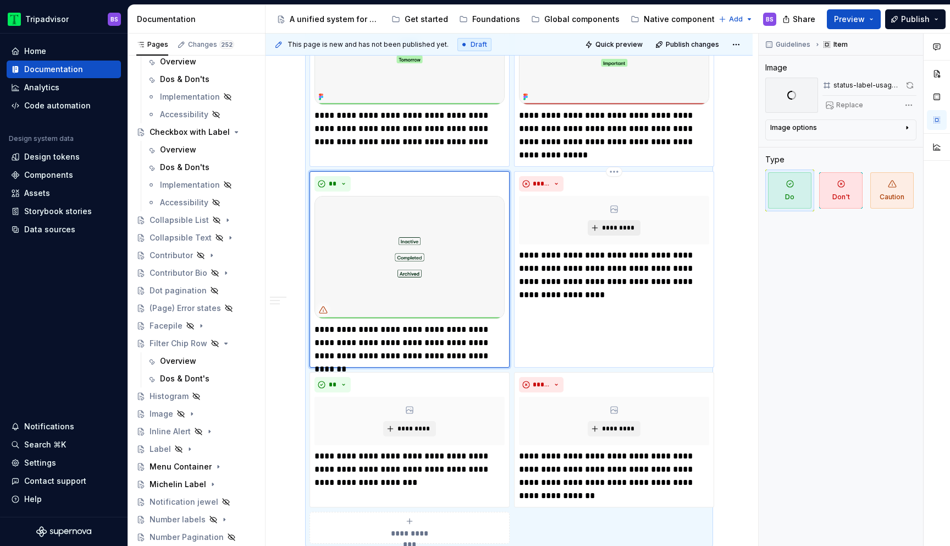
click at [623, 227] on span "*********" at bounding box center [619, 227] width 34 height 9
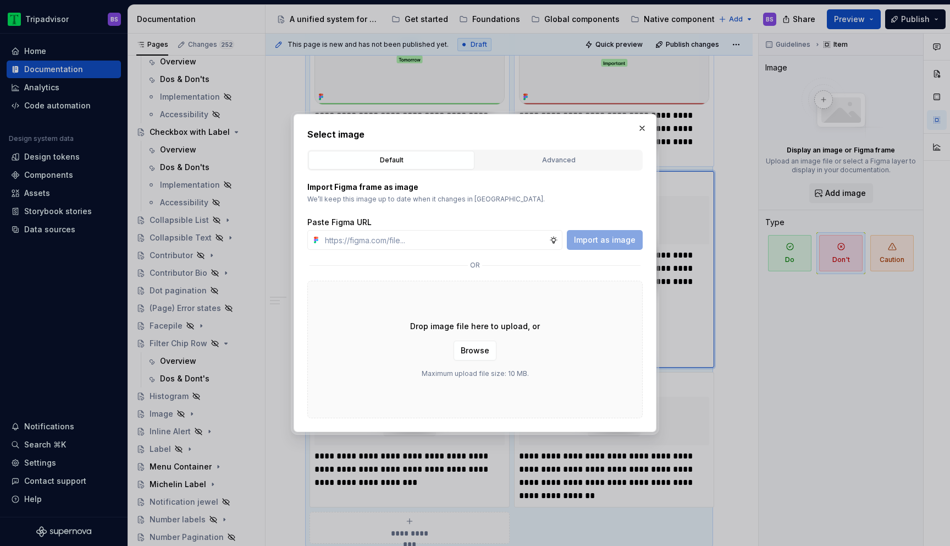
type textarea "*"
type input "https://www.figma.com/design/Rk3eGC5124Z7punn8EFUkb/Atlas-Web-Documentation?nod…"
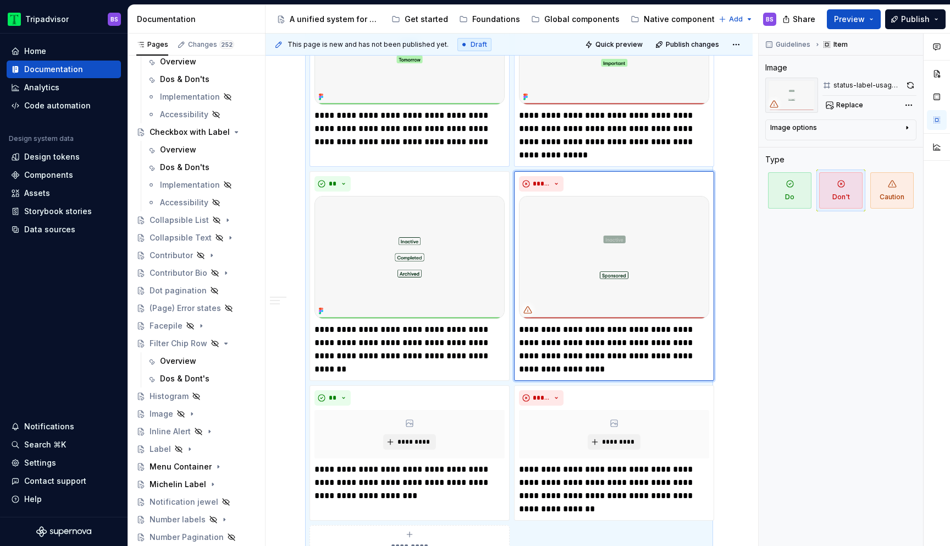
type textarea "*"
click at [411, 442] on span "*********" at bounding box center [414, 441] width 34 height 9
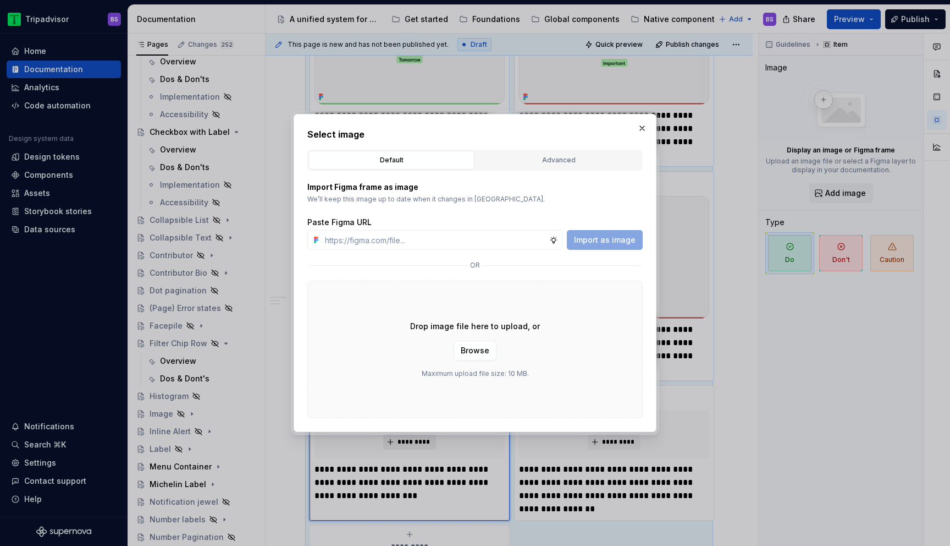
type input "https://www.figma.com/design/Rk3eGC5124Z7punn8EFUkb/Atlas-Web-Documentation?nod…"
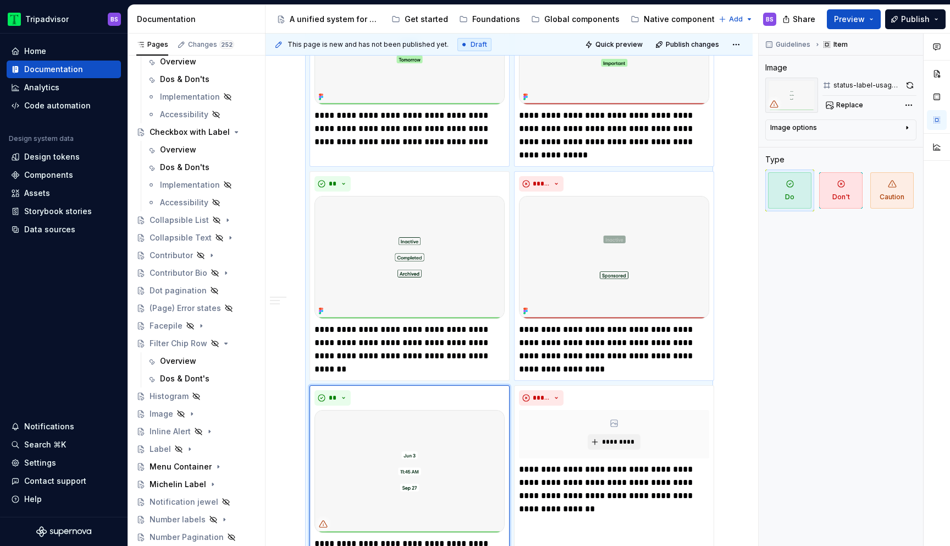
scroll to position [1077, 0]
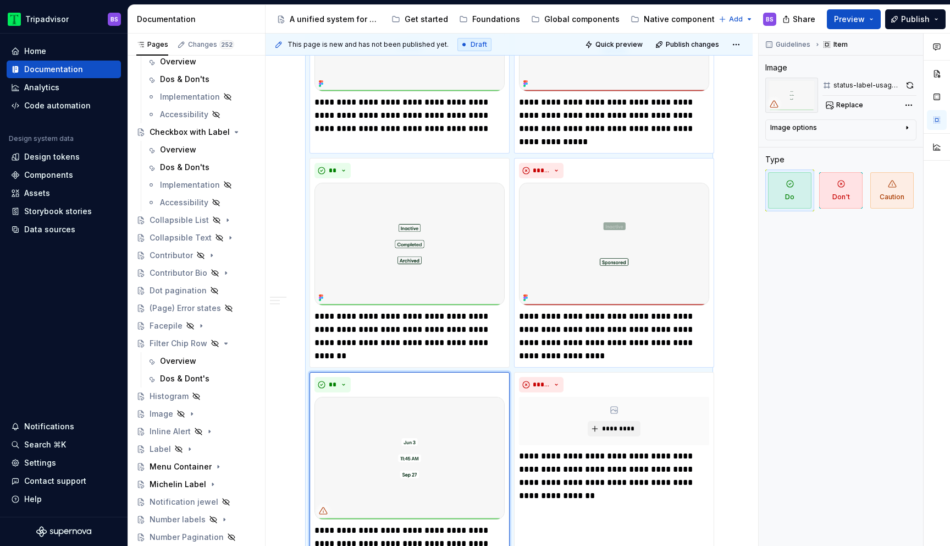
type textarea "*"
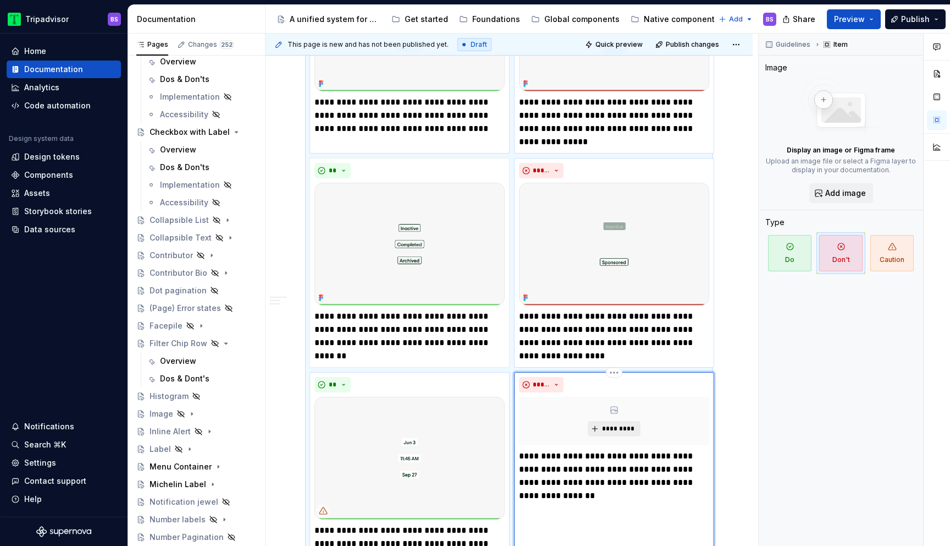
click at [625, 428] on span "*********" at bounding box center [619, 428] width 34 height 9
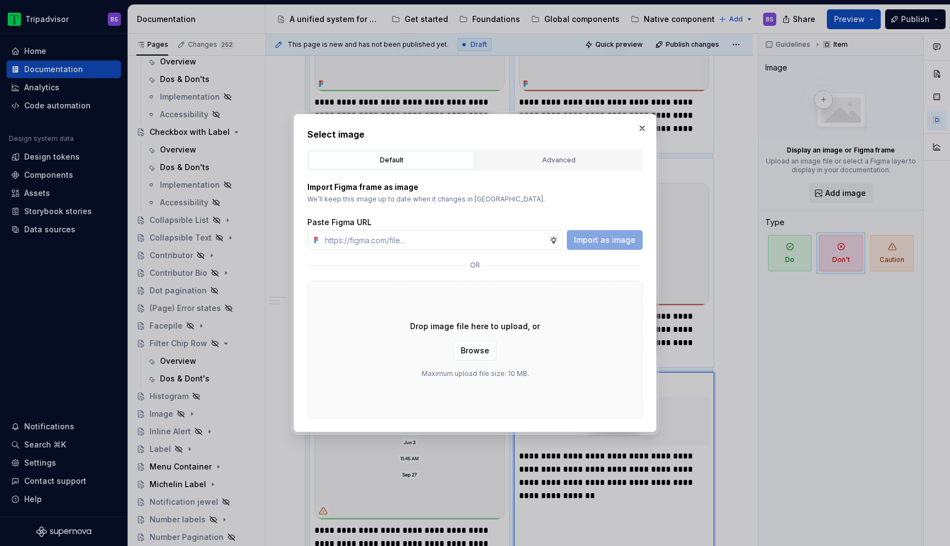
type input "https://www.figma.com/design/Rk3eGC5124Z7punn8EFUkb/Atlas-Web-Documentation?nod…"
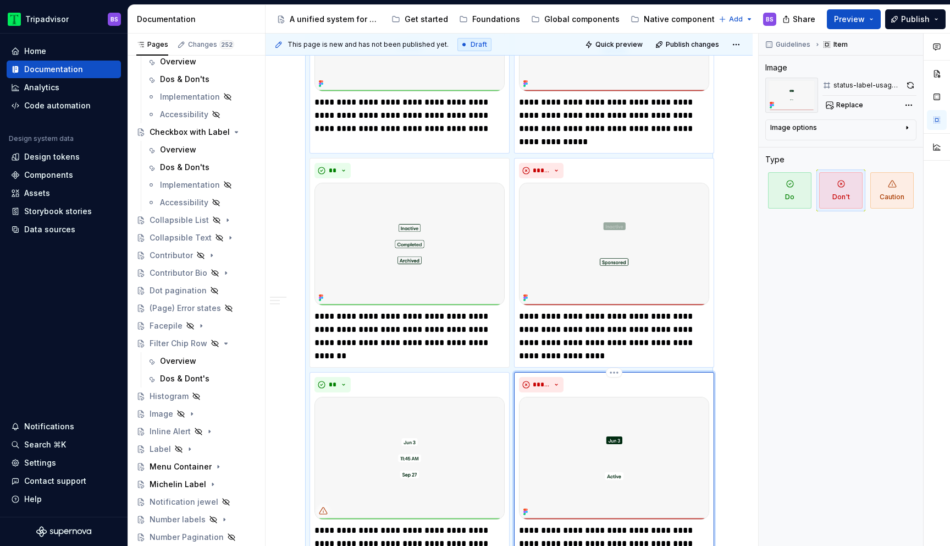
scroll to position [1138, 0]
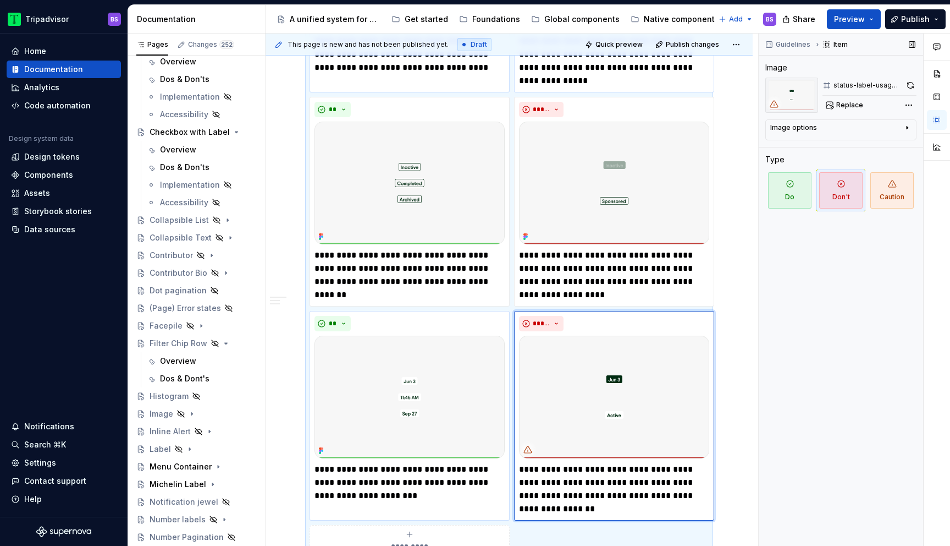
click at [793, 361] on div "Guidelines Item Image status-label-usage-don't-5 Replace Image options Alignmen…" at bounding box center [841, 290] width 164 height 513
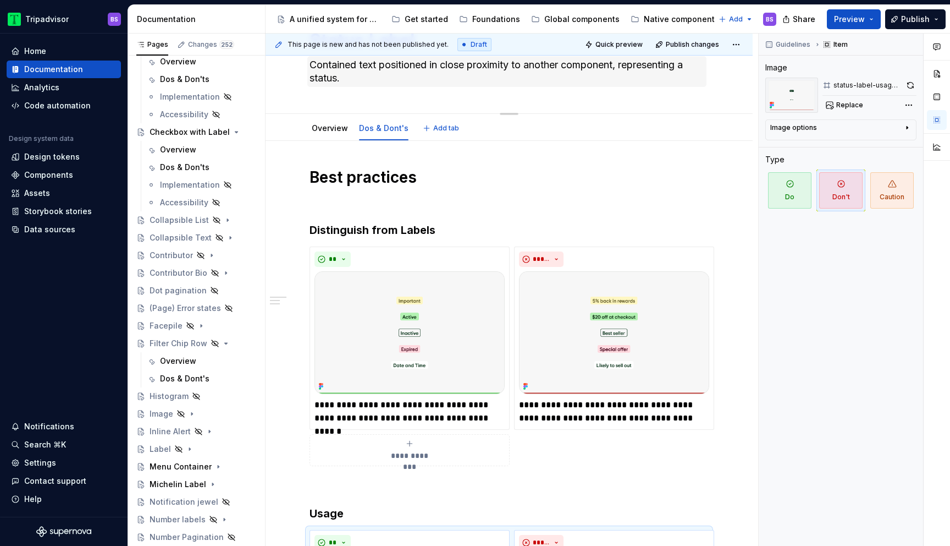
scroll to position [0, 0]
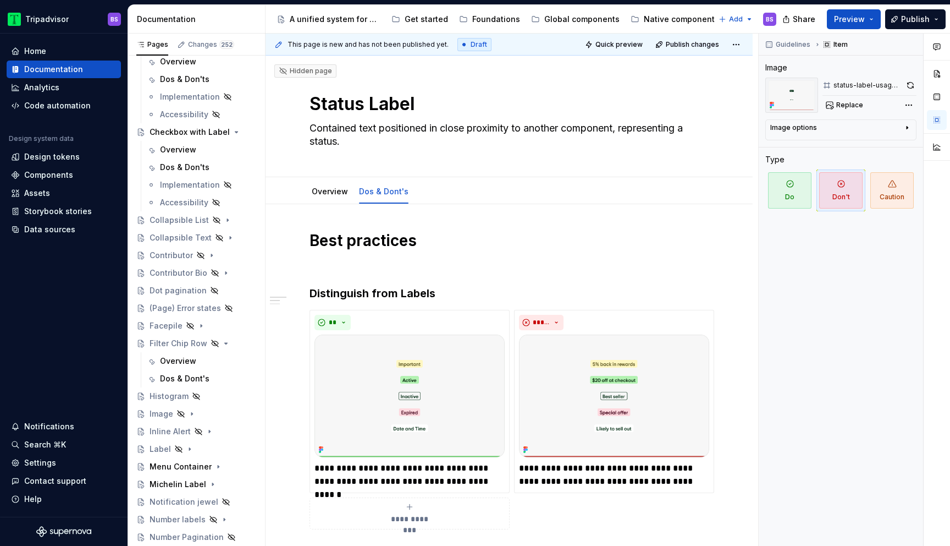
type textarea "*"
